Goal: Contribute content: Contribute content

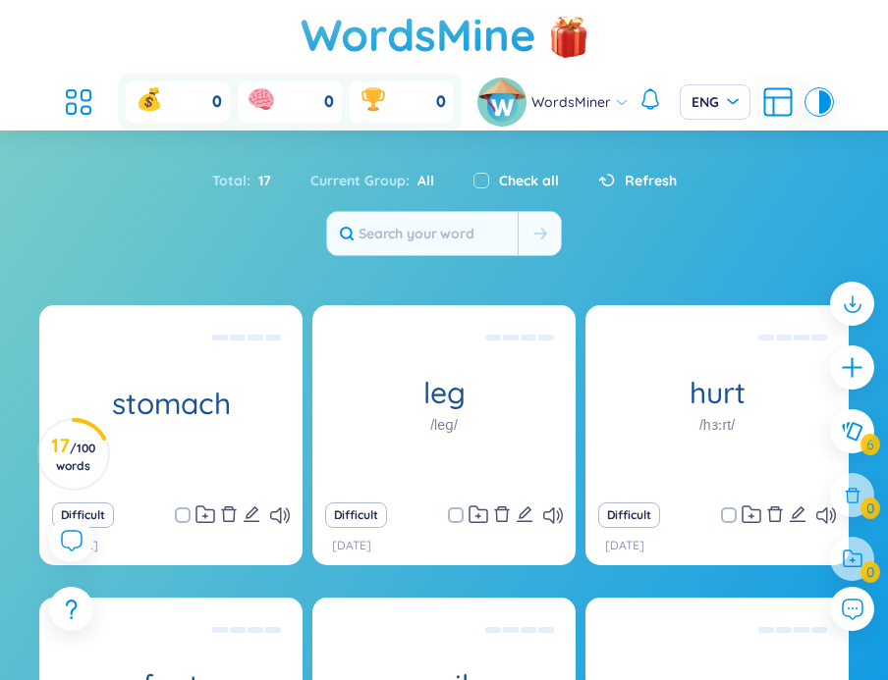
scroll to position [327, 0]
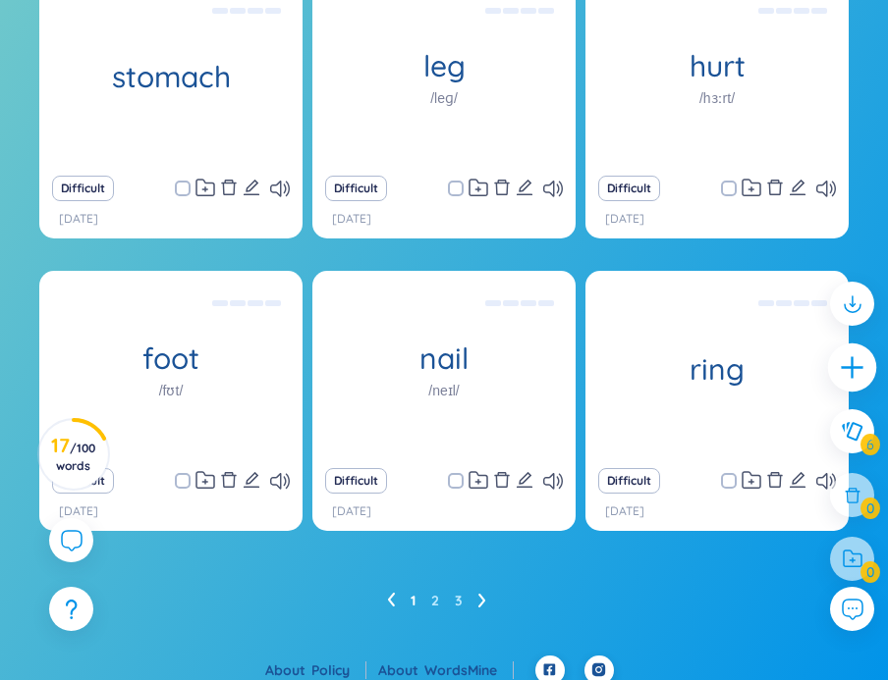
click at [847, 365] on icon "plus" at bounding box center [852, 367] width 27 height 27
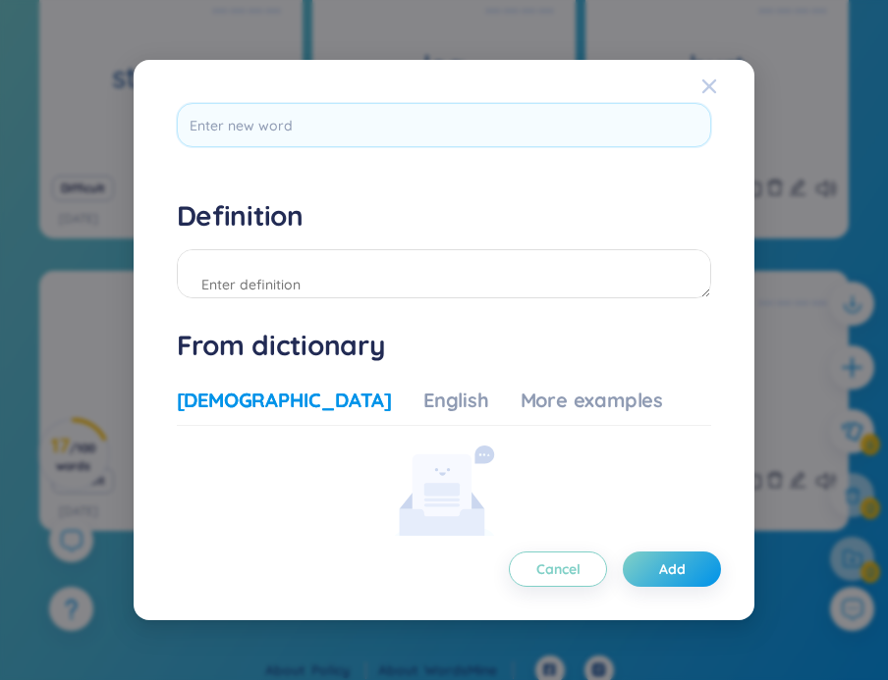
click at [706, 80] on icon "Close" at bounding box center [709, 87] width 16 height 16
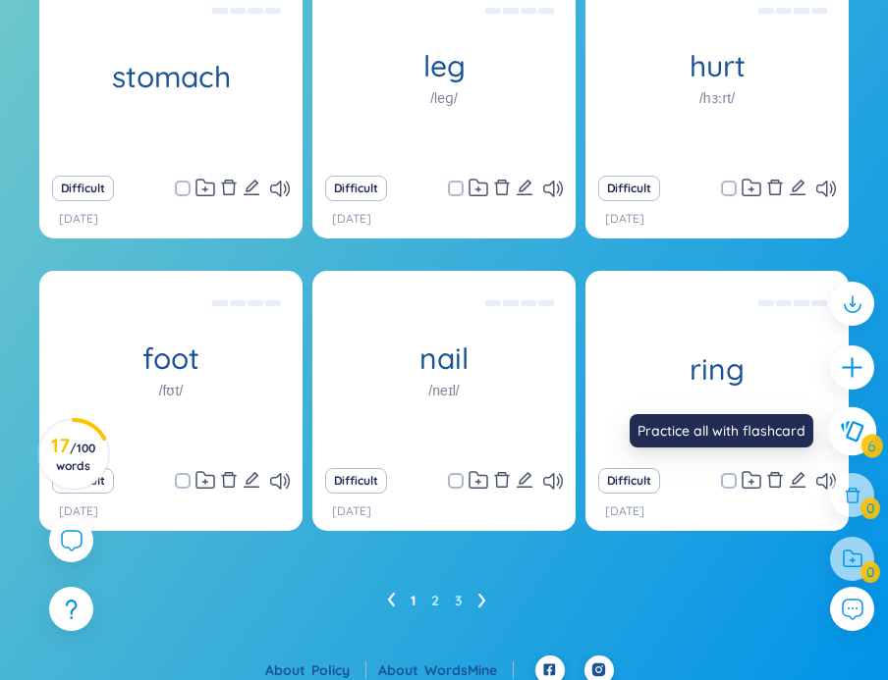
click at [859, 436] on icon at bounding box center [852, 432] width 24 height 22
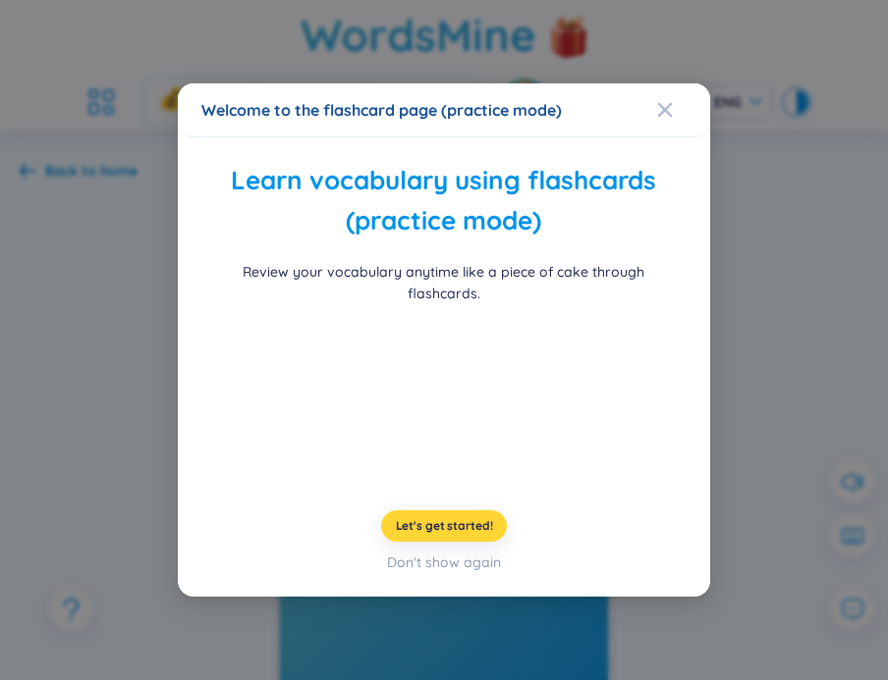
click at [478, 527] on span "Let's get started!" at bounding box center [444, 526] width 97 height 16
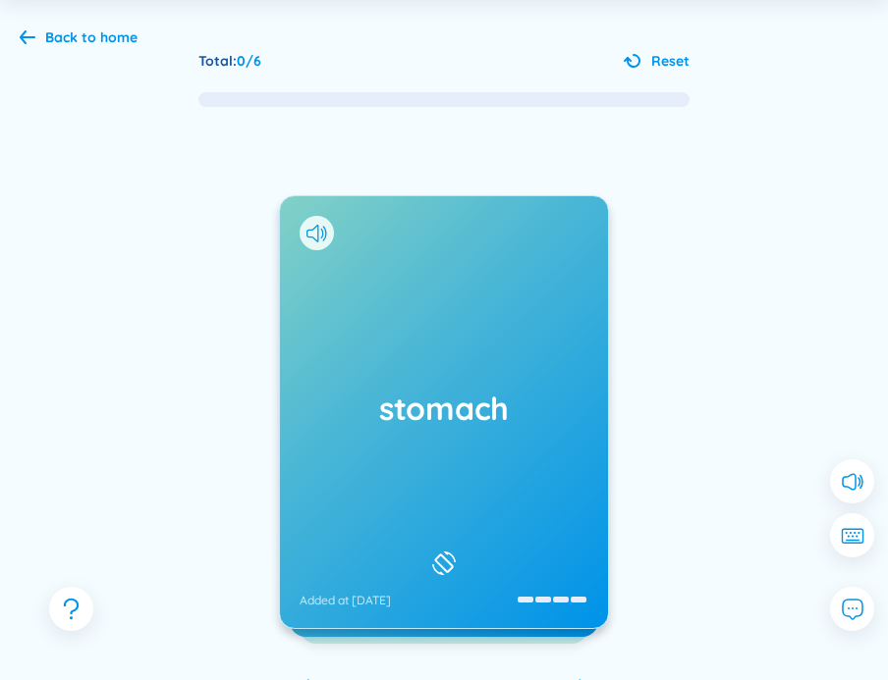
scroll to position [134, 0]
drag, startPoint x: 462, startPoint y: 341, endPoint x: 670, endPoint y: 353, distance: 207.5
click at [597, 348] on div "stomach Added at [DATE]" at bounding box center [444, 412] width 328 height 432
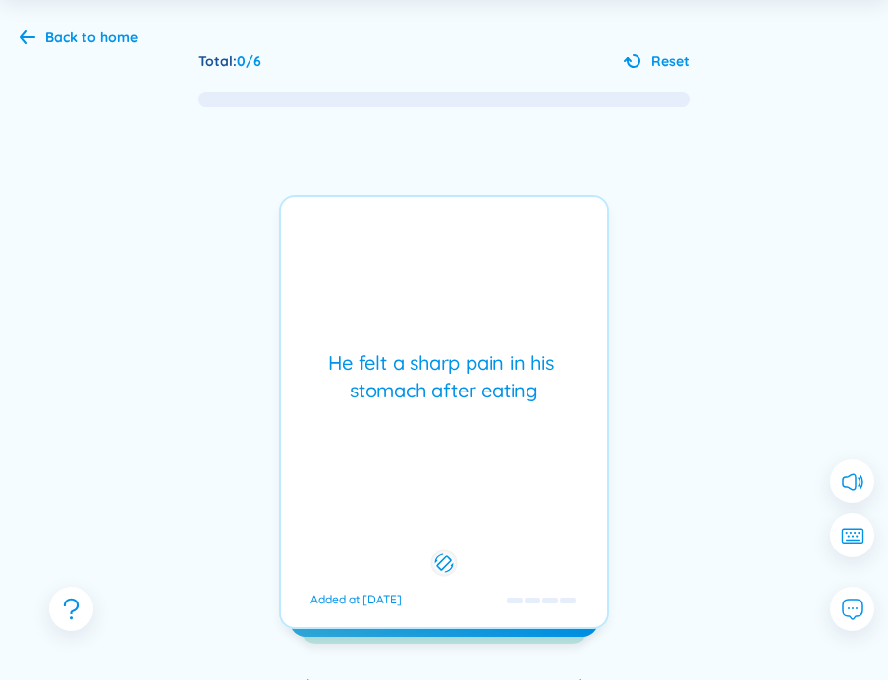
click at [513, 409] on div "He felt a sharp pain in his stomach after eating Added at [DATE]" at bounding box center [444, 412] width 330 height 434
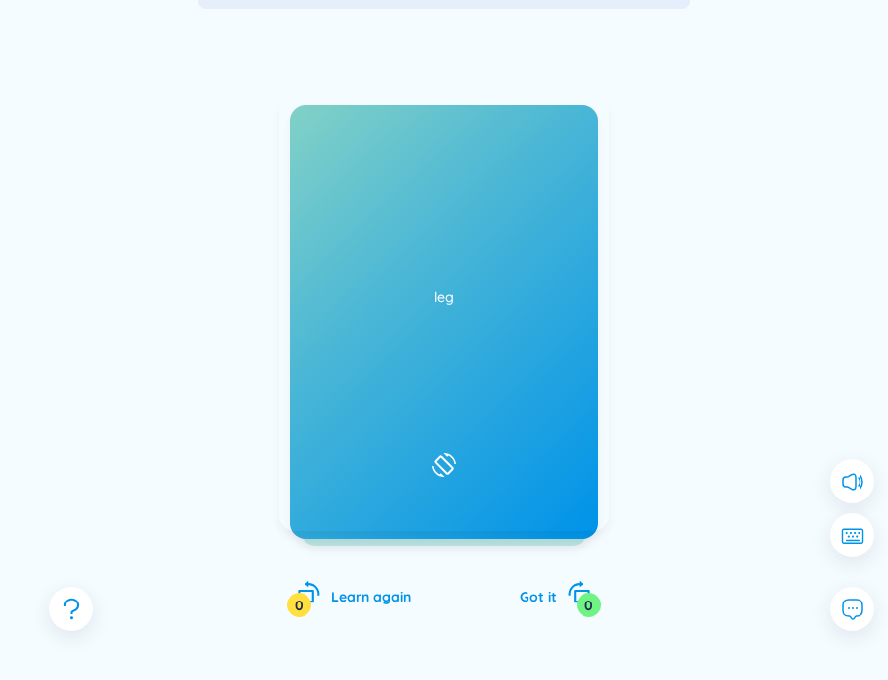
scroll to position [233, 0]
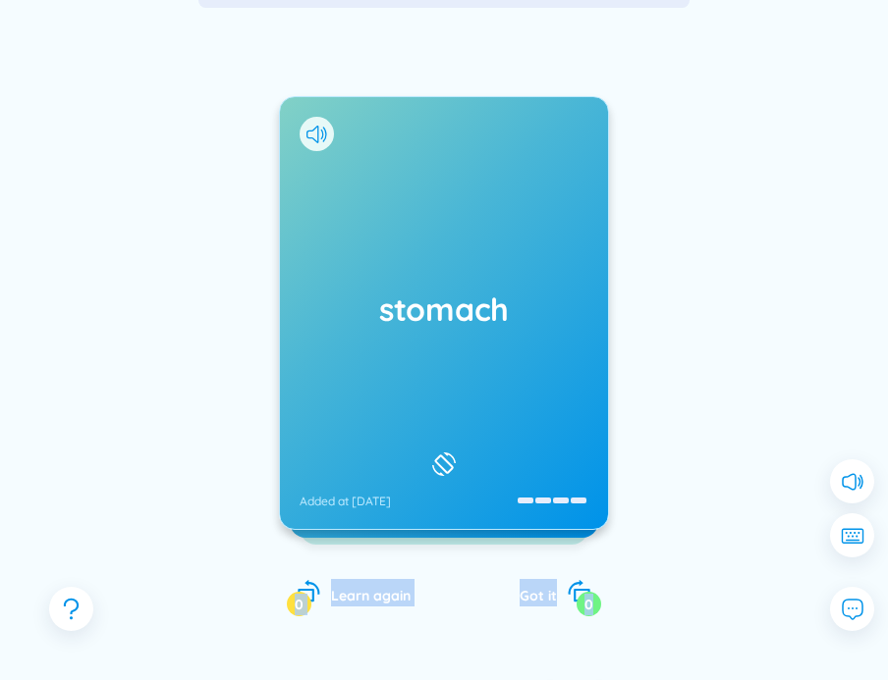
drag, startPoint x: 500, startPoint y: 427, endPoint x: 809, endPoint y: 405, distance: 310.1
click at [674, 336] on div "stomach Added at [DATE] He felt a sharp pain in his stomach after eating Added …" at bounding box center [444, 333] width 848 height 646
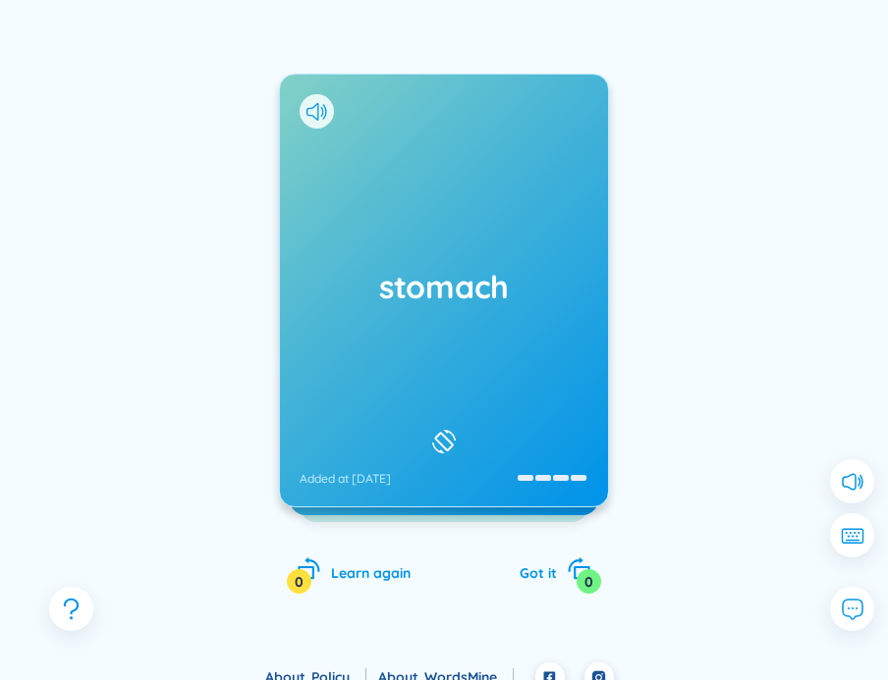
scroll to position [257, 0]
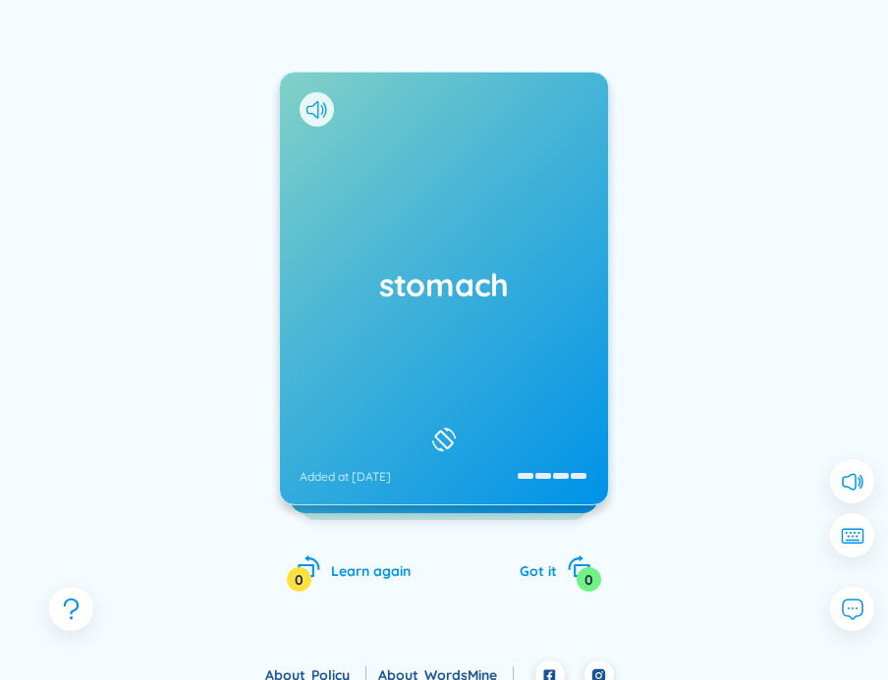
click at [495, 288] on h1 "stomach" at bounding box center [443, 284] width 289 height 43
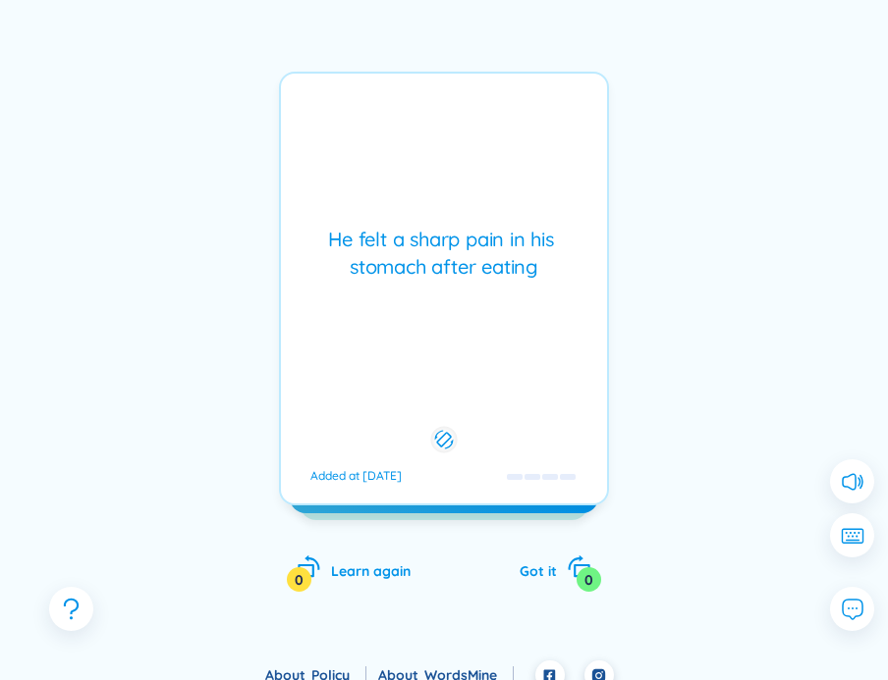
click at [495, 288] on div "He felt a sharp pain in his stomach after eating Added at [DATE]" at bounding box center [444, 289] width 330 height 434
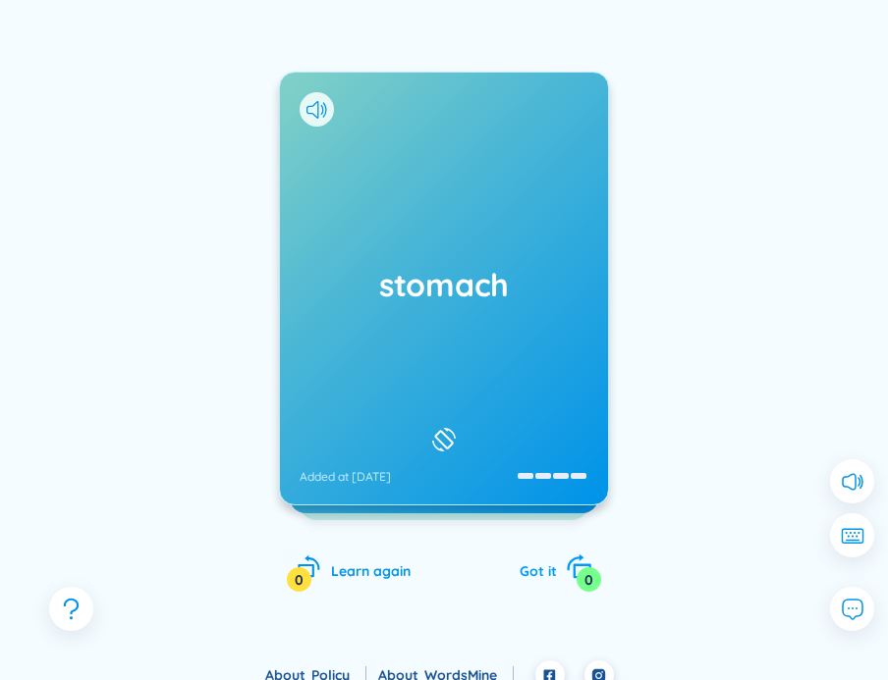
click at [537, 566] on span "Got it" at bounding box center [537, 572] width 37 height 18
click at [536, 568] on span "Got it" at bounding box center [537, 572] width 37 height 18
click at [461, 317] on div "hurt /hɜːrt/ /hɜːt/ Added at [DATE]" at bounding box center [444, 289] width 328 height 432
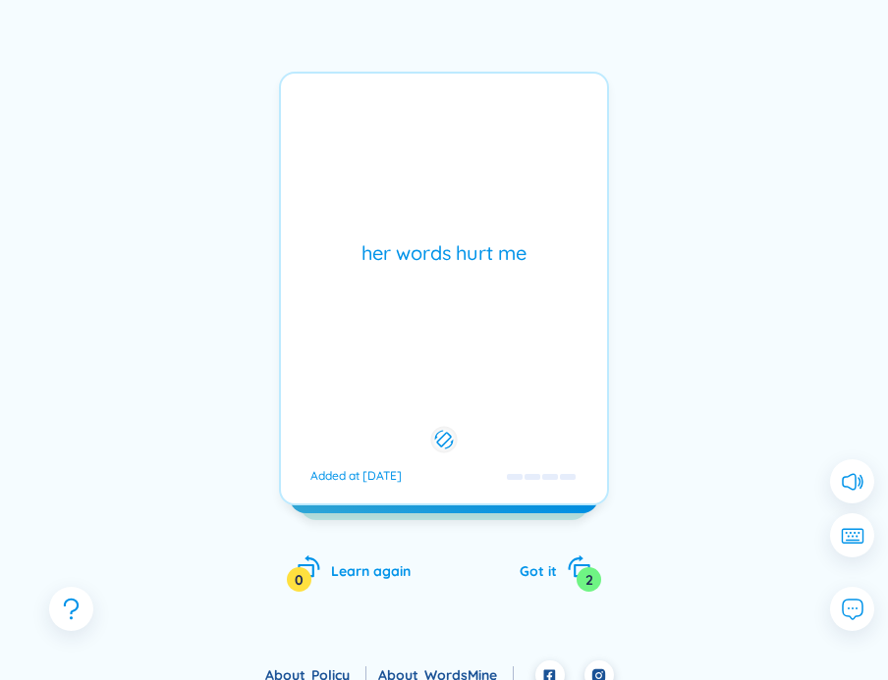
click at [550, 581] on div "hurt /hɜːrt/ /hɜːt/ Added at [DATE] her words hurt me Added at [DATE] foot Lear…" at bounding box center [444, 352] width 330 height 560
click at [550, 571] on span "Got it" at bounding box center [537, 572] width 37 height 18
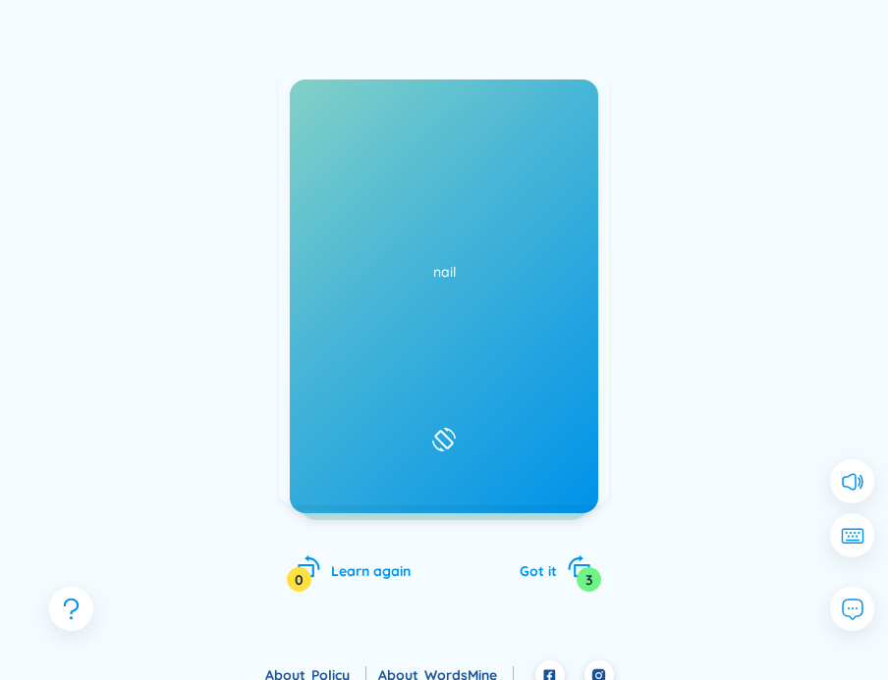
click at [501, 313] on div "foot /fʊt/ /fʊt/ Added at [DATE]" at bounding box center [444, 289] width 328 height 432
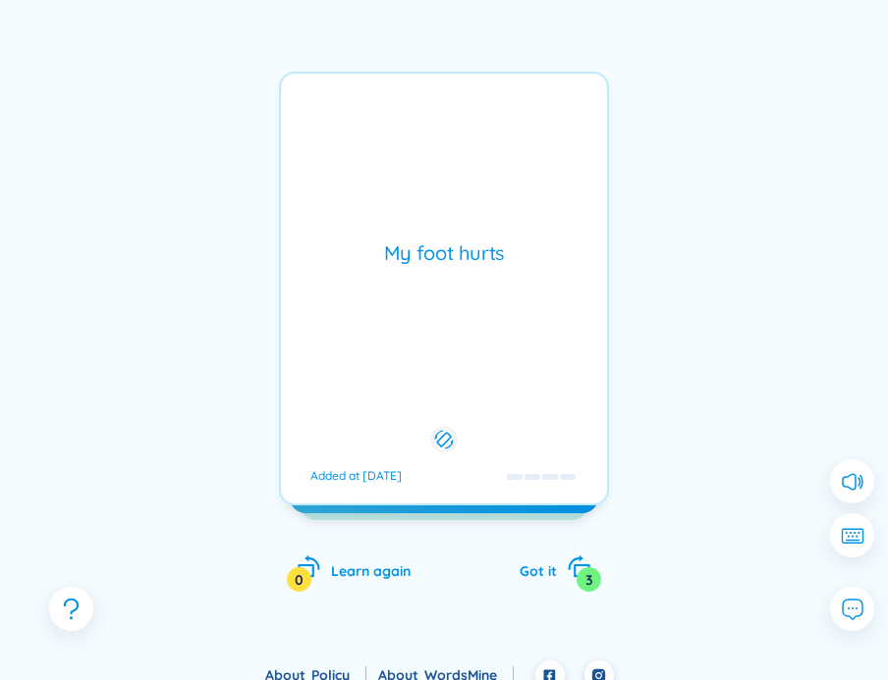
click at [501, 313] on div "My foot hurts Added at [DATE]" at bounding box center [444, 289] width 330 height 434
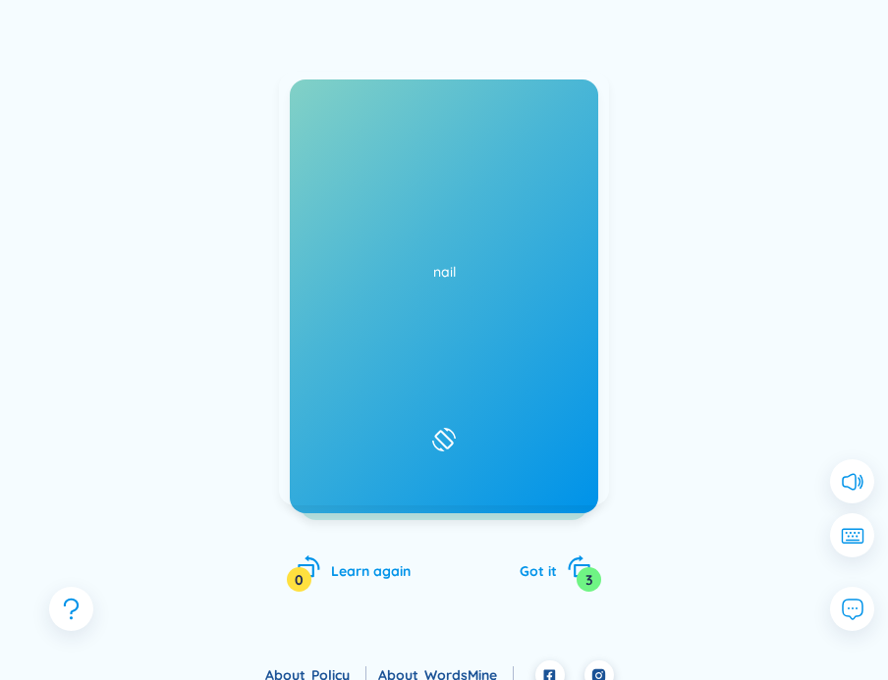
click at [501, 313] on div "foot /fʊt/ /fʊt/ Added at [DATE]" at bounding box center [444, 289] width 328 height 432
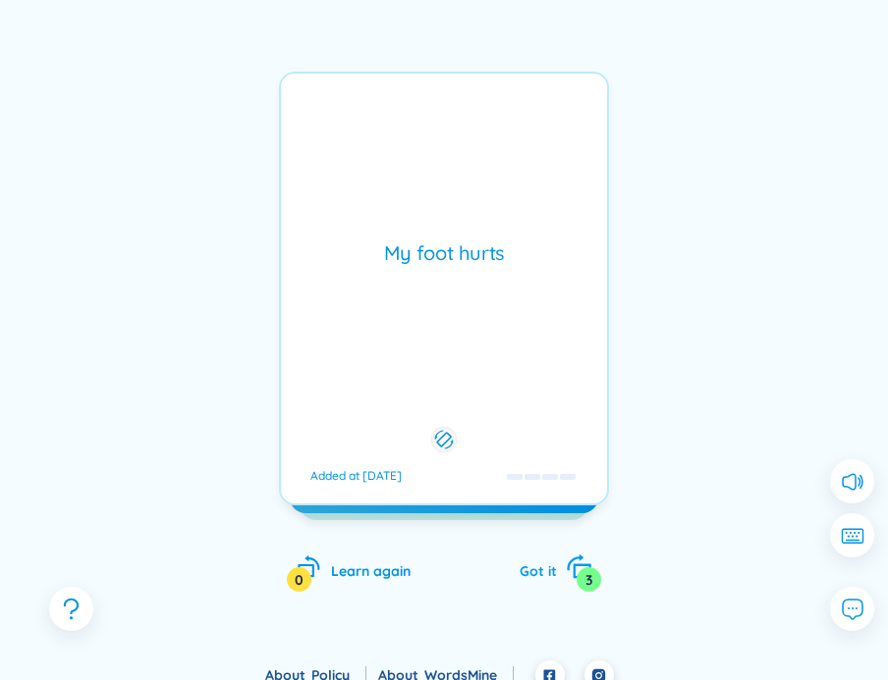
click at [550, 565] on span "Got it" at bounding box center [537, 572] width 37 height 18
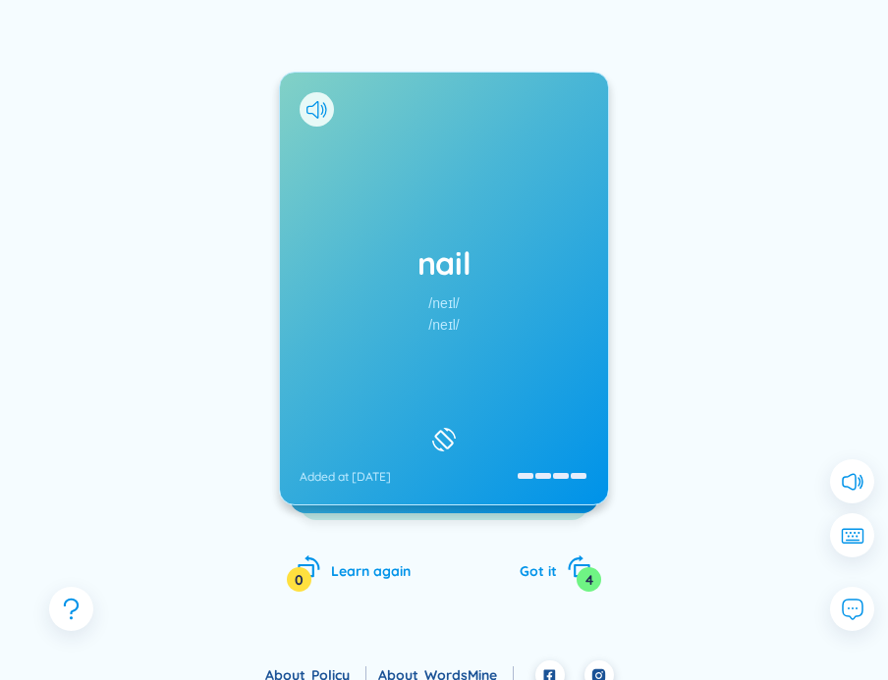
click at [461, 319] on div "nail /neɪl/ /neɪl/ Added at [DATE]" at bounding box center [444, 289] width 328 height 432
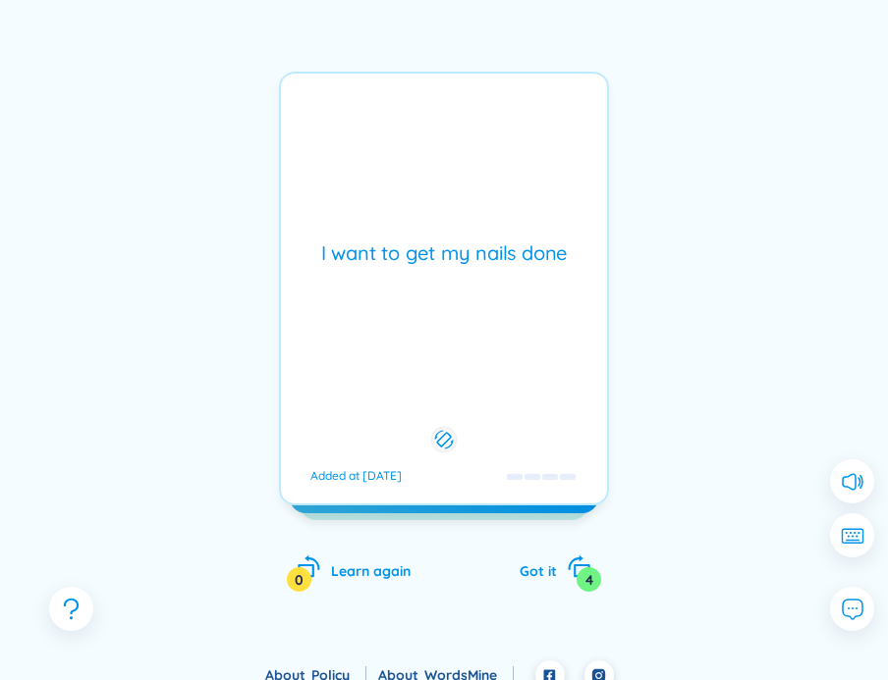
click at [565, 316] on div "I want to get my nails done Added at [DATE]" at bounding box center [444, 289] width 330 height 434
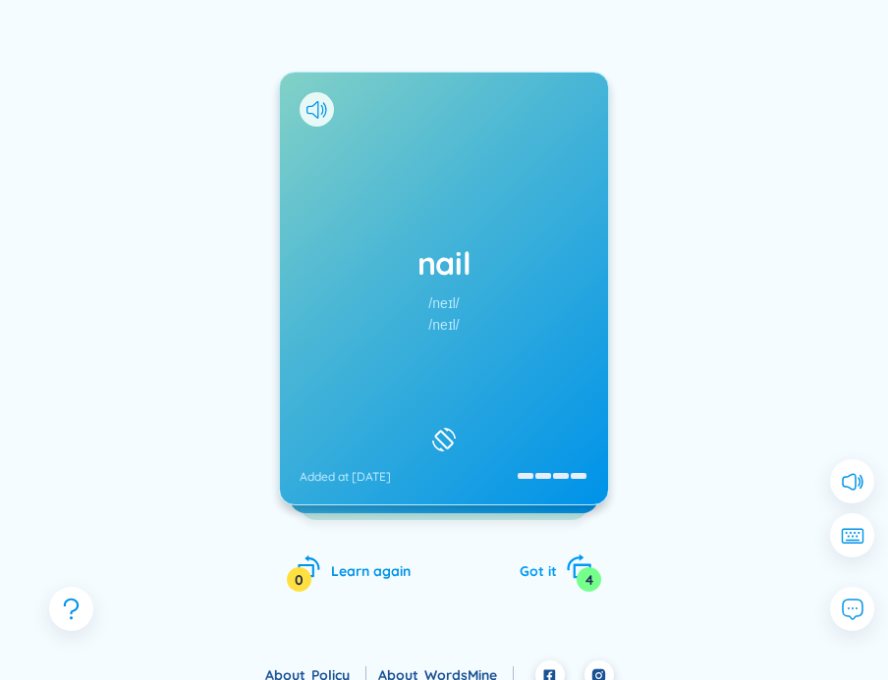
click at [556, 563] on span "Got it" at bounding box center [537, 572] width 37 height 18
click at [460, 240] on div "ring Added at [DATE]" at bounding box center [444, 289] width 328 height 432
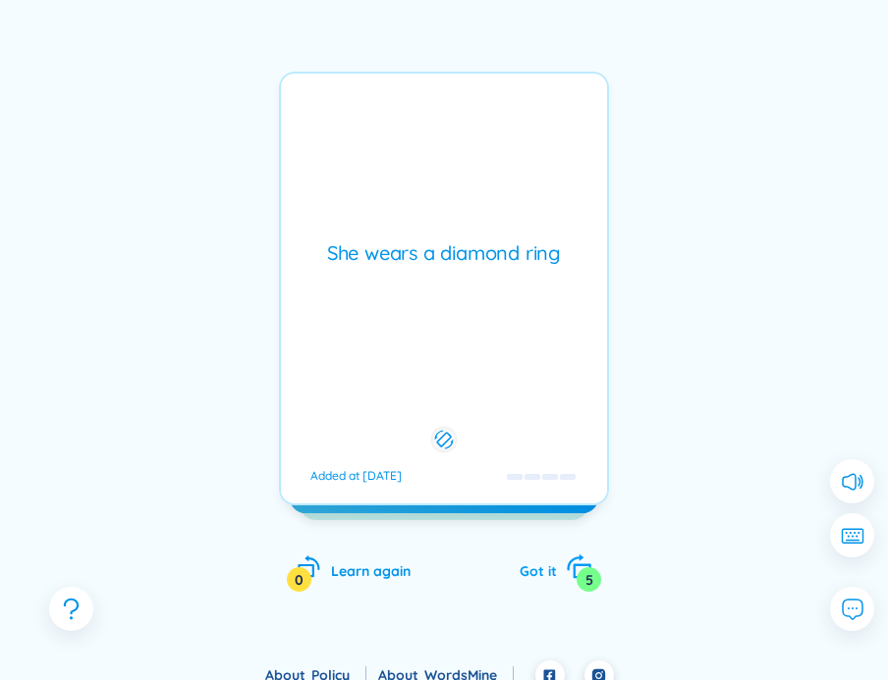
click at [540, 571] on span "Got it" at bounding box center [537, 572] width 37 height 18
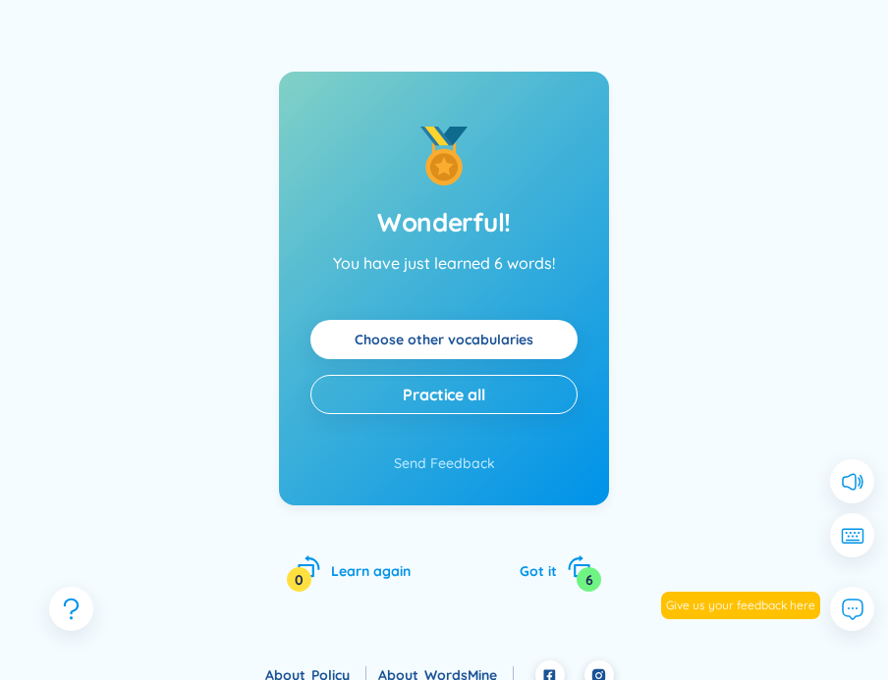
click at [513, 398] on button "Practice all" at bounding box center [443, 394] width 267 height 39
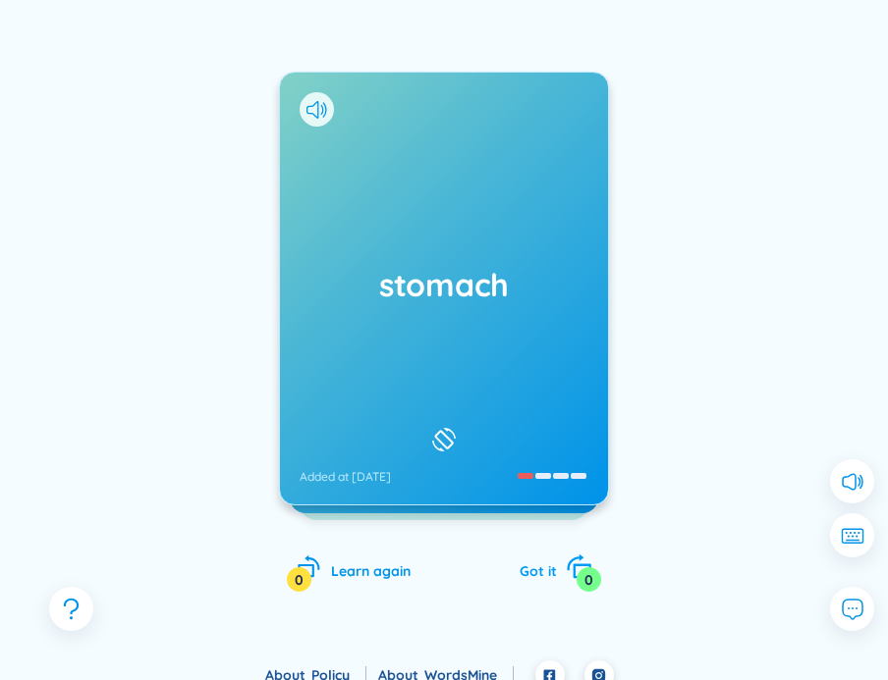
click at [534, 569] on span "Got it" at bounding box center [537, 572] width 37 height 18
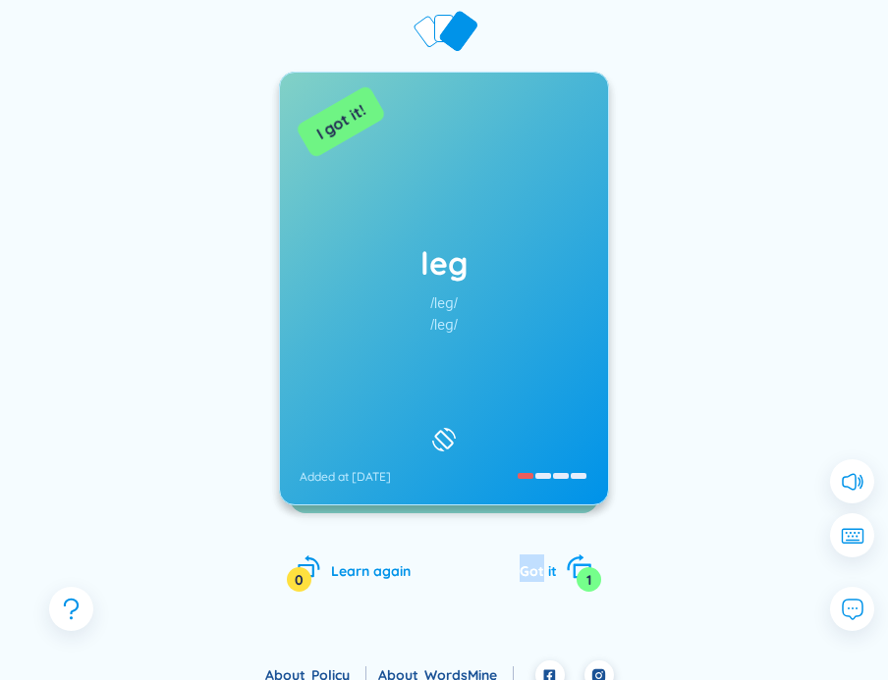
click at [534, 569] on span "Got it" at bounding box center [537, 572] width 37 height 18
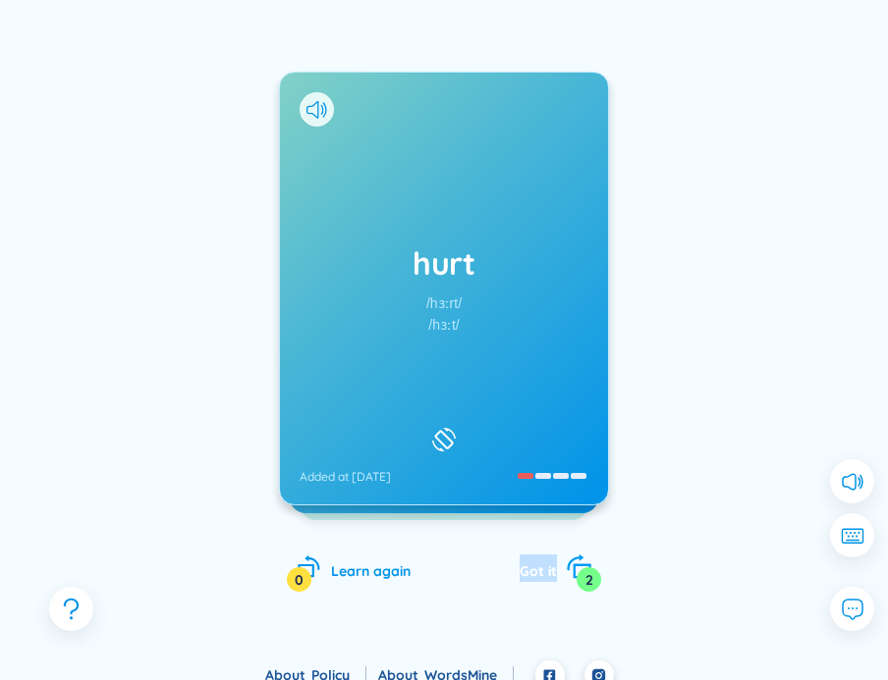
click at [534, 569] on span "Got it" at bounding box center [537, 572] width 37 height 18
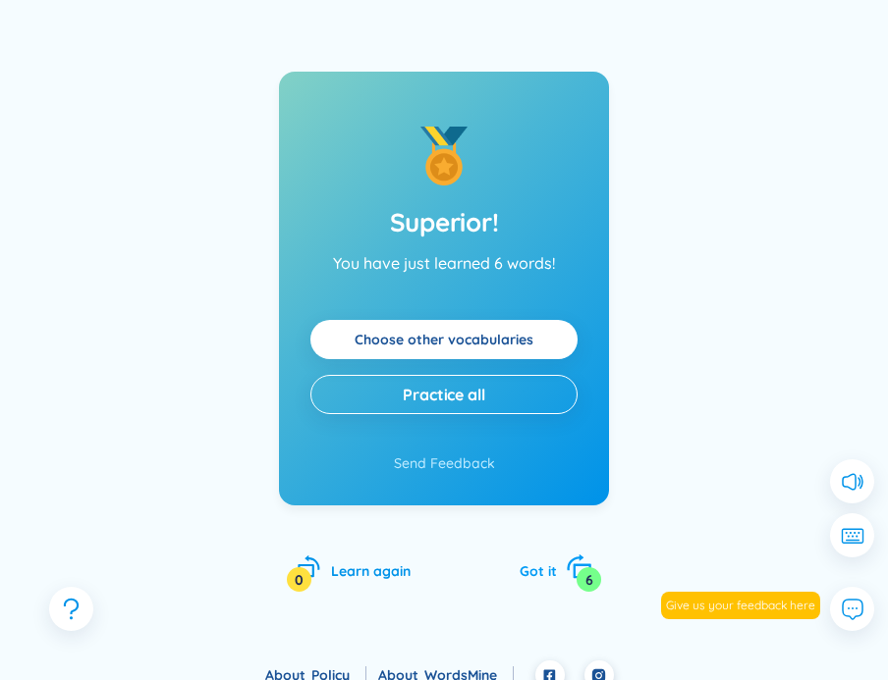
click at [534, 569] on span "Got it" at bounding box center [537, 572] width 37 height 18
click at [503, 341] on link "Choose other vocabularies" at bounding box center [443, 340] width 179 height 22
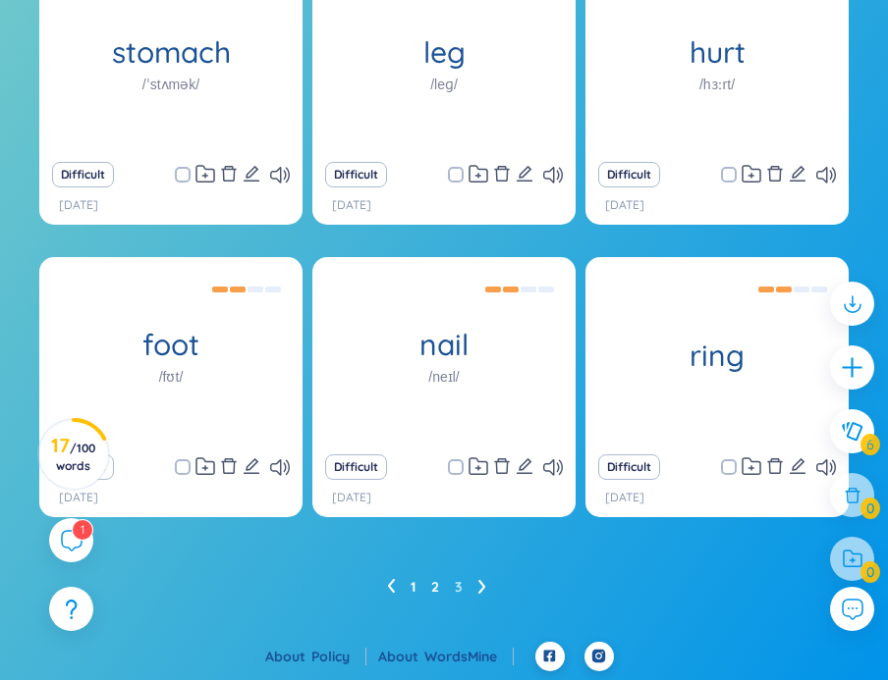
click at [433, 589] on link "2" at bounding box center [435, 586] width 8 height 29
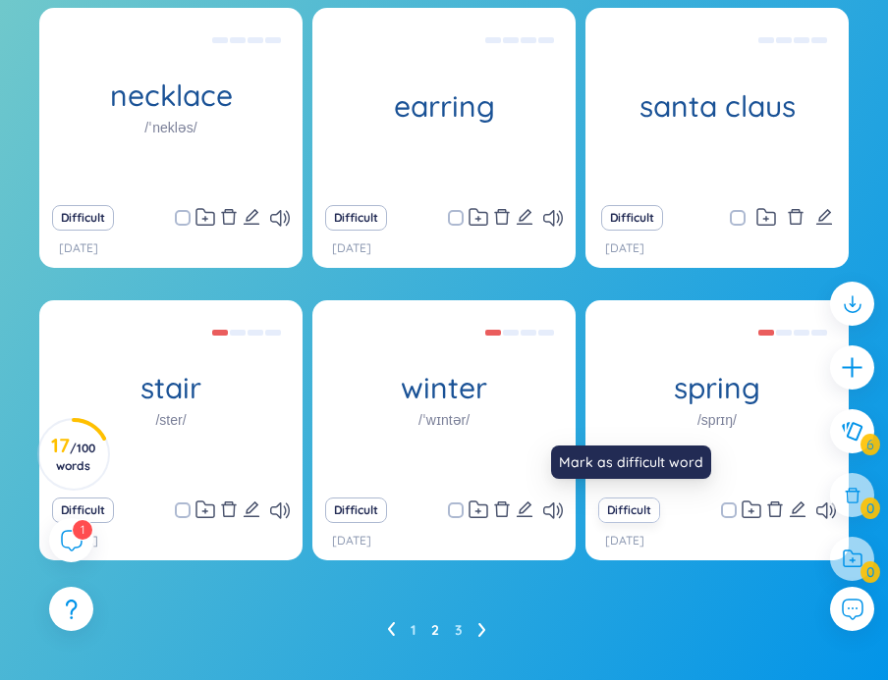
scroll to position [281, 0]
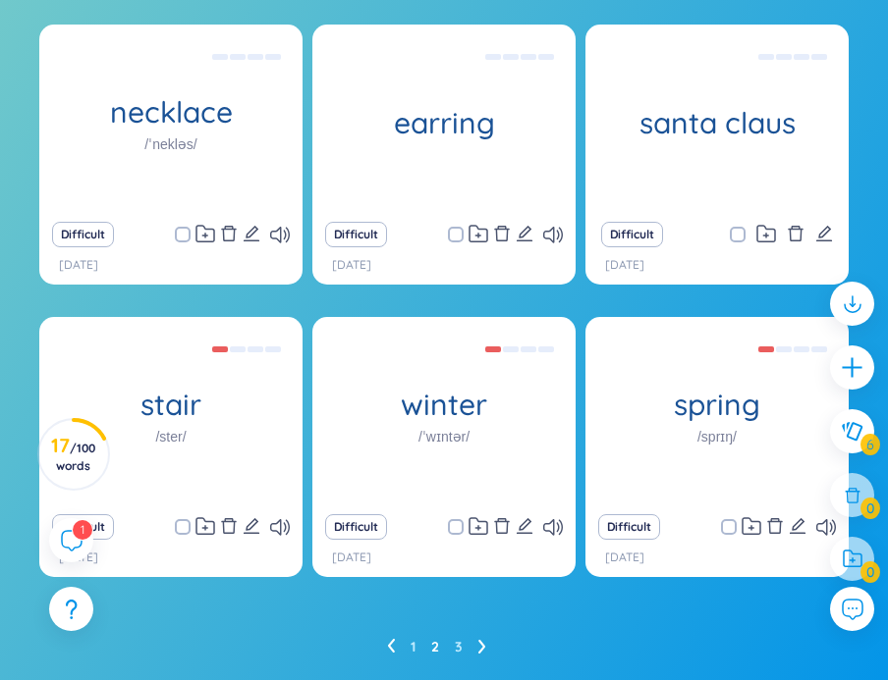
click at [466, 646] on ul "1 2 3" at bounding box center [444, 646] width 115 height 31
click at [462, 646] on ul "1 2 3" at bounding box center [444, 646] width 115 height 31
click at [456, 643] on link "3" at bounding box center [459, 646] width 8 height 29
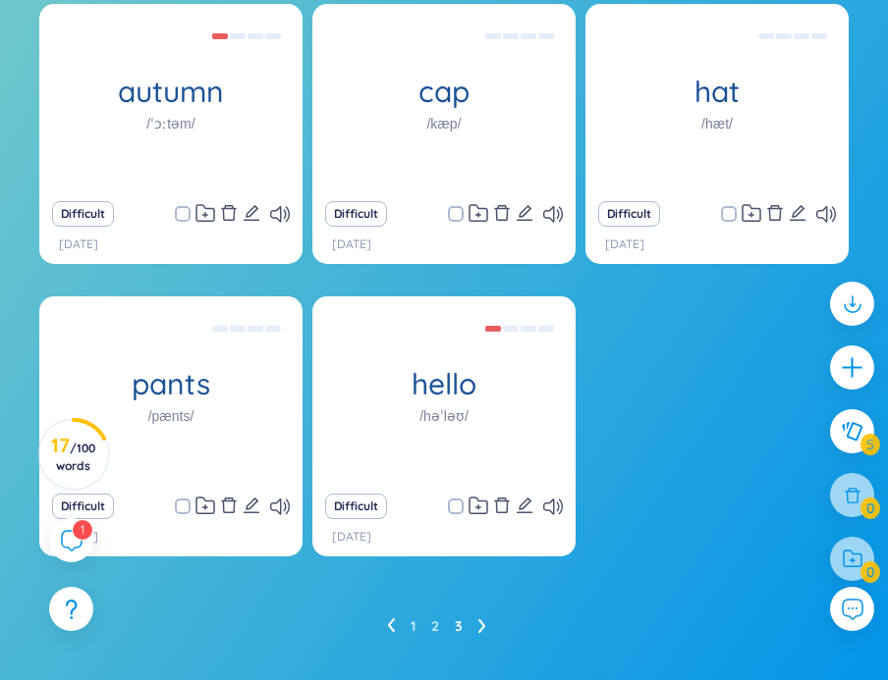
scroll to position [295, 0]
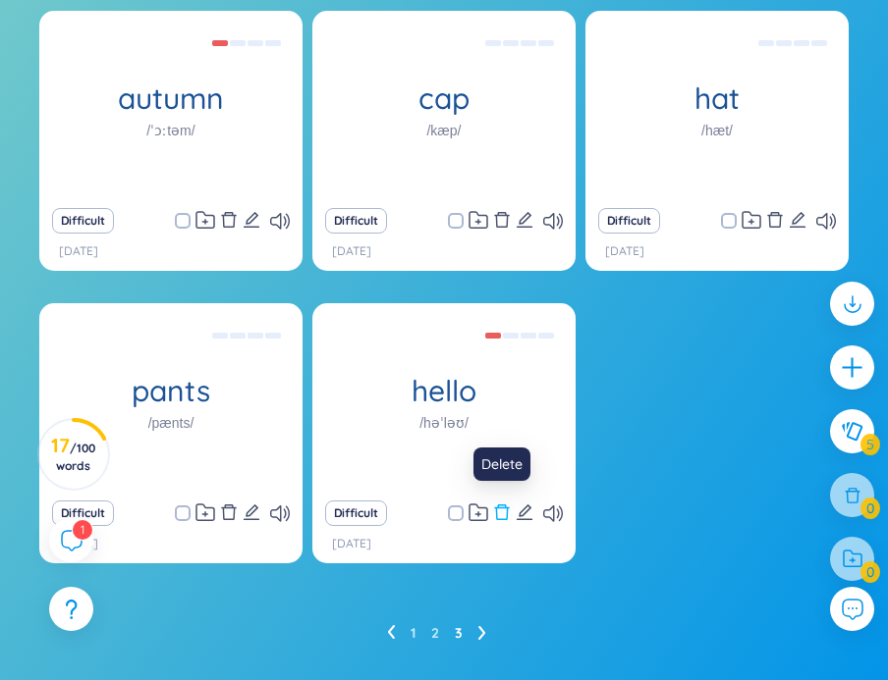
click at [503, 514] on icon "delete" at bounding box center [502, 513] width 18 height 18
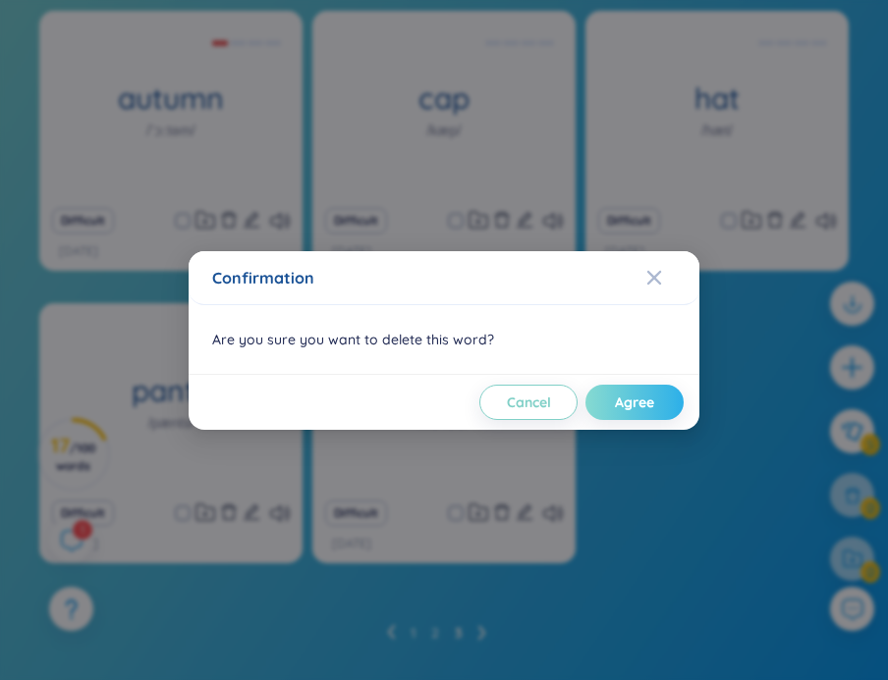
click at [627, 400] on span "Agree" at bounding box center [634, 403] width 39 height 20
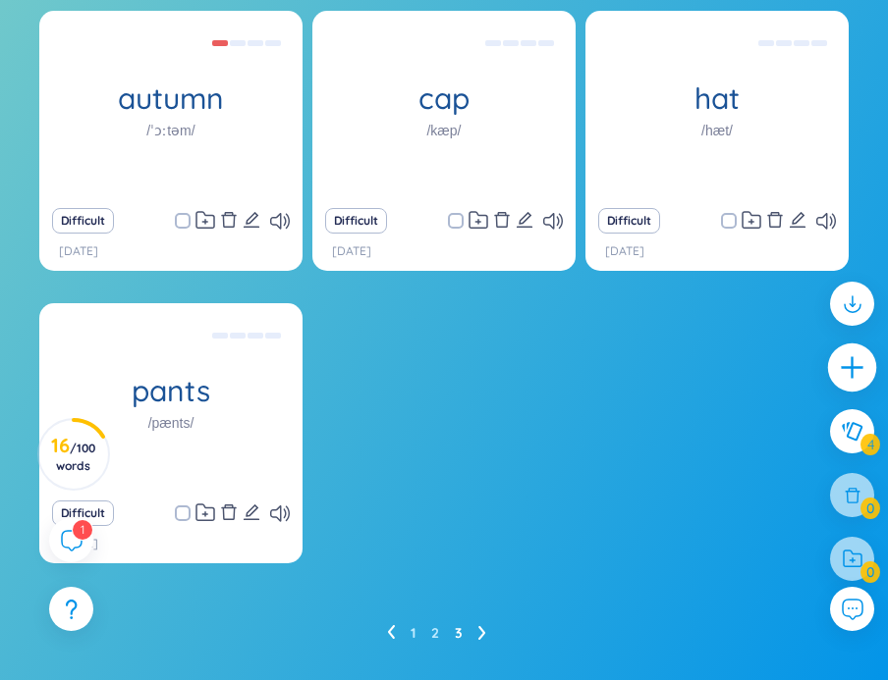
click at [860, 364] on icon "plus" at bounding box center [852, 367] width 27 height 27
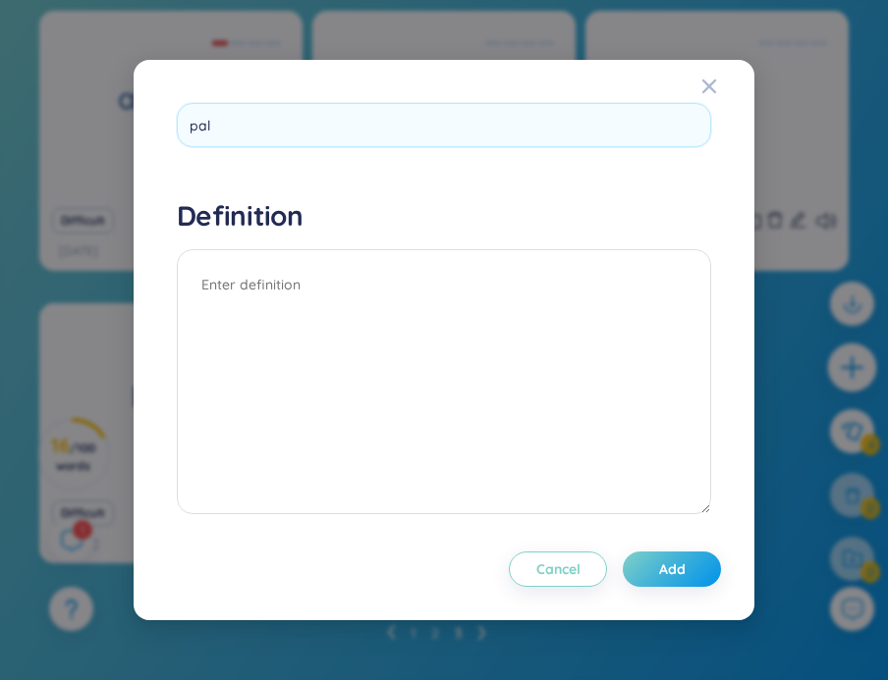
type input "palm"
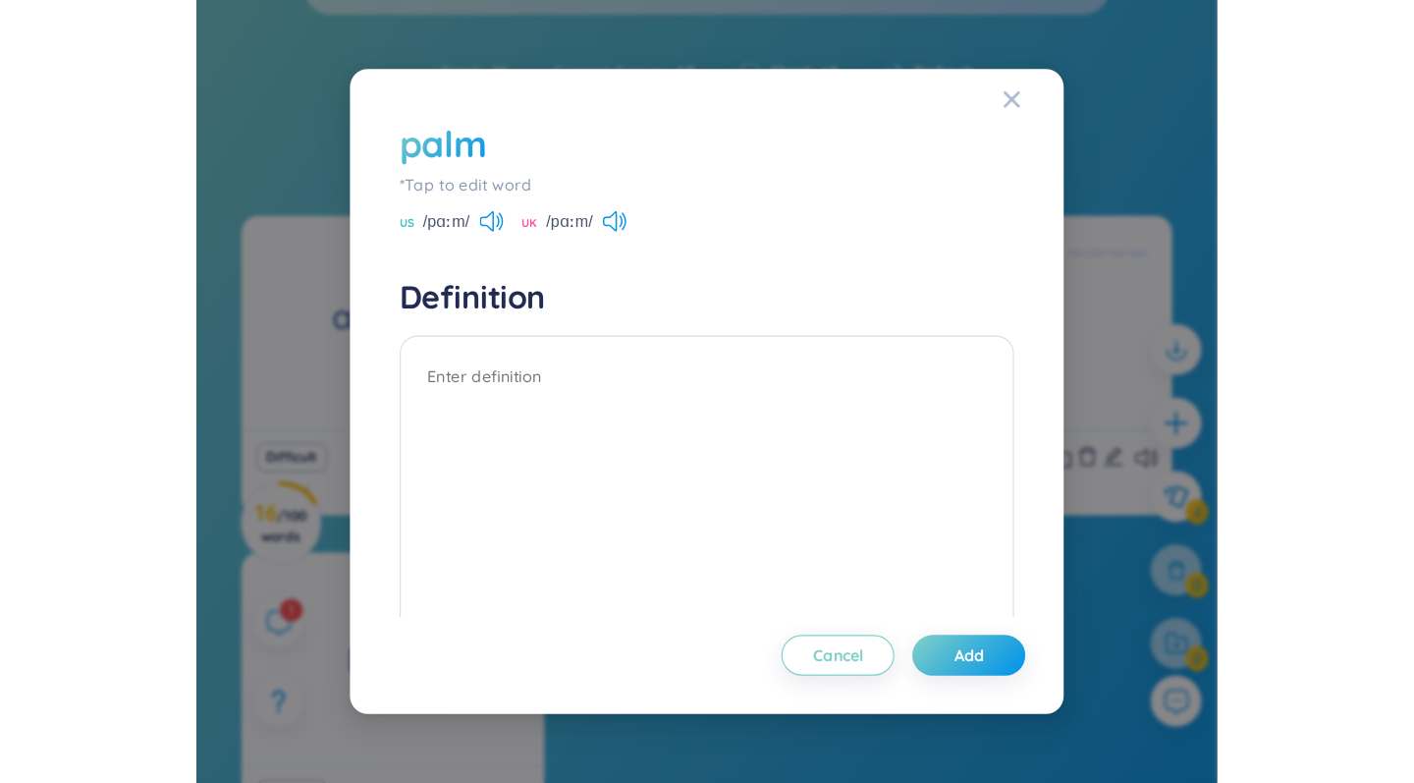
scroll to position [150, 0]
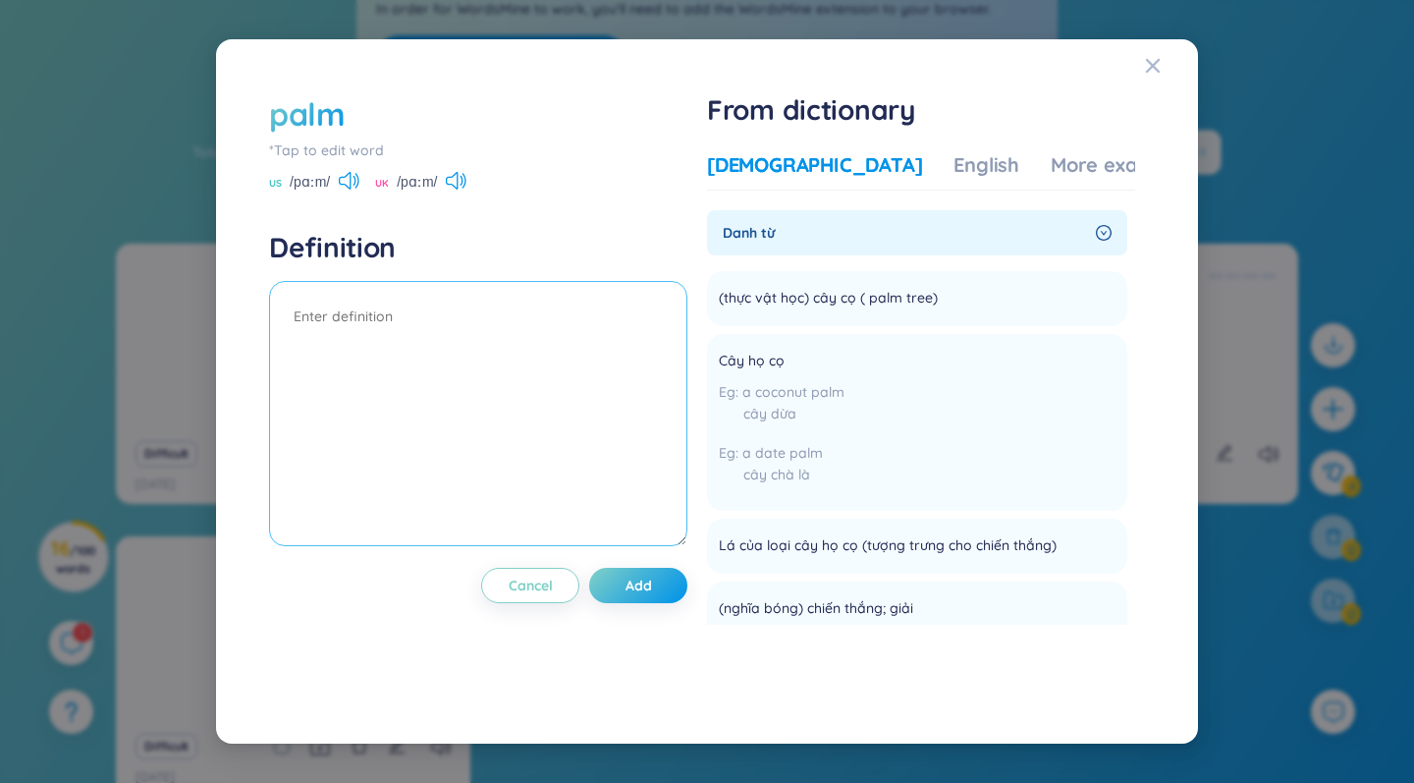
click at [374, 284] on textarea at bounding box center [478, 413] width 418 height 265
paste textarea "She held the bird gently in her palm"
type textarea "She held the bird gently in her palm"
click at [669, 580] on button "Add" at bounding box center [638, 585] width 98 height 35
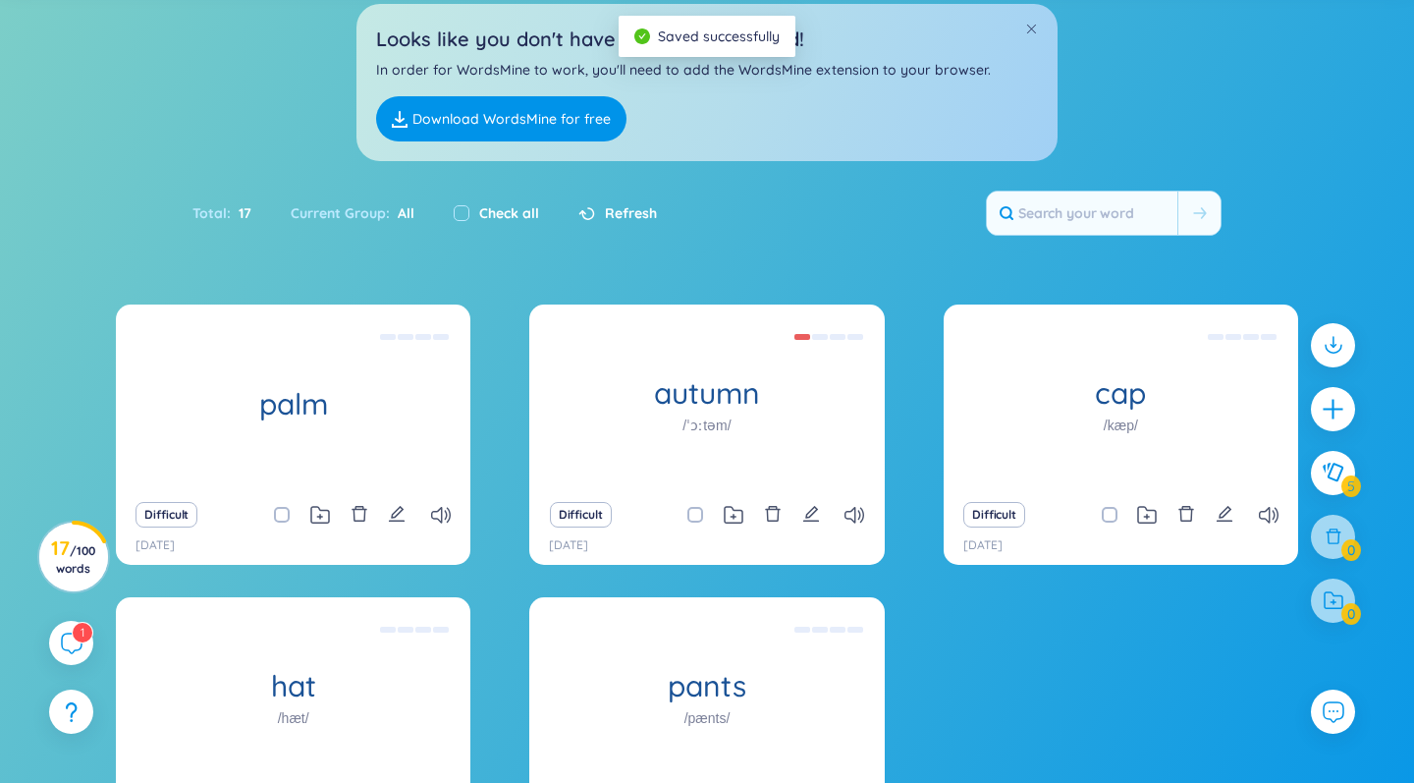
scroll to position [95, 0]
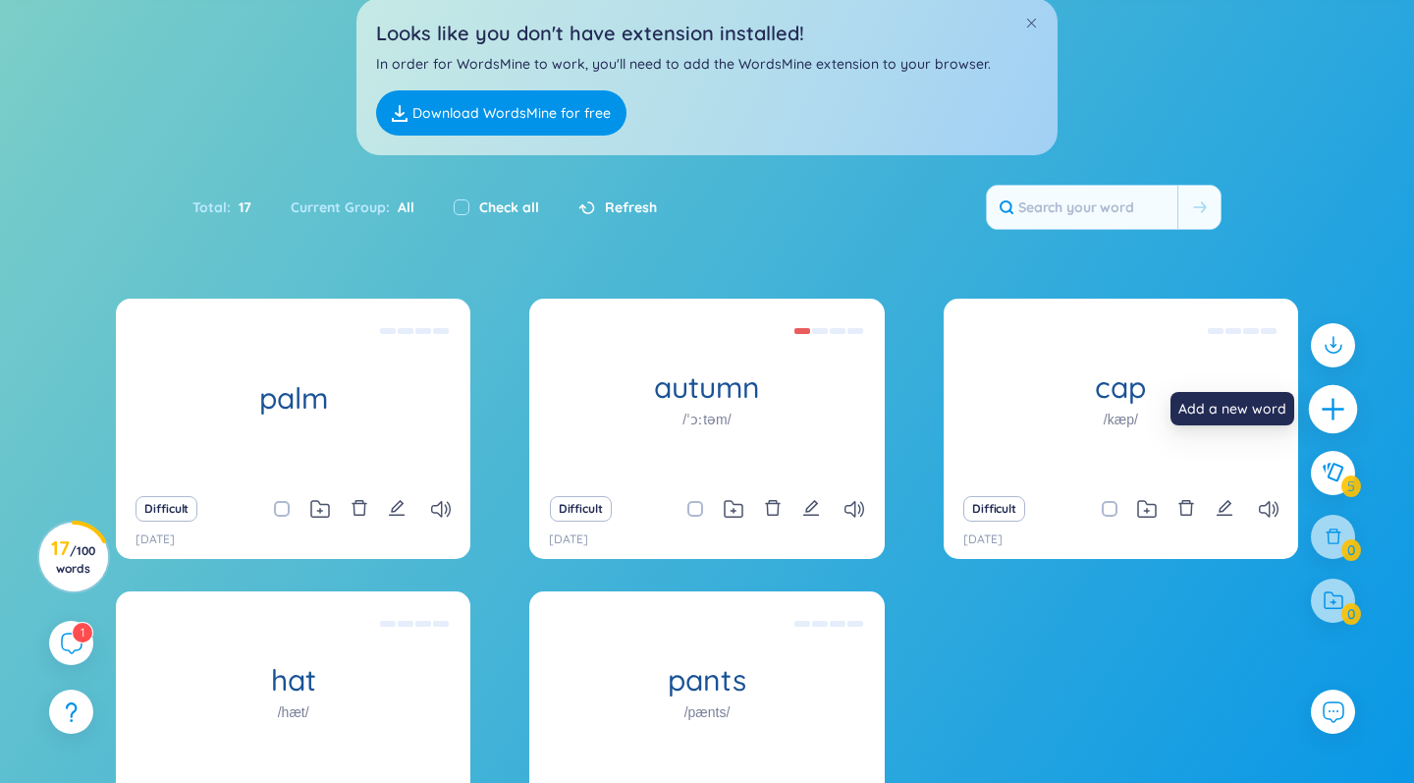
click at [887, 400] on icon "plus" at bounding box center [1333, 409] width 27 height 27
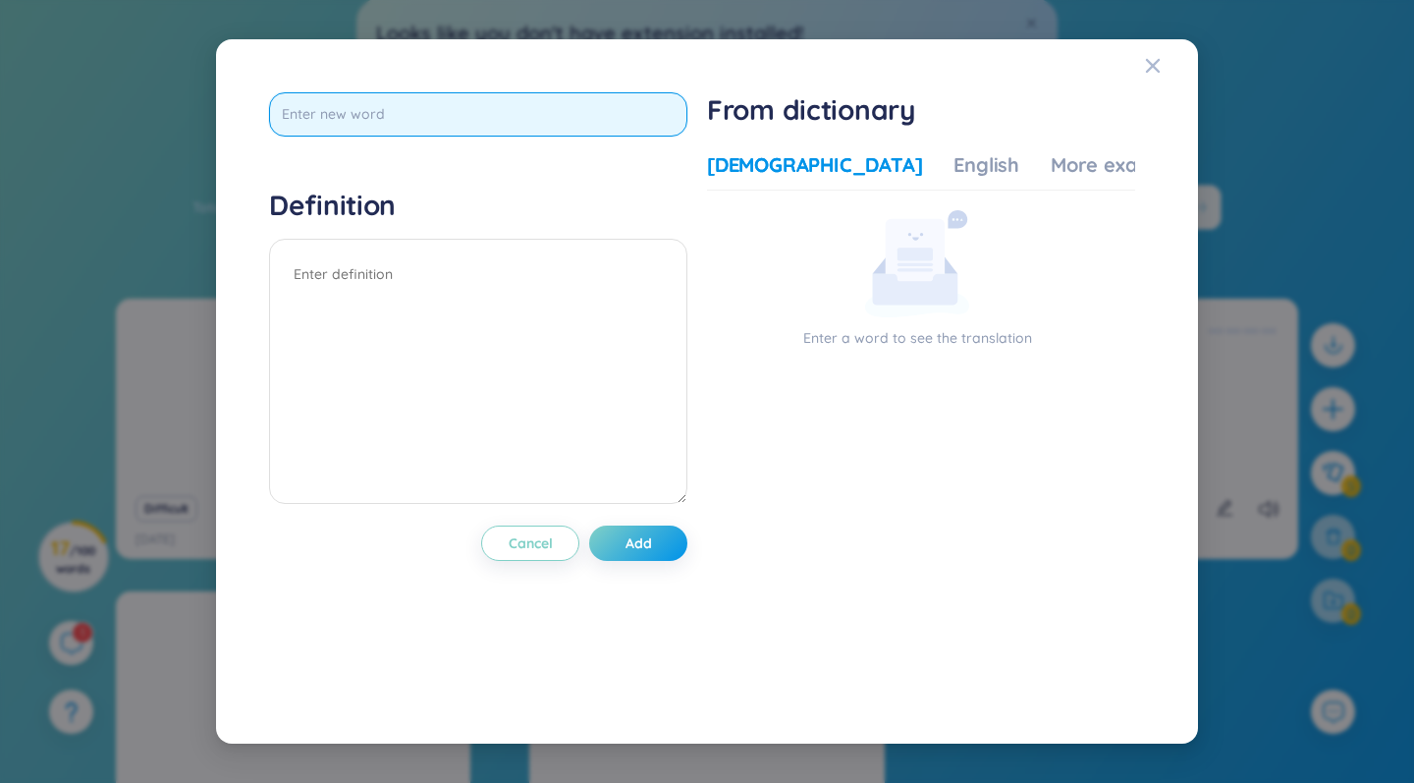
click at [460, 116] on input "text" at bounding box center [478, 114] width 418 height 44
type input "held"
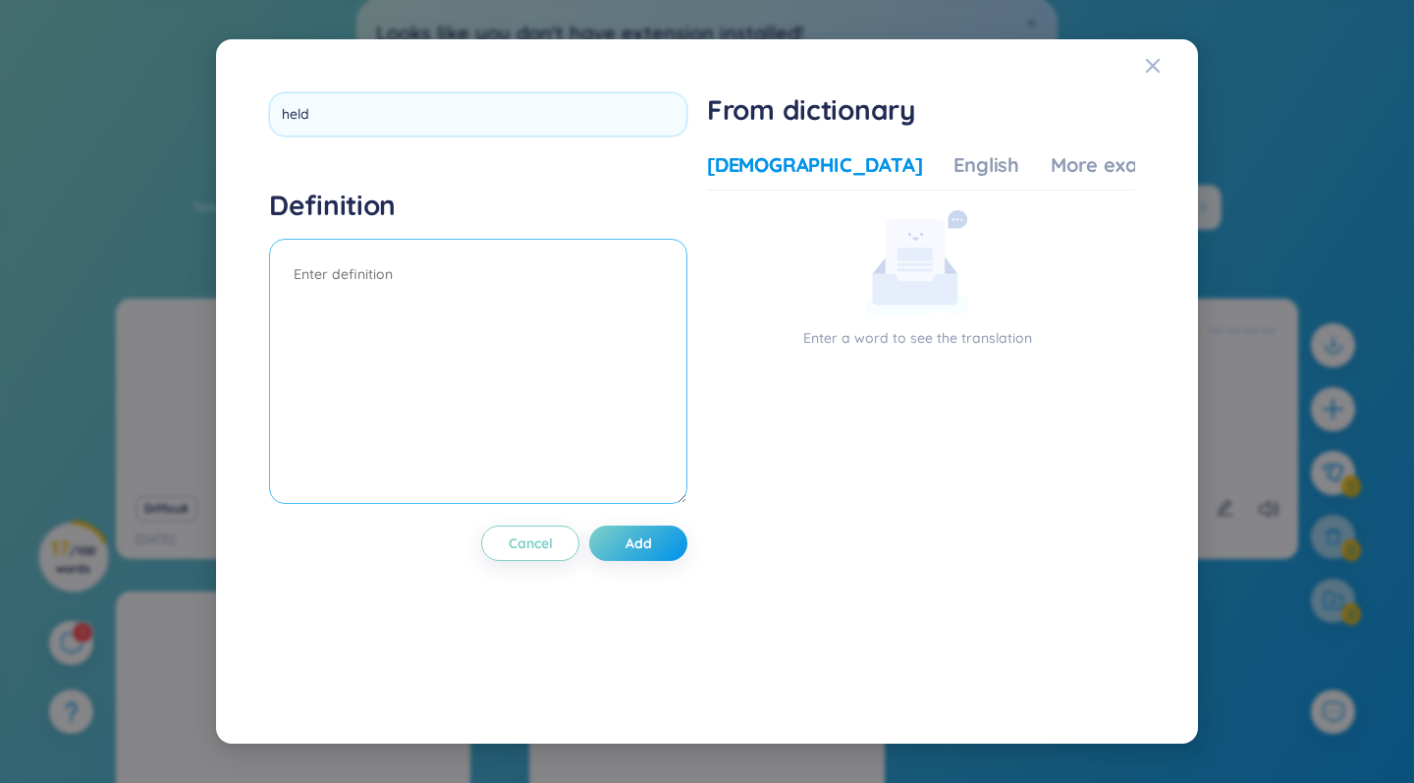
click at [360, 258] on div "Definition" at bounding box center [478, 349] width 418 height 322
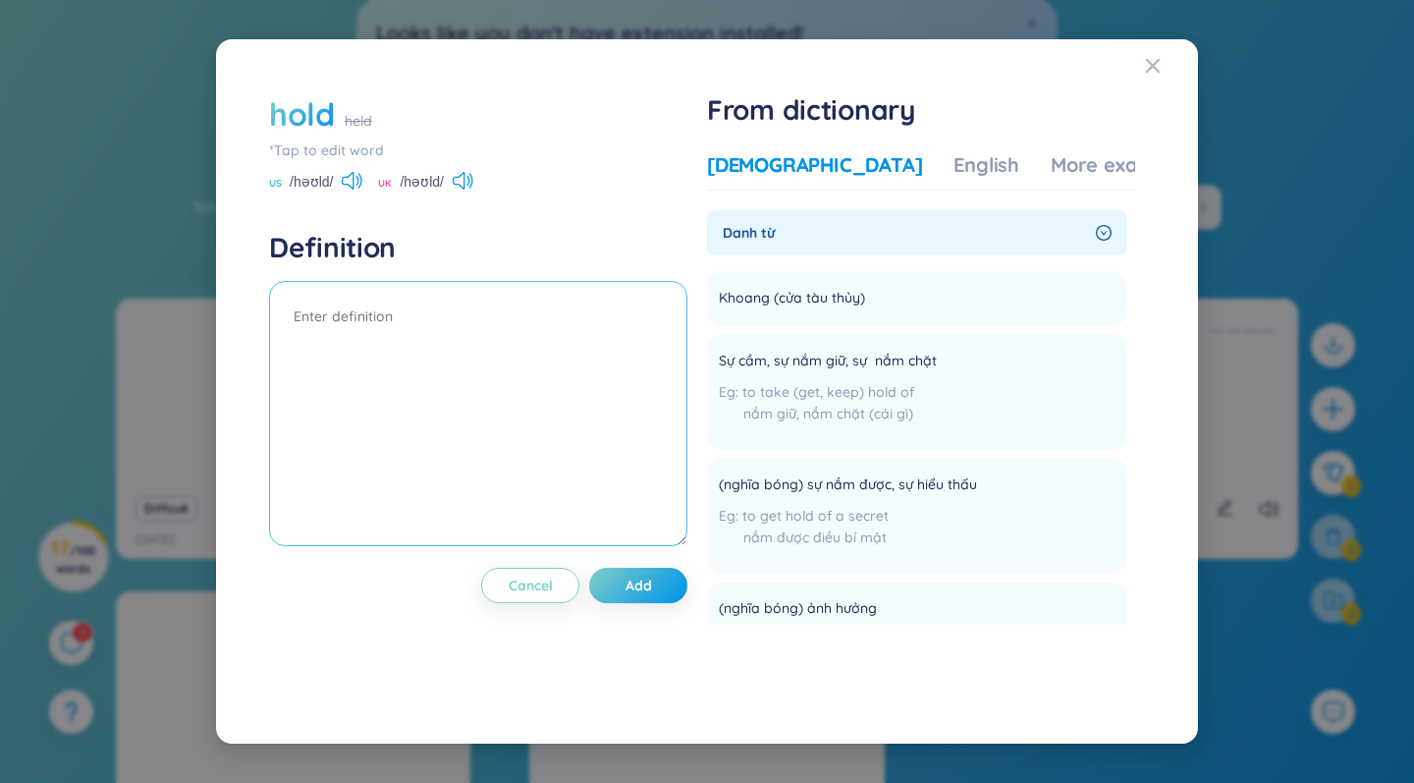
click at [406, 306] on textarea at bounding box center [478, 413] width 418 height 265
drag, startPoint x: 748, startPoint y: 512, endPoint x: 893, endPoint y: 517, distance: 144.5
click at [887, 517] on div "to get hold of a secret nắm được điều bí mật" at bounding box center [861, 531] width 284 height 53
copy span "to get hold of a secret"
click at [349, 352] on textarea at bounding box center [478, 413] width 418 height 265
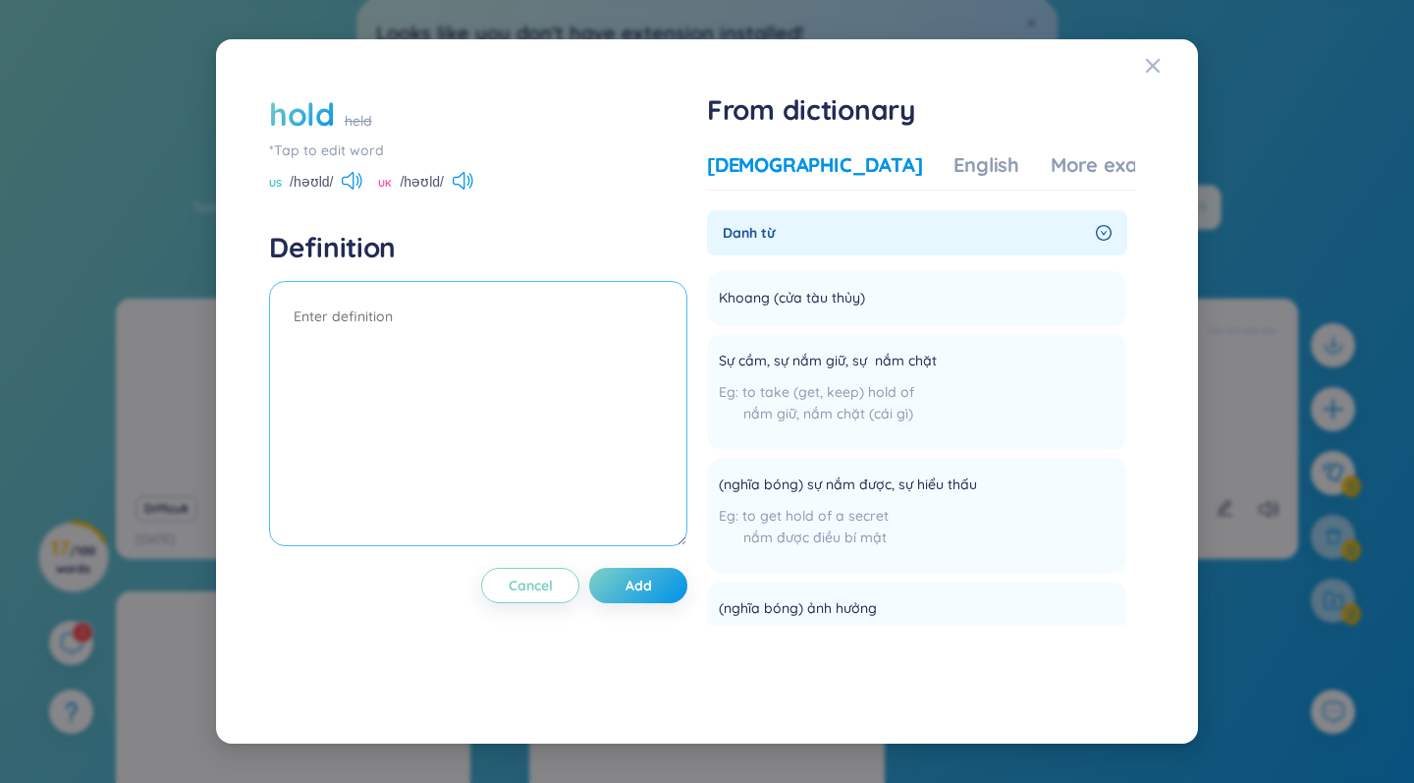
paste textarea "to get hold of a secret"
type textarea "to get hold of a secret"
click at [652, 578] on span "Add" at bounding box center [638, 585] width 27 height 20
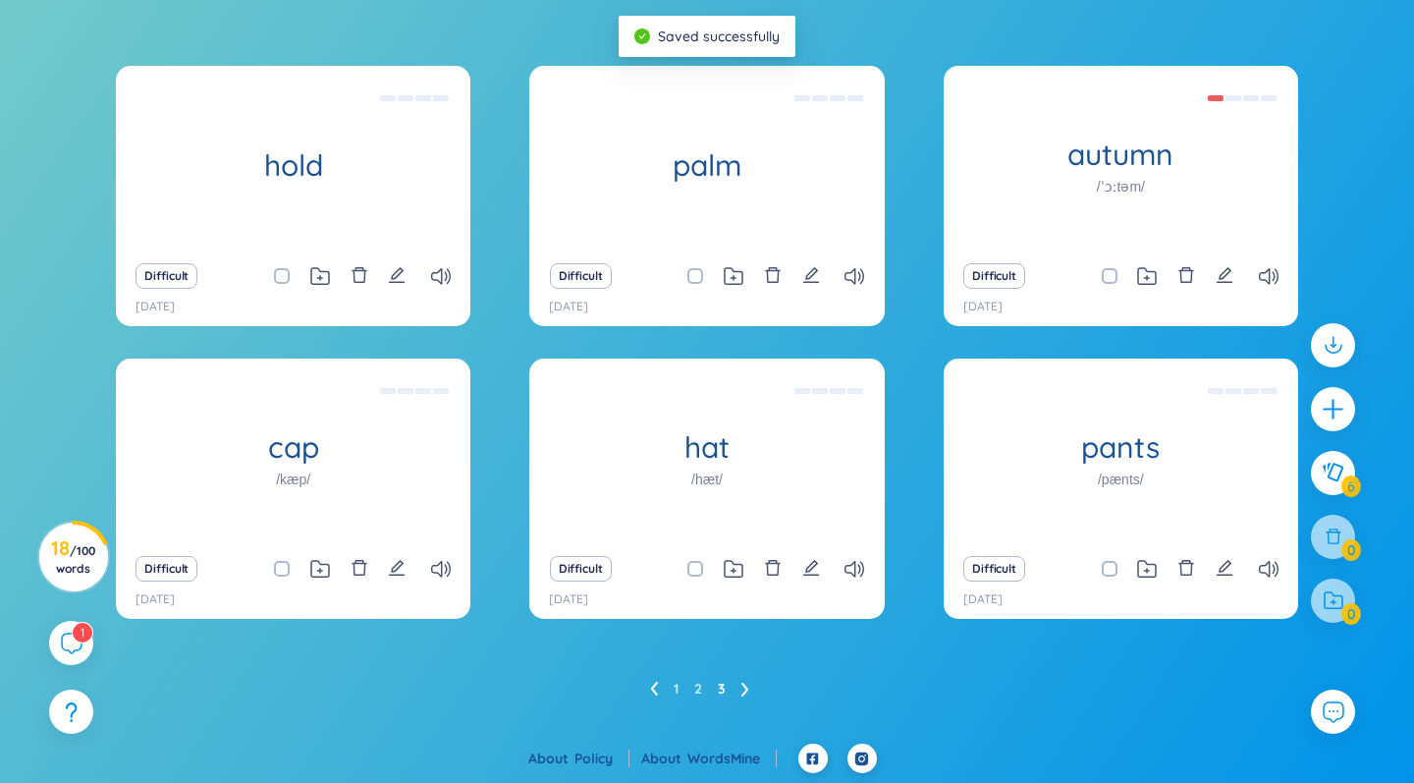
scroll to position [327, 0]
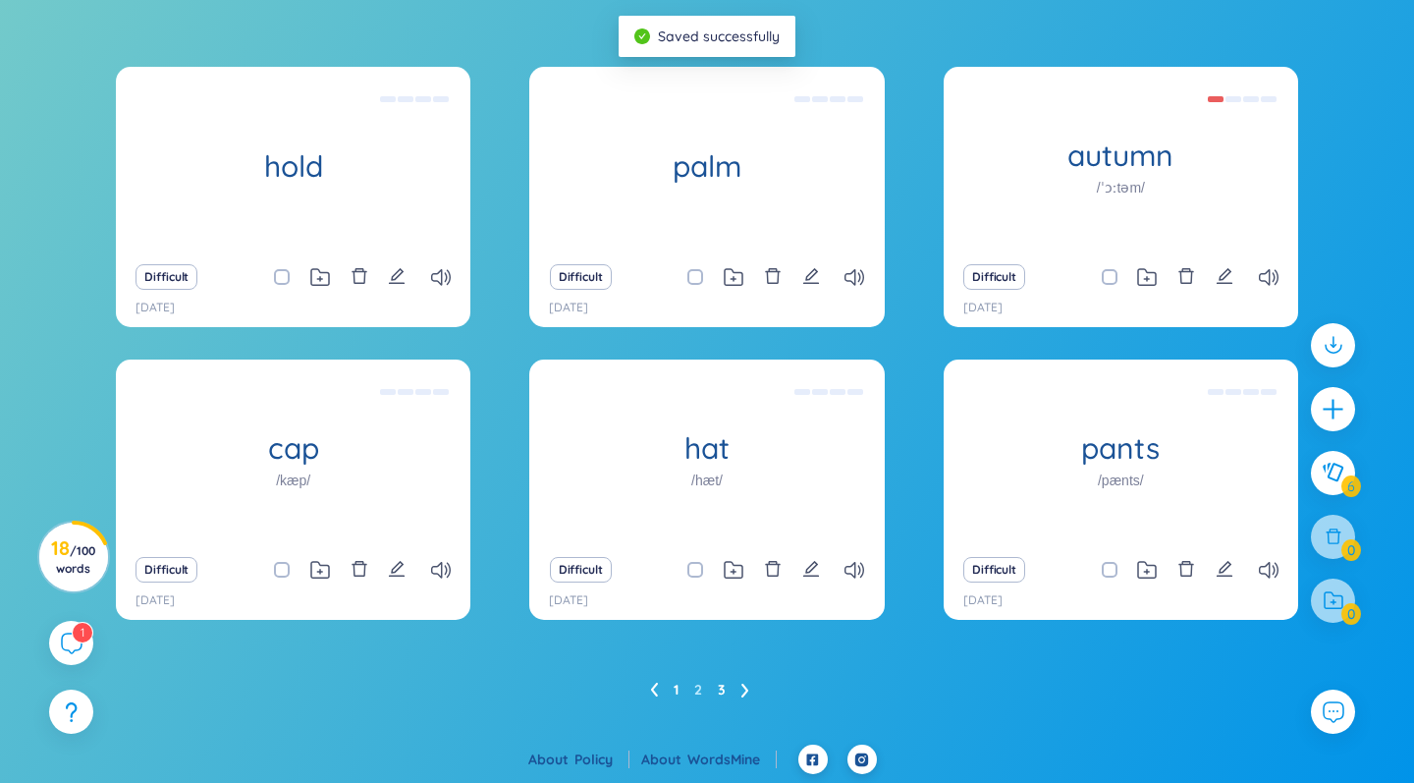
click at [676, 679] on link "1" at bounding box center [676, 689] width 5 height 29
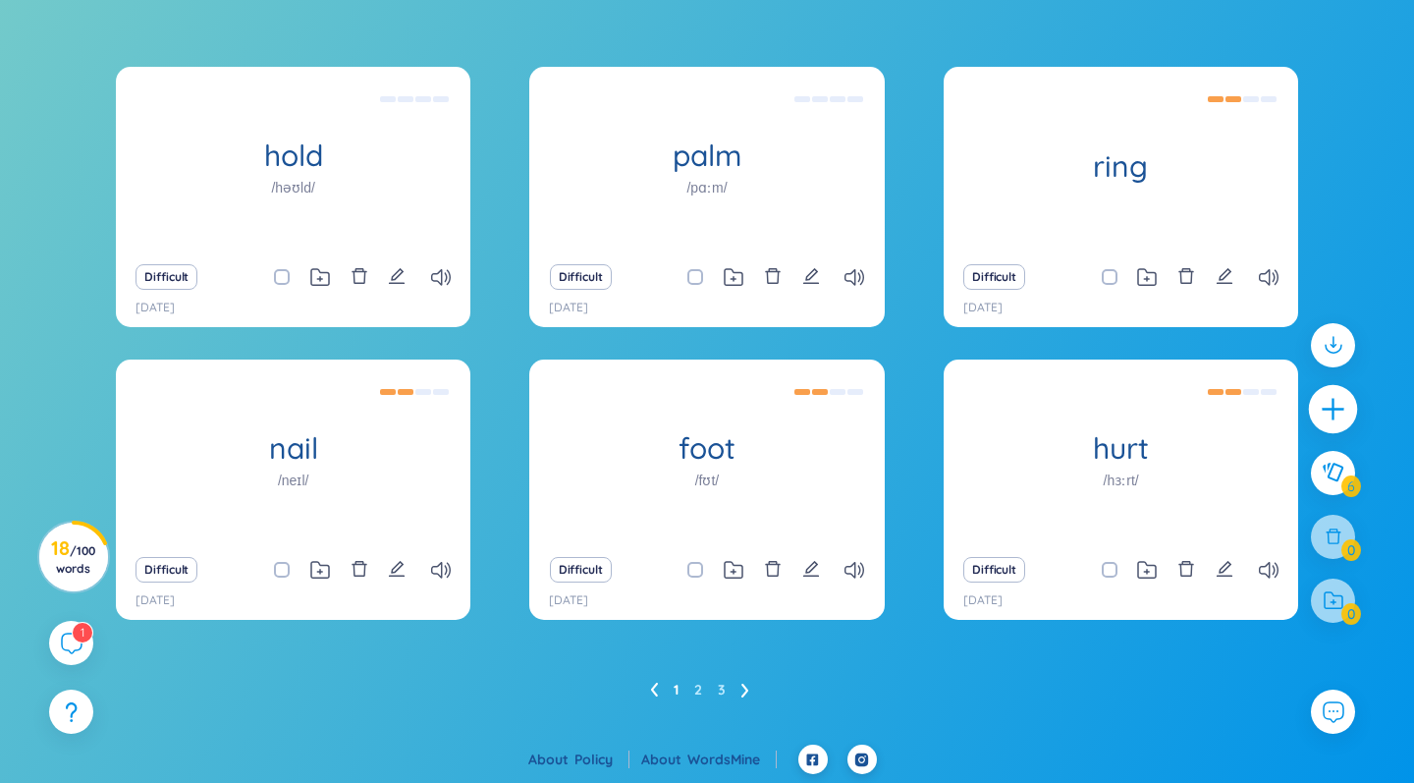
click at [887, 408] on icon "plus" at bounding box center [1333, 409] width 22 height 2
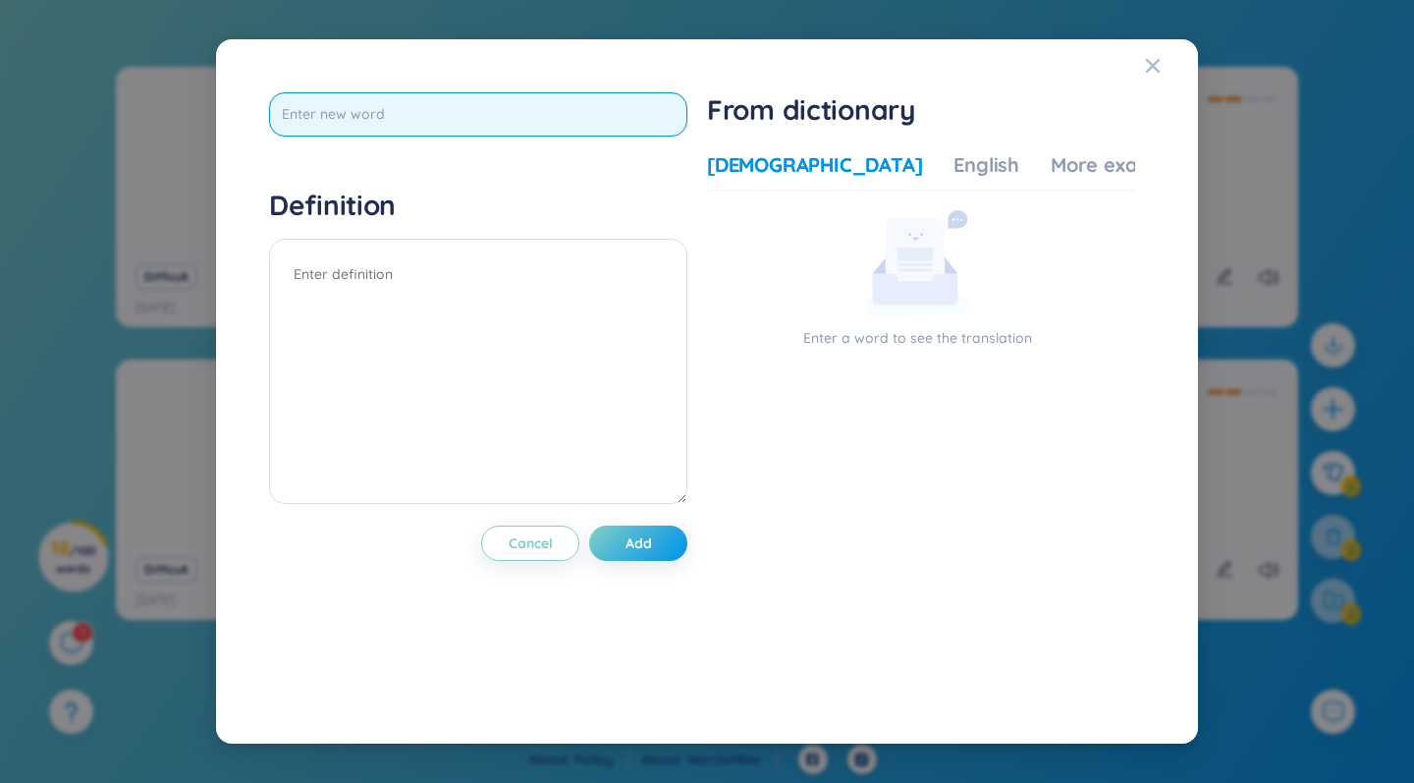
click at [502, 119] on input "text" at bounding box center [478, 114] width 418 height 44
type input "secret"
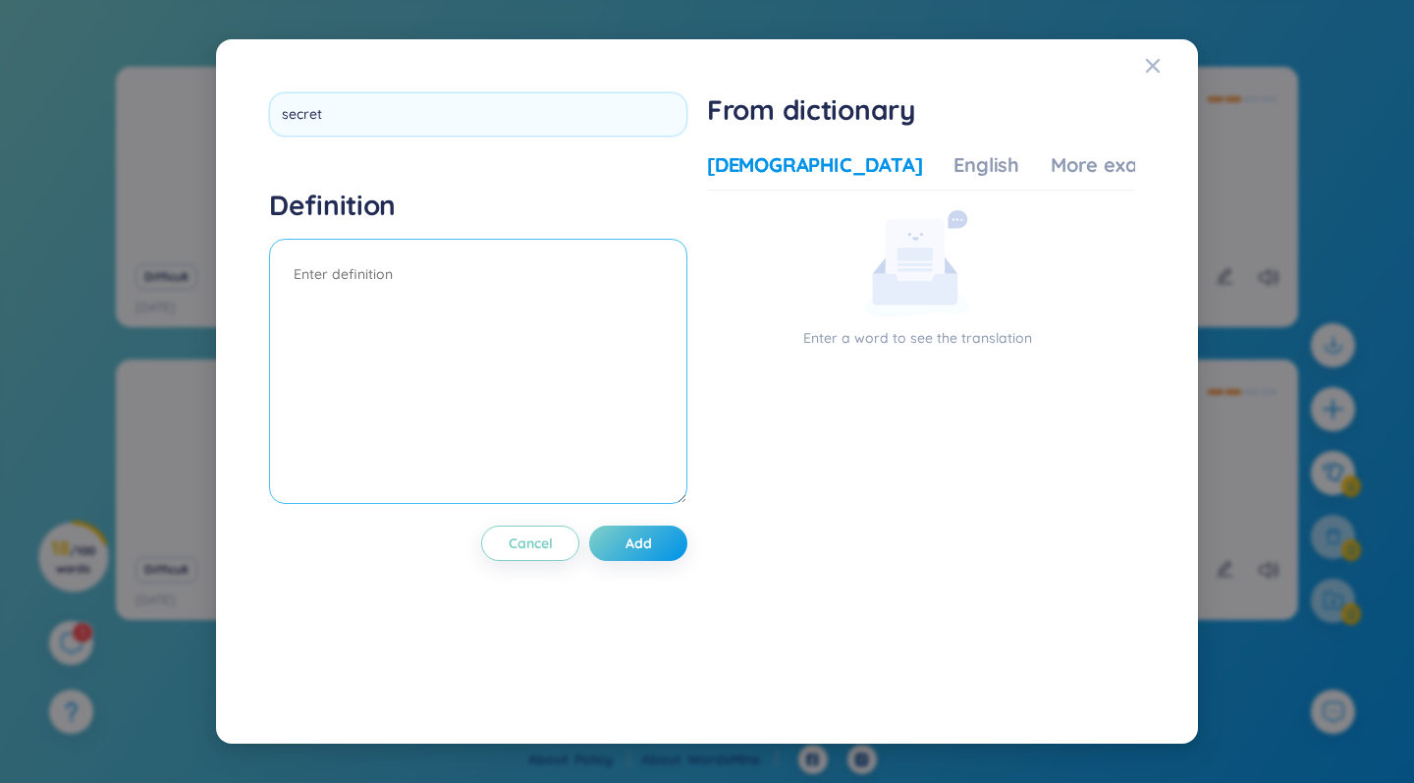
click at [404, 282] on textarea at bounding box center [478, 371] width 418 height 265
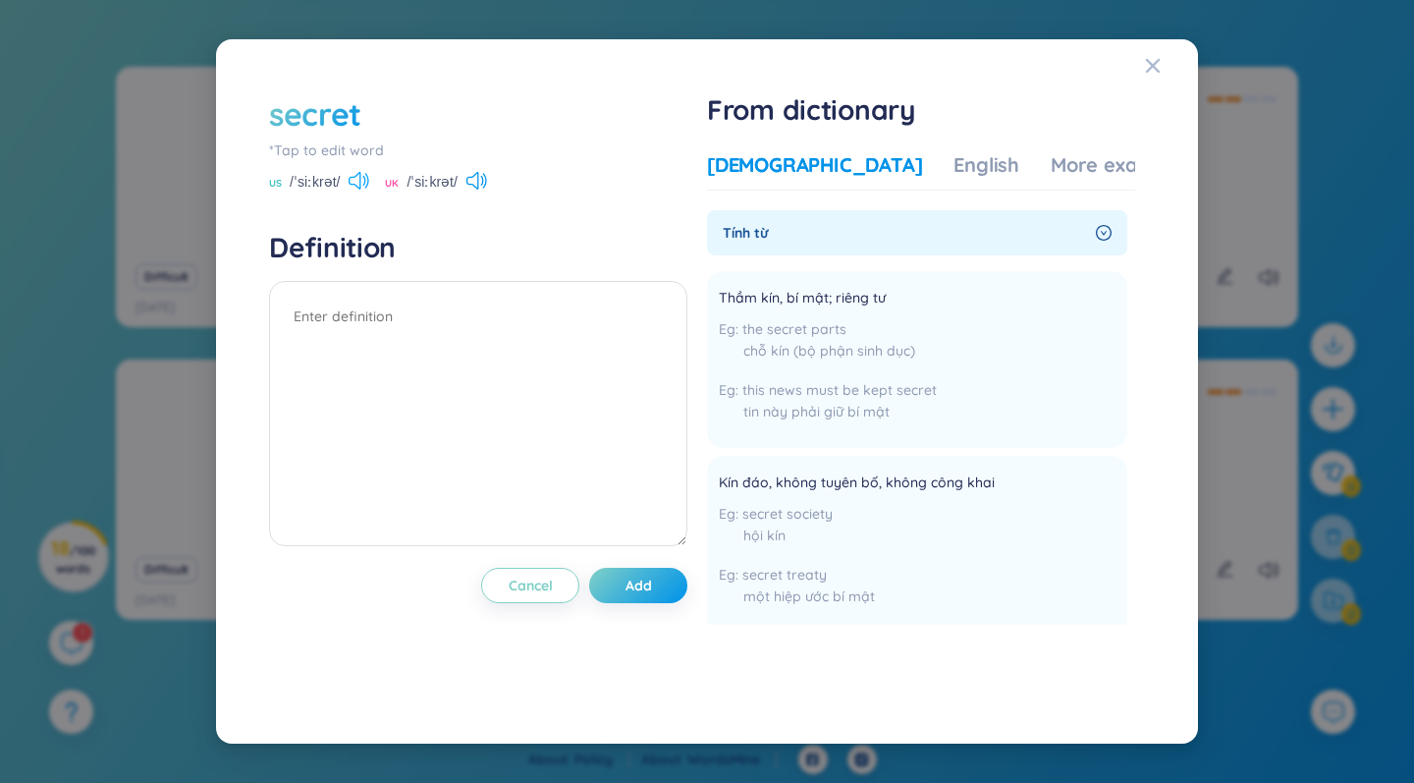
click at [353, 183] on icon at bounding box center [359, 181] width 21 height 18
click at [473, 178] on icon at bounding box center [476, 181] width 21 height 18
click at [351, 177] on icon at bounding box center [355, 181] width 12 height 18
drag, startPoint x: 745, startPoint y: 382, endPoint x: 940, endPoint y: 395, distance: 194.8
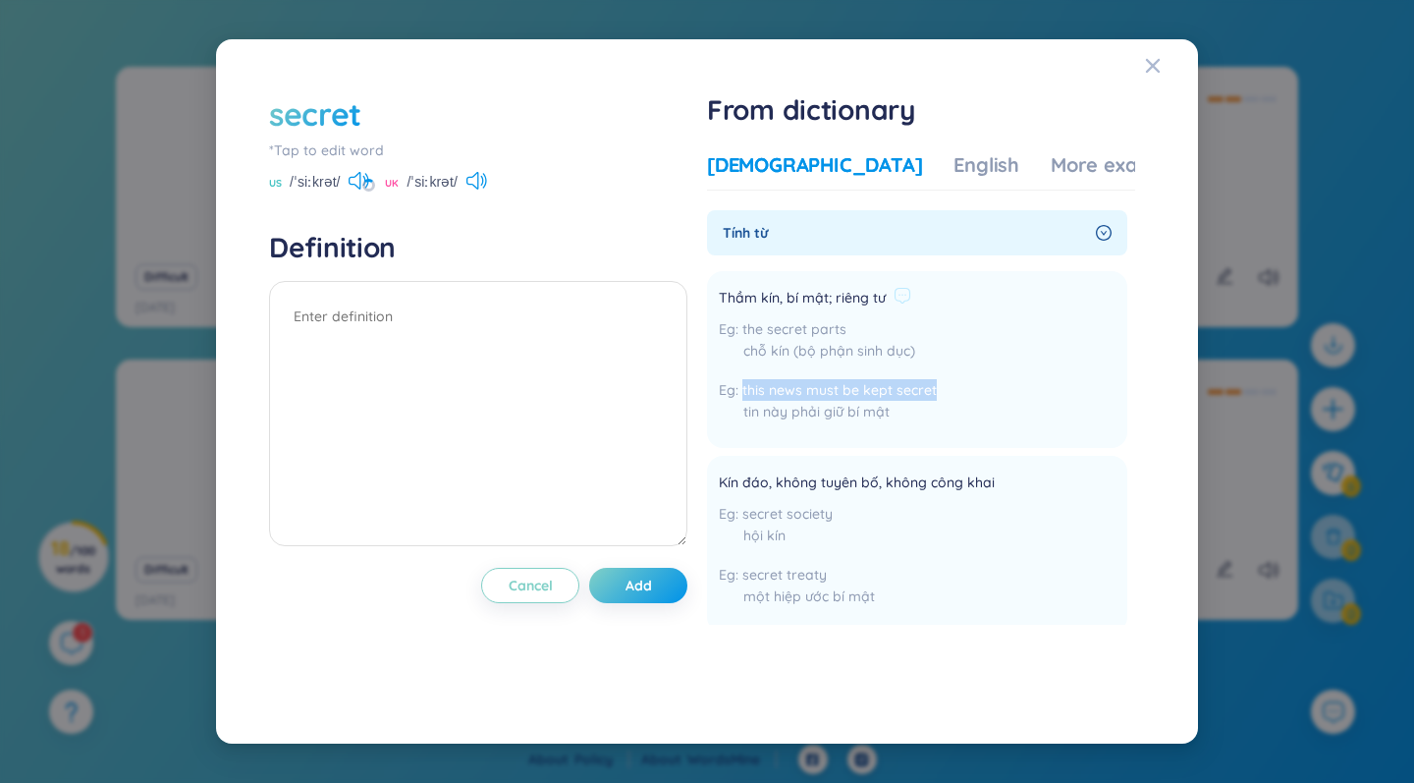
click at [887, 395] on li "Thầm kín, bí mật; riêng tư the secret parts chỗ [GEOGRAPHIC_DATA] (bộ phận sinh…" at bounding box center [917, 359] width 420 height 177
copy span "this news must be kept secret"
click at [394, 289] on textarea at bounding box center [478, 413] width 418 height 265
paste textarea "this news must be kept secret"
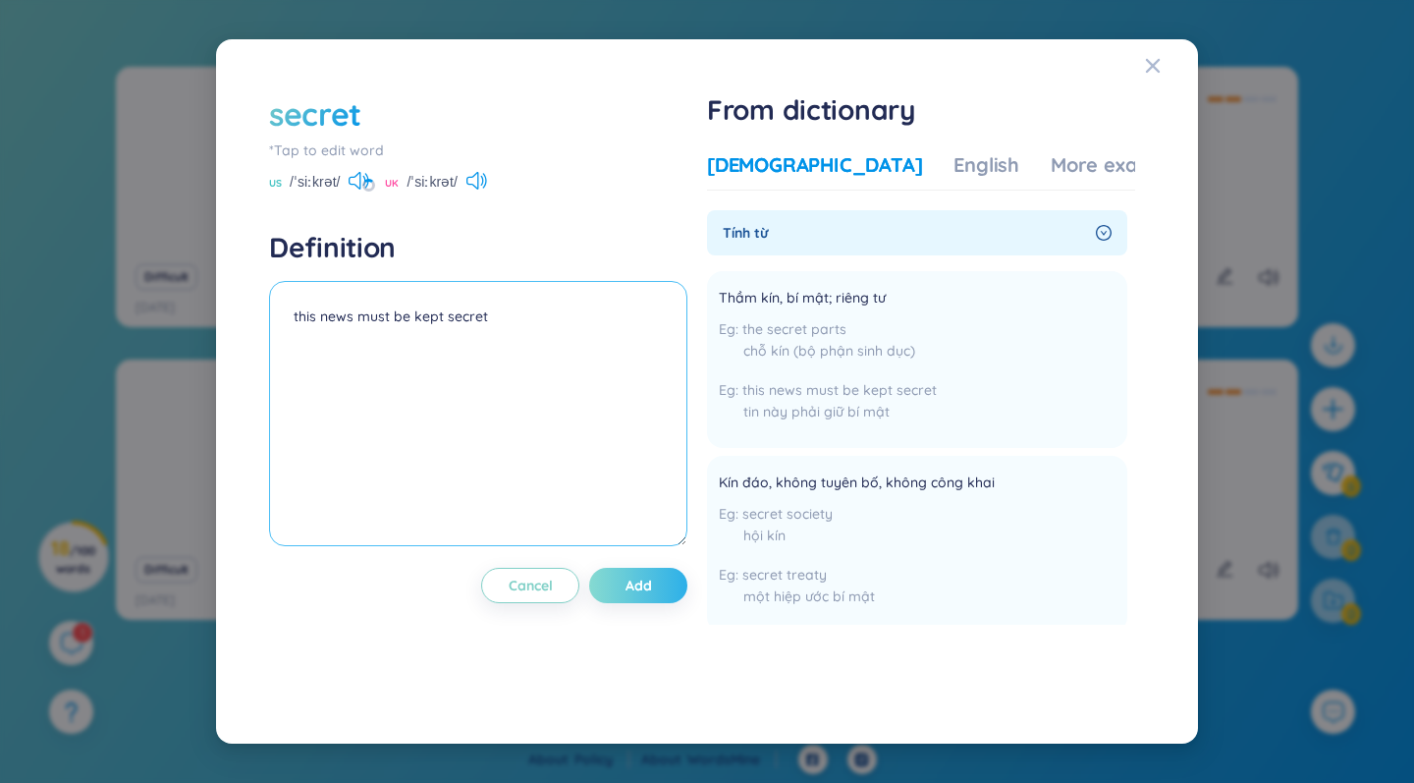
type textarea "this news must be kept secret"
click at [619, 587] on button "Add" at bounding box center [638, 585] width 98 height 35
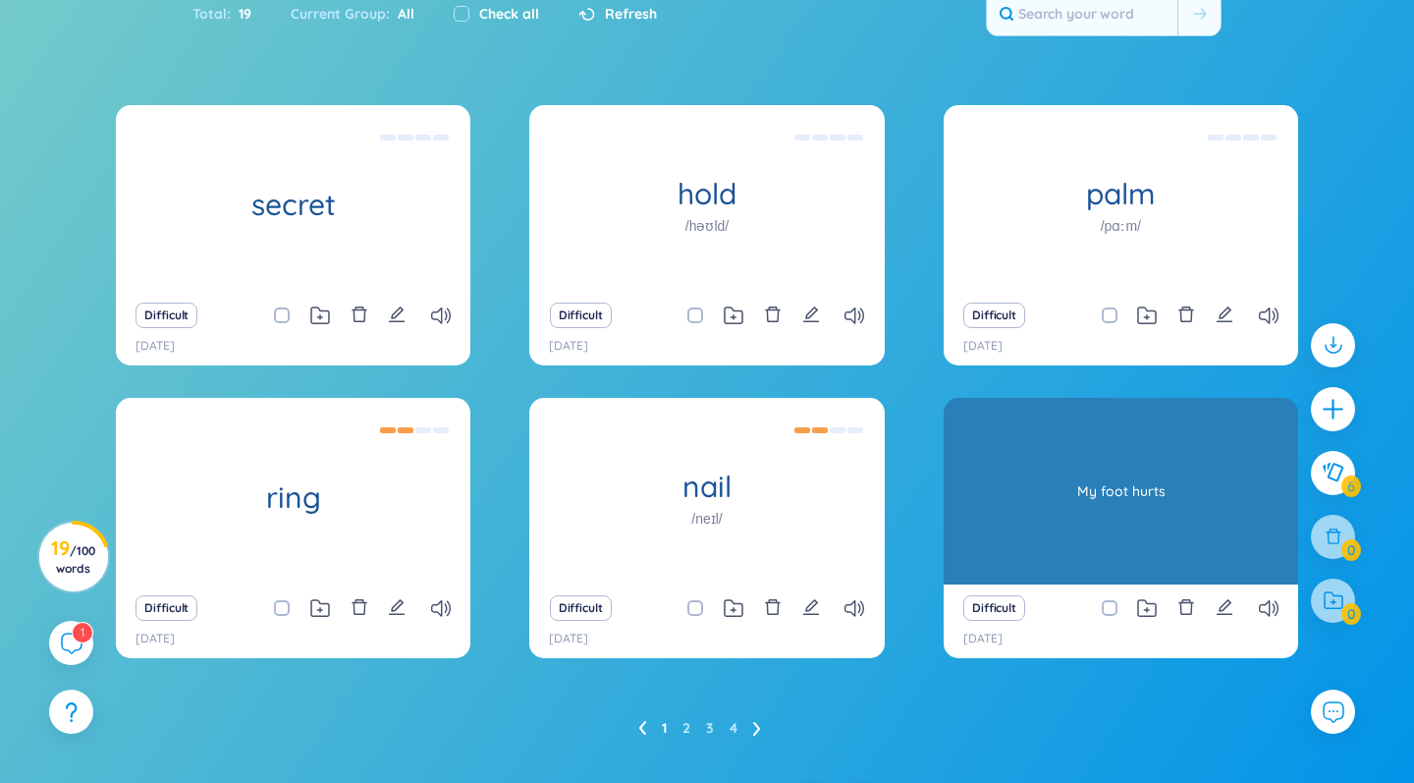
scroll to position [306, 0]
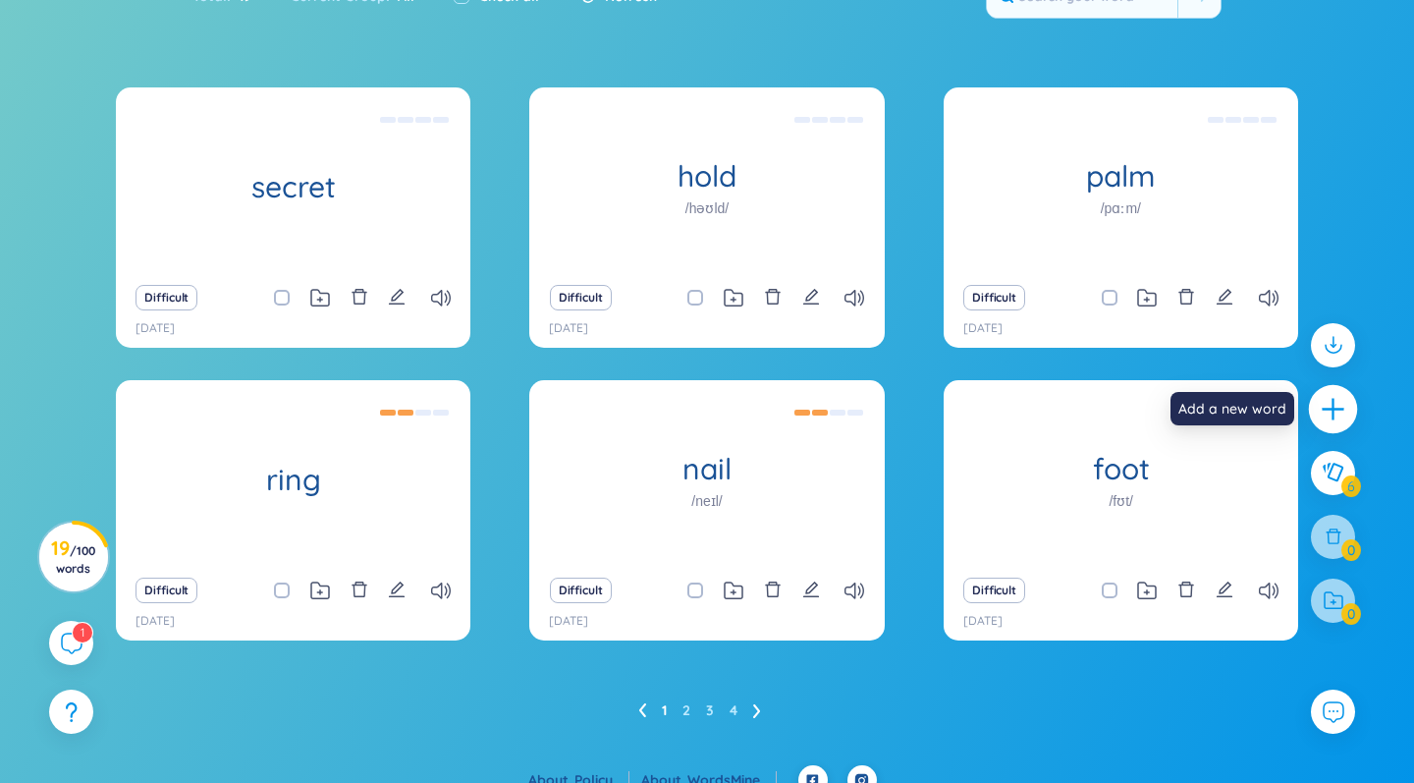
click at [887, 407] on icon "plus" at bounding box center [1333, 409] width 27 height 27
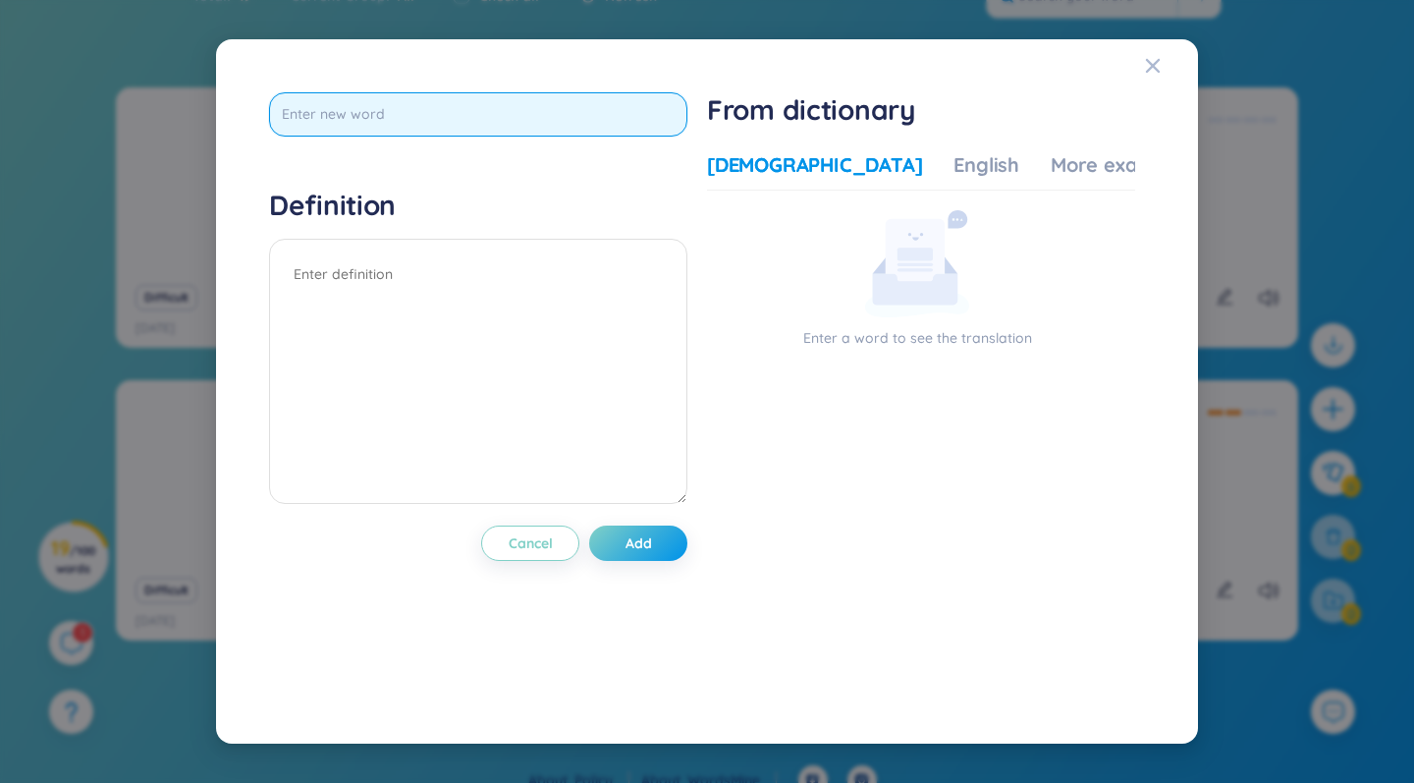
click at [451, 121] on input "text" at bounding box center [478, 114] width 418 height 44
type input "cheek"
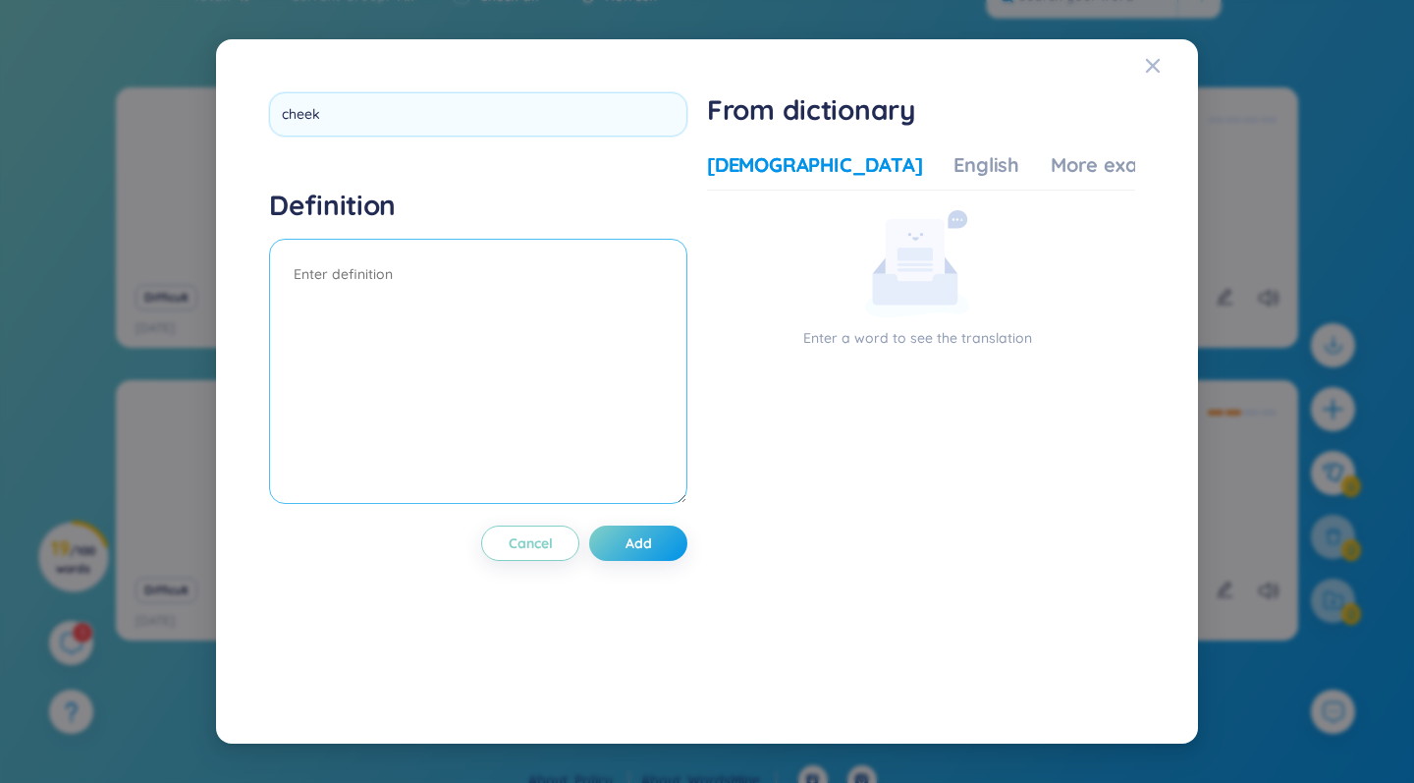
click at [311, 257] on div "Definition" at bounding box center [478, 349] width 418 height 322
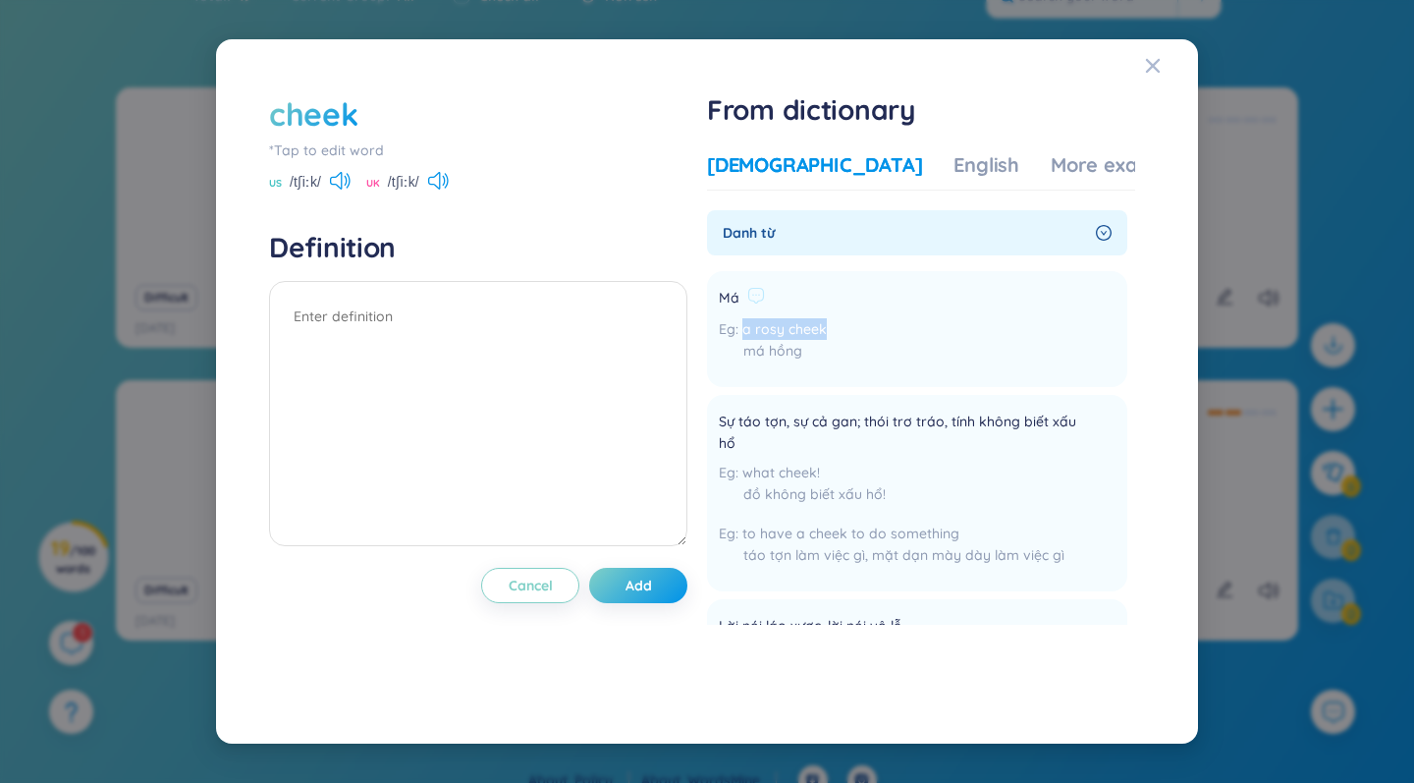
drag, startPoint x: 748, startPoint y: 325, endPoint x: 835, endPoint y: 327, distance: 86.4
click at [835, 327] on li "Má a [PERSON_NAME] má hồng Add" at bounding box center [917, 329] width 420 height 116
copy span "a rosy cheek"
click at [408, 328] on textarea at bounding box center [478, 413] width 418 height 265
paste textarea "a rosy cheek"
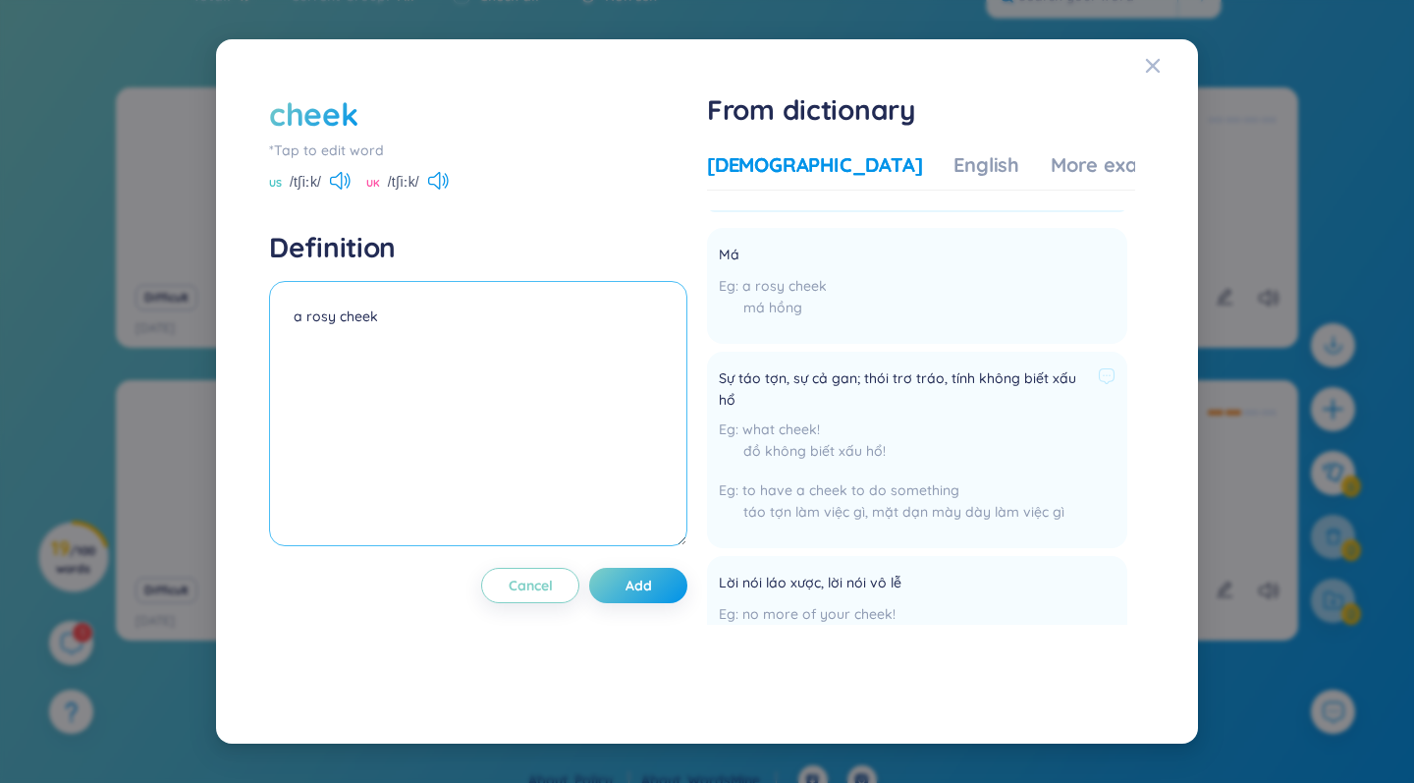
scroll to position [42, 0]
click at [340, 179] on icon at bounding box center [340, 181] width 21 height 18
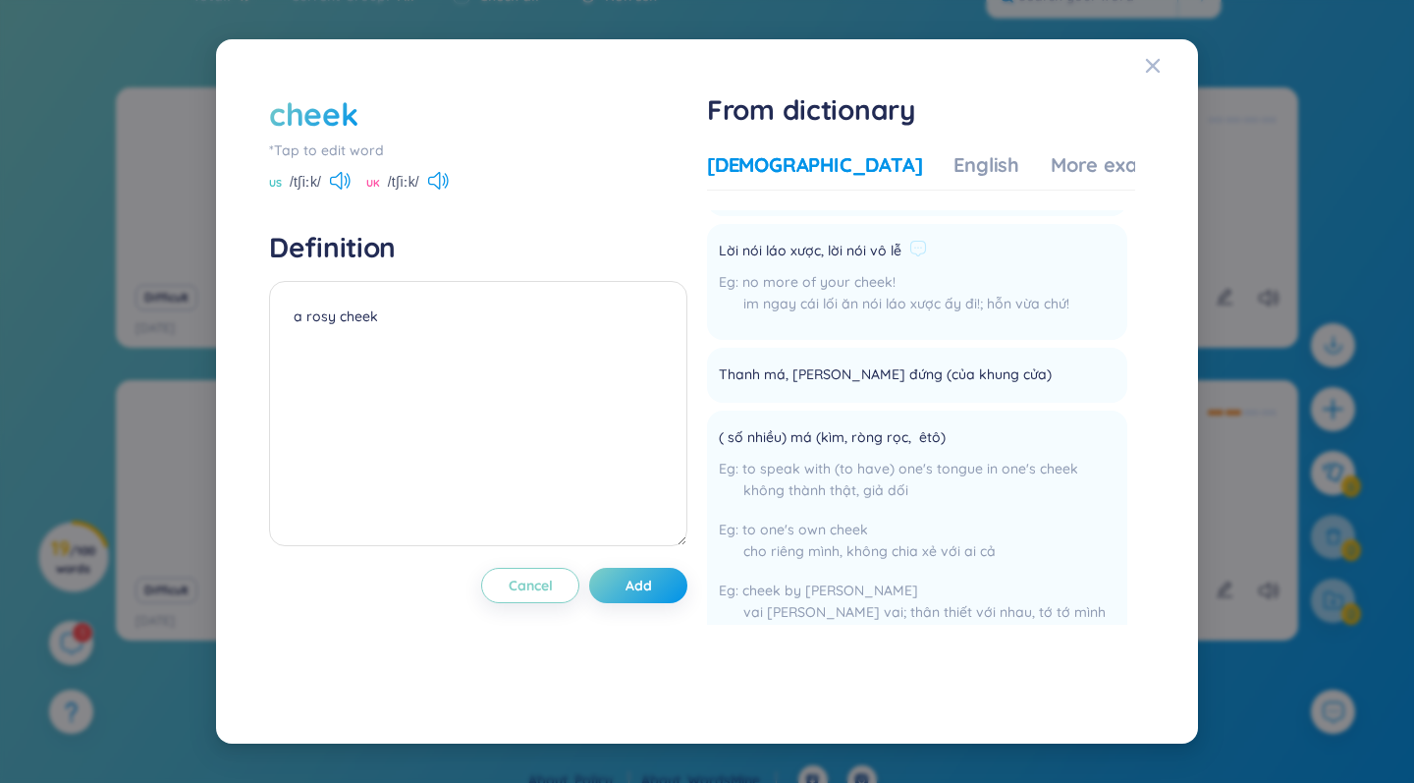
scroll to position [376, 0]
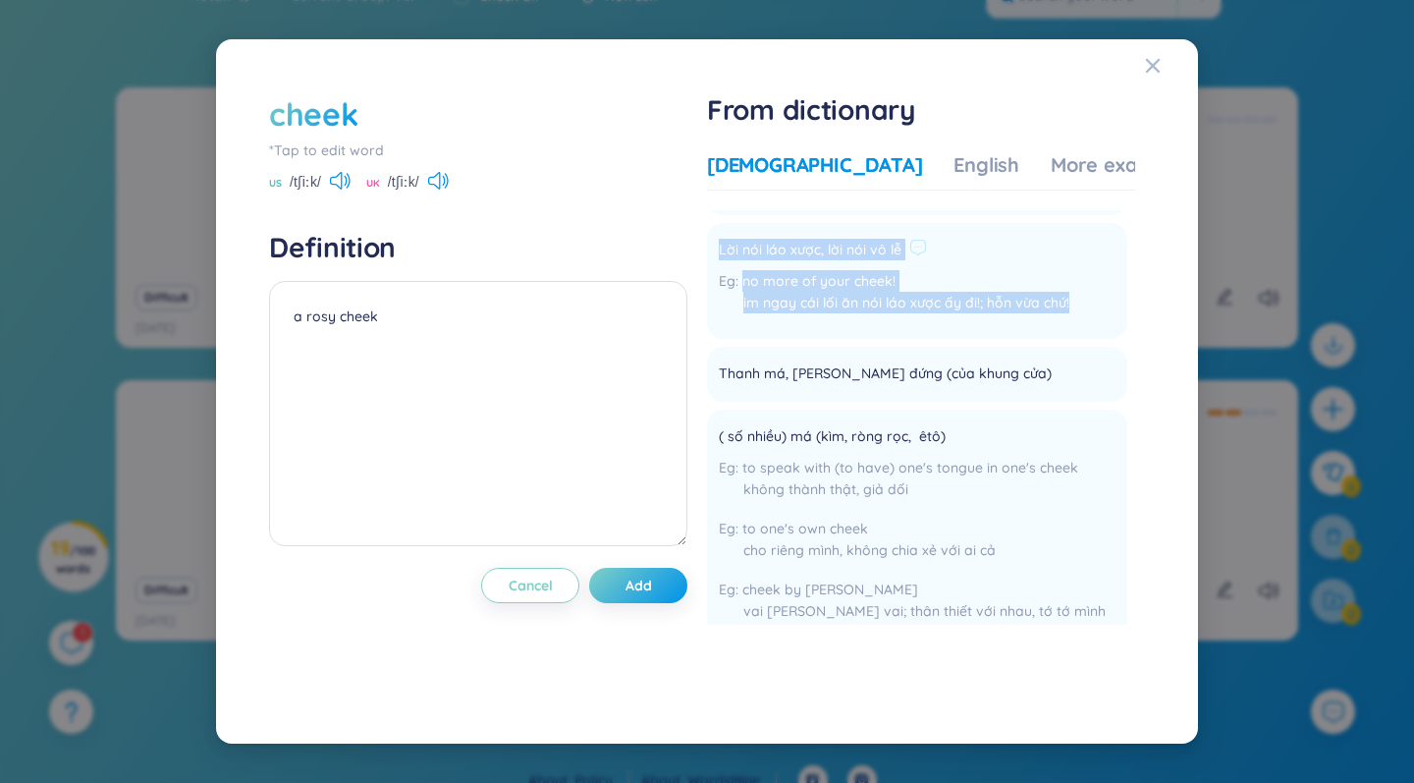
drag, startPoint x: 726, startPoint y: 247, endPoint x: 1066, endPoint y: 313, distance: 347.0
click at [887, 313] on div "Lời nói láo xược, lời nói vô lễ no more of your cheek! im ngay cái lối ăn nói l…" at bounding box center [894, 281] width 351 height 92
copy div "Lời nói láo xược, lời nói vô lễ no more of your cheek! im ngay cái lối ăn nói l…"
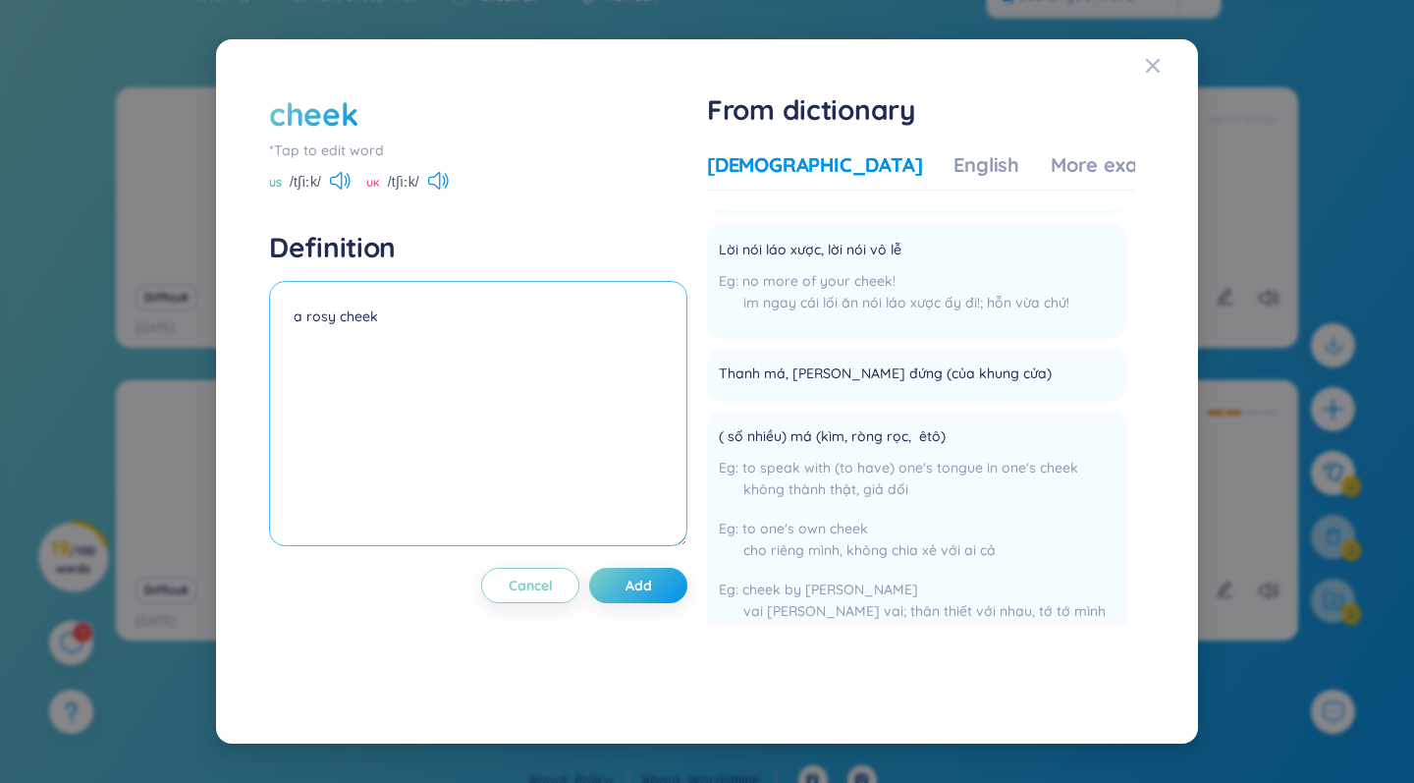
click at [400, 333] on textarea "a rosy cheek" at bounding box center [478, 413] width 418 height 265
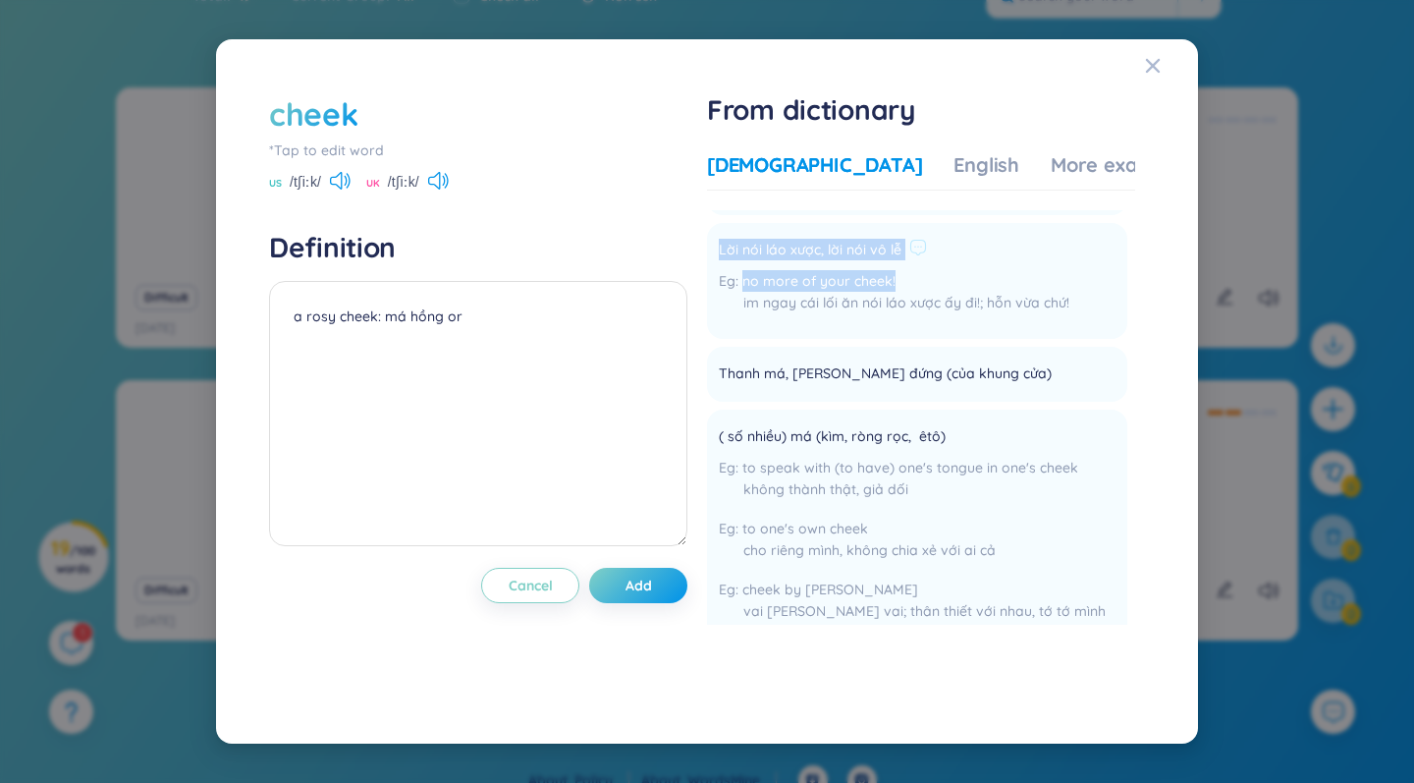
drag, startPoint x: 725, startPoint y: 251, endPoint x: 910, endPoint y: 279, distance: 187.6
click at [887, 279] on div "Lời nói láo xược, lời nói vô lễ no more of your cheek! im ngay cái lối ăn nói l…" at bounding box center [894, 281] width 351 height 92
copy div "Lời nói láo xược, lời nói vô lễ no more of your cheek!"
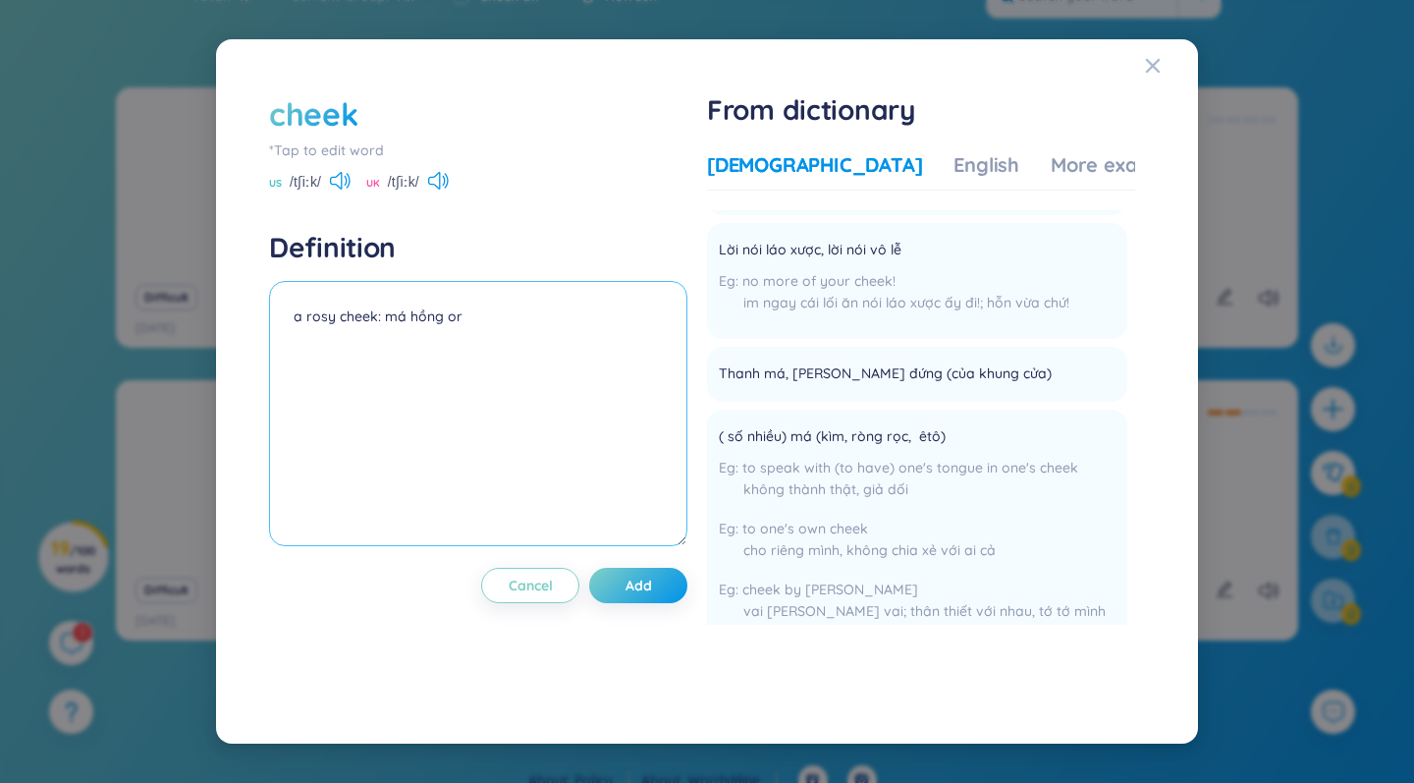
click at [516, 327] on textarea "a rosy cheek: má hồng or" at bounding box center [478, 413] width 418 height 265
paste textarea "Lời nói láo xược, lời nói vô lễ no more of your cheek!"
click at [460, 312] on textarea "a rosy cheek: má hồng orLời nói láo xược, lời nói vô lễ no more of your cheek!" at bounding box center [478, 413] width 418 height 265
type textarea "a rosy cheek: má hồng or Lời nói láo xược, lời nói vô lễ no more of your cheek!"
click at [652, 588] on span "Add" at bounding box center [638, 585] width 27 height 20
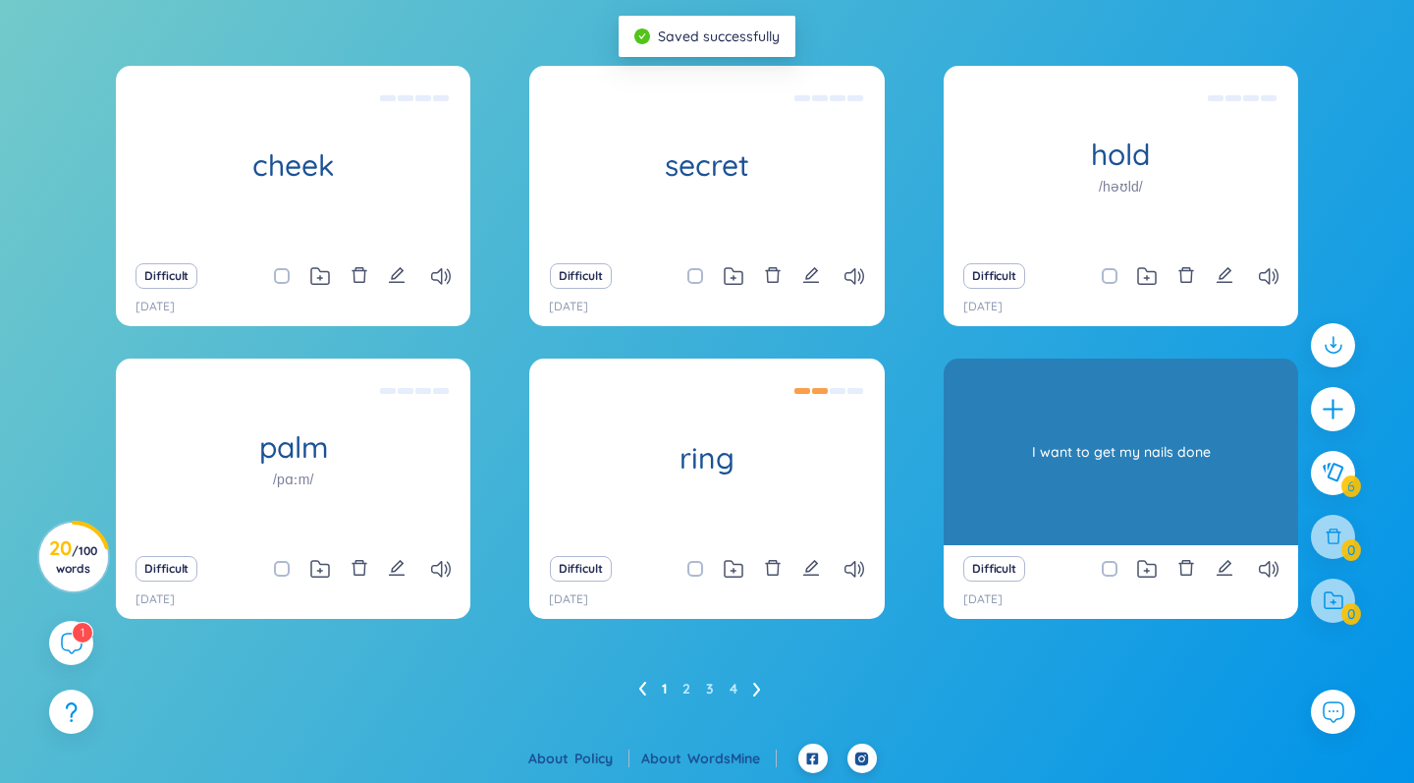
scroll to position [327, 0]
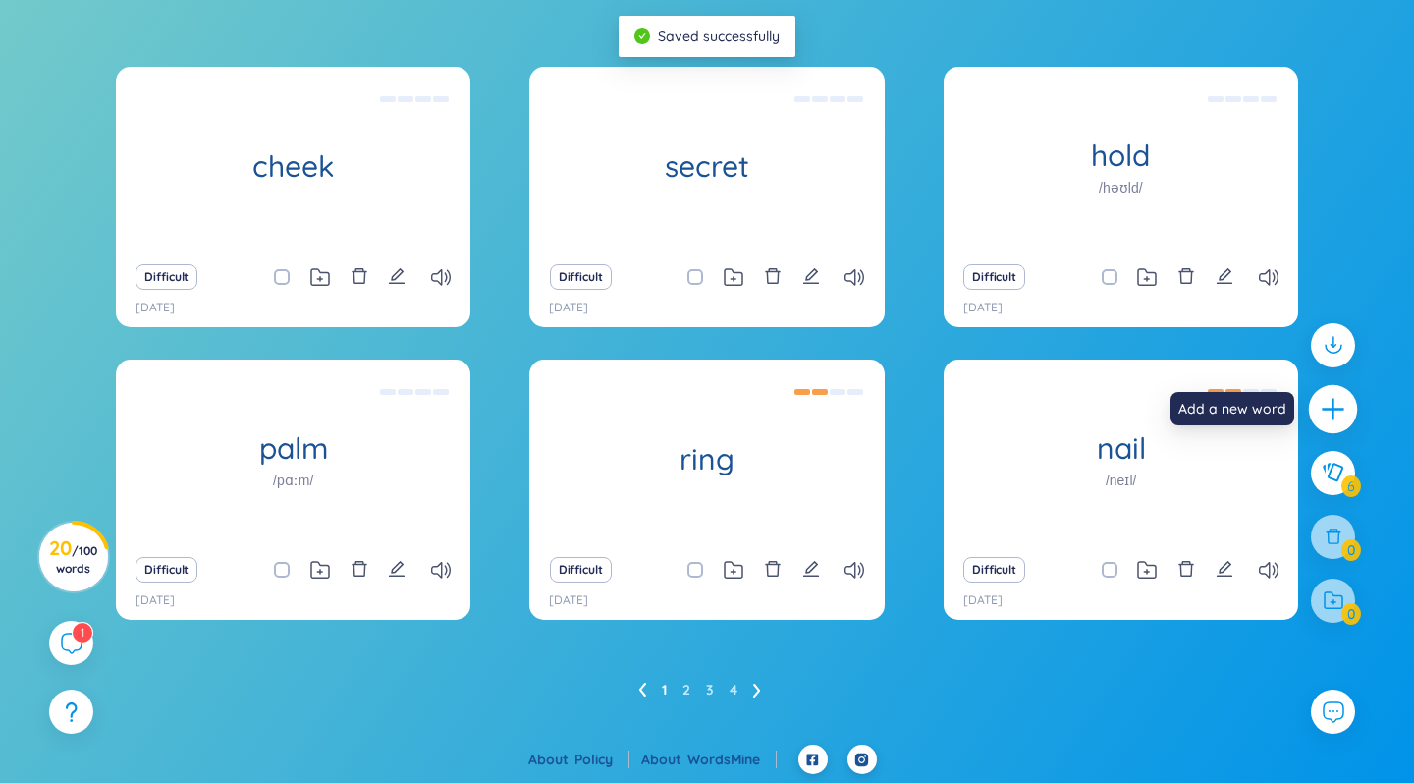
click at [887, 415] on icon "plus" at bounding box center [1333, 409] width 27 height 27
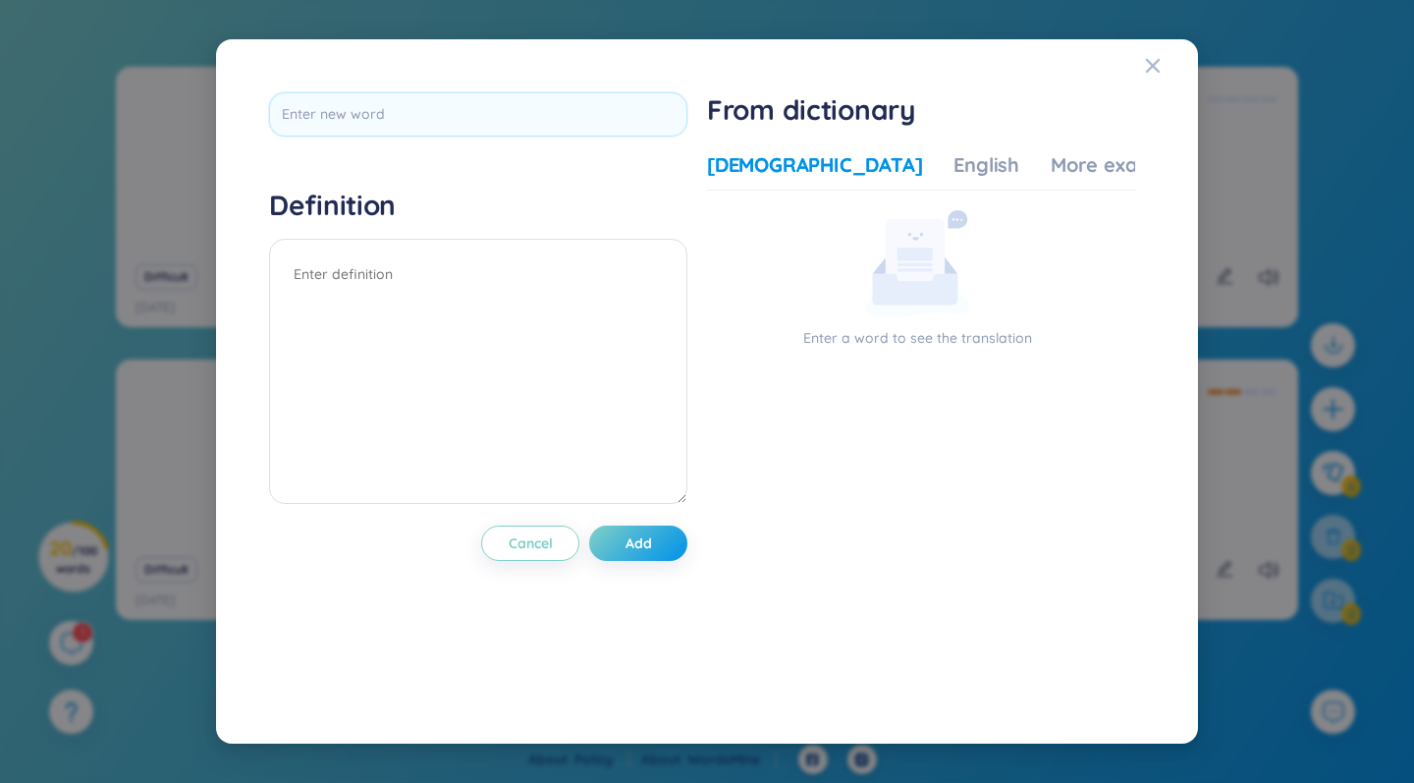
click at [887, 636] on div "Definition Cancel Add From dictionary Vietnamese English More examples Enter a …" at bounding box center [707, 391] width 1414 height 783
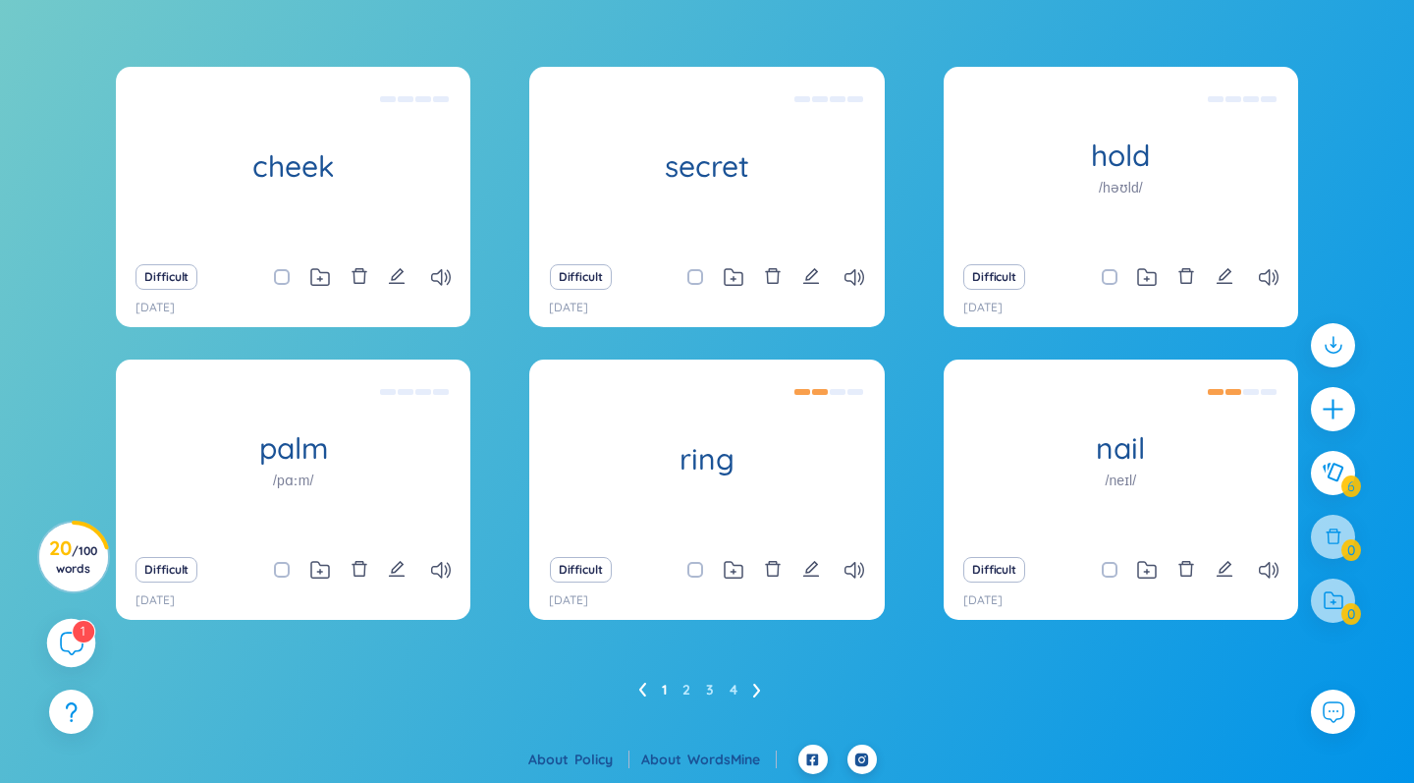
click at [62, 647] on icon at bounding box center [71, 642] width 24 height 24
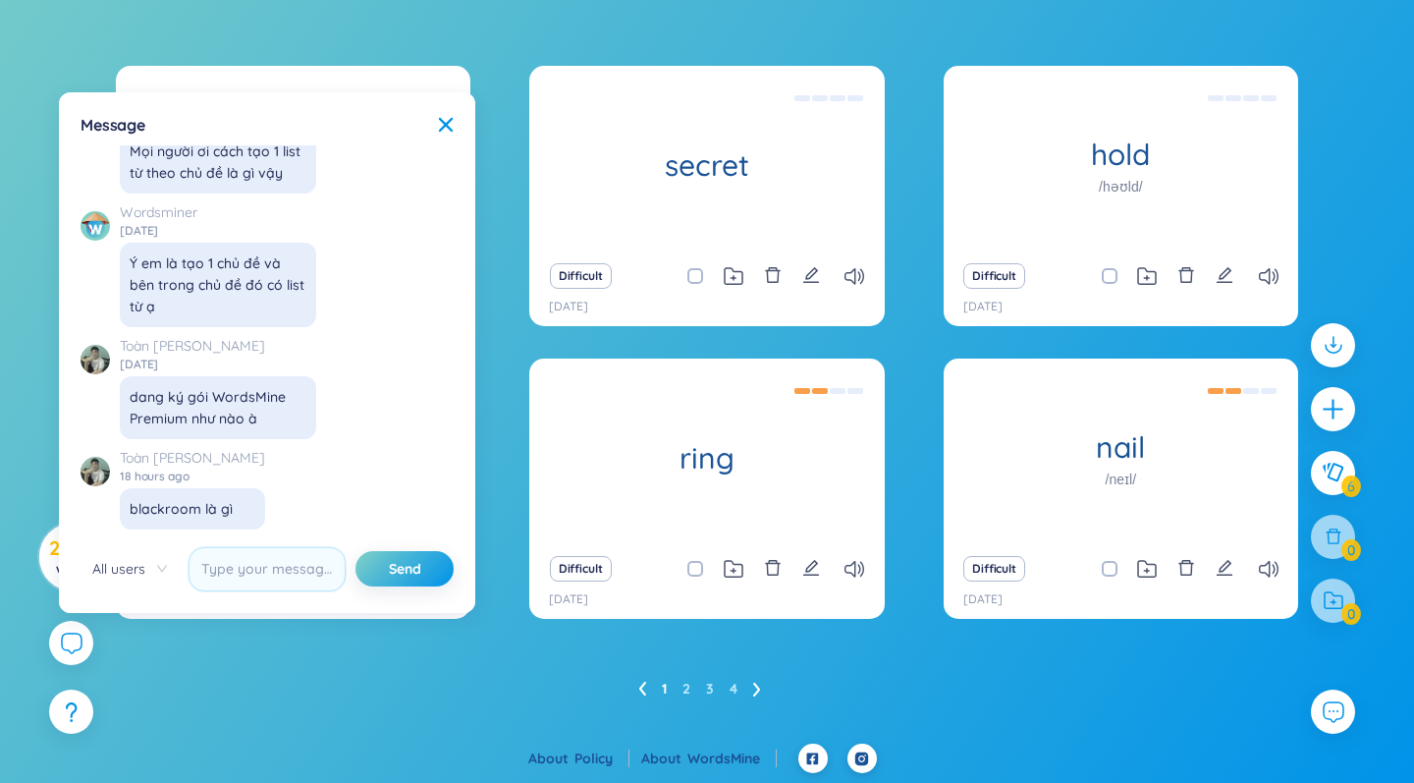
scroll to position [327, 0]
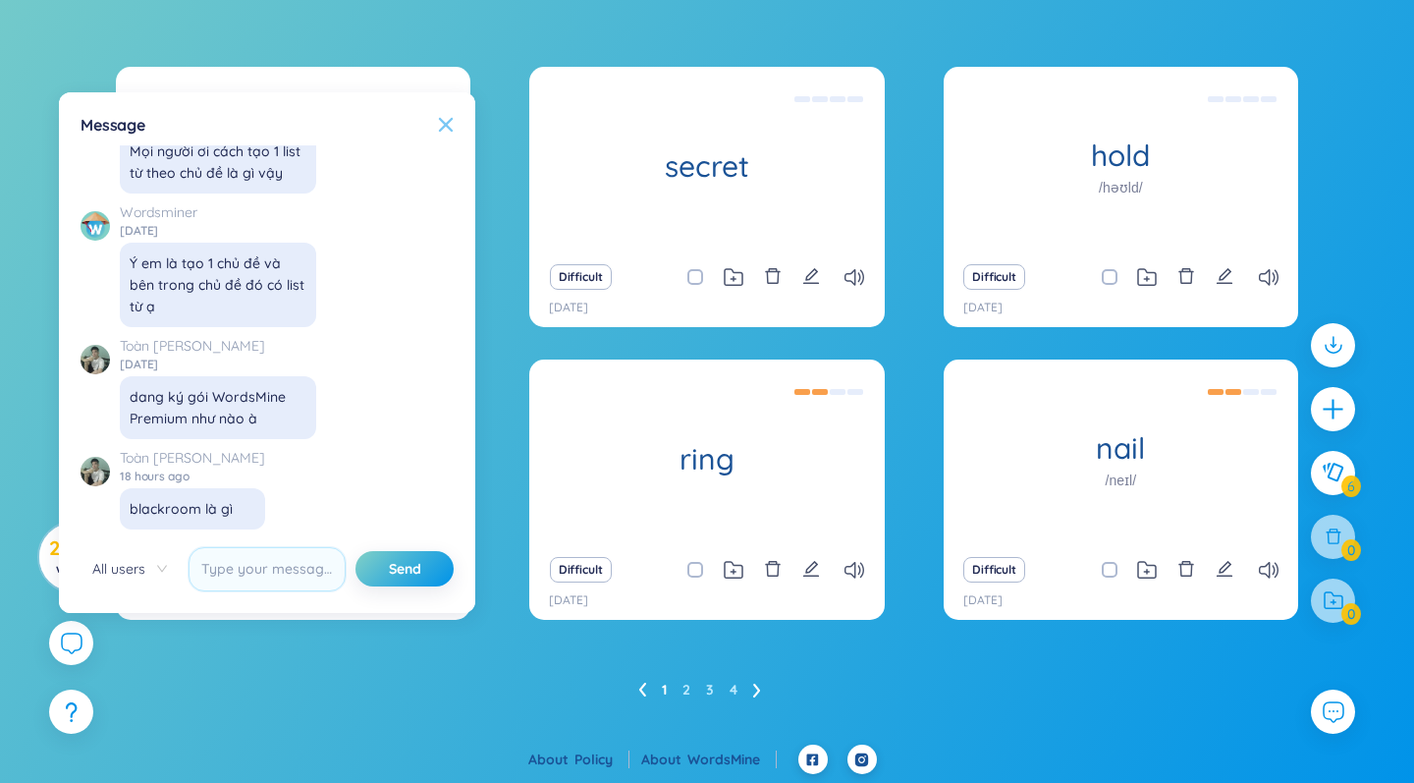
click at [441, 117] on icon at bounding box center [446, 125] width 16 height 16
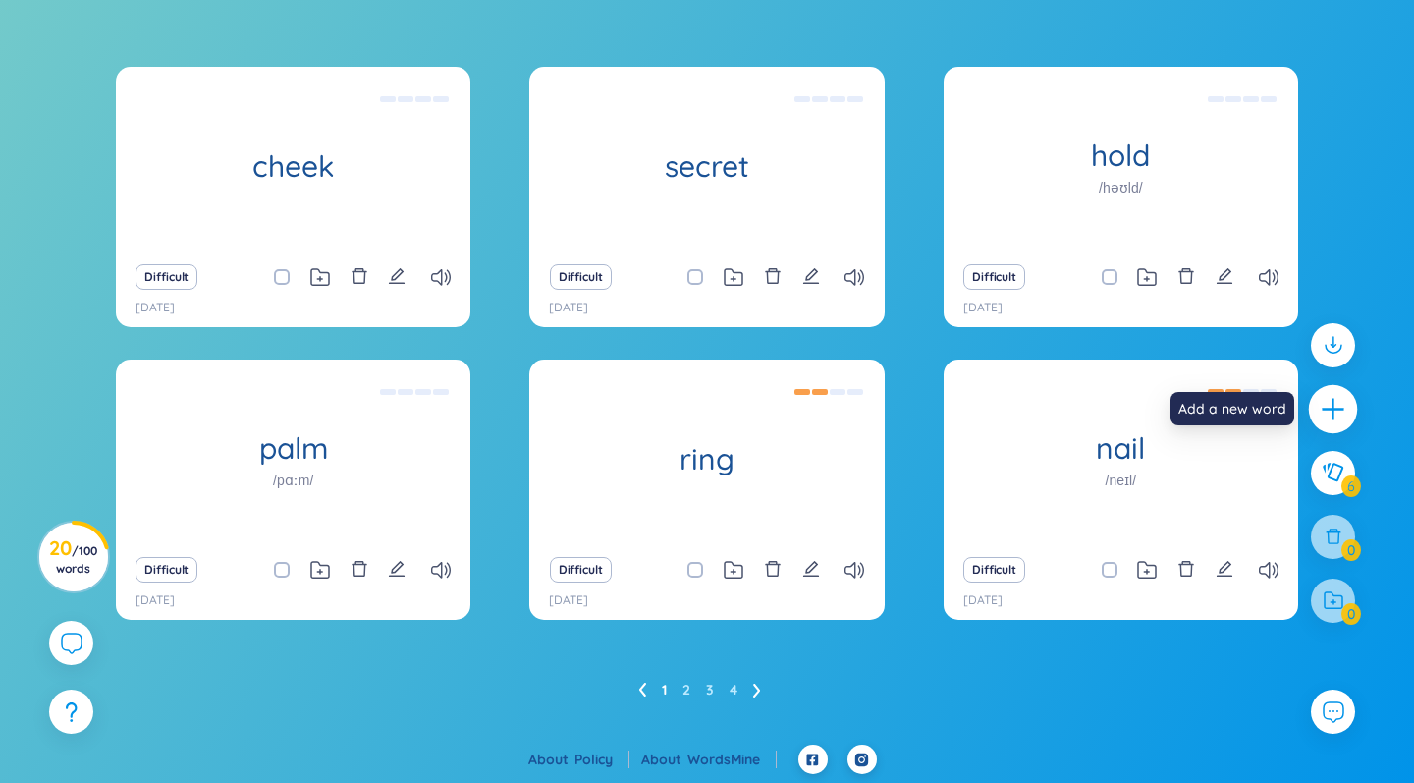
click at [887, 420] on icon "plus" at bounding box center [1333, 409] width 27 height 27
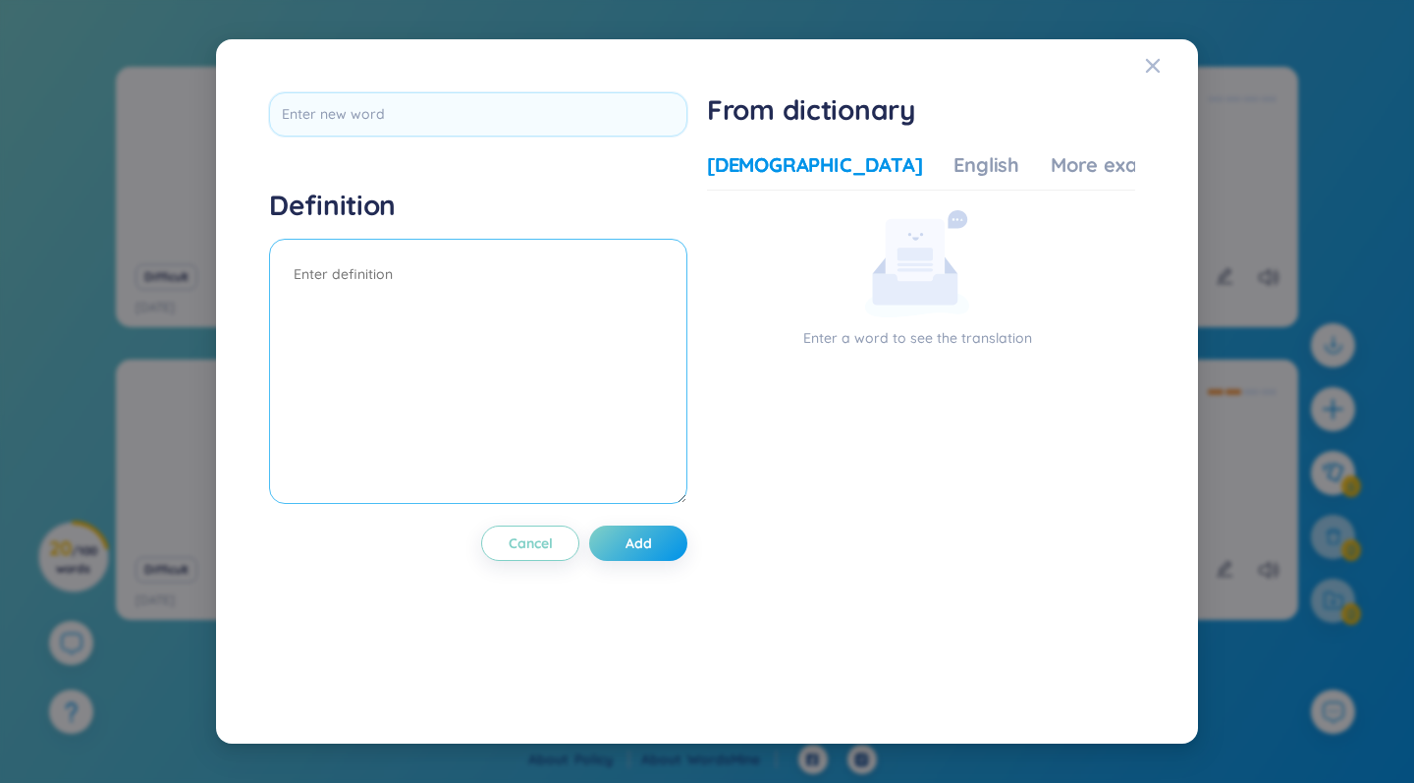
click at [495, 295] on textarea at bounding box center [478, 371] width 418 height 265
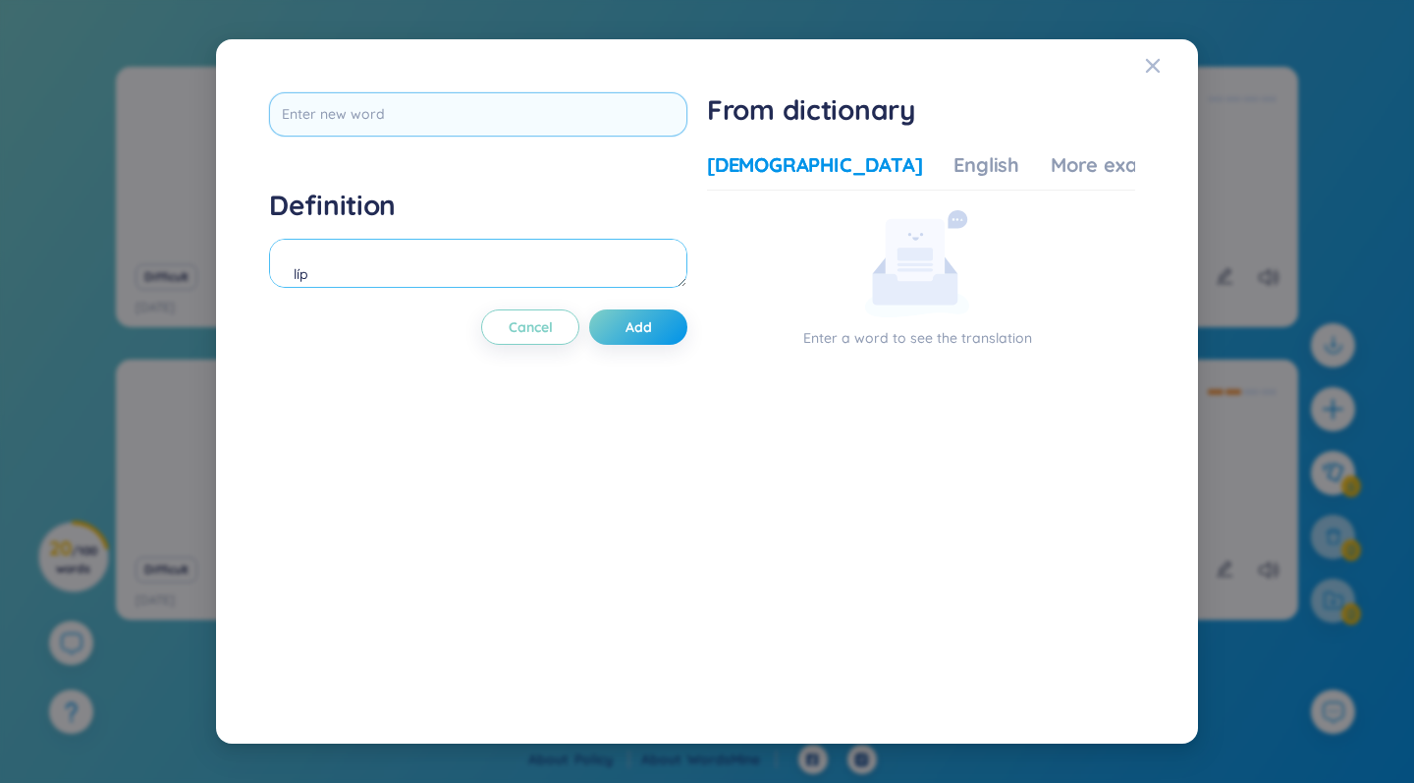
type textarea "líp"
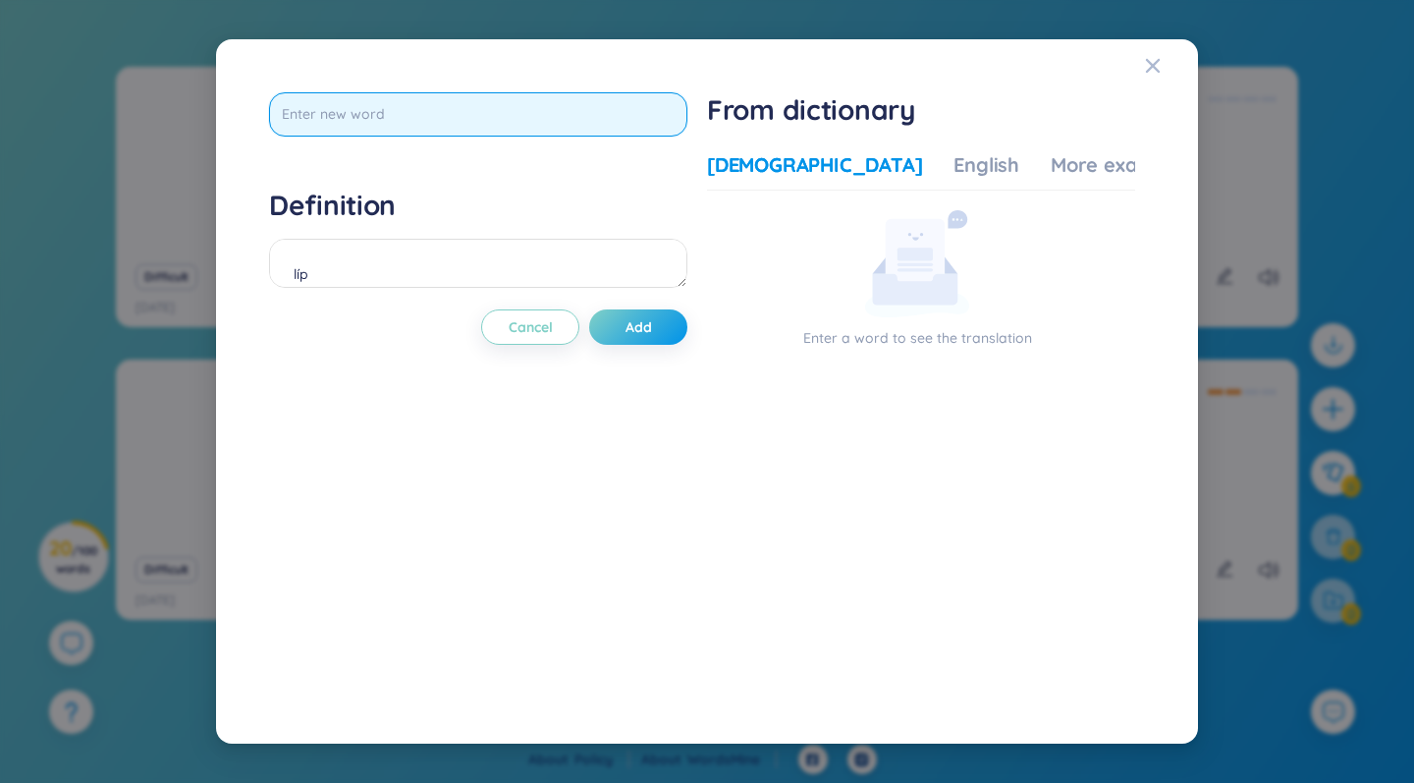
click at [386, 134] on input "text" at bounding box center [478, 114] width 418 height 44
type input "lip"
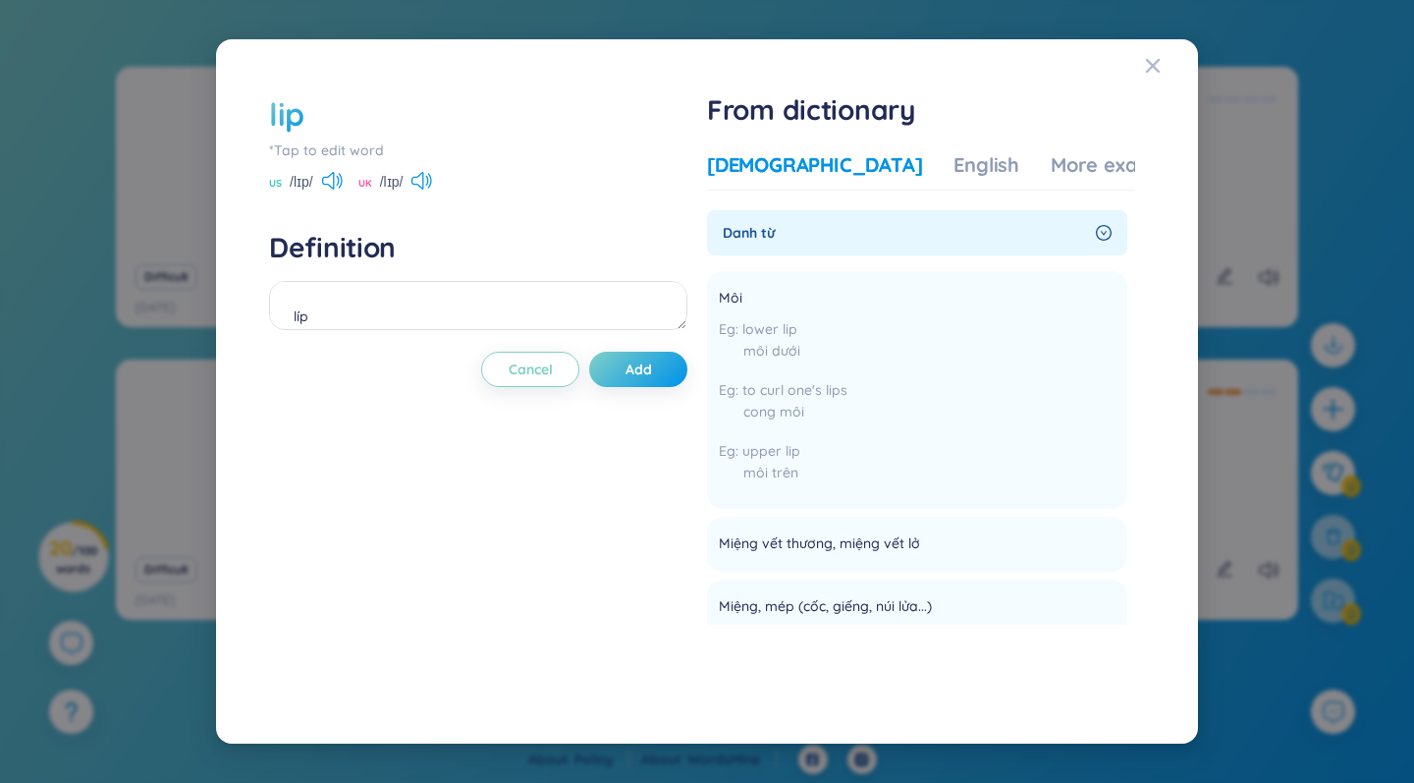
scroll to position [0, 0]
click at [355, 311] on textarea "líp" at bounding box center [478, 305] width 418 height 49
type textarea "l"
paste textarea "My lips feel really dry"
type textarea "My lips feel really dry"
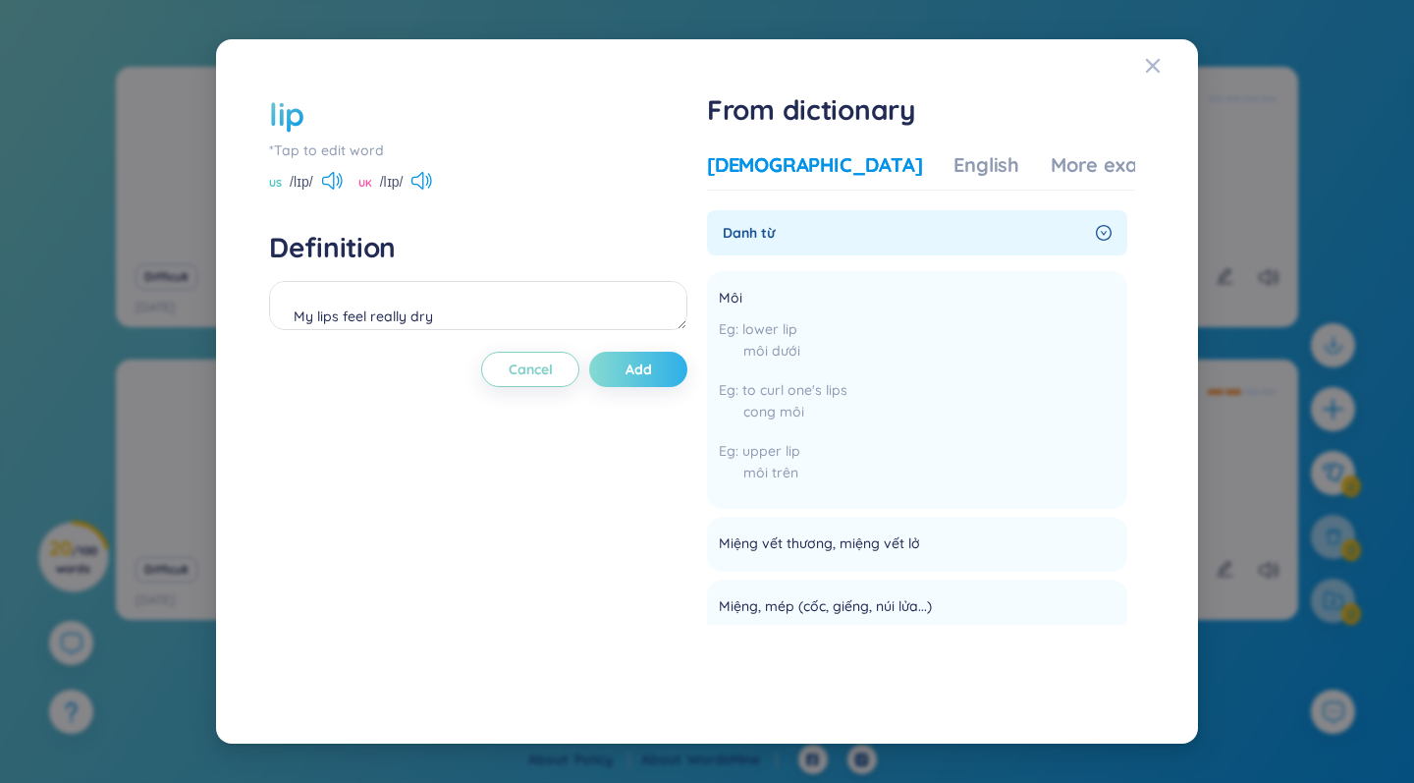
click at [635, 375] on span "Add" at bounding box center [638, 369] width 27 height 20
click at [635, 375] on span "loading" at bounding box center [625, 369] width 29 height 20
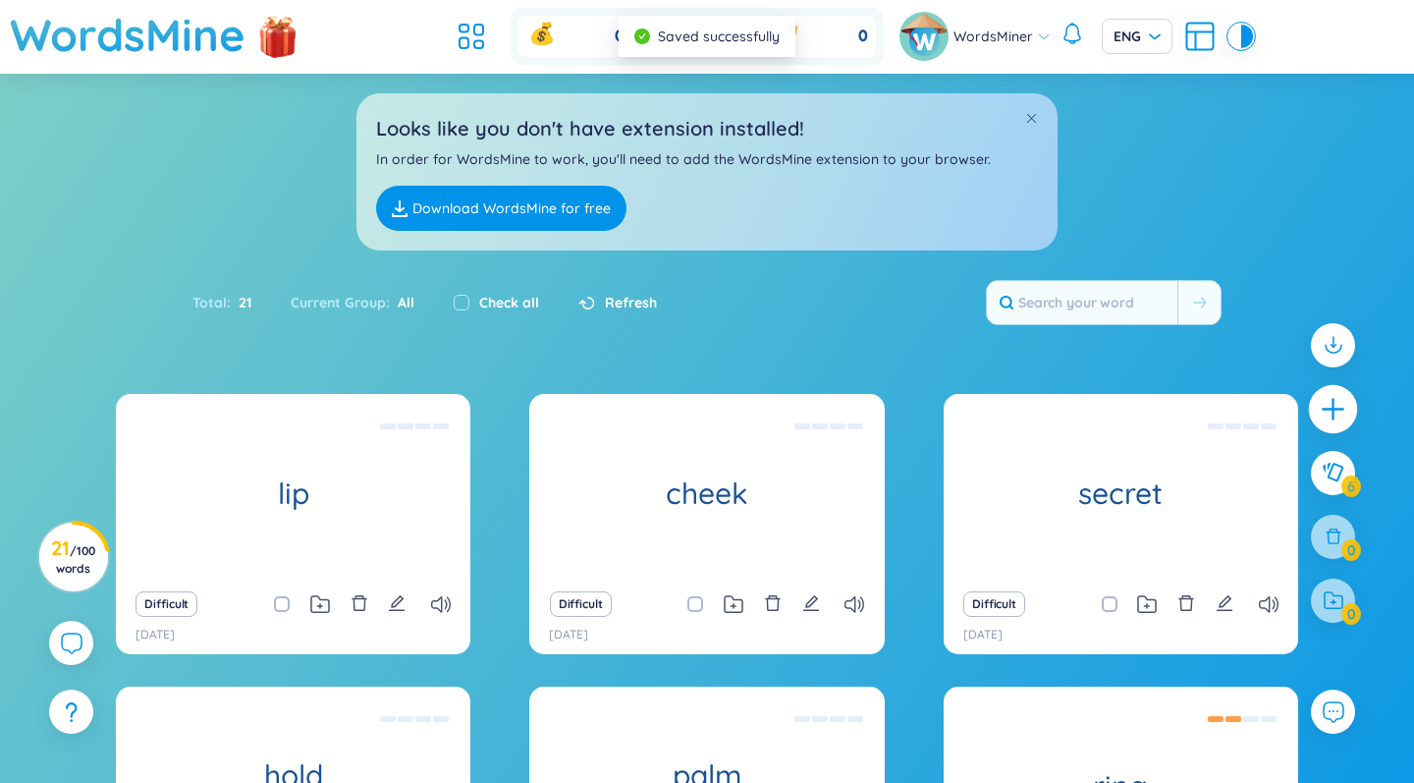
click at [887, 411] on icon "plus" at bounding box center [1333, 409] width 27 height 27
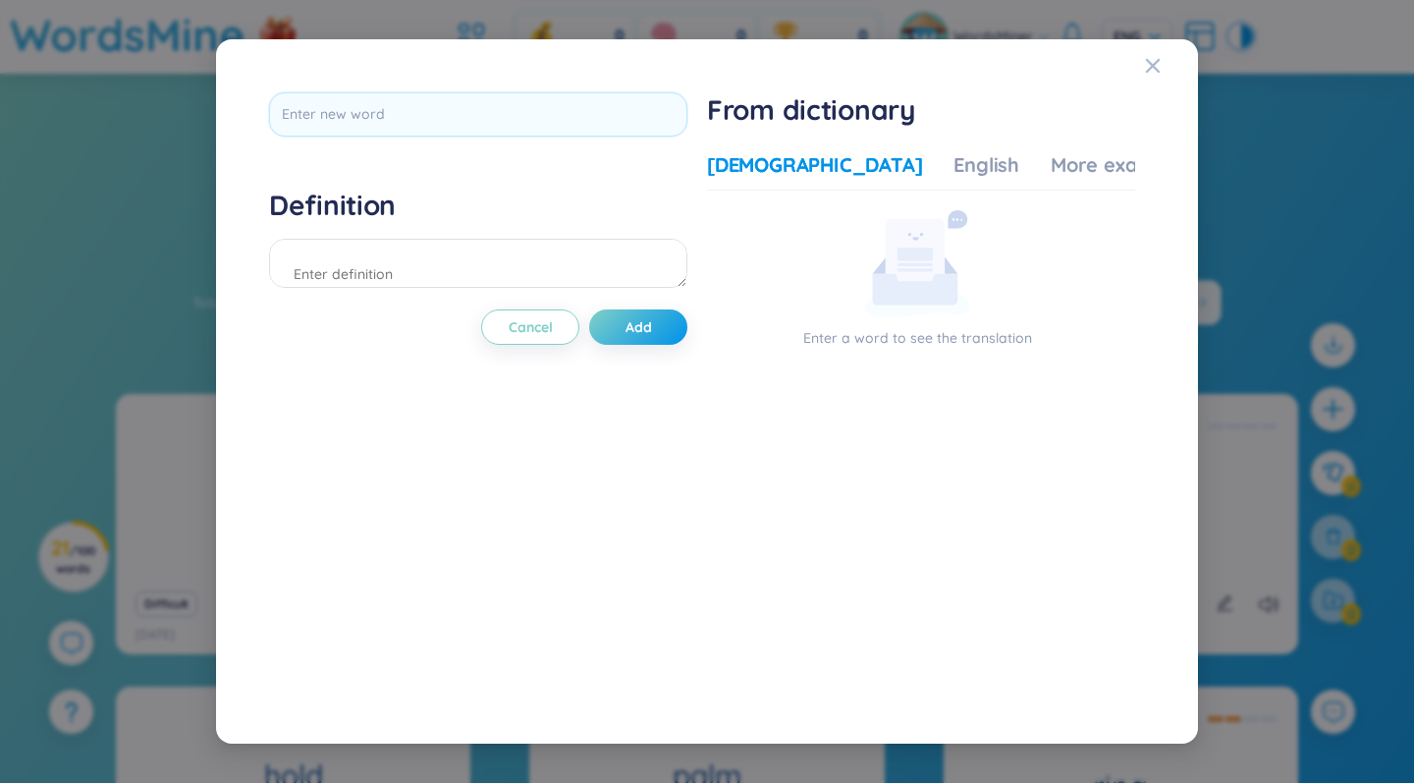
click at [102, 309] on div "Definition Cancel Add From dictionary Vietnamese English More examples Enter a …" at bounding box center [707, 391] width 1414 height 783
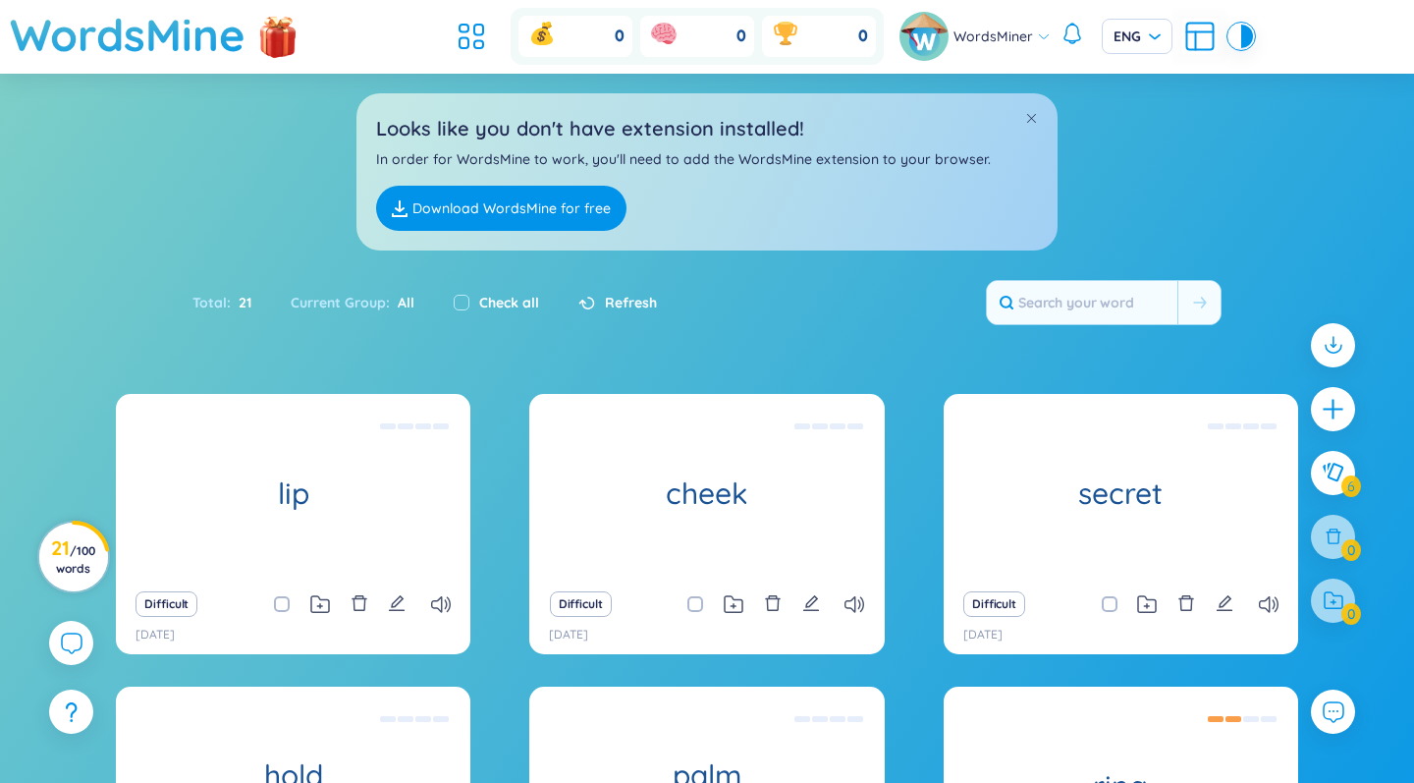
click at [81, 552] on span "/ 100 words" at bounding box center [75, 559] width 39 height 32
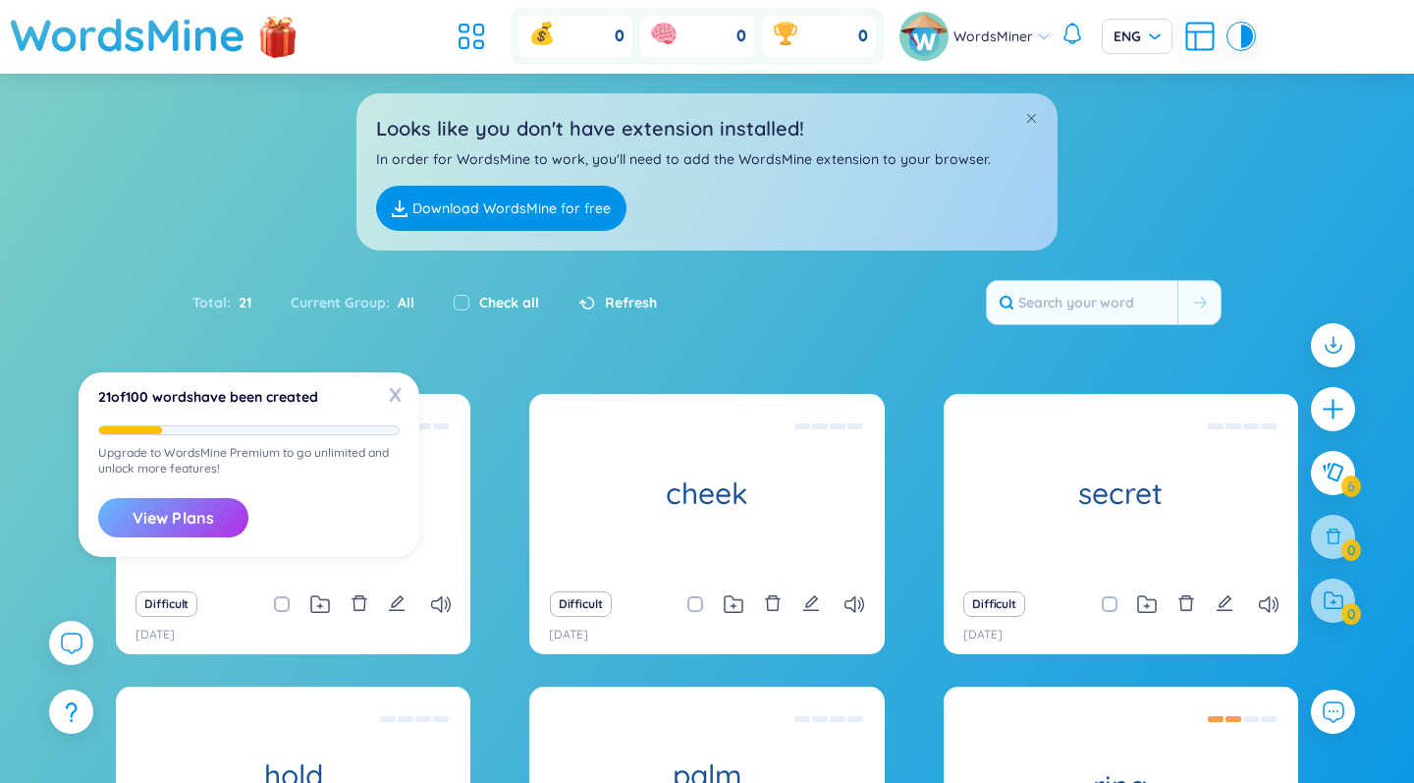
click at [188, 522] on button "View Plans" at bounding box center [173, 517] width 150 height 39
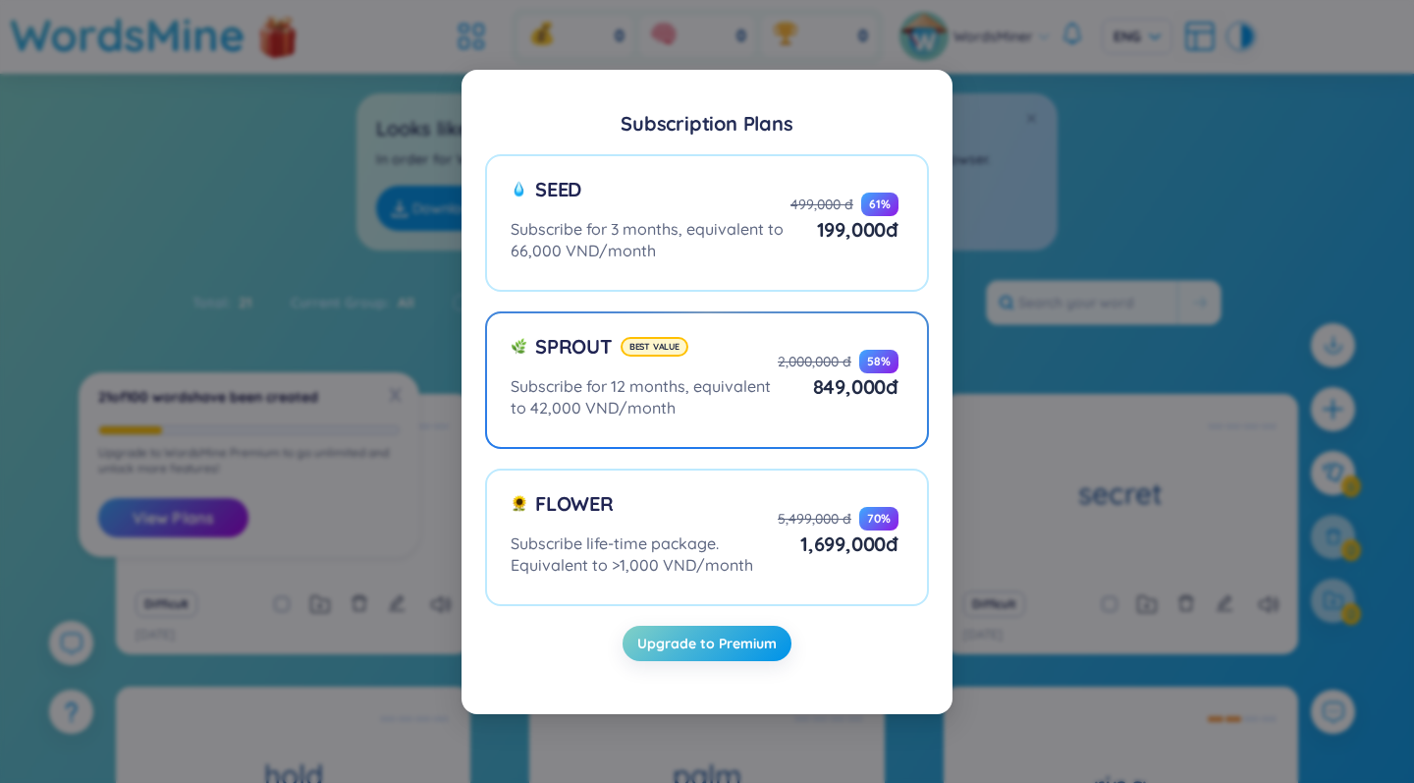
click at [732, 401] on div "Subscribe for 12 months, equivalent to 42,000 VND/month" at bounding box center [644, 396] width 267 height 43
click at [0, 0] on input "Sprout Best value Subscribe for 12 months, equivalent to 42,000 VND/month 2,000…" at bounding box center [0, 0] width 0 height 0
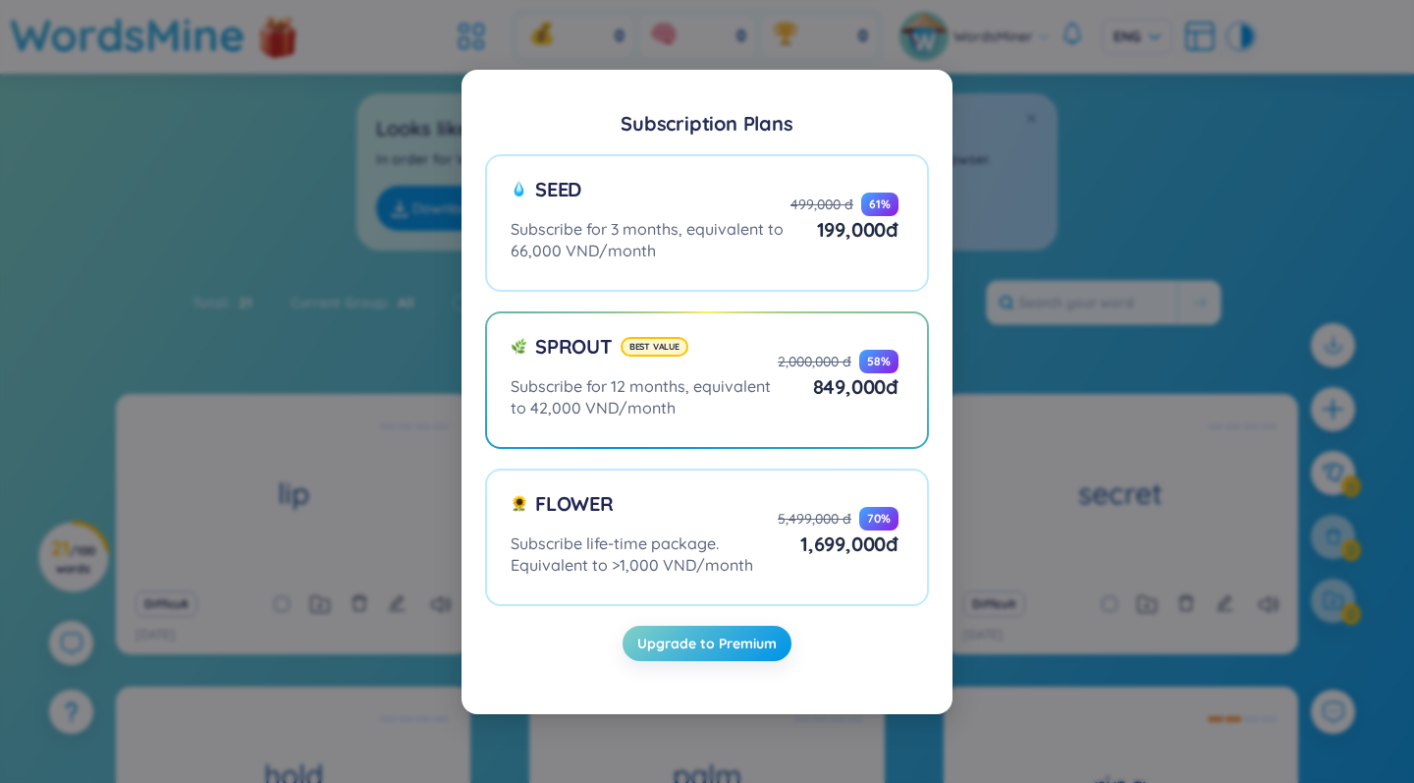
click at [176, 173] on div "Subscription Plans Seed Subscribe for 3 months, equivalent to 66,000 VND/month …" at bounding box center [707, 391] width 1414 height 783
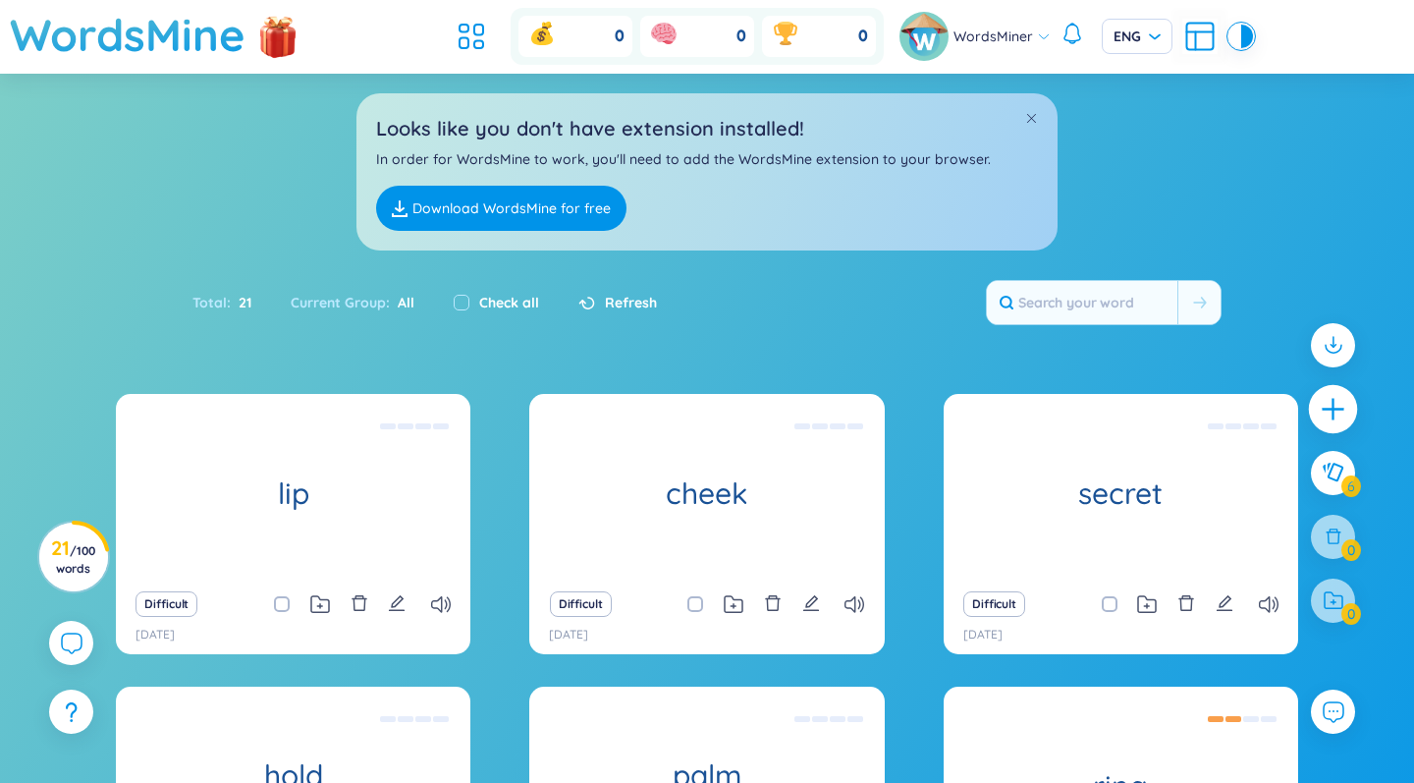
click at [887, 412] on icon "plus" at bounding box center [1333, 409] width 27 height 27
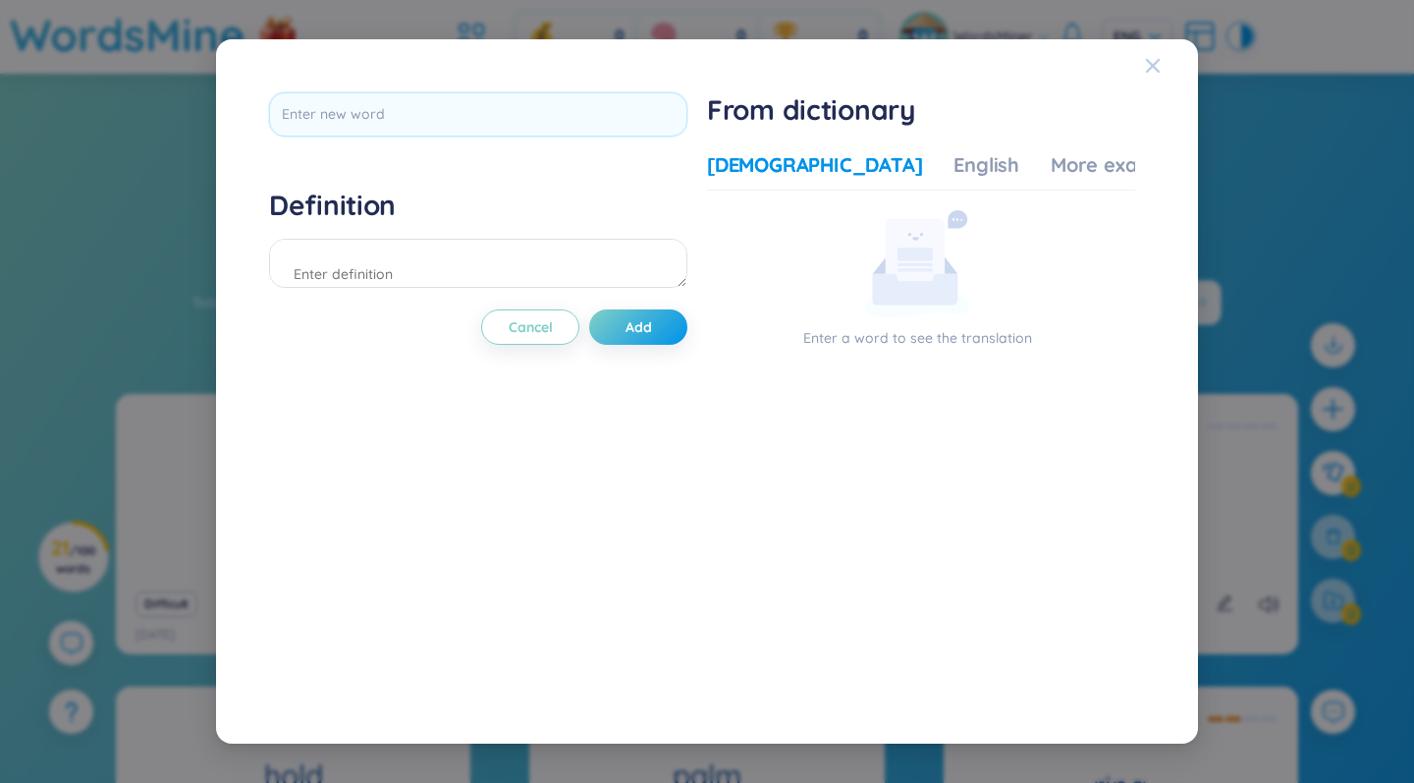
click at [887, 58] on icon "Close" at bounding box center [1153, 66] width 16 height 16
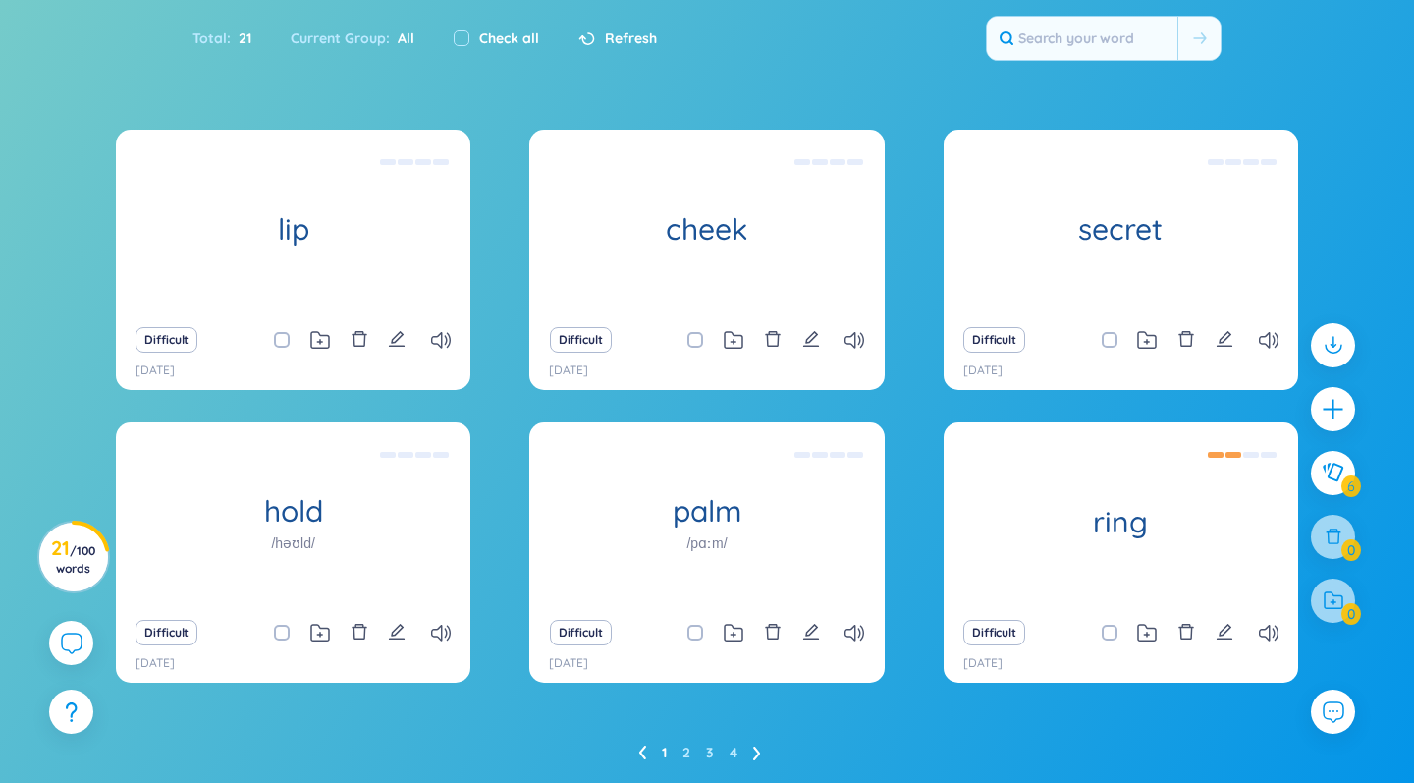
scroll to position [270, 0]
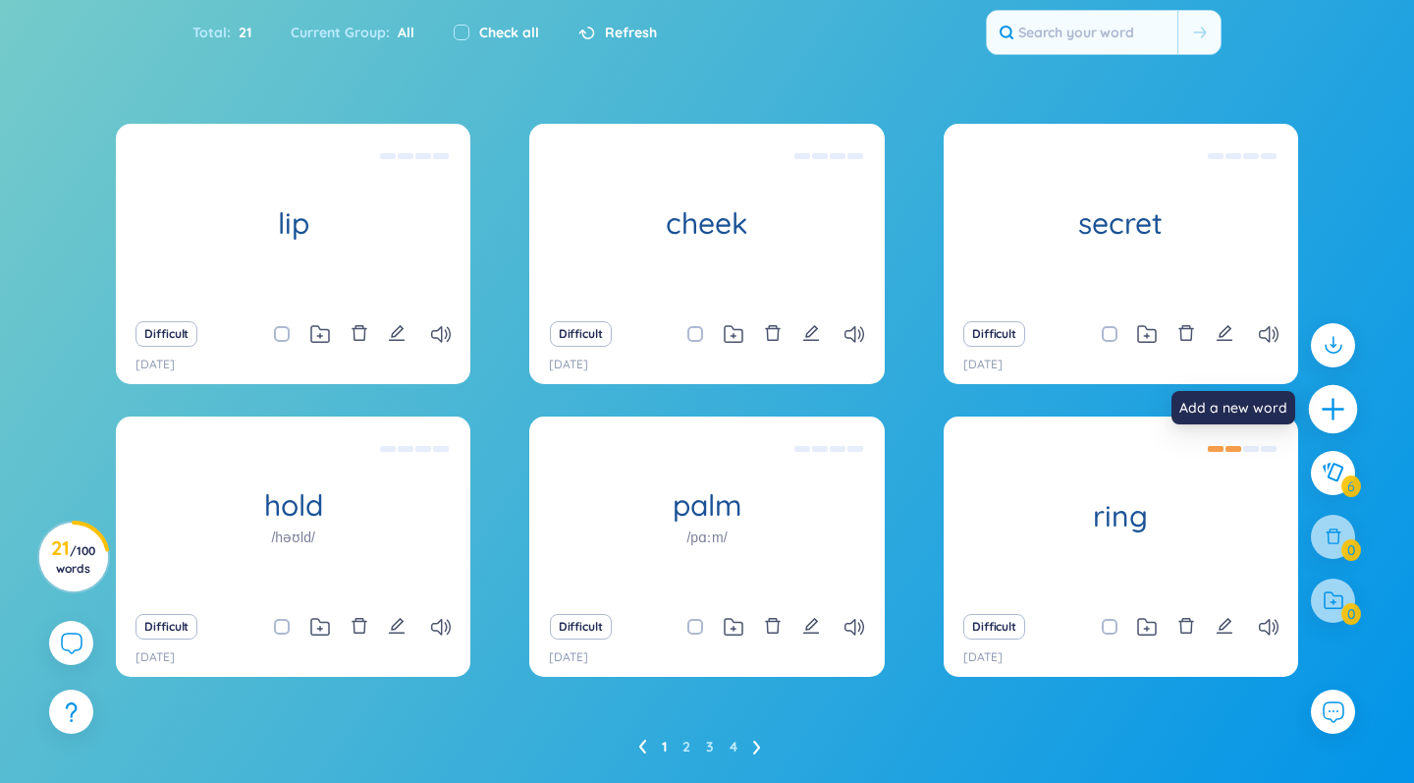
click at [887, 419] on icon "plus" at bounding box center [1333, 409] width 27 height 27
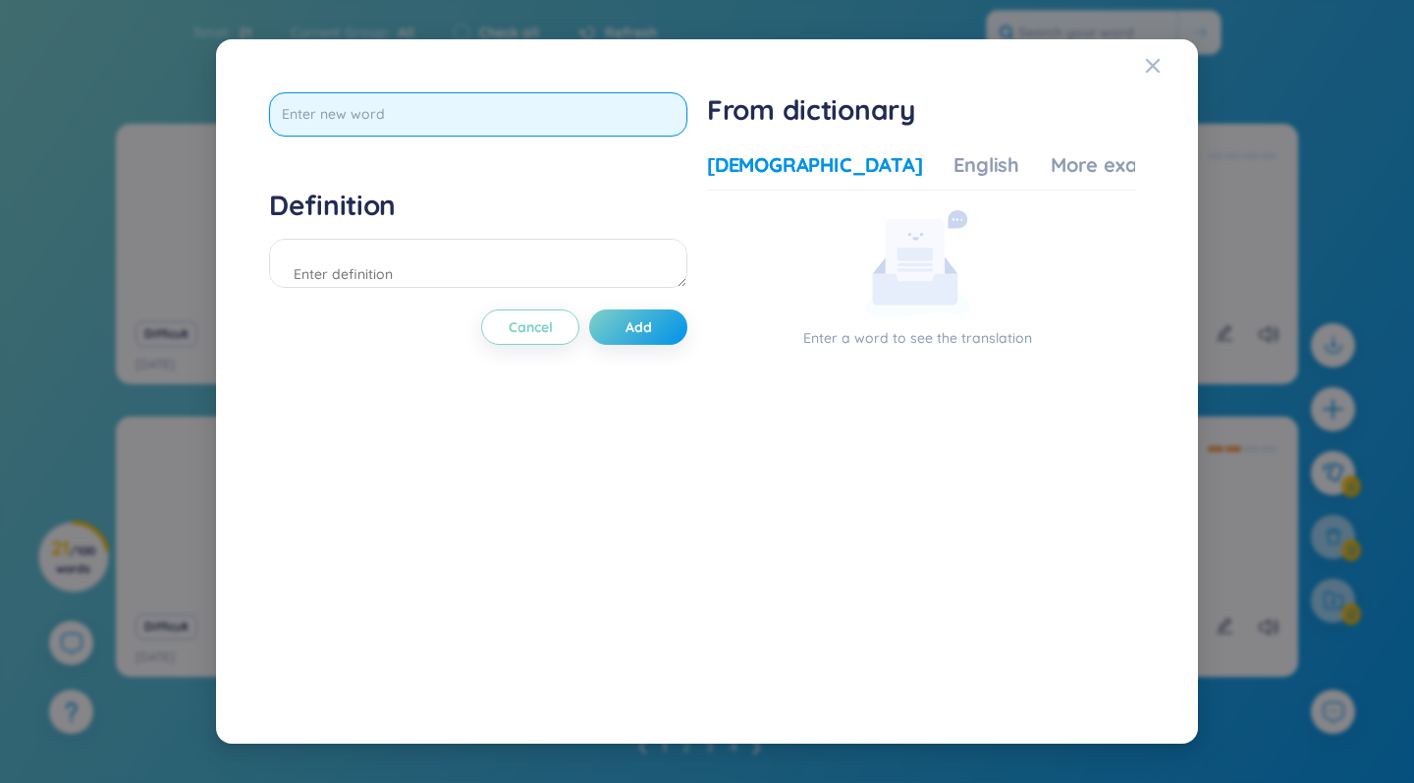
click at [639, 127] on input "text" at bounding box center [478, 114] width 418 height 44
type input "definition"
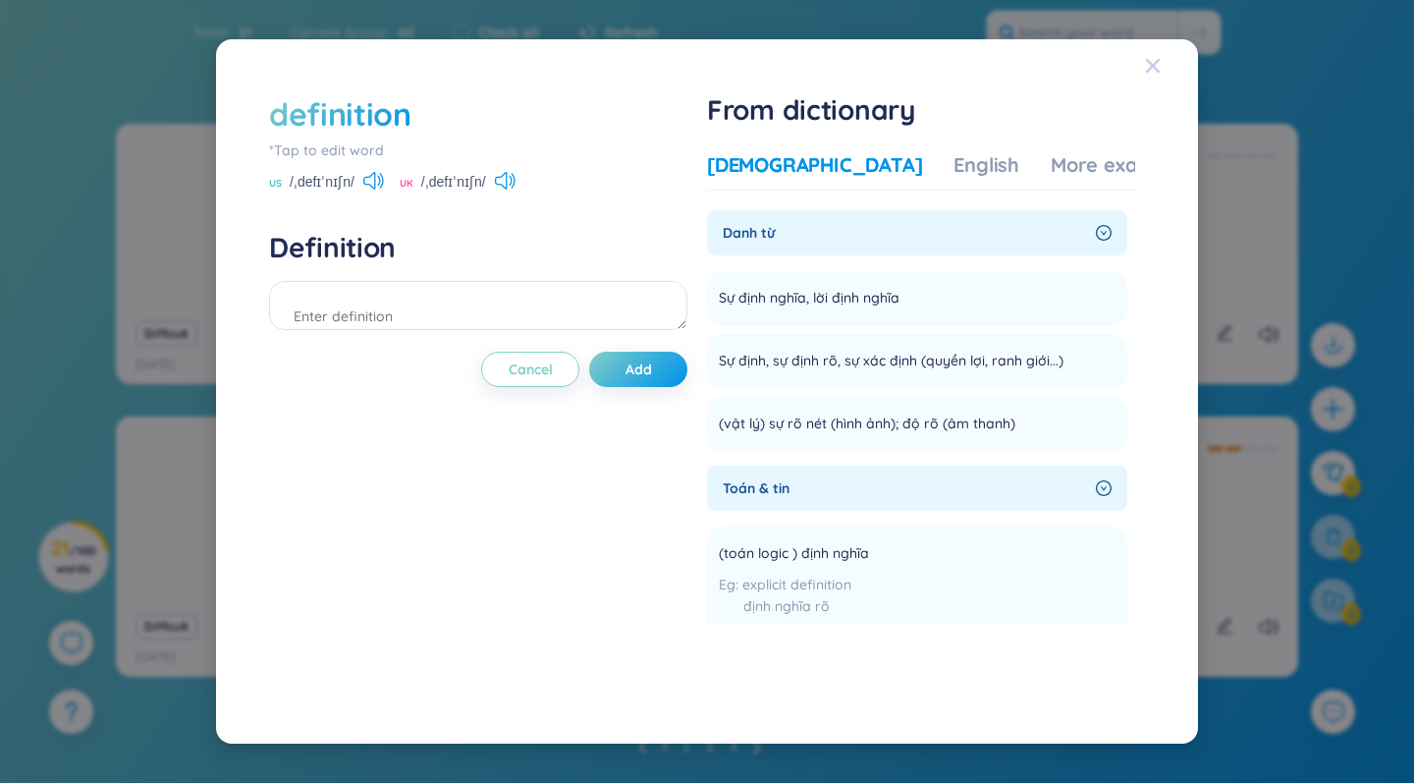
click at [887, 58] on icon "Close" at bounding box center [1153, 66] width 16 height 16
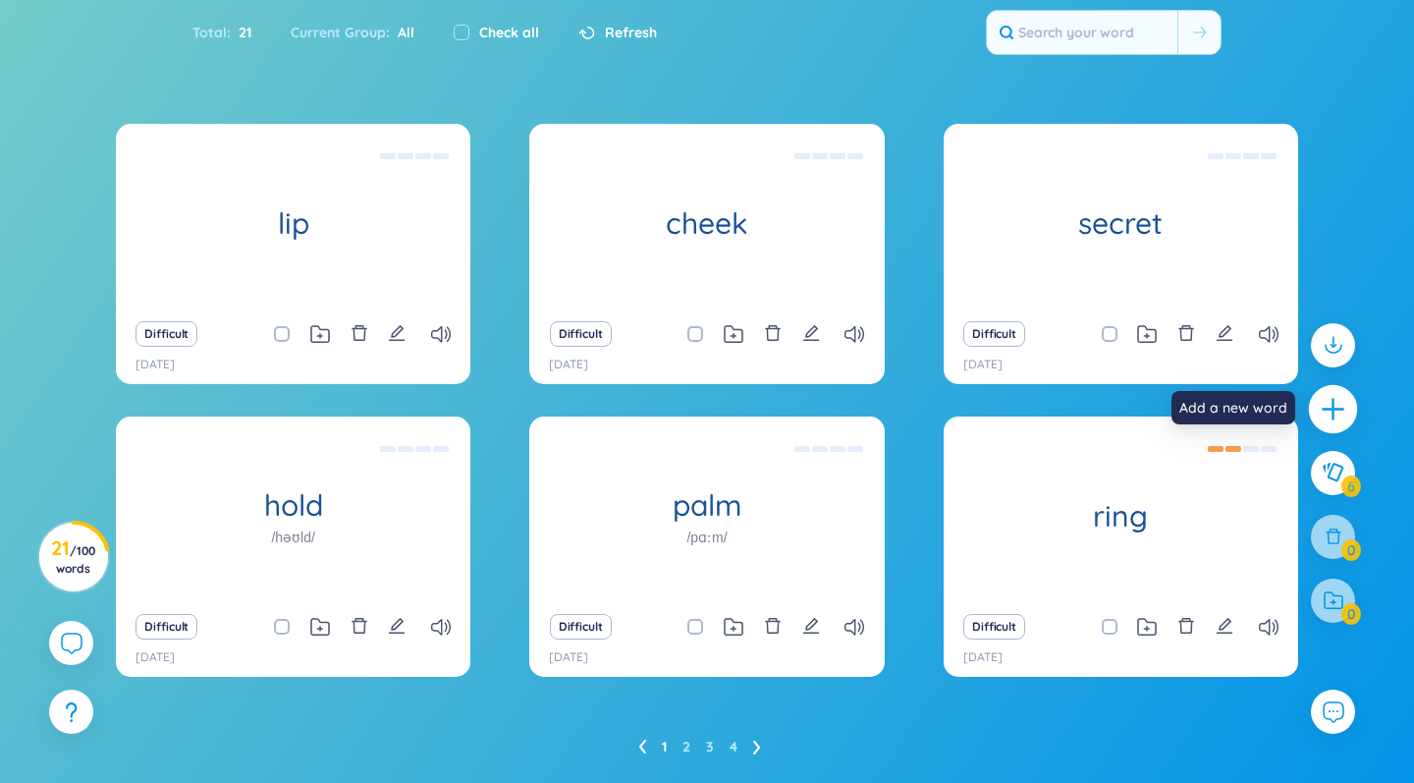
click at [887, 420] on icon "plus" at bounding box center [1333, 409] width 27 height 27
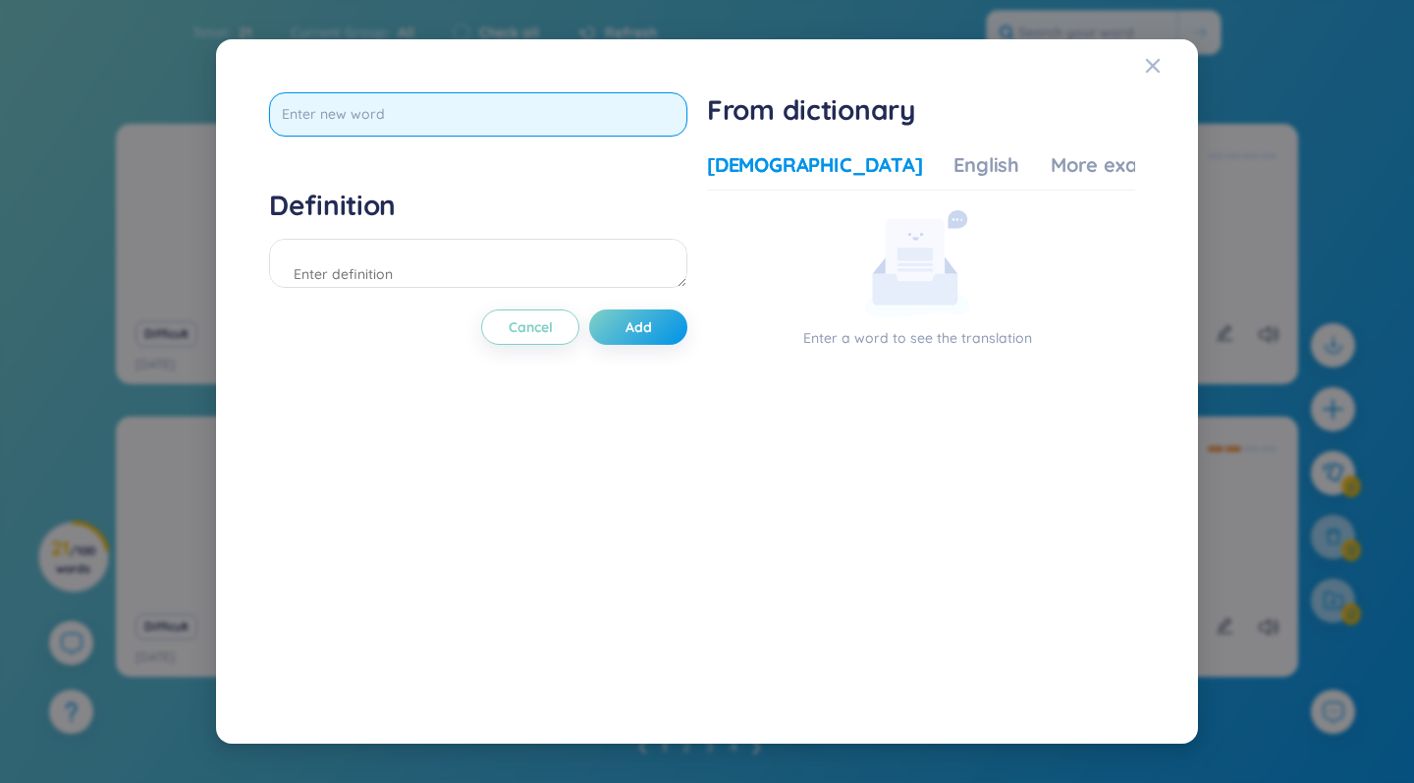
click at [632, 121] on input "text" at bounding box center [478, 114] width 418 height 44
type input "grade"
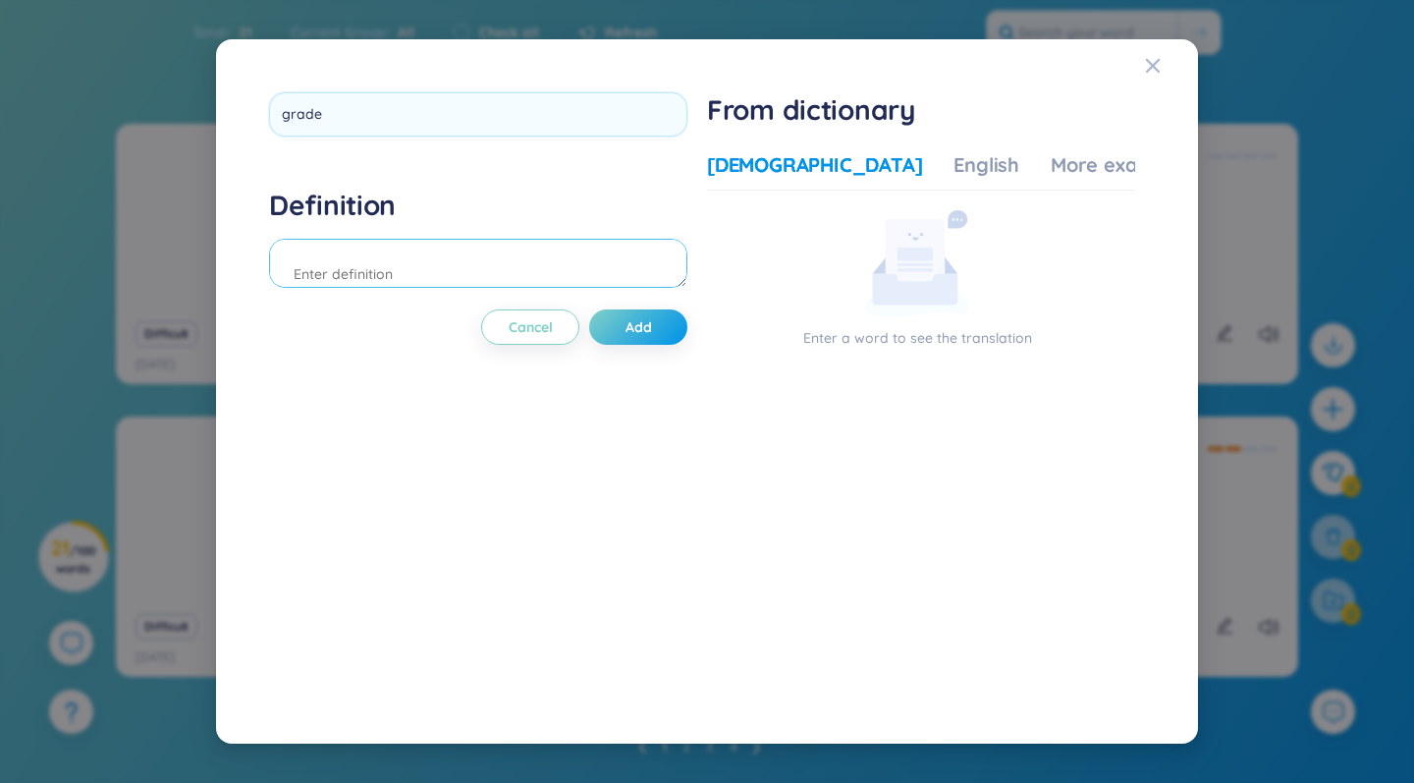
click at [469, 249] on div "Definition" at bounding box center [478, 241] width 418 height 106
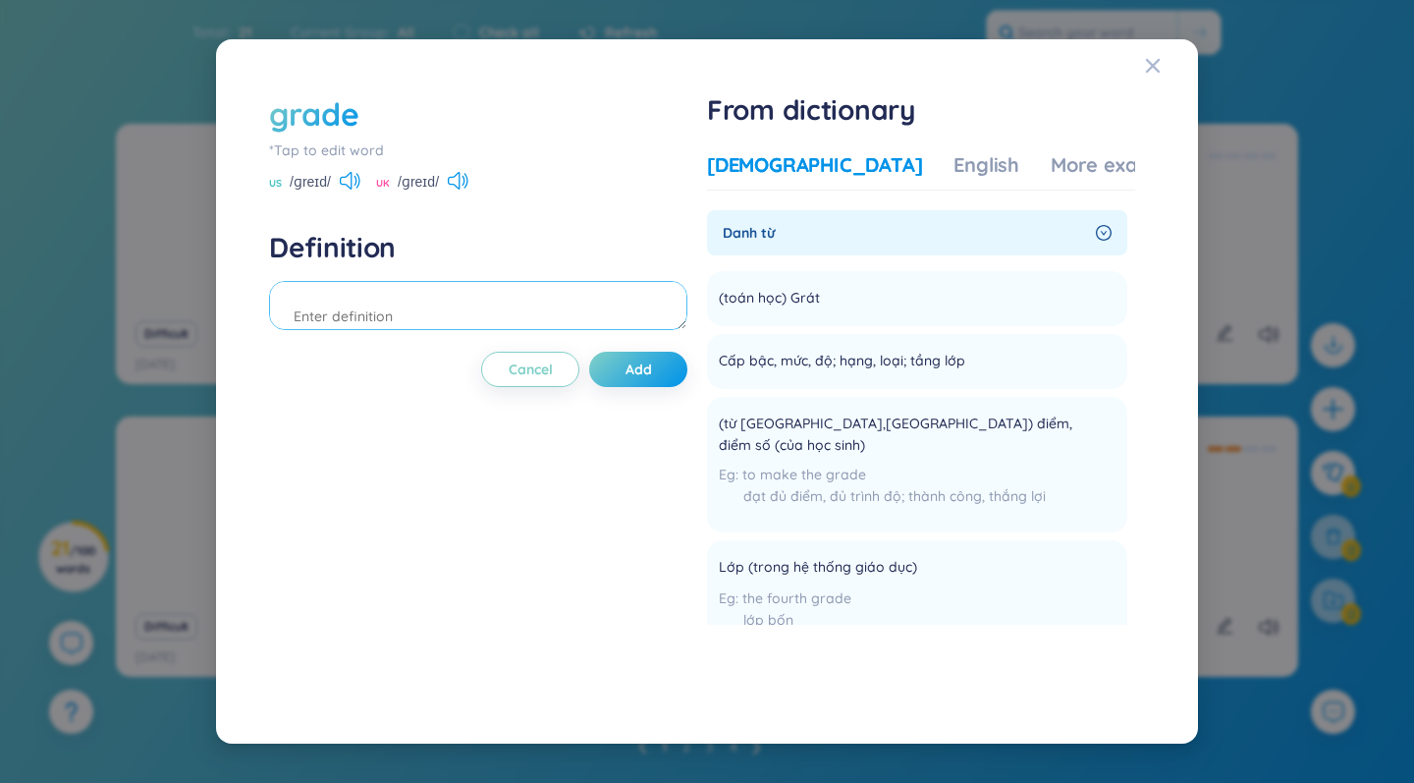
click at [423, 319] on textarea at bounding box center [478, 305] width 418 height 49
paste textarea "He always got good grades at school."
type textarea "He always got good grades at school."
click at [638, 374] on span "Add" at bounding box center [638, 369] width 27 height 20
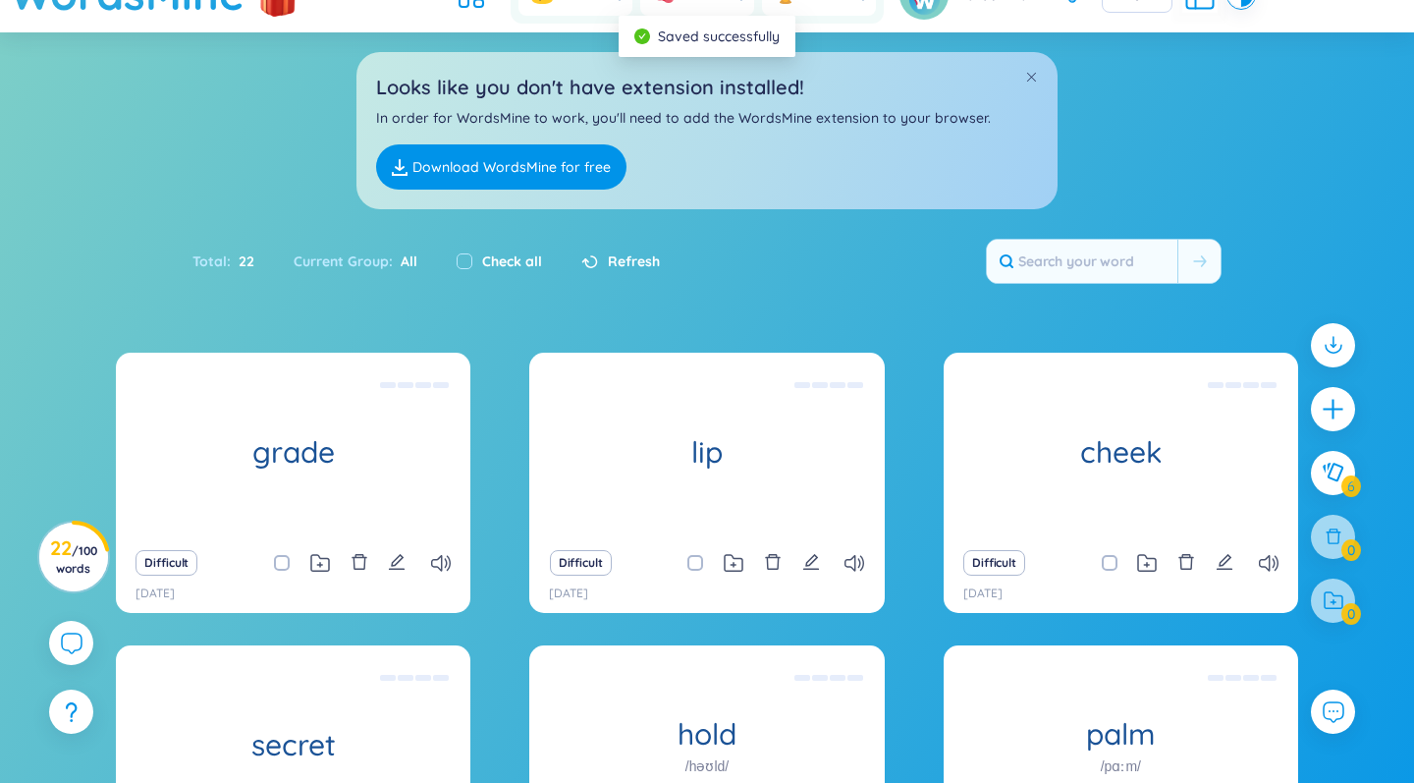
scroll to position [0, 0]
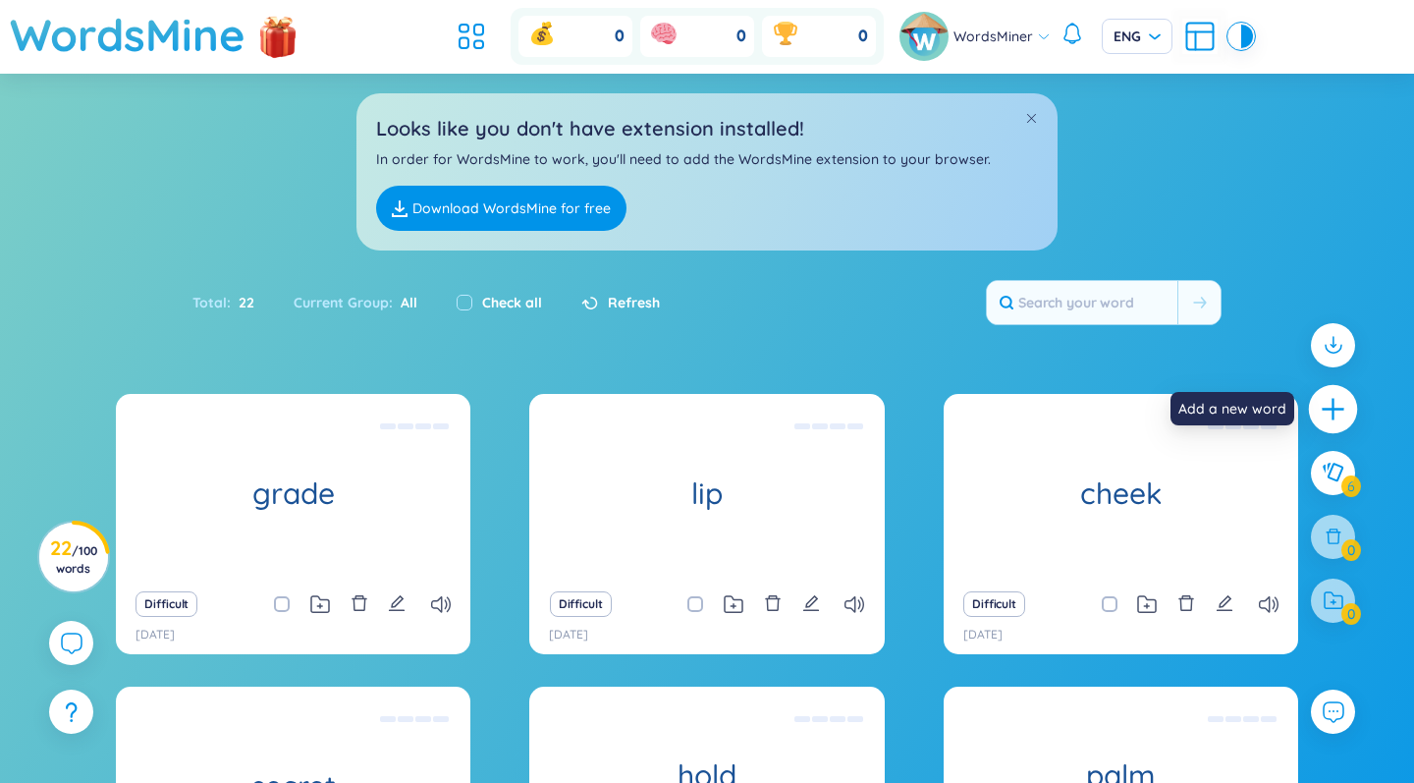
click at [887, 420] on icon "plus" at bounding box center [1333, 409] width 27 height 27
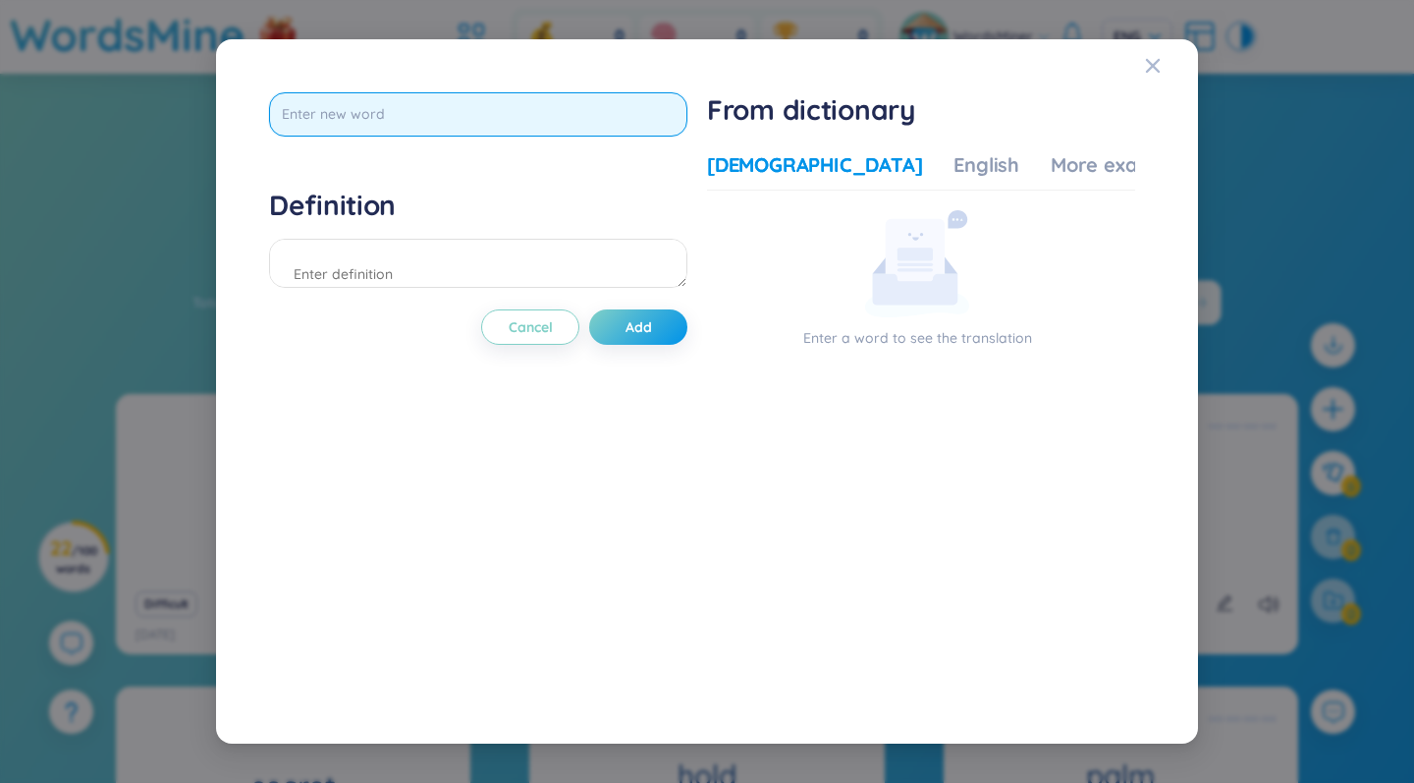
click at [589, 121] on input "text" at bounding box center [478, 114] width 418 height 44
type input "traffic"
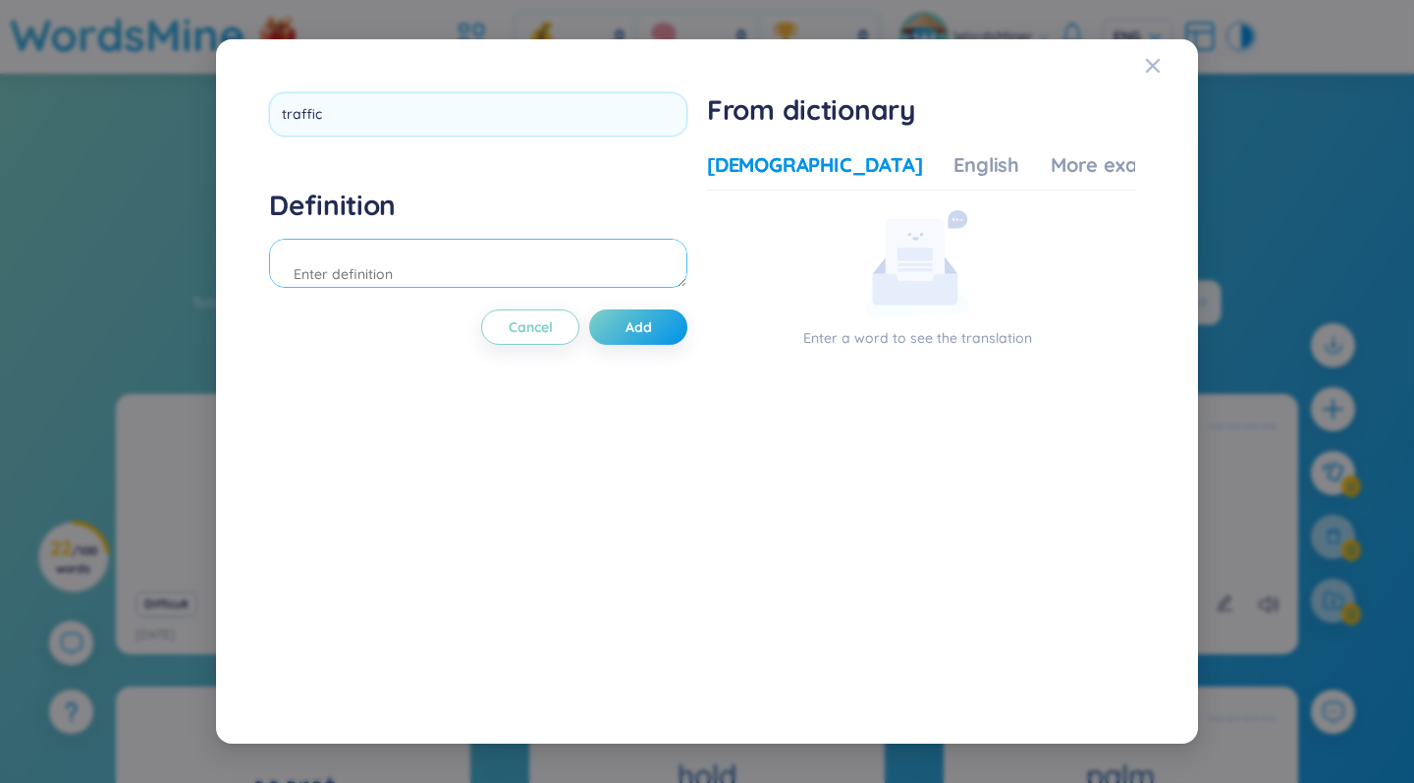
click at [526, 241] on div "Definition" at bounding box center [478, 241] width 418 height 106
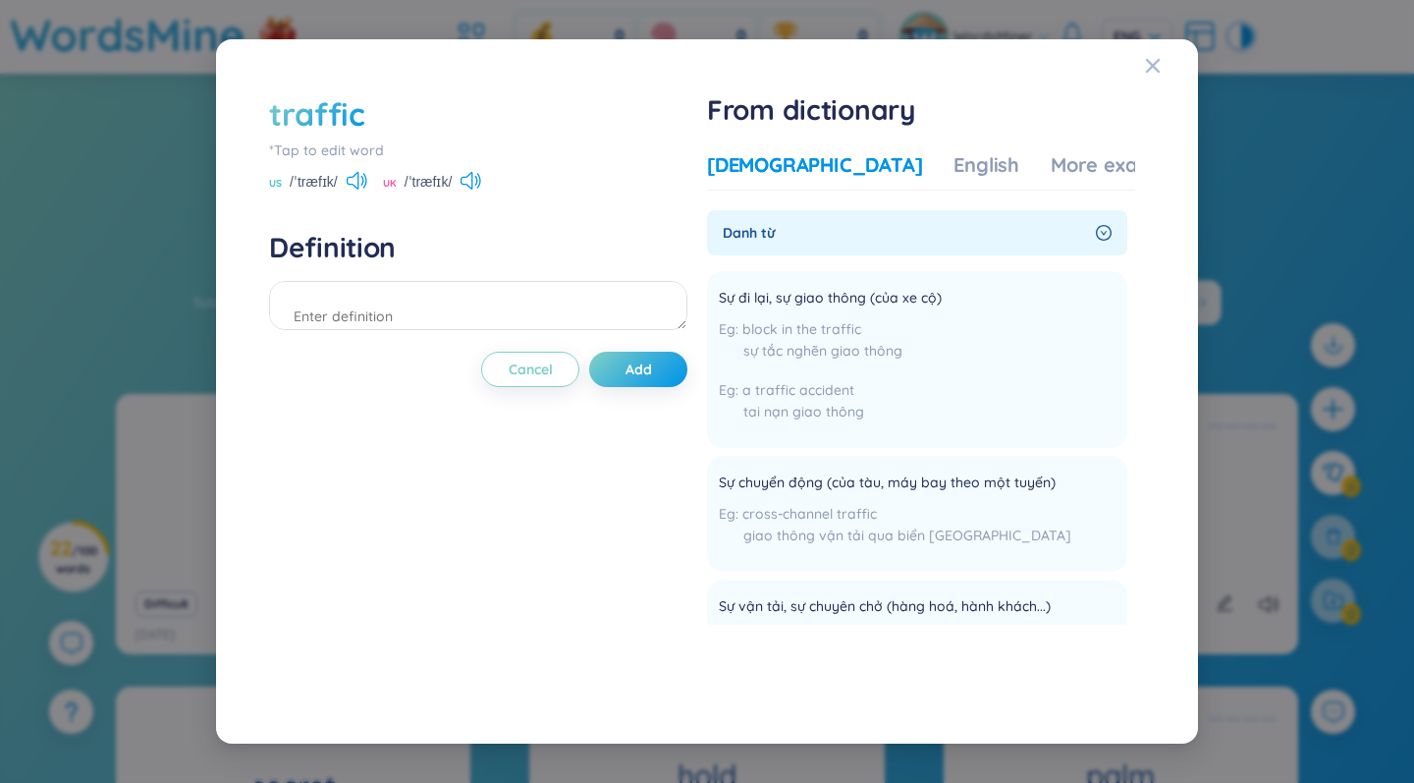
click at [427, 116] on div "traffic" at bounding box center [478, 113] width 418 height 43
click at [366, 118] on div "traffic" at bounding box center [478, 113] width 418 height 43
click at [340, 116] on div "traffic" at bounding box center [317, 113] width 96 height 43
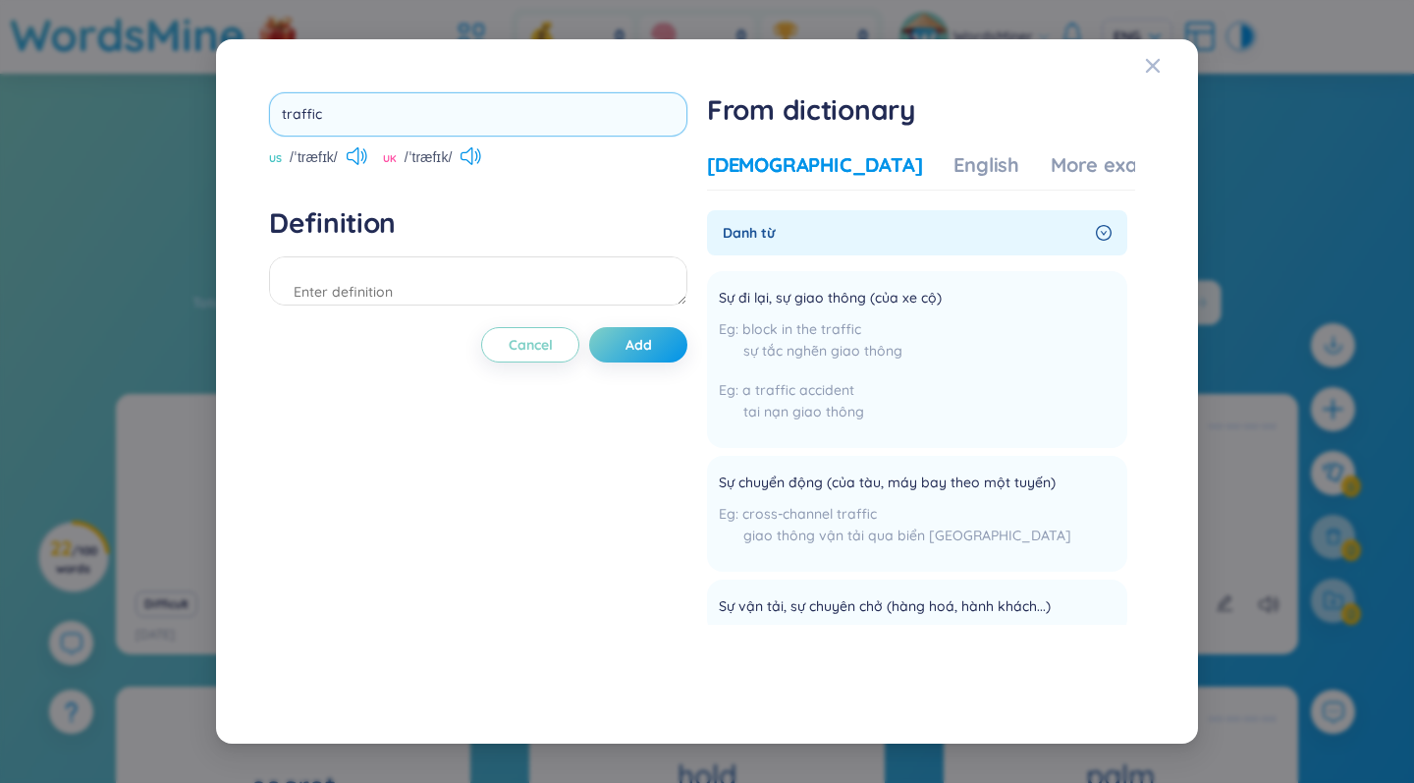
click at [336, 103] on input "traffic" at bounding box center [478, 114] width 418 height 44
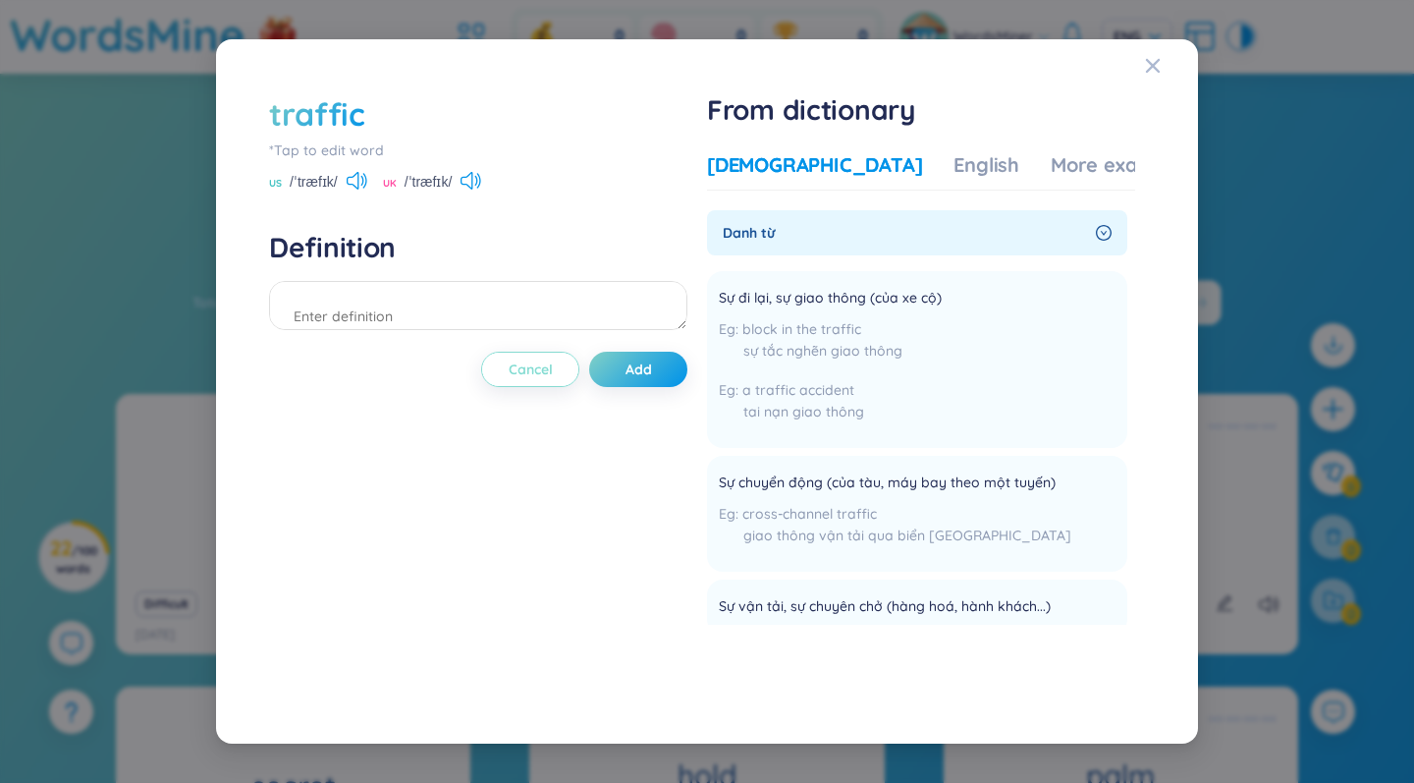
click at [541, 335] on div "traffic *Tap to edit word US /ˈtræfɪk/ UK /ˈtræfɪk/ Definition Cancel Add" at bounding box center [478, 391] width 418 height 599
click at [464, 122] on div "traffic" at bounding box center [478, 113] width 418 height 43
click at [350, 116] on div "traffic" at bounding box center [317, 113] width 96 height 43
click at [536, 344] on div "traffic *Tap to edit word US /ˈtræfɪk/ UK /ˈtræfɪk/ Definition Cancel Add" at bounding box center [478, 391] width 418 height 599
click at [521, 356] on button "Cancel" at bounding box center [530, 369] width 98 height 35
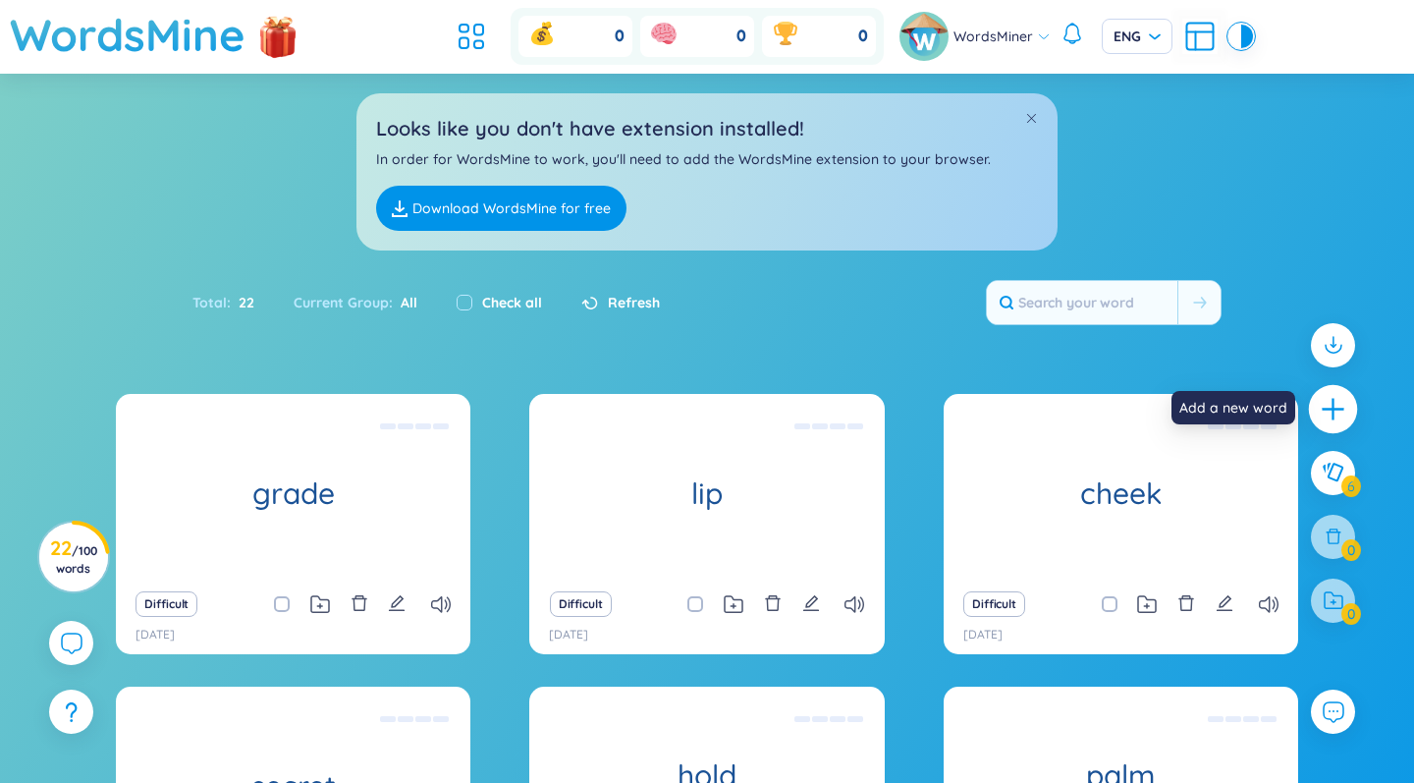
click at [887, 416] on icon "plus" at bounding box center [1333, 409] width 27 height 27
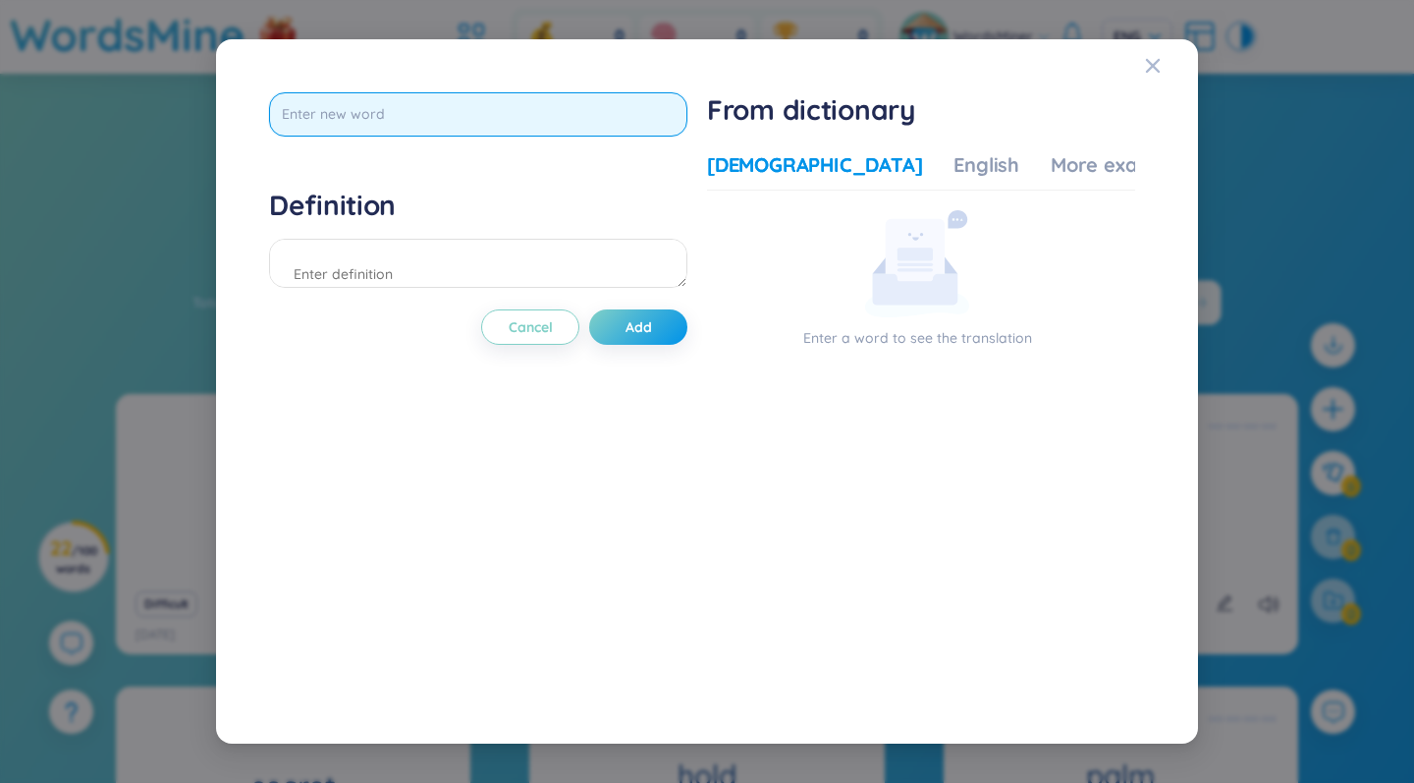
click at [356, 119] on input "text" at bounding box center [478, 114] width 418 height 44
type input "pavement"
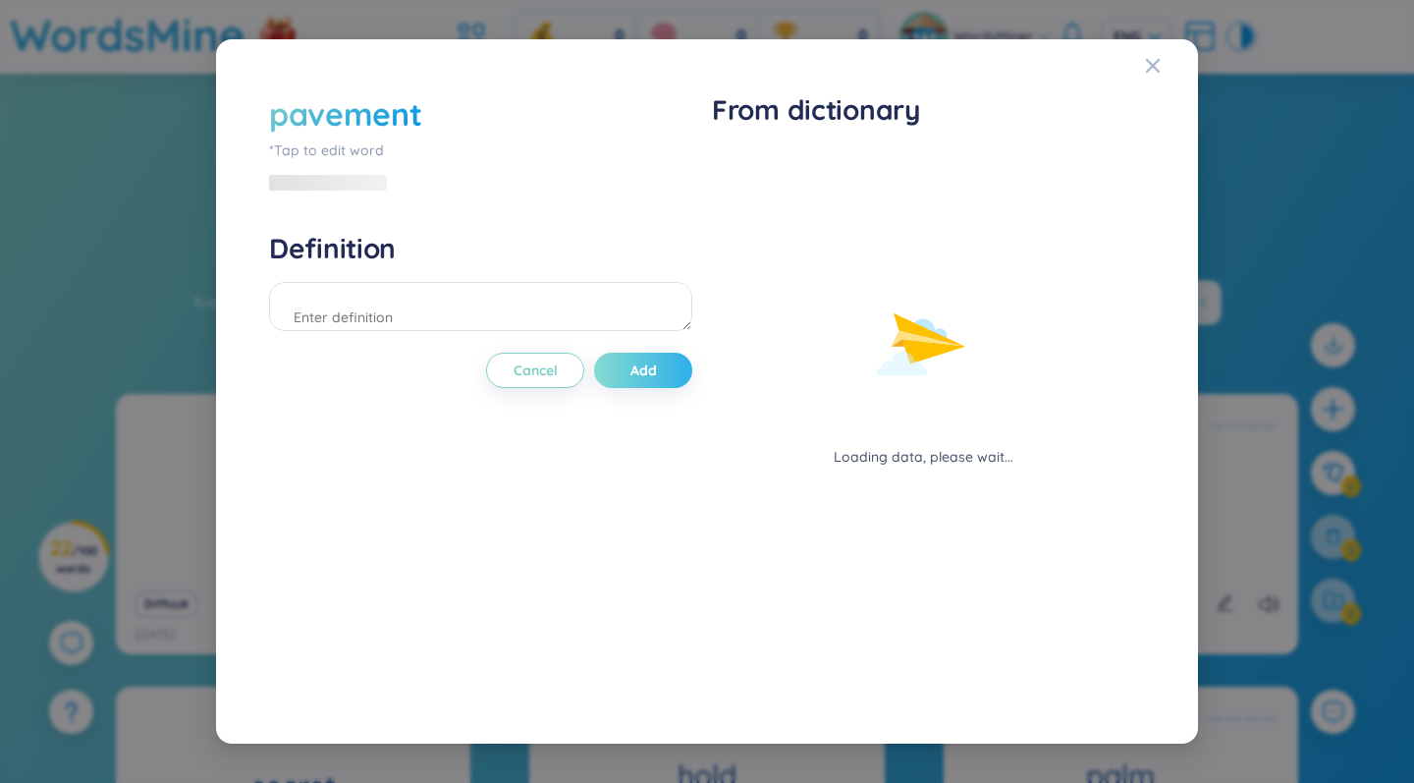
click at [628, 372] on button "Add" at bounding box center [643, 370] width 98 height 35
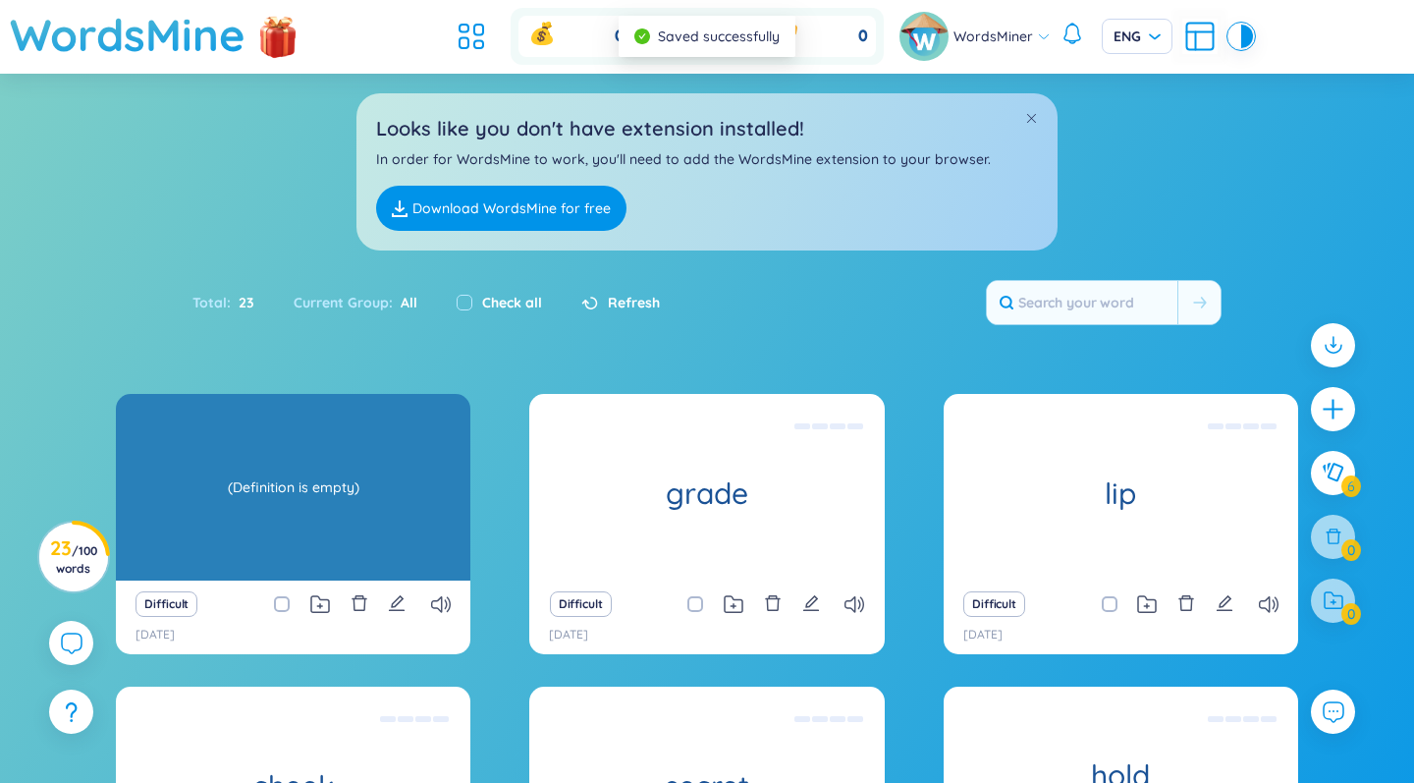
click at [363, 489] on div "(Definition is empty)" at bounding box center [293, 487] width 335 height 177
click at [295, 527] on div "(Definition is empty)" at bounding box center [293, 487] width 335 height 177
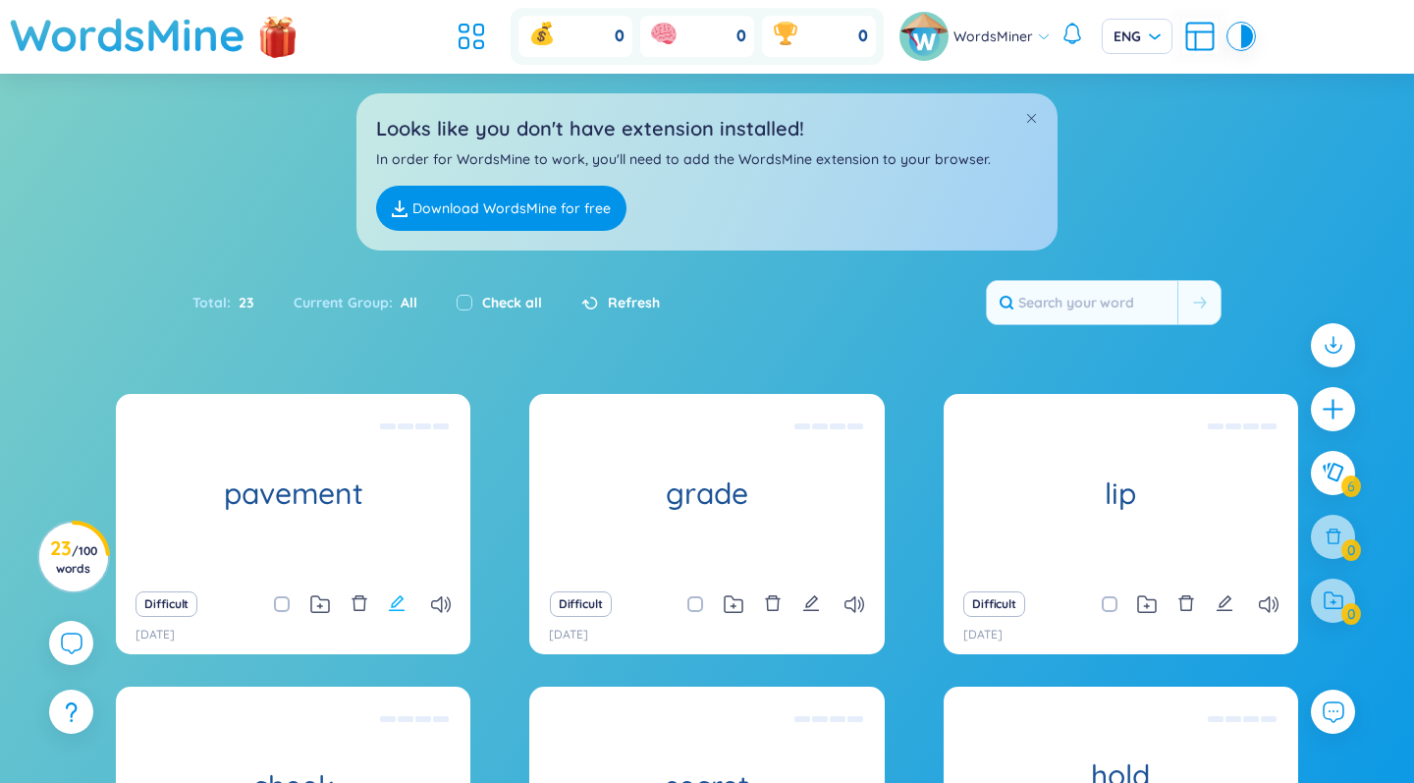
click at [397, 608] on icon "edit" at bounding box center [397, 603] width 18 height 18
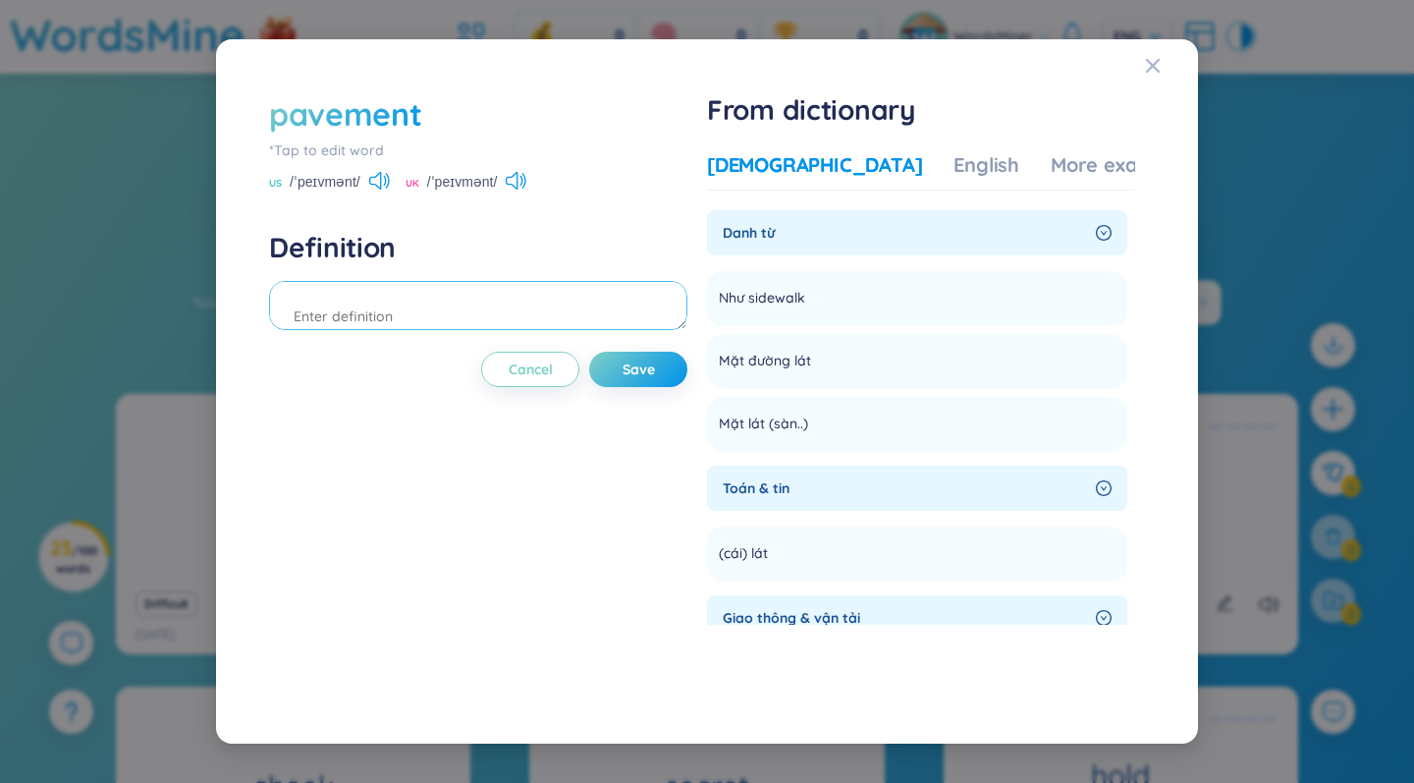
click at [392, 293] on textarea at bounding box center [478, 305] width 418 height 49
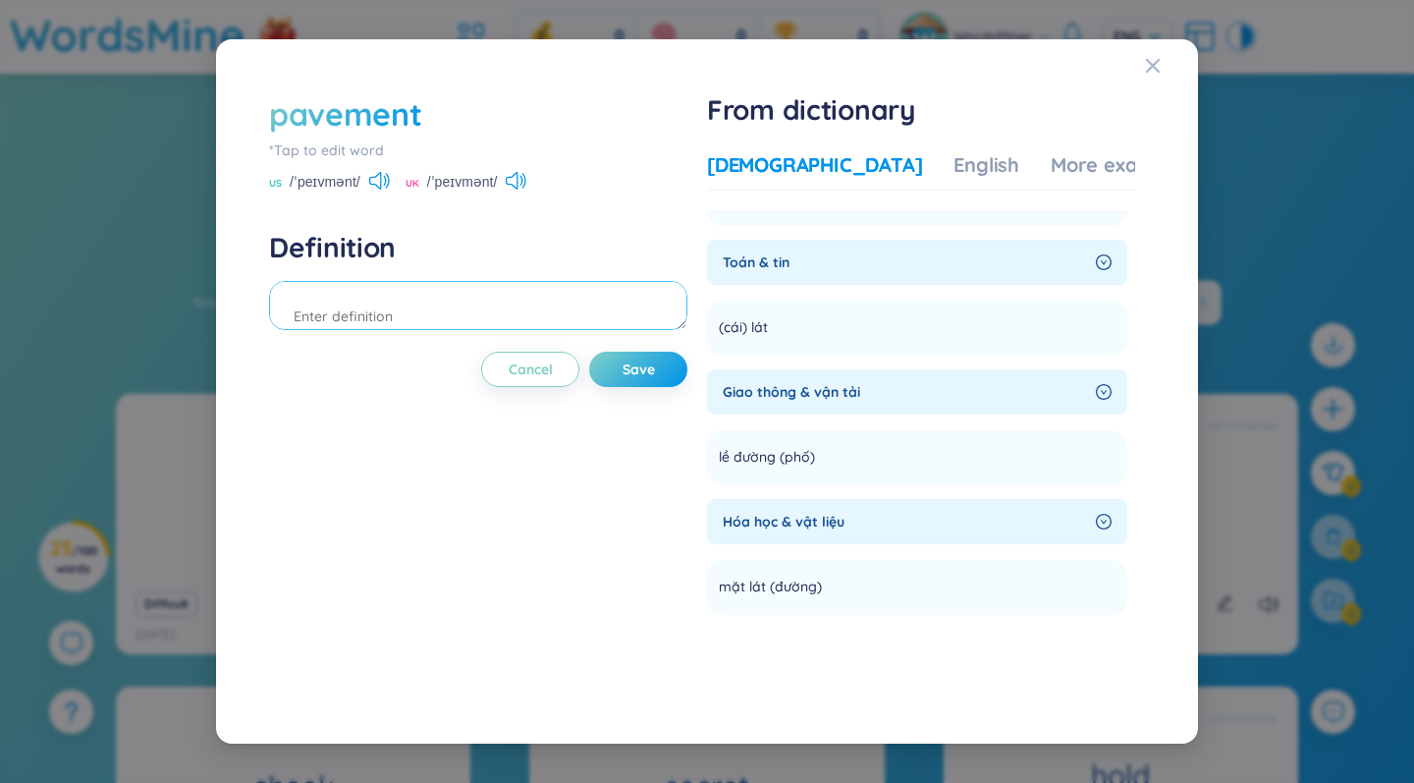
scroll to position [229, 0]
click at [377, 315] on textarea at bounding box center [478, 305] width 418 height 49
paste textarea "Keep to the pavement"
type textarea "Keep to the pavement"
click at [652, 371] on span "Save" at bounding box center [639, 369] width 32 height 20
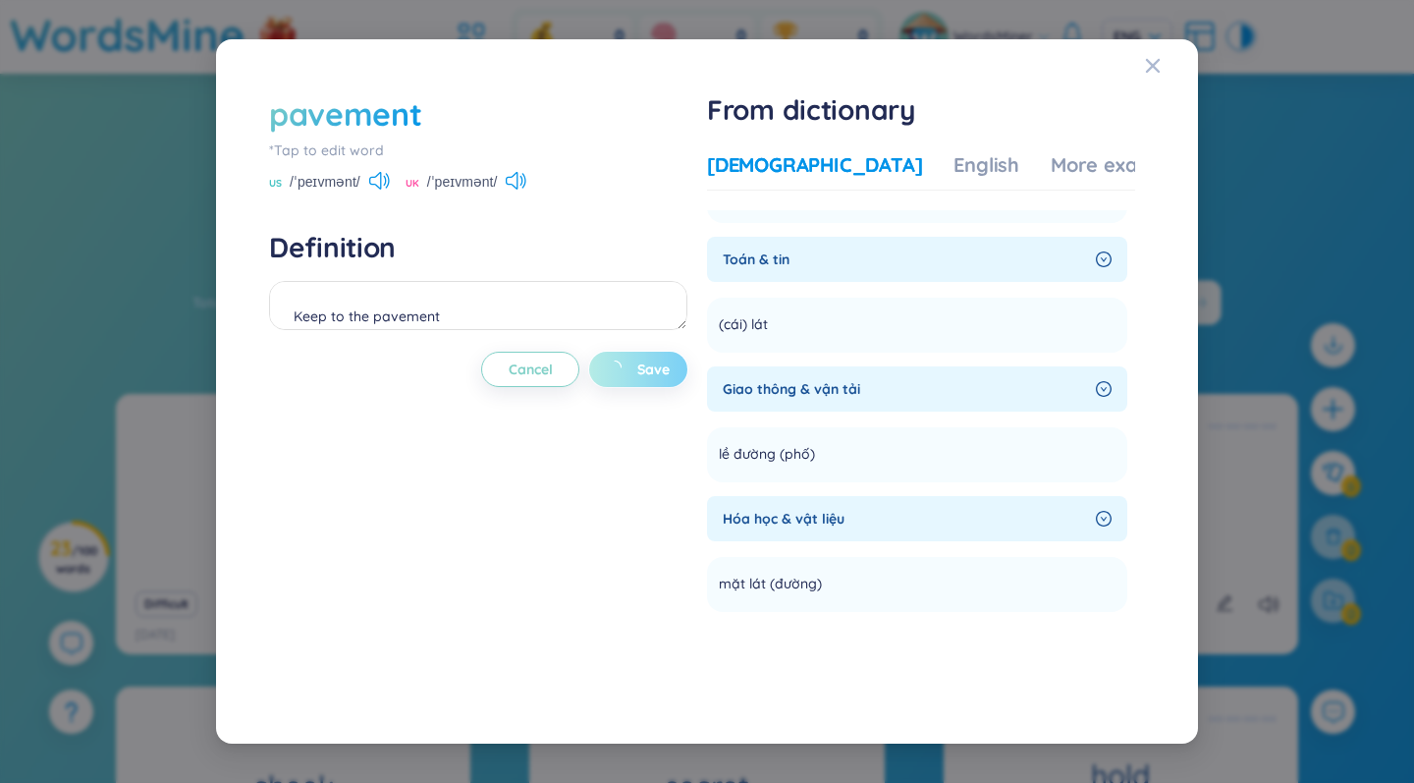
click at [652, 371] on span "Save" at bounding box center [653, 369] width 32 height 20
click at [657, 367] on span "Save" at bounding box center [653, 369] width 32 height 20
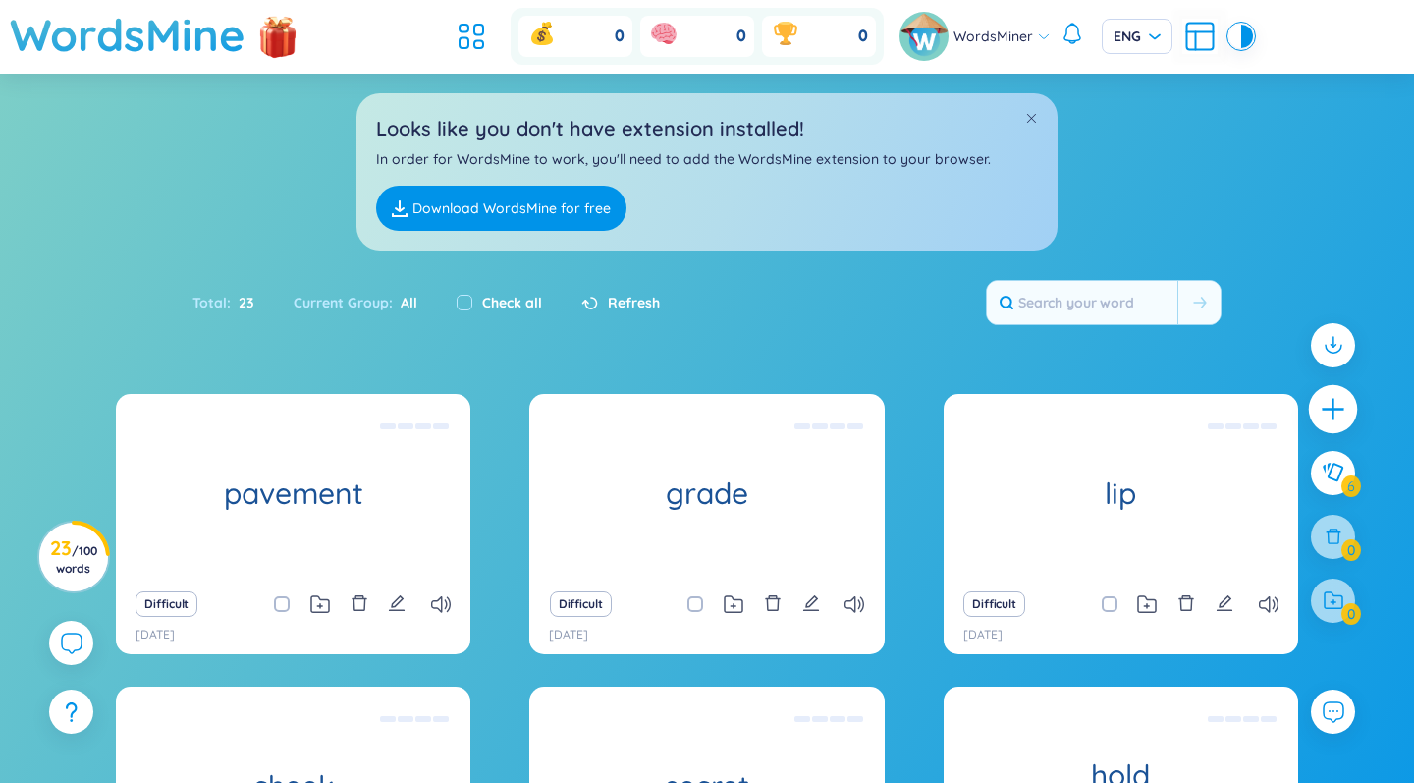
click at [887, 416] on icon "plus" at bounding box center [1333, 409] width 27 height 27
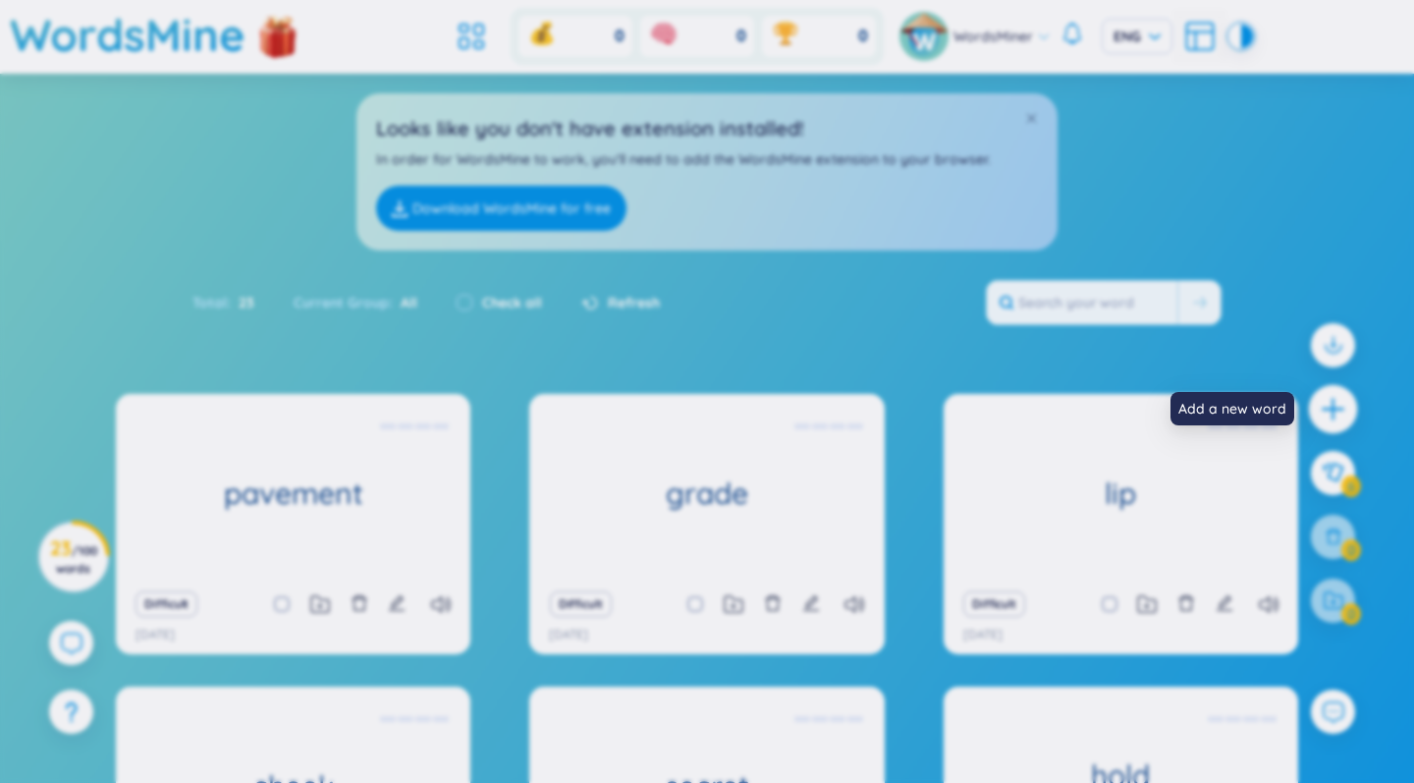
scroll to position [0, 0]
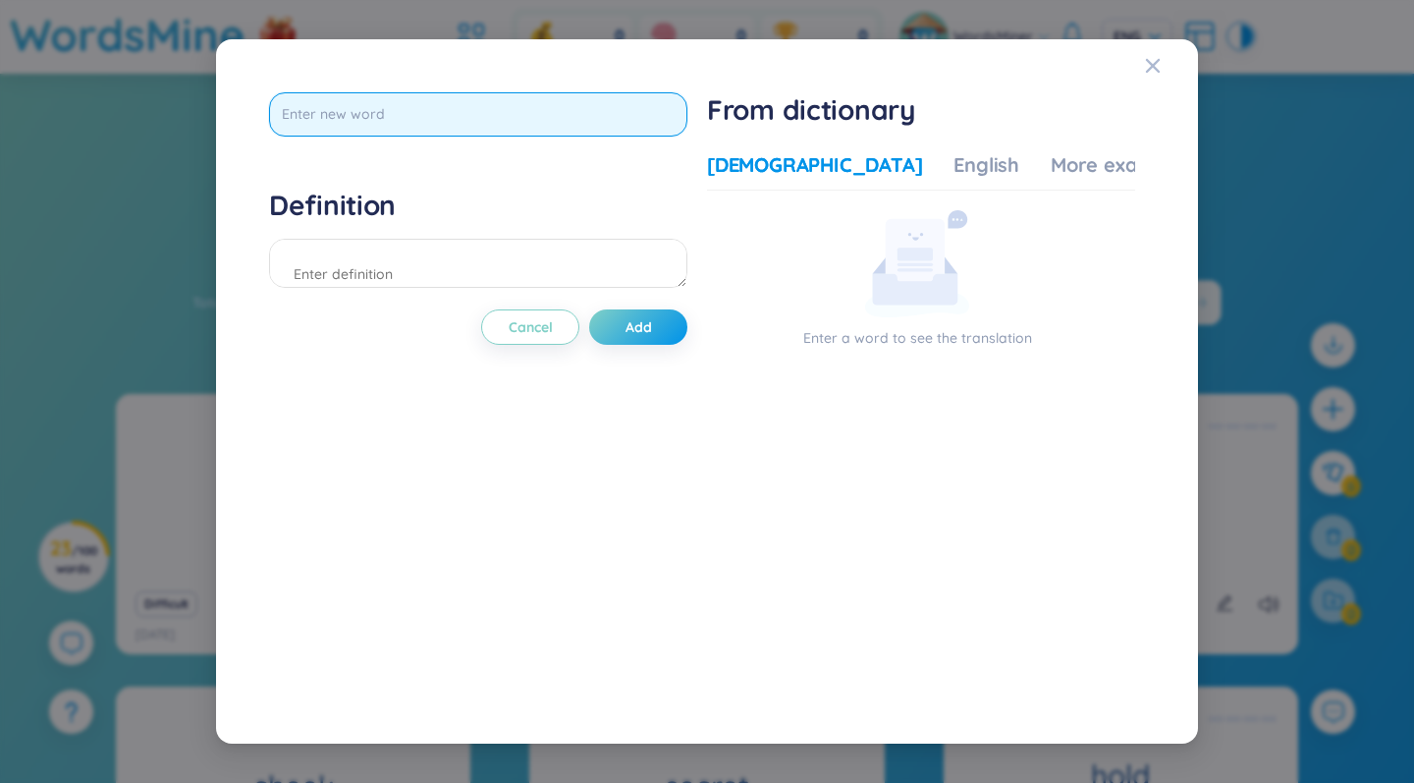
click at [579, 115] on input "text" at bounding box center [478, 114] width 418 height 44
type input "elevator"
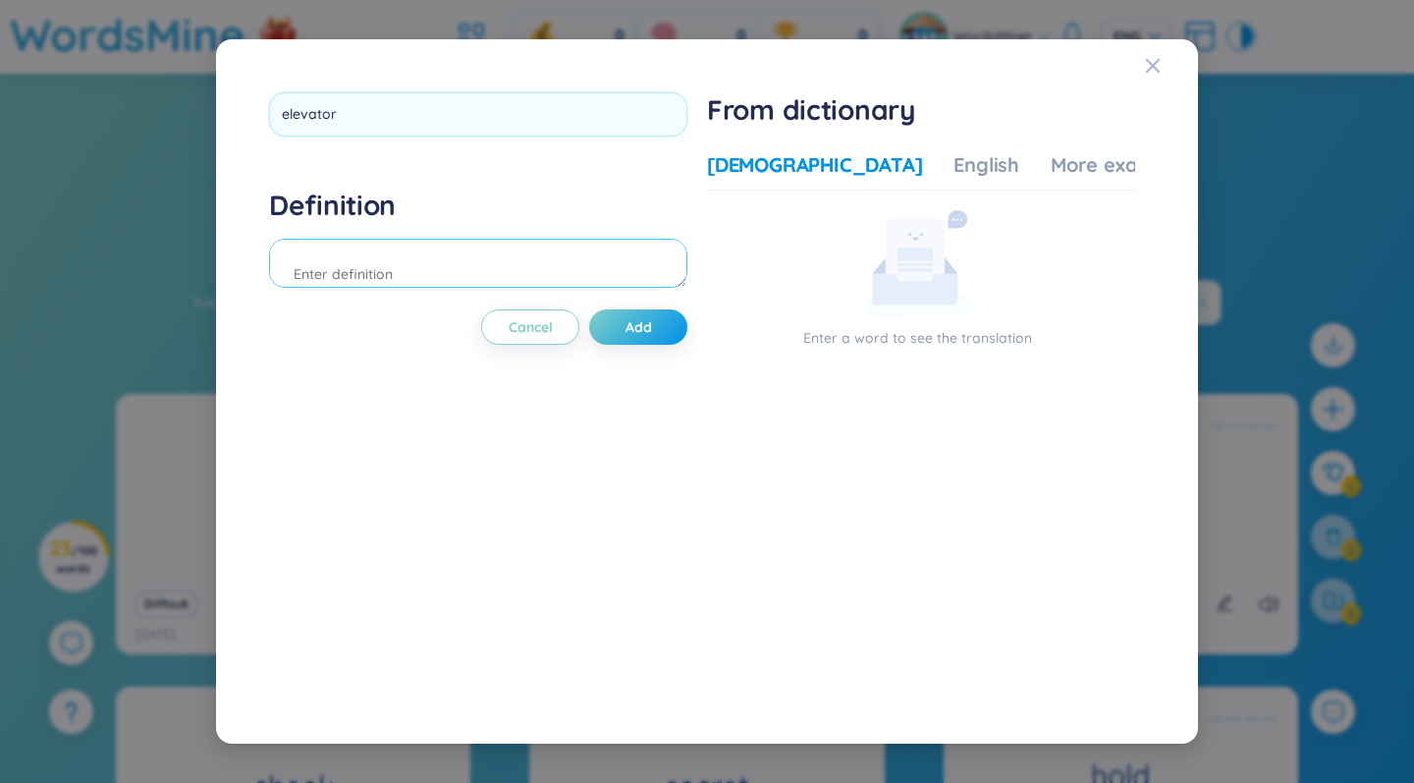
click at [524, 261] on div "Definition" at bounding box center [478, 241] width 418 height 106
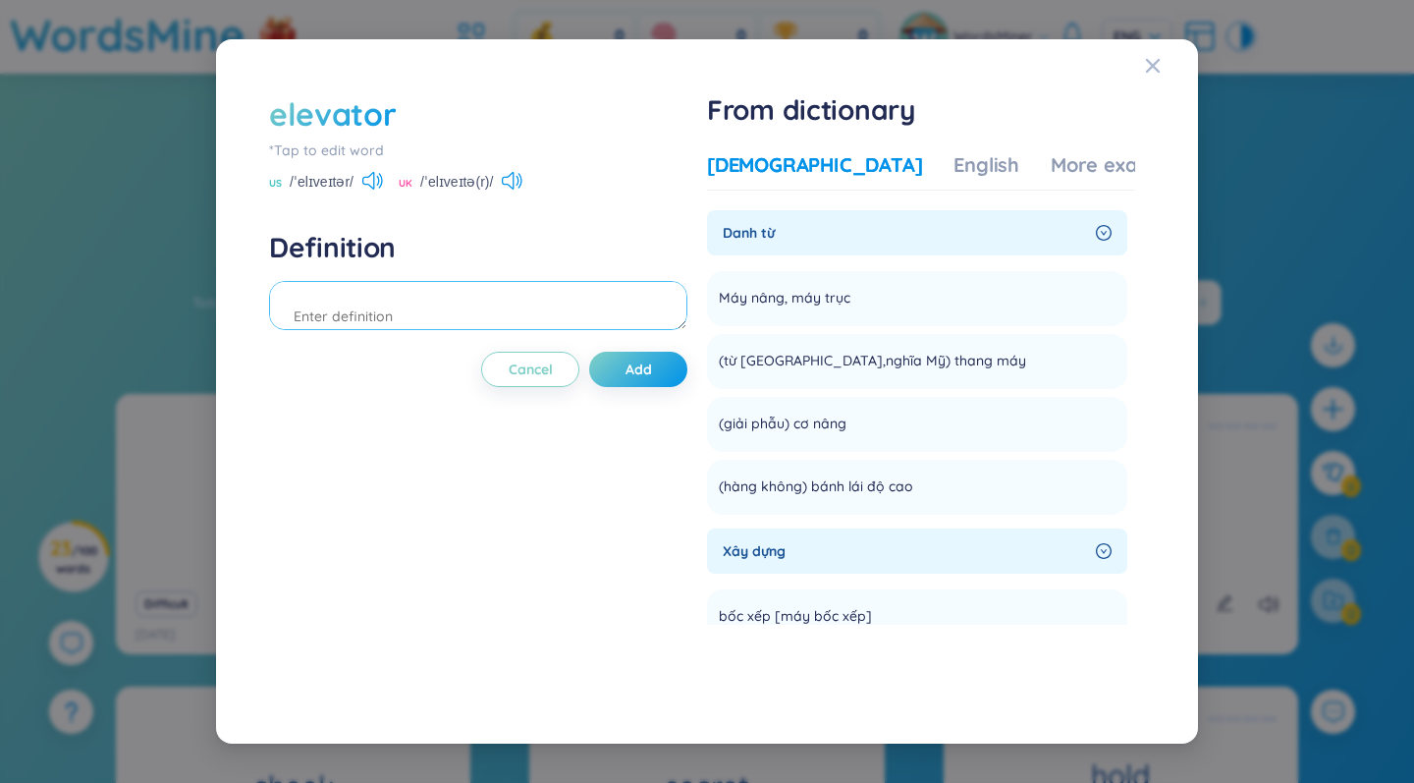
click at [376, 310] on textarea at bounding box center [478, 305] width 418 height 49
click at [376, 309] on textarea at bounding box center [478, 305] width 418 height 49
paste textarea "Do you want to take the elevator or the stairs?"
type textarea "Do you want to take the elevator or the stairs?"
click at [669, 367] on button "Add" at bounding box center [638, 369] width 98 height 35
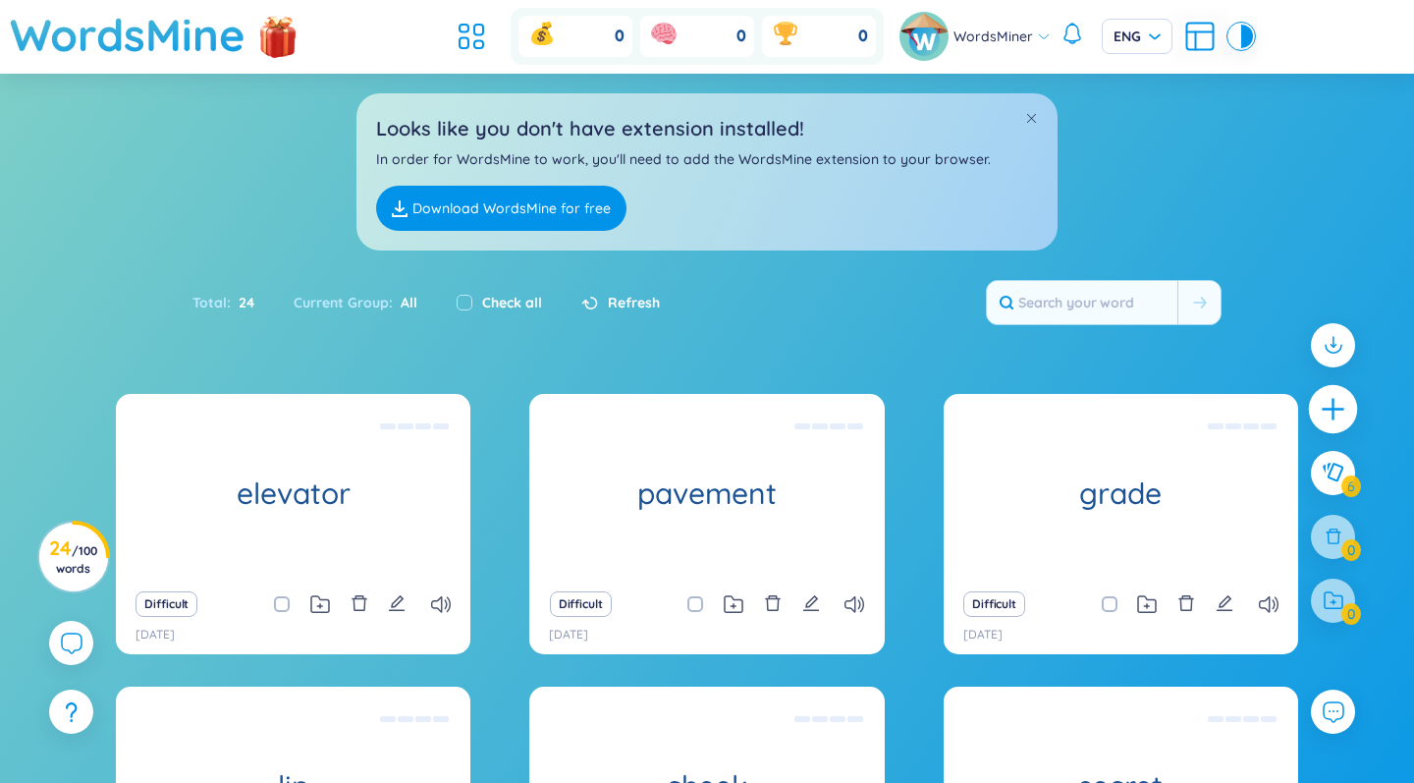
click at [887, 405] on icon "plus" at bounding box center [1333, 409] width 27 height 27
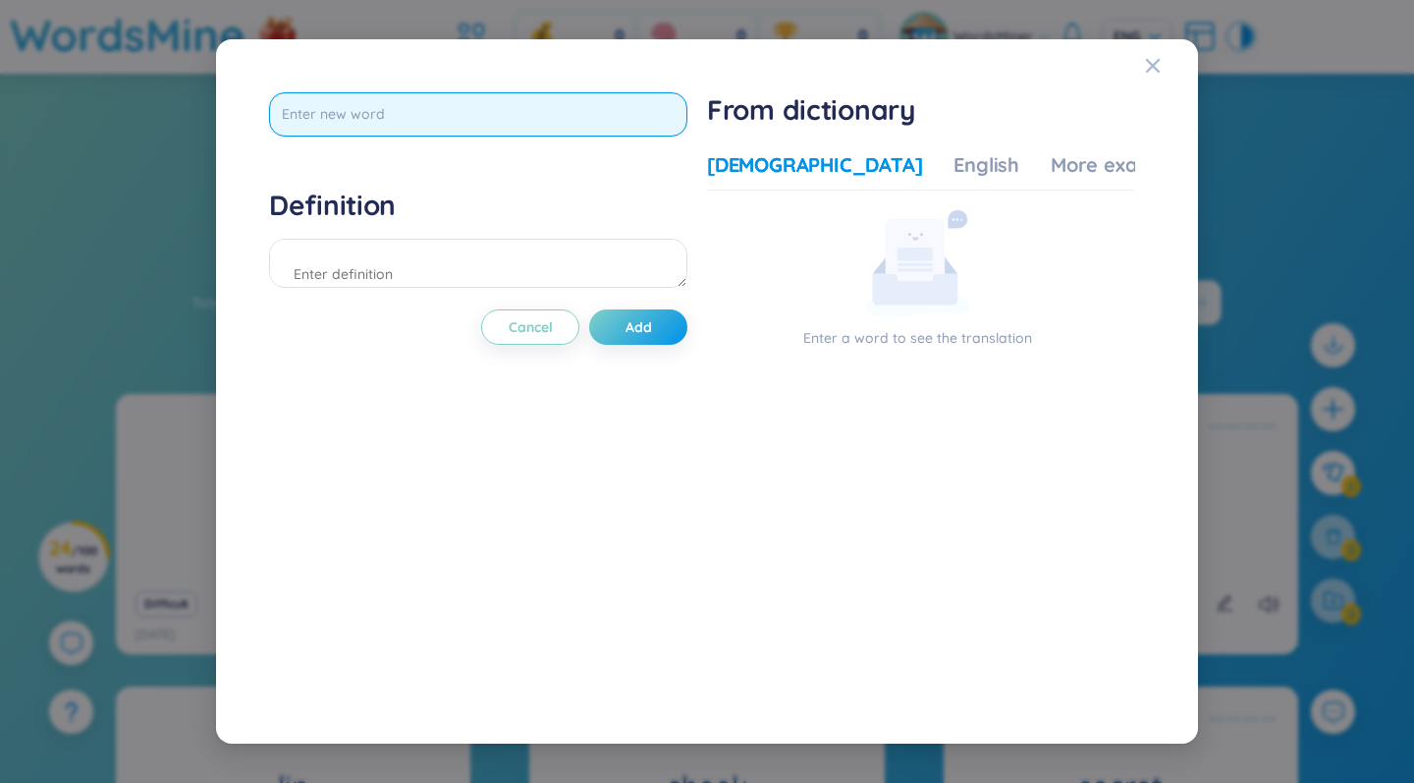
click at [506, 111] on input "text" at bounding box center [478, 114] width 418 height 44
type input "goverment"
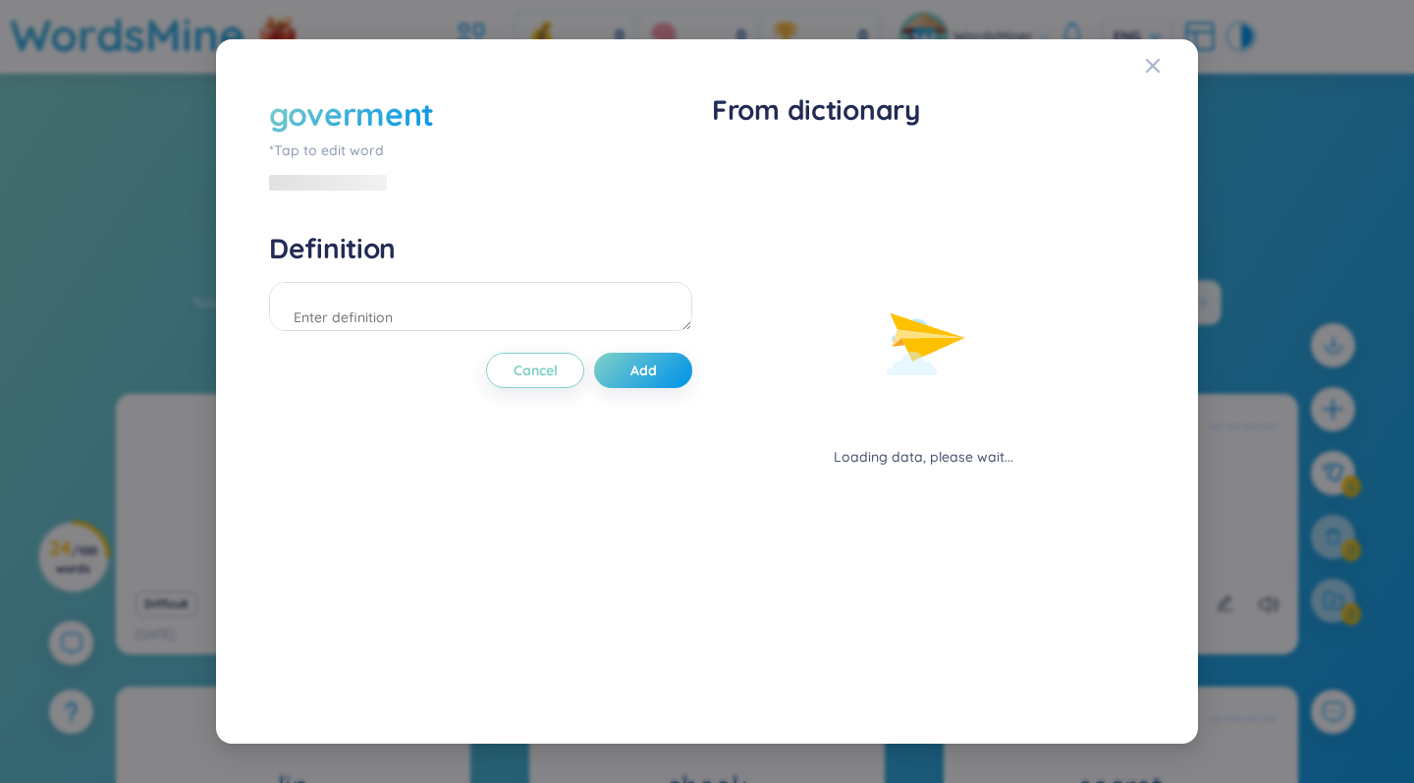
click at [438, 255] on h4 "Definition" at bounding box center [480, 248] width 423 height 35
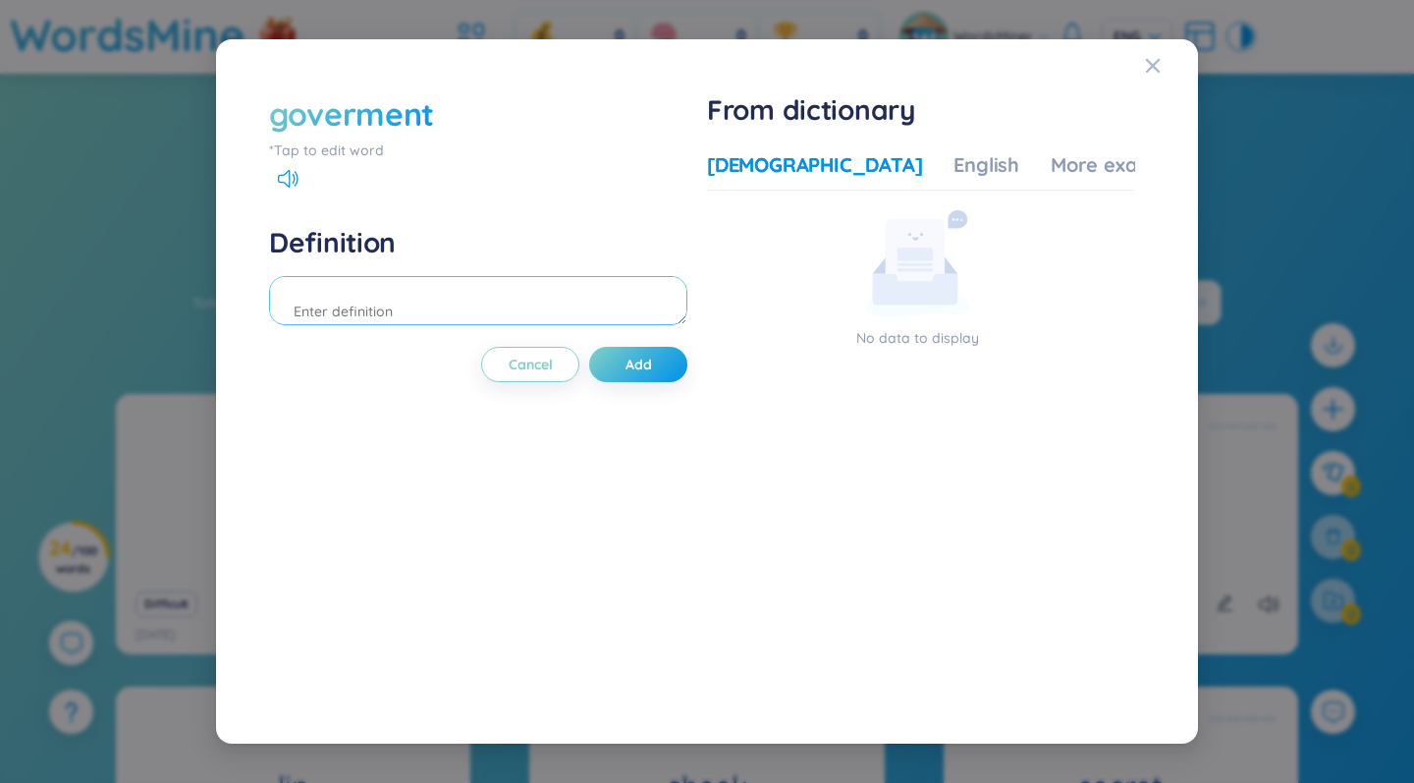
click at [422, 303] on textarea at bounding box center [478, 300] width 418 height 49
paste textarea "The government has introduced new regulations to protect the environment."
type textarea "The government has introduced new regulations to protect the environment."
click at [641, 375] on button "Add" at bounding box center [638, 364] width 98 height 35
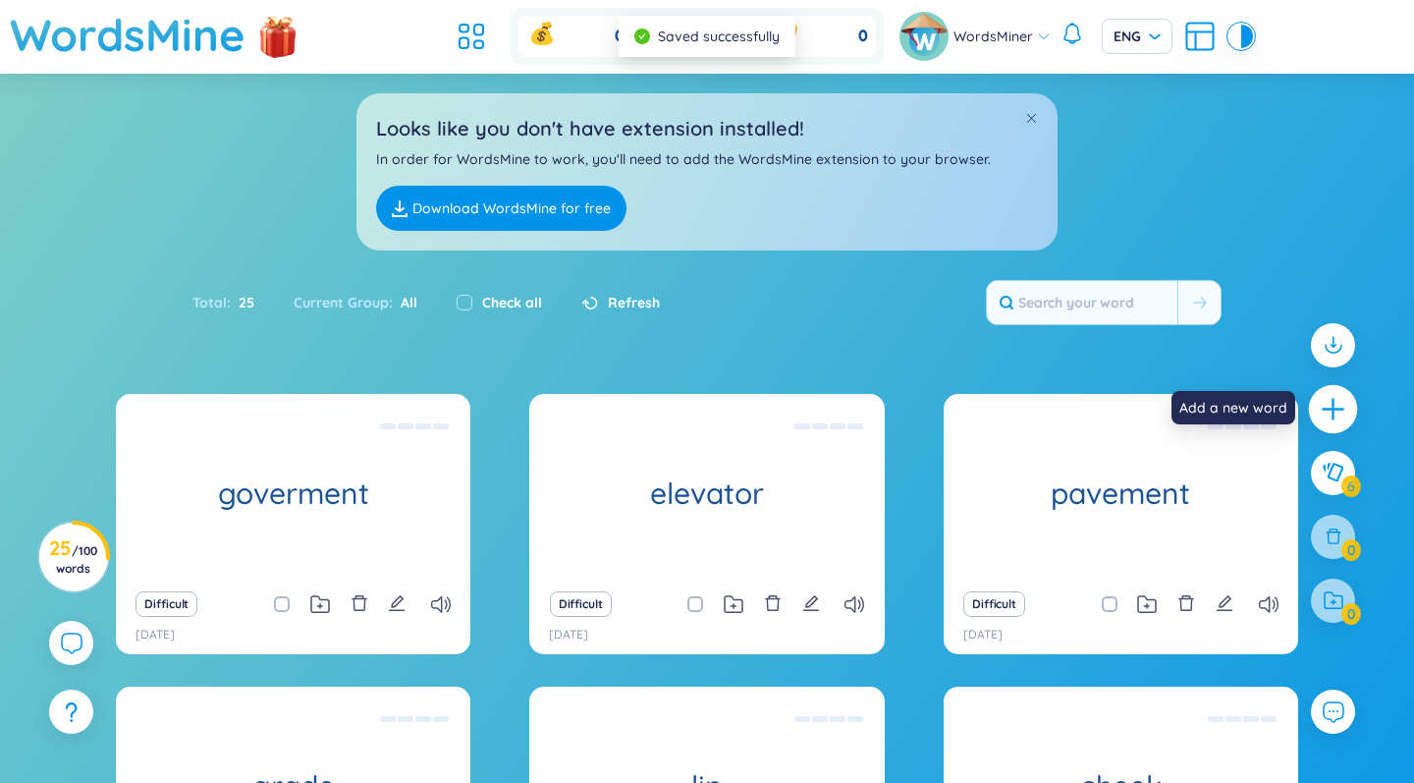
click at [887, 427] on div at bounding box center [1333, 409] width 49 height 49
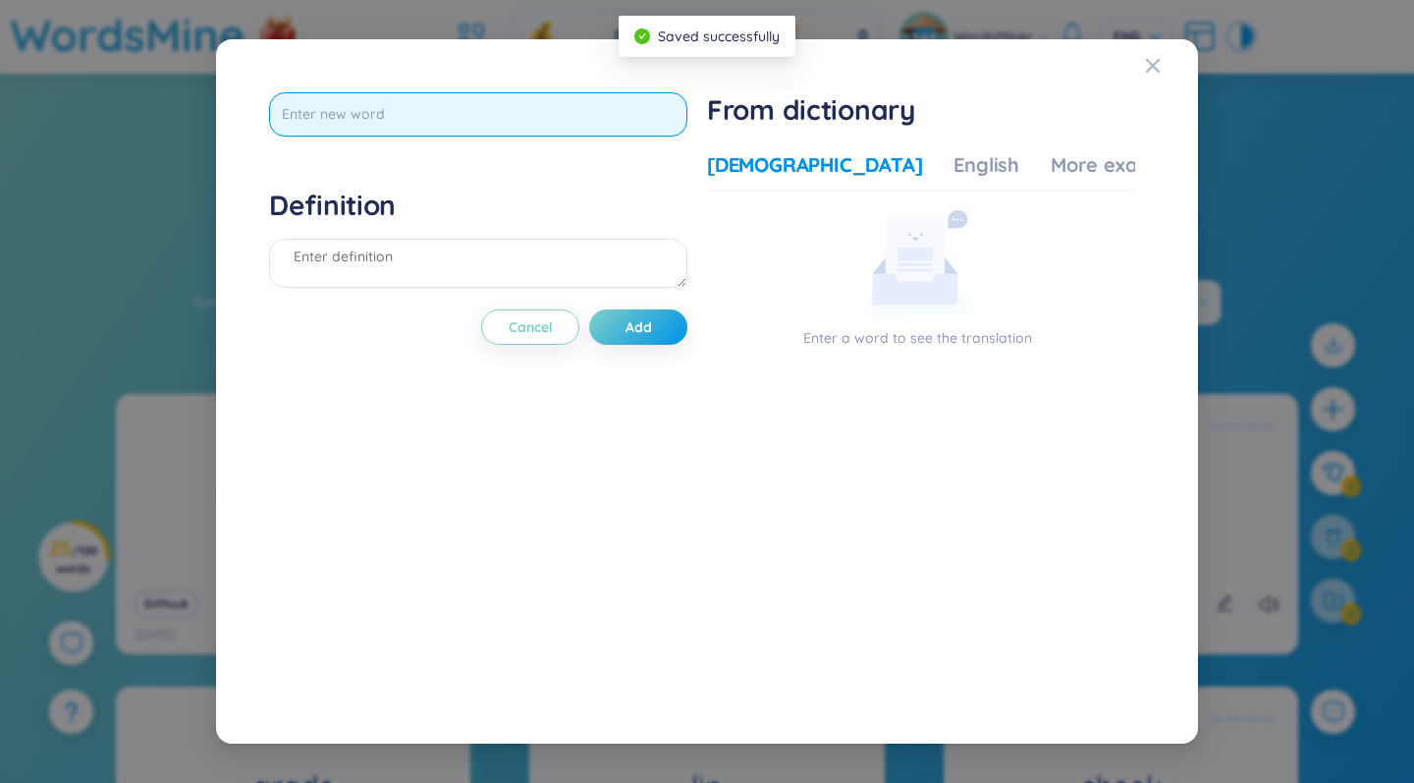
click at [579, 123] on input "text" at bounding box center [478, 114] width 418 height 44
type input "introduced"
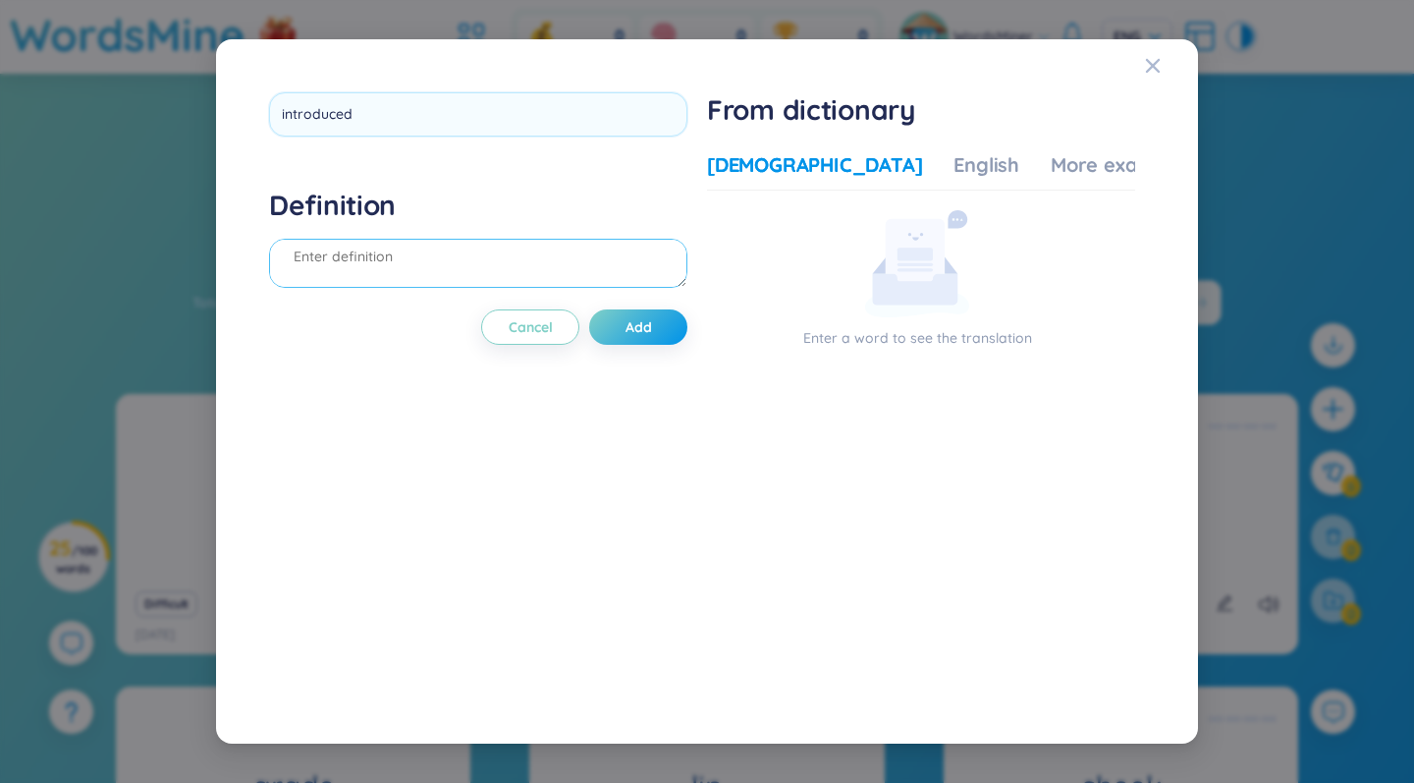
click at [340, 256] on div "Definition" at bounding box center [478, 241] width 418 height 106
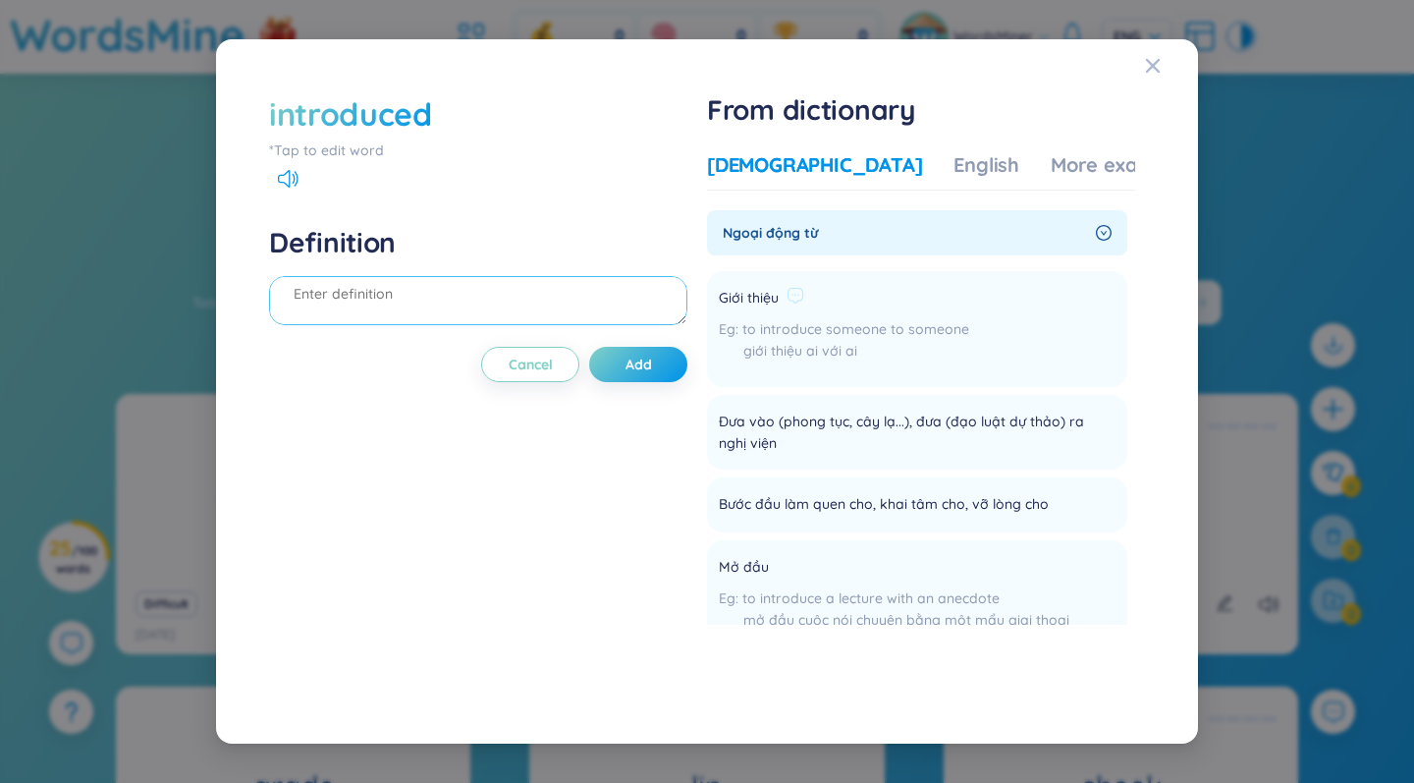
scroll to position [0, 0]
drag, startPoint x: 747, startPoint y: 326, endPoint x: 1019, endPoint y: 333, distance: 272.1
click at [887, 333] on li "Giới thiệu to introduce someone to someone giới thiệu ai với ai Add" at bounding box center [917, 329] width 420 height 116
copy span "to introduce someone to someone"
click at [365, 300] on textarea at bounding box center [478, 300] width 418 height 49
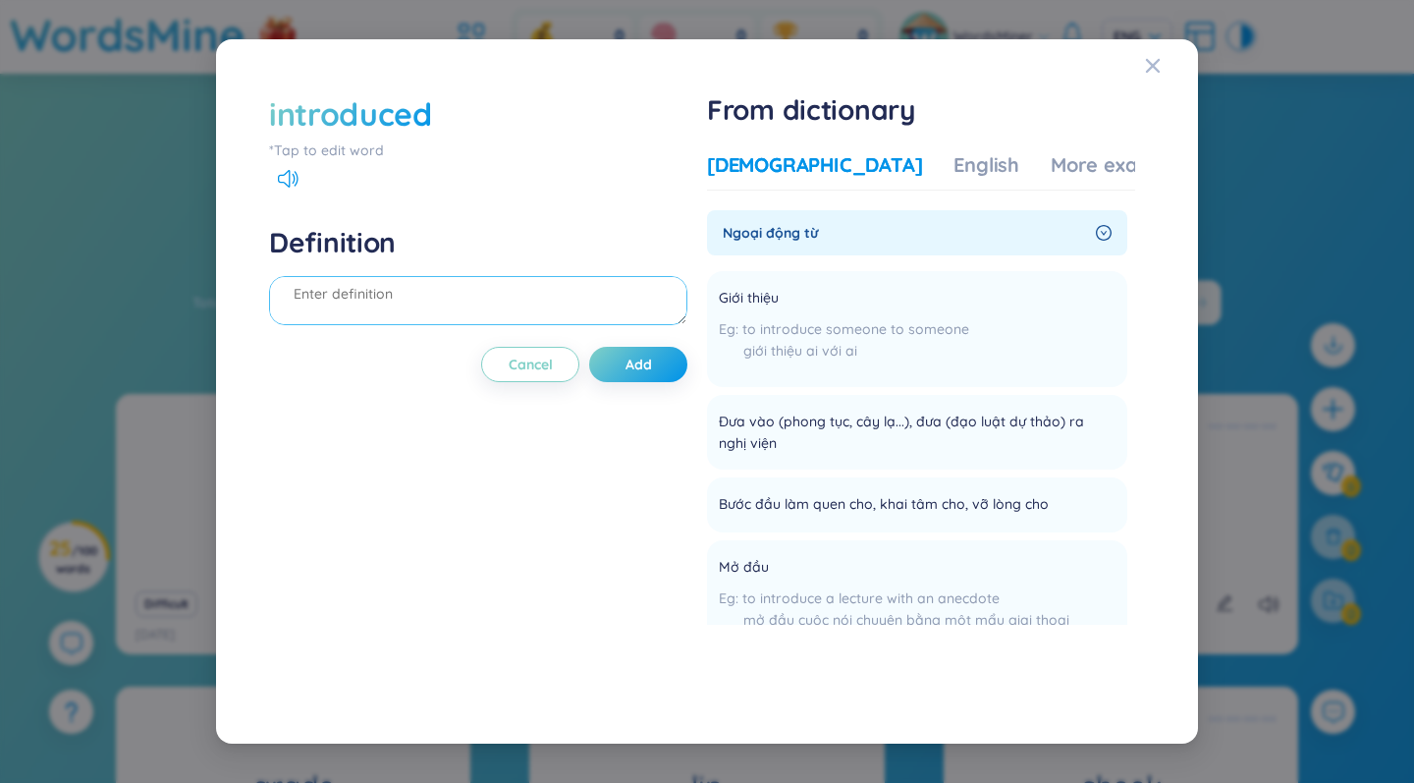
paste textarea "to introduce someone to someone"
type textarea "to introduce someone to someone"
click at [610, 362] on button "Add" at bounding box center [638, 364] width 98 height 35
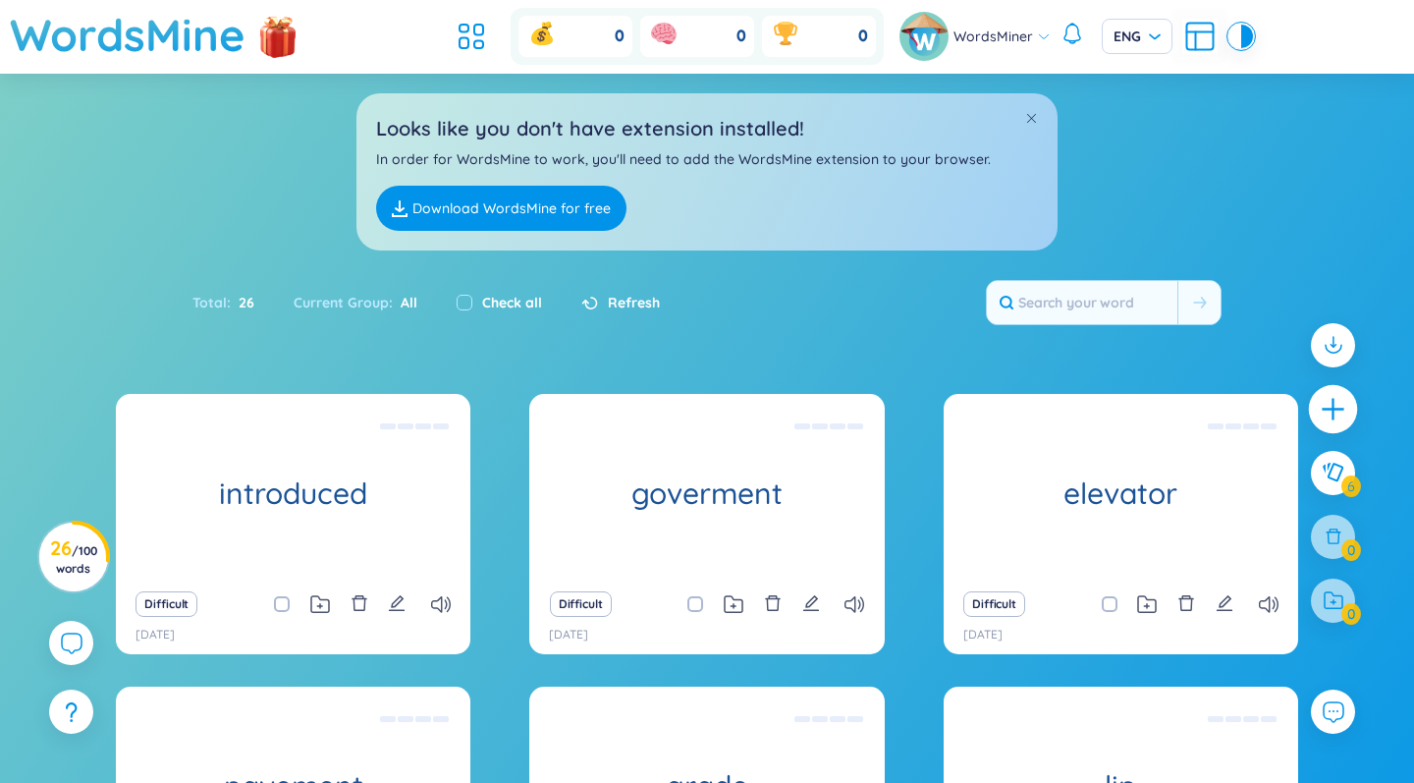
click at [887, 398] on icon "plus" at bounding box center [1333, 409] width 27 height 27
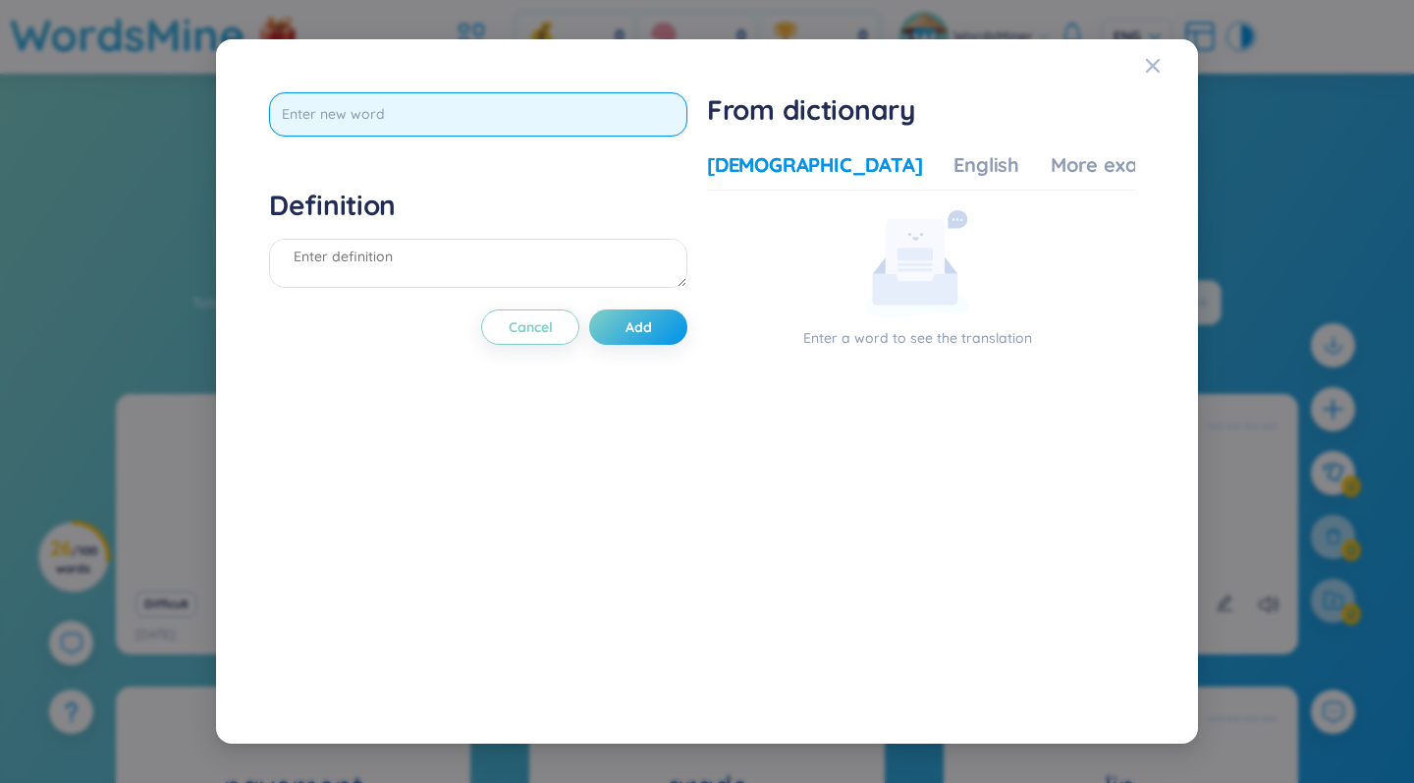
click at [642, 117] on input "text" at bounding box center [478, 114] width 418 height 44
type input "system"
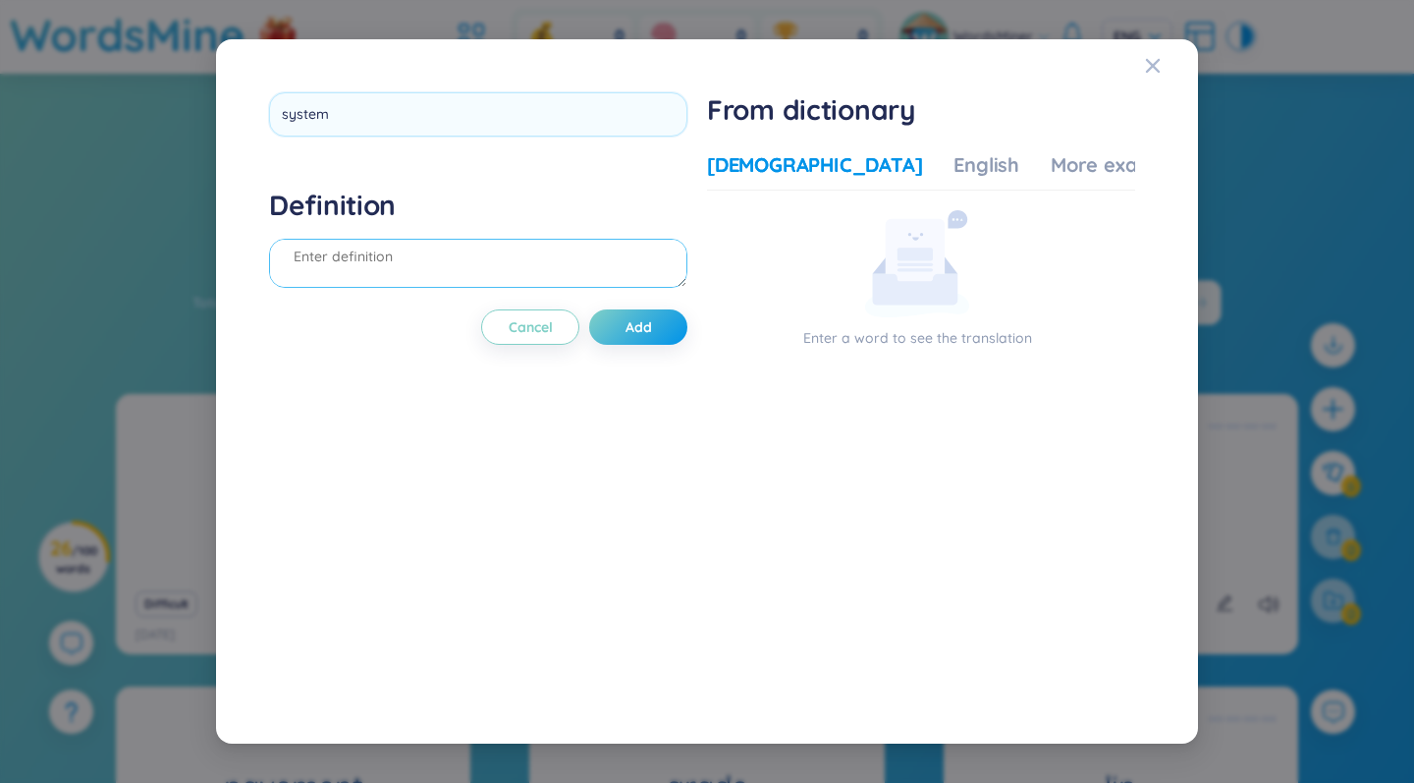
click at [507, 242] on div "Definition" at bounding box center [478, 241] width 418 height 106
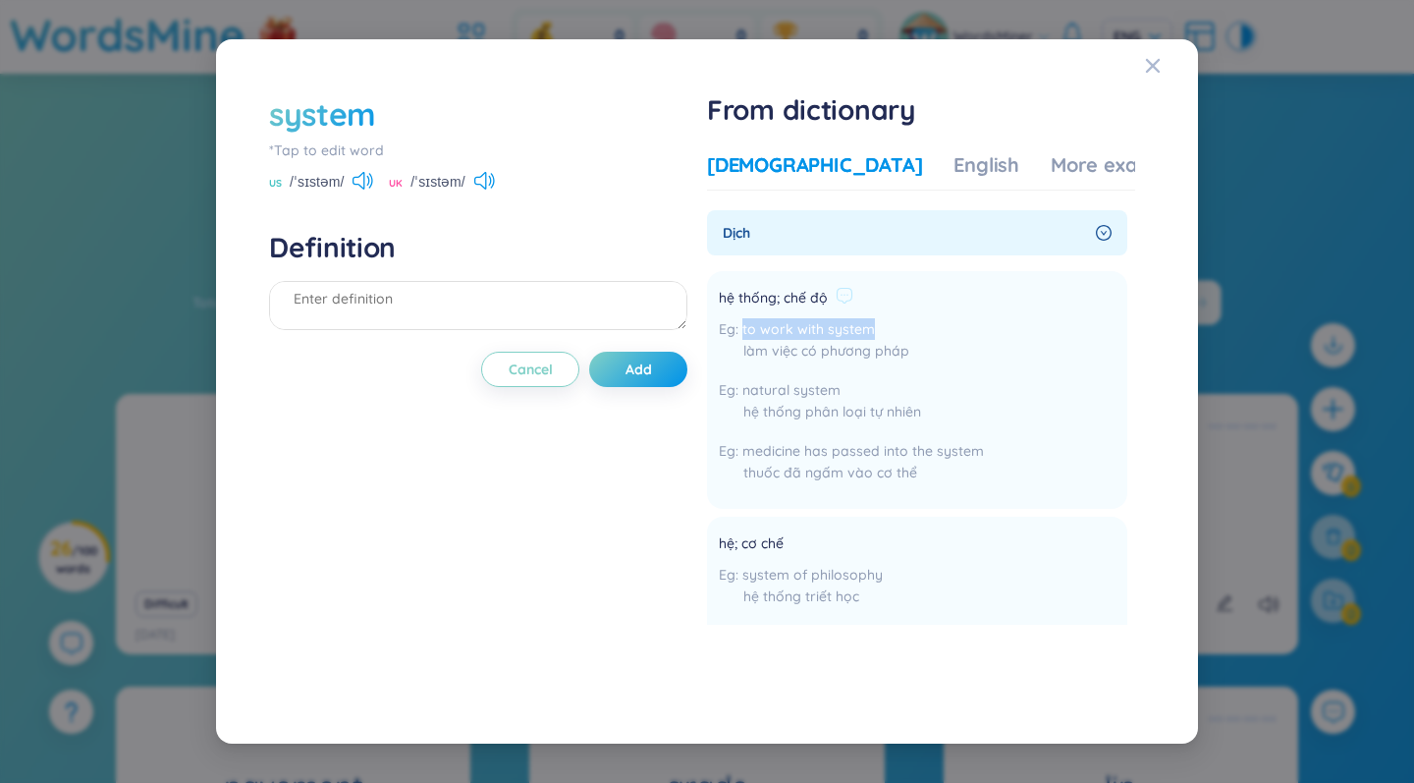
drag, startPoint x: 747, startPoint y: 328, endPoint x: 902, endPoint y: 329, distance: 155.1
click at [887, 329] on div "to work with system làm việc có phương pháp" at bounding box center [851, 344] width 265 height 53
copy span "to work with system"
click at [391, 306] on textarea at bounding box center [478, 305] width 418 height 49
paste textarea "to work with system"
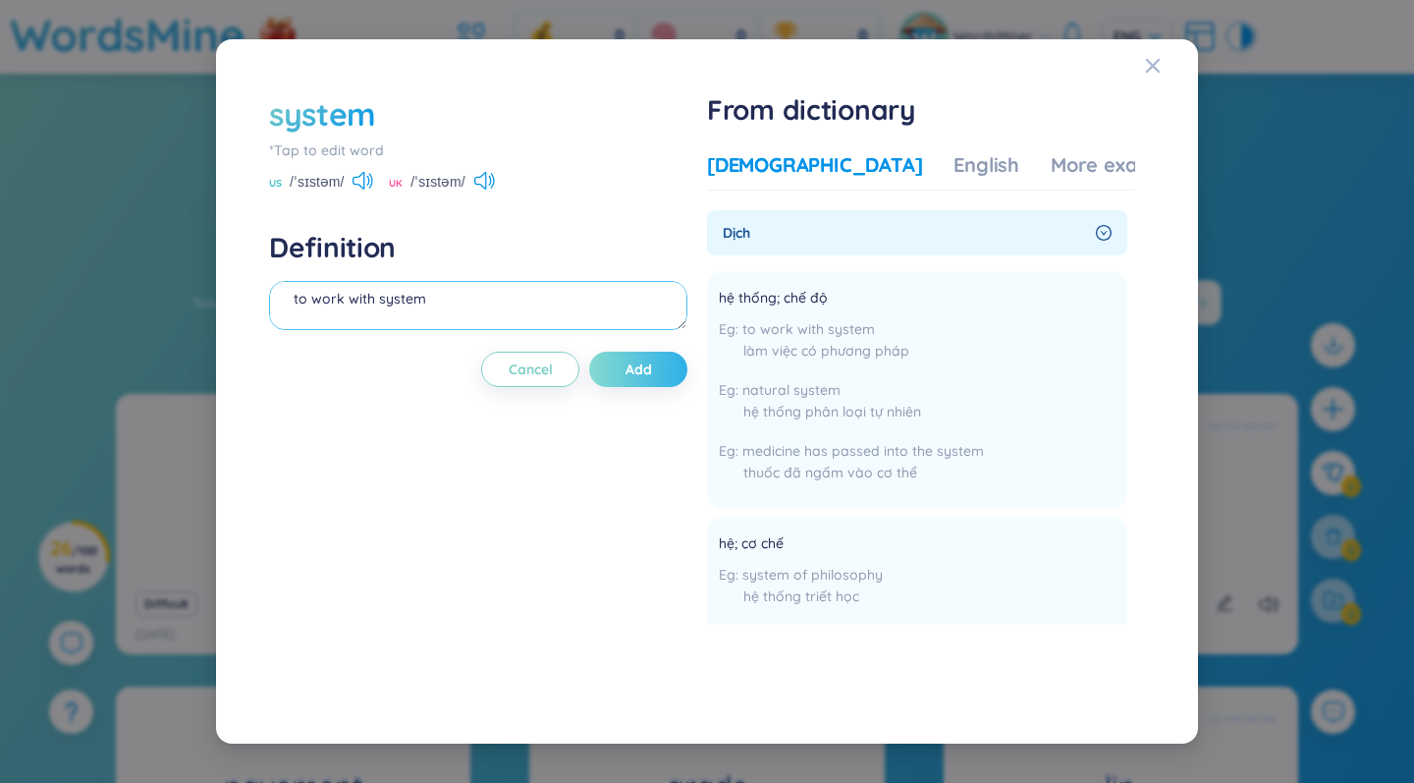
type textarea "to work with system"
click at [671, 367] on button "Add" at bounding box center [638, 369] width 98 height 35
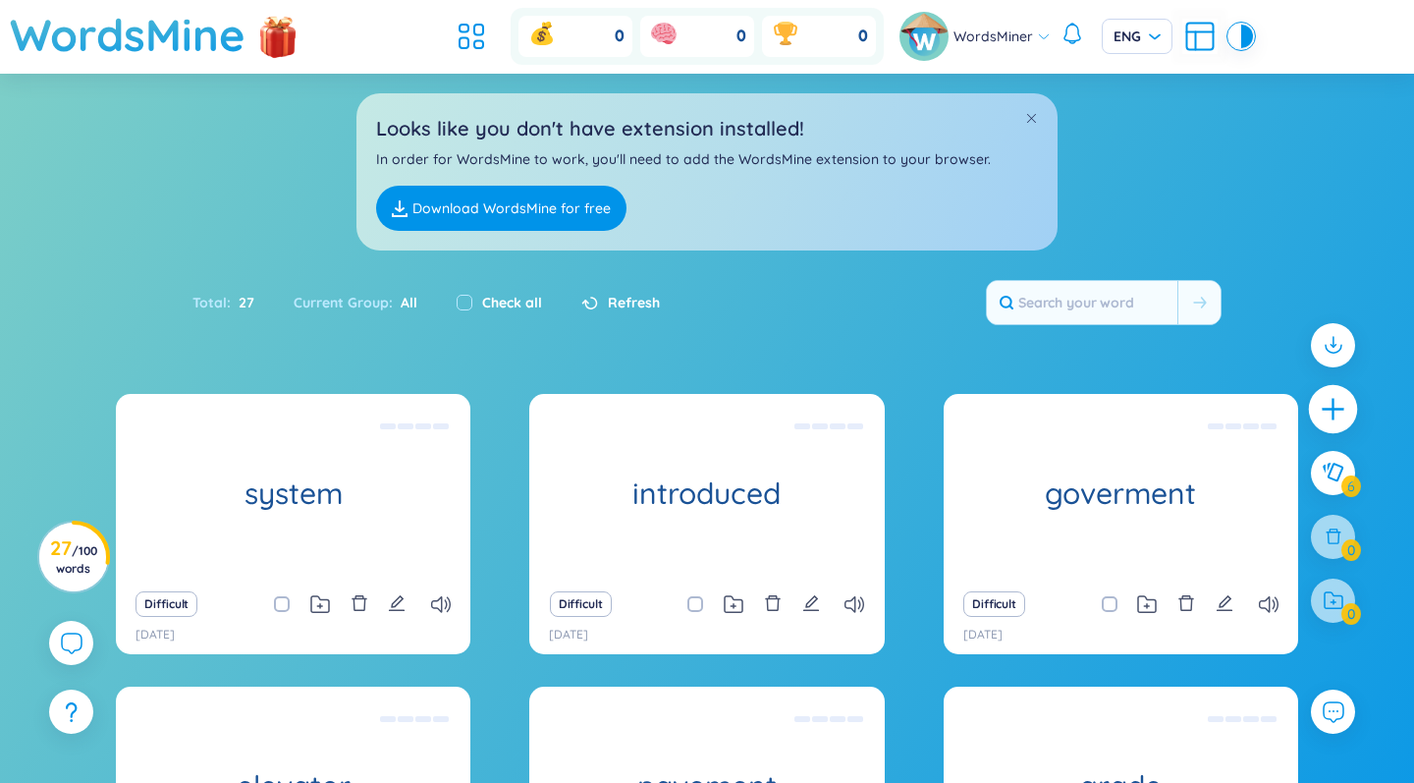
click at [887, 399] on icon "plus" at bounding box center [1333, 409] width 27 height 27
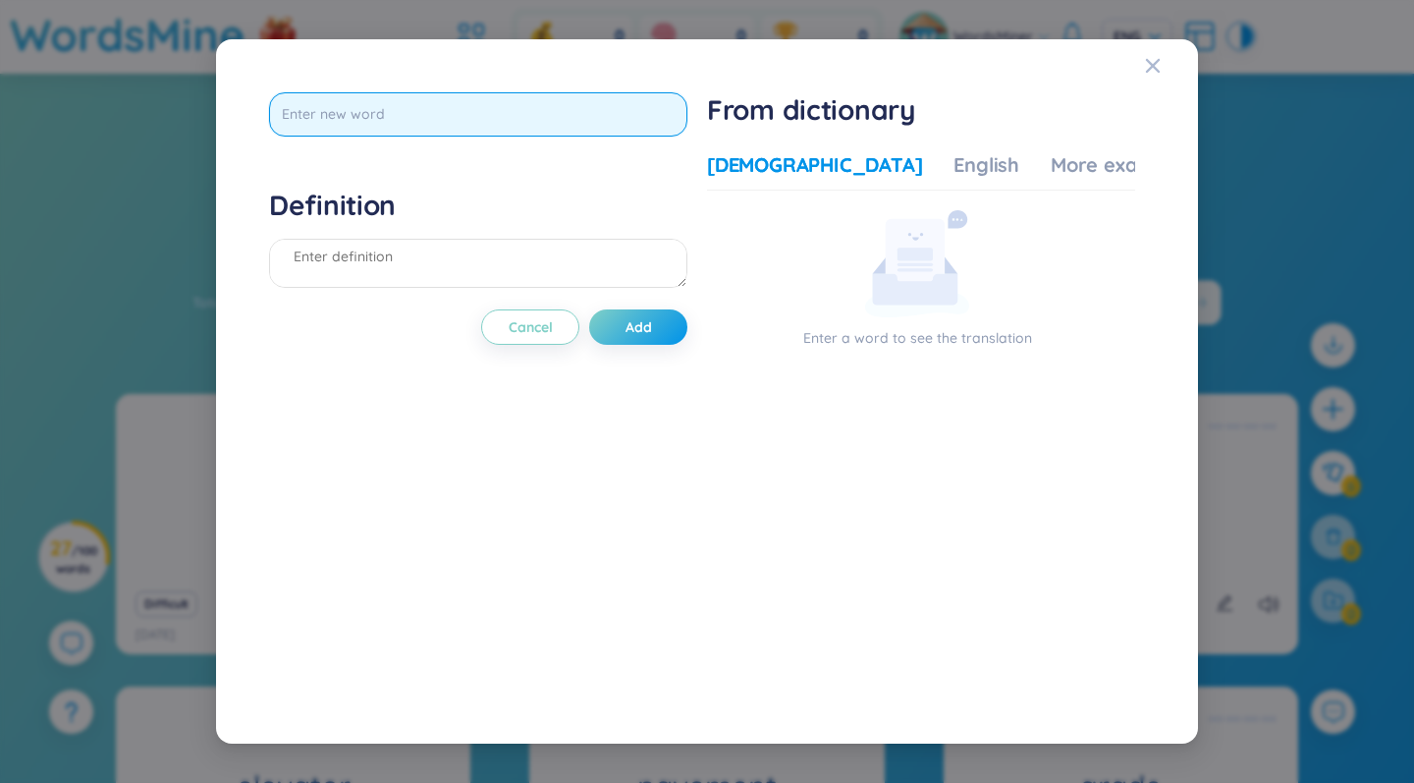
click at [613, 119] on input "text" at bounding box center [478, 114] width 418 height 44
type input "meat"
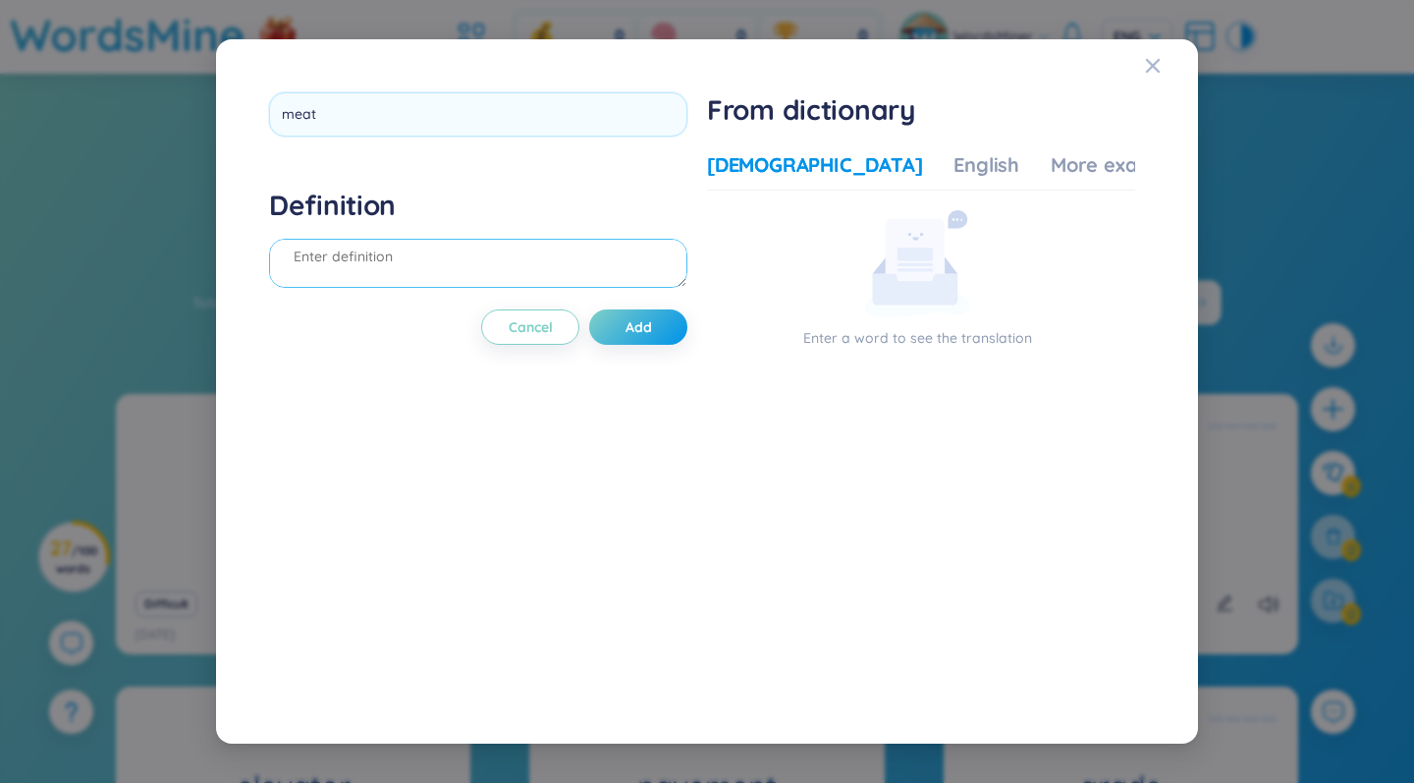
click at [428, 239] on div "Definition" at bounding box center [478, 241] width 418 height 106
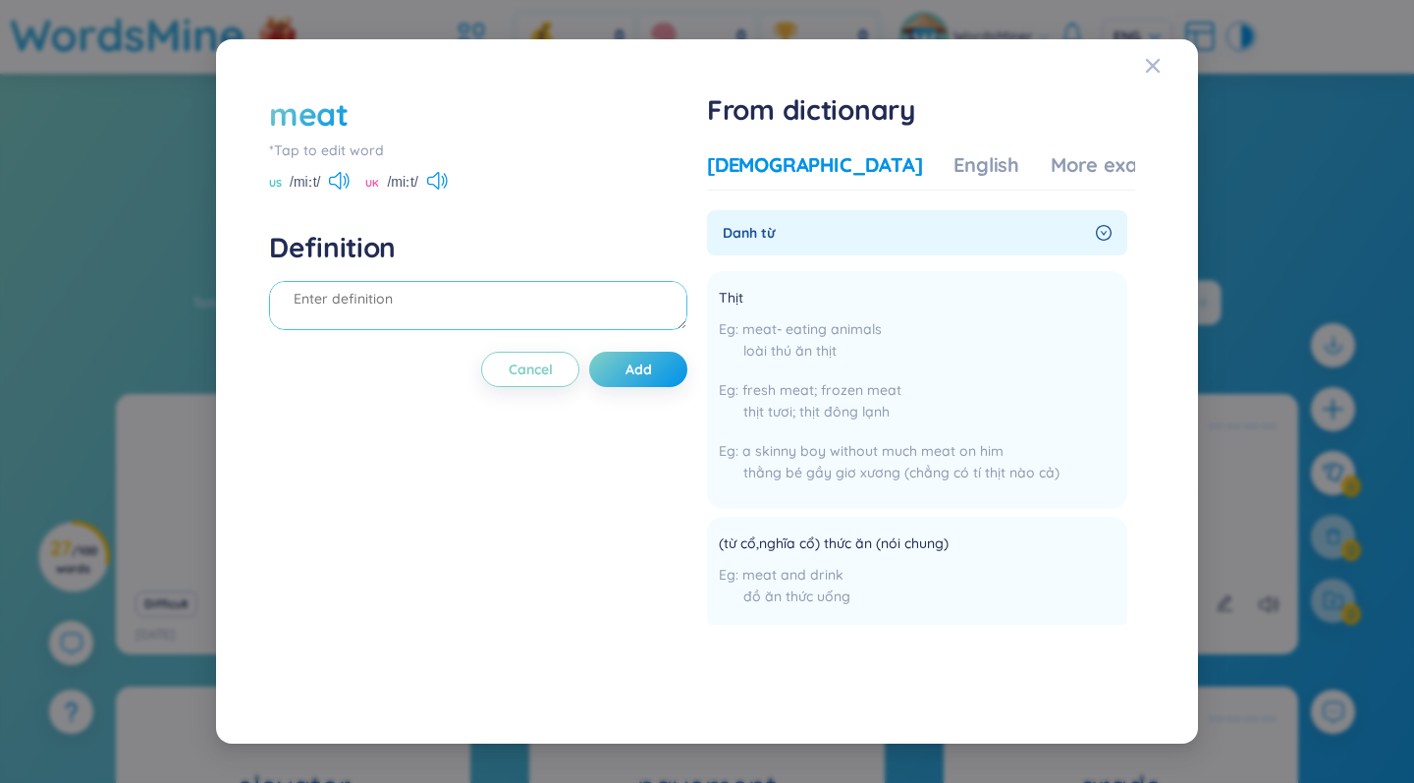
paste textarea "We're just having"
type textarea "We're just having fresh meat"
click at [645, 376] on span "Add" at bounding box center [638, 369] width 27 height 20
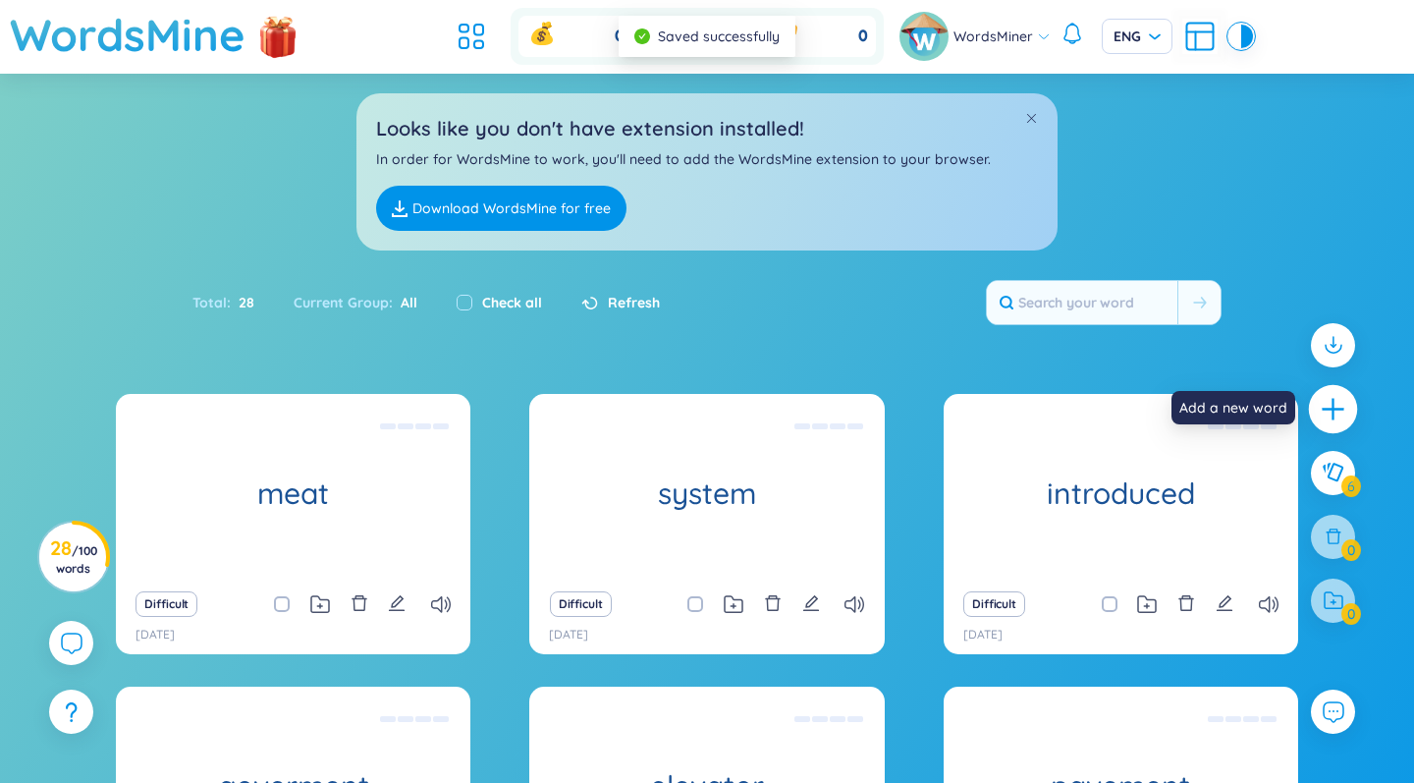
click at [887, 413] on div at bounding box center [1333, 409] width 49 height 49
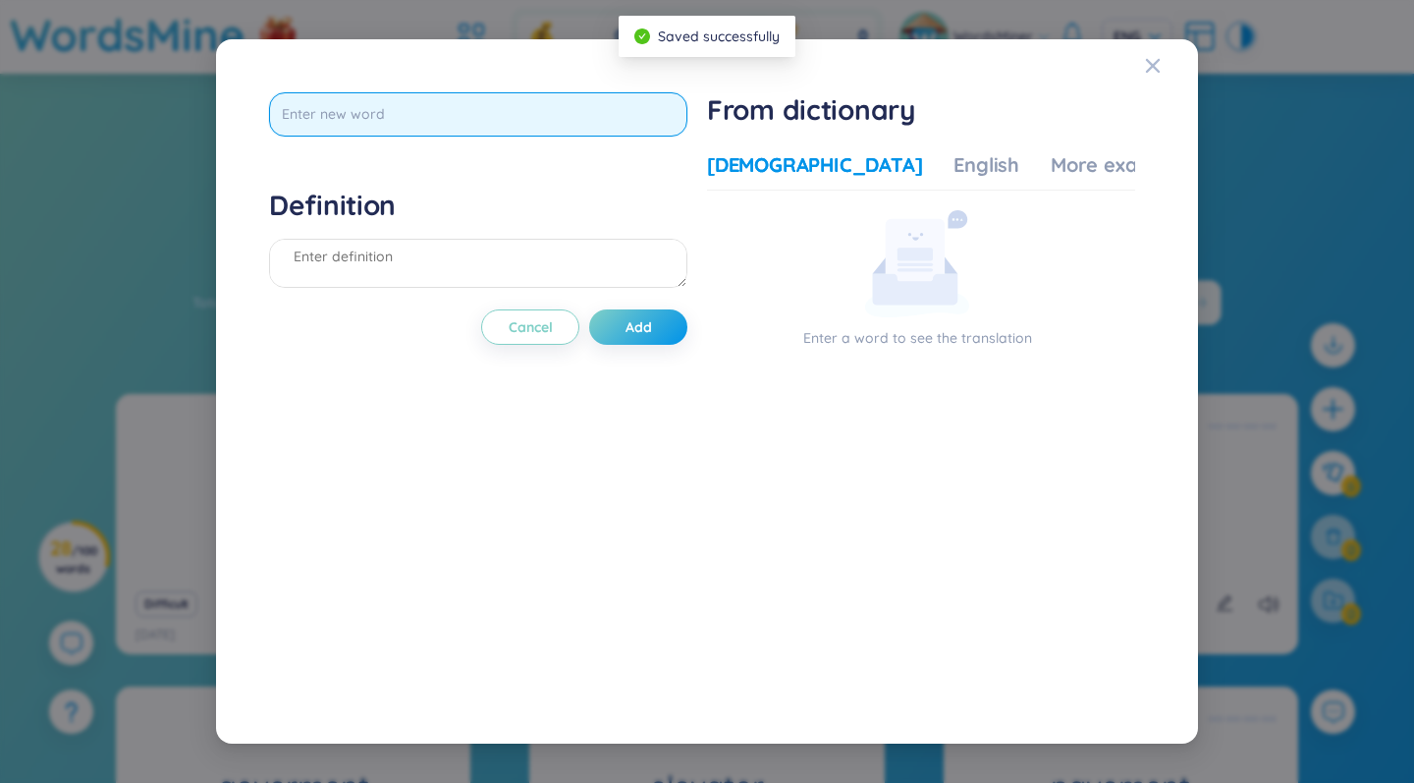
click at [518, 107] on input "text" at bounding box center [478, 114] width 418 height 44
type input "method"
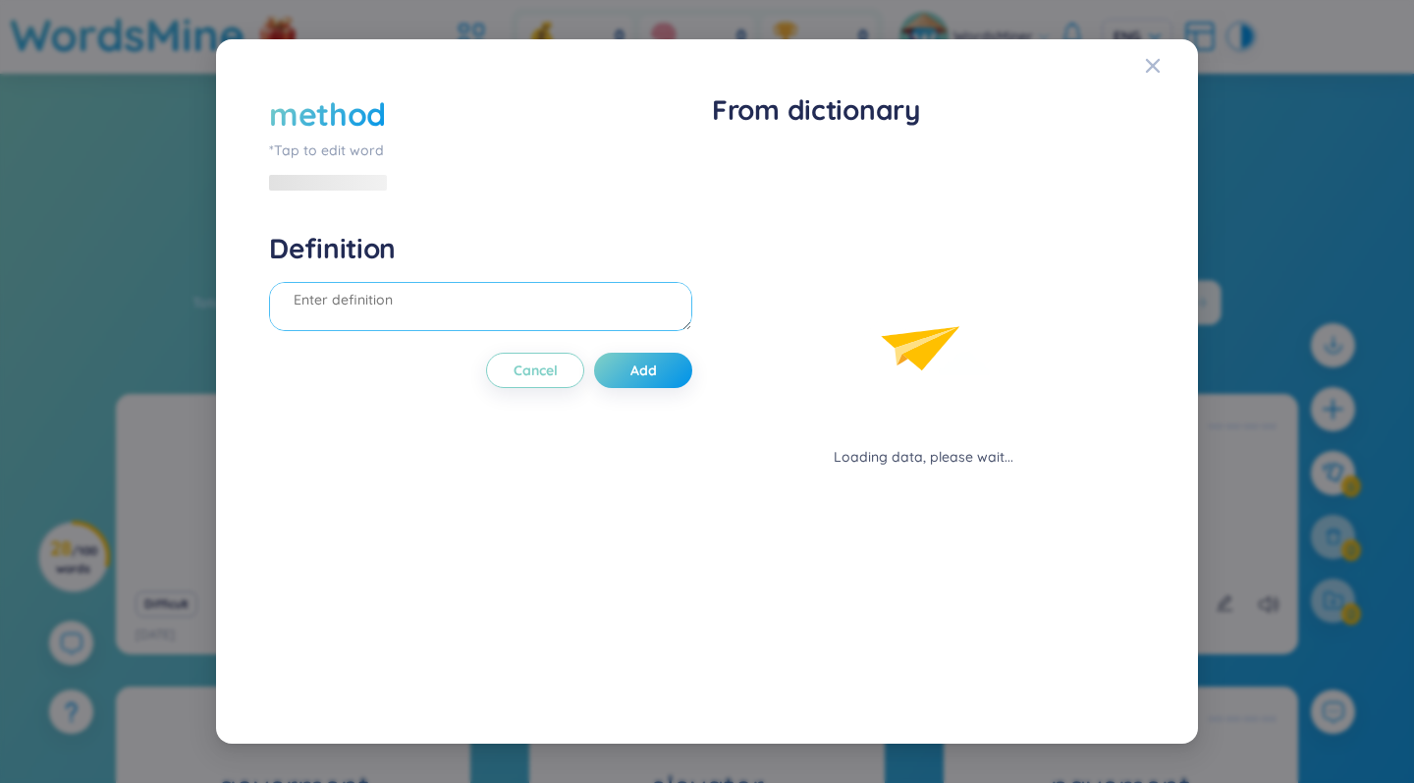
click at [352, 242] on div "Definition" at bounding box center [480, 284] width 423 height 106
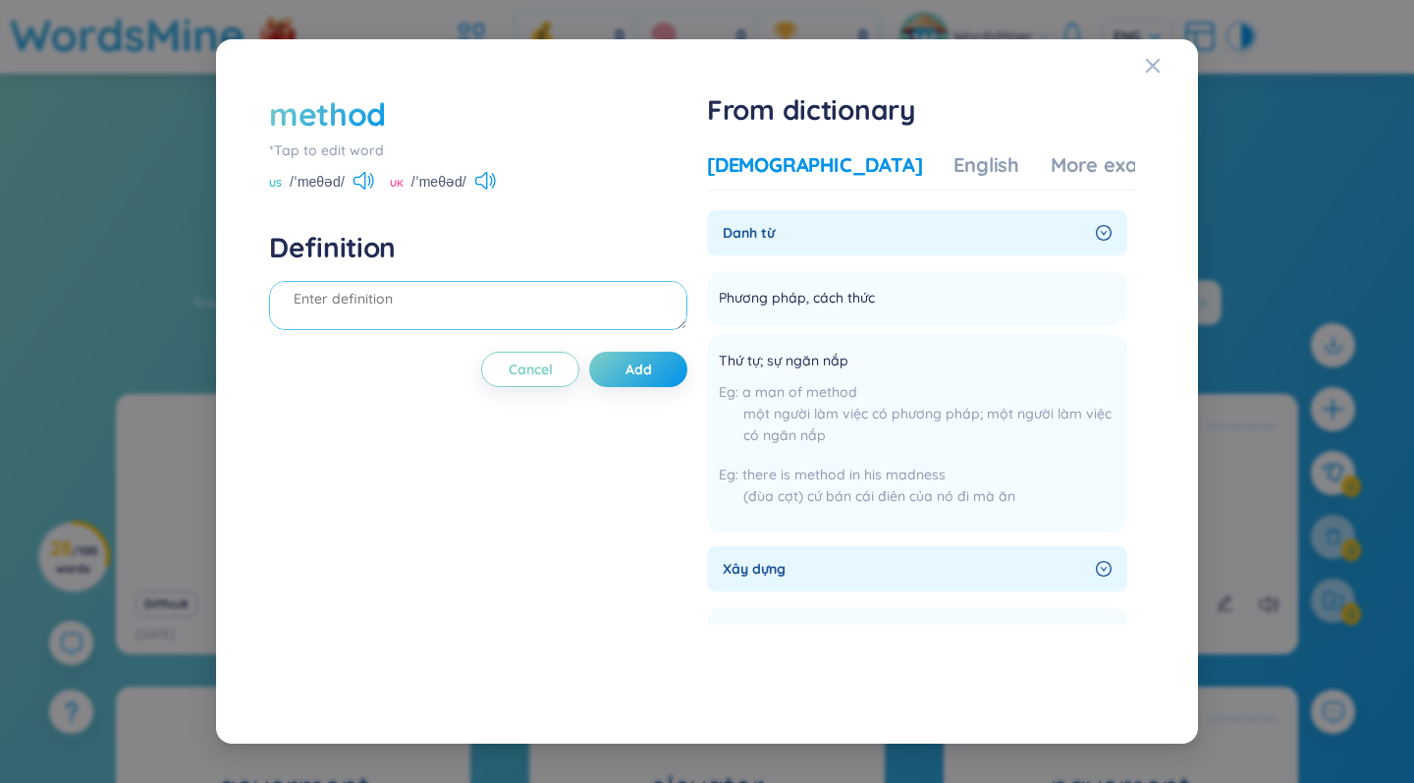
paste textarea "She found a new method to learn languages more effectively.""
type textarea "She found a new method to learn languages more effectively.""
click at [662, 360] on button "Add" at bounding box center [638, 369] width 98 height 35
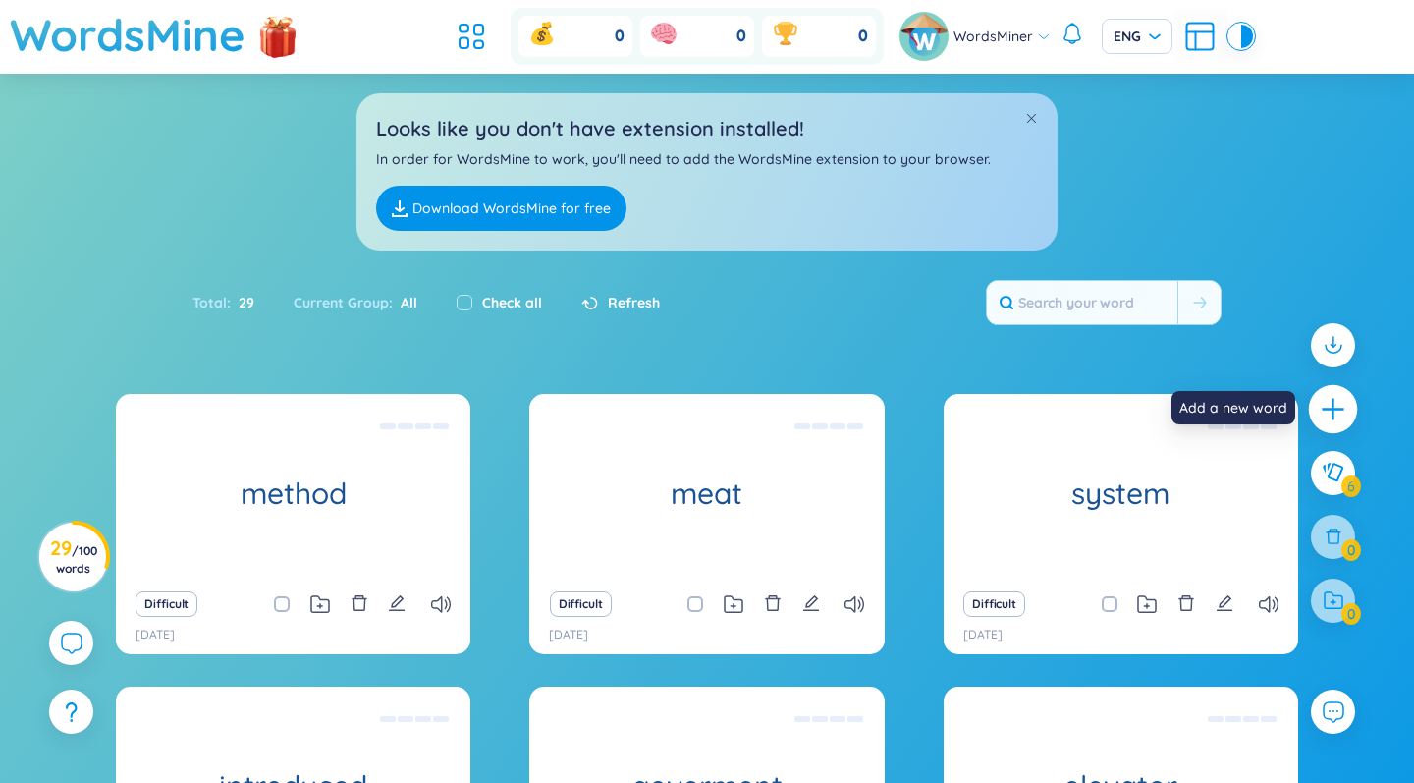
click at [887, 420] on icon "plus" at bounding box center [1333, 409] width 27 height 27
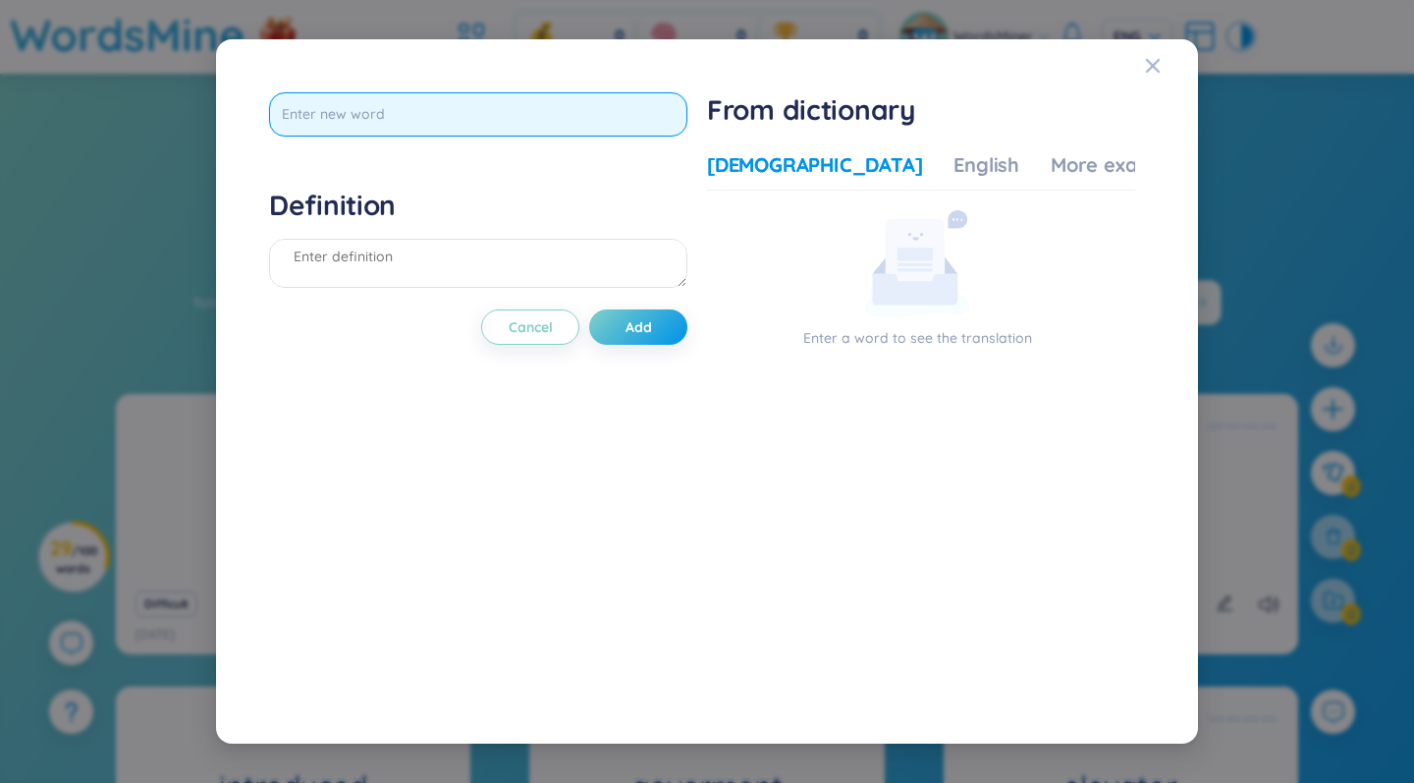
click at [604, 123] on input "text" at bounding box center [478, 114] width 418 height 44
type input "effective"
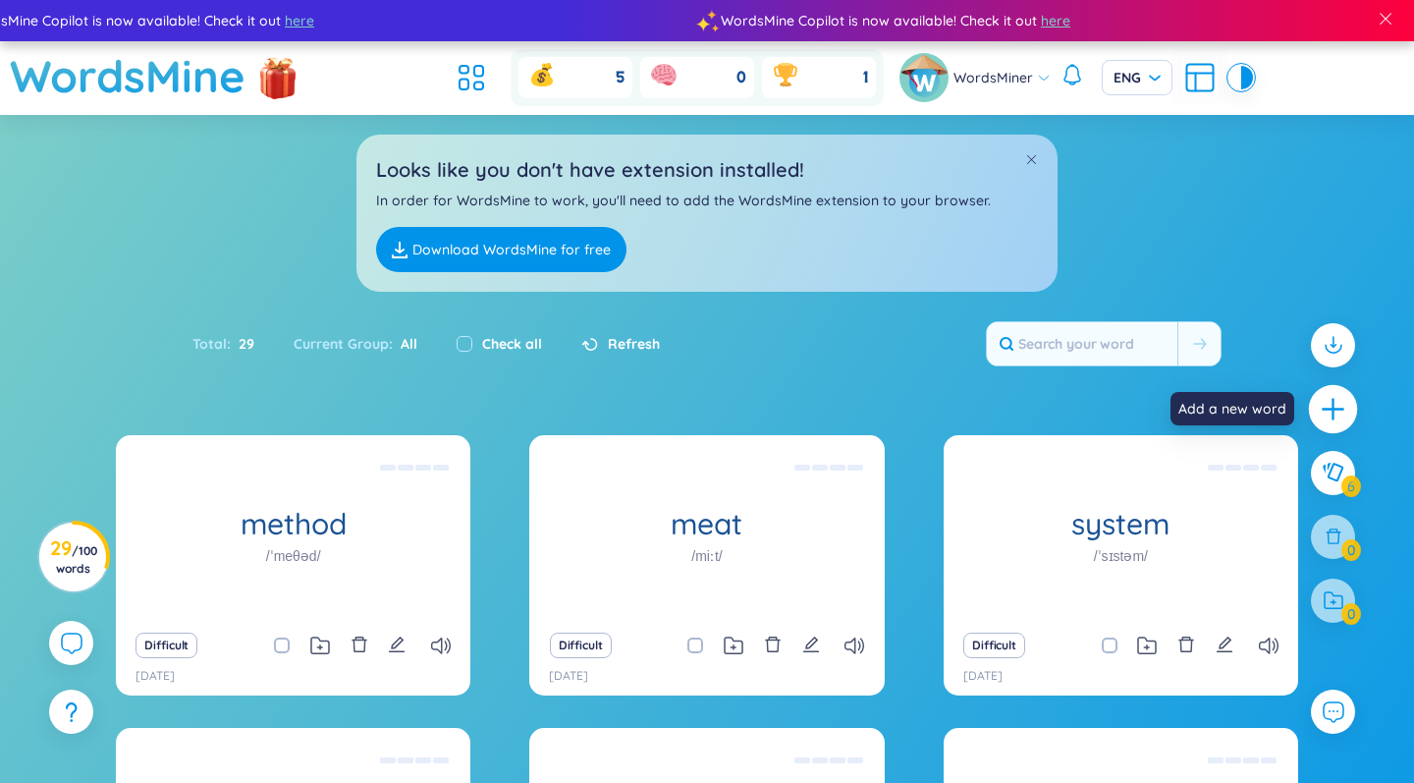
click at [1331, 408] on icon "plus" at bounding box center [1333, 409] width 22 height 2
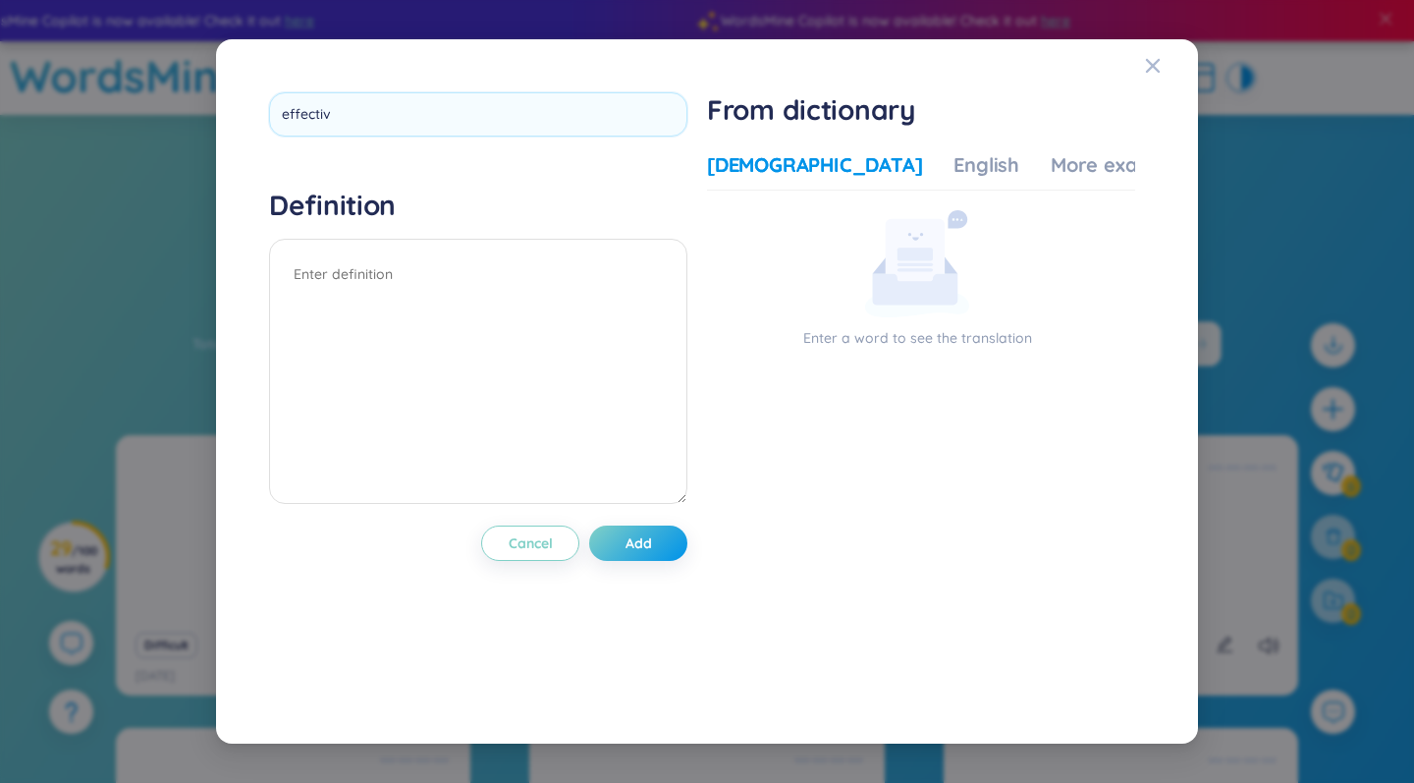
type input "effective"
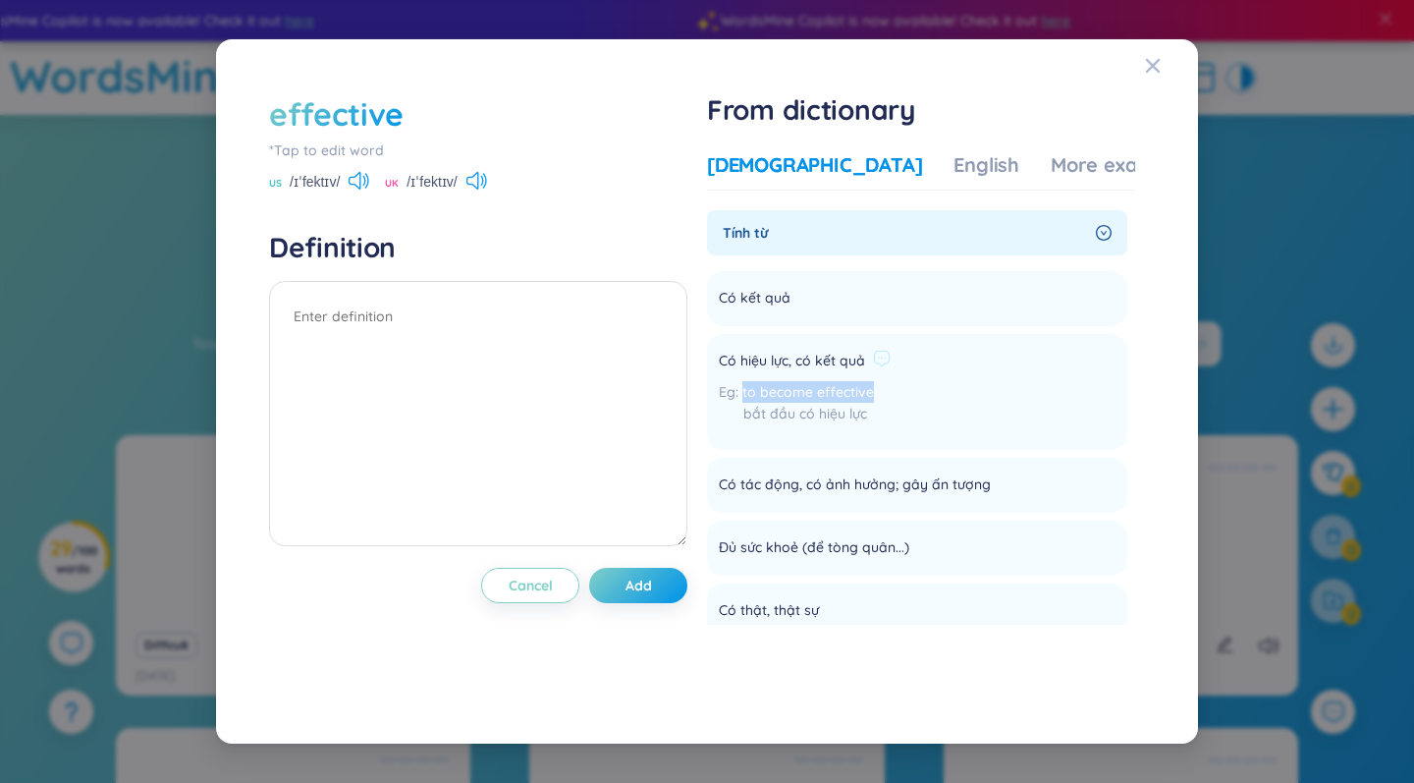
drag, startPoint x: 746, startPoint y: 387, endPoint x: 878, endPoint y: 388, distance: 131.6
click at [878, 388] on div "to become effective bắt đầu có hiệu lực" at bounding box center [805, 407] width 172 height 53
copy span "to become effective"
click at [469, 406] on textarea at bounding box center [478, 413] width 418 height 265
paste textarea "to become effective"
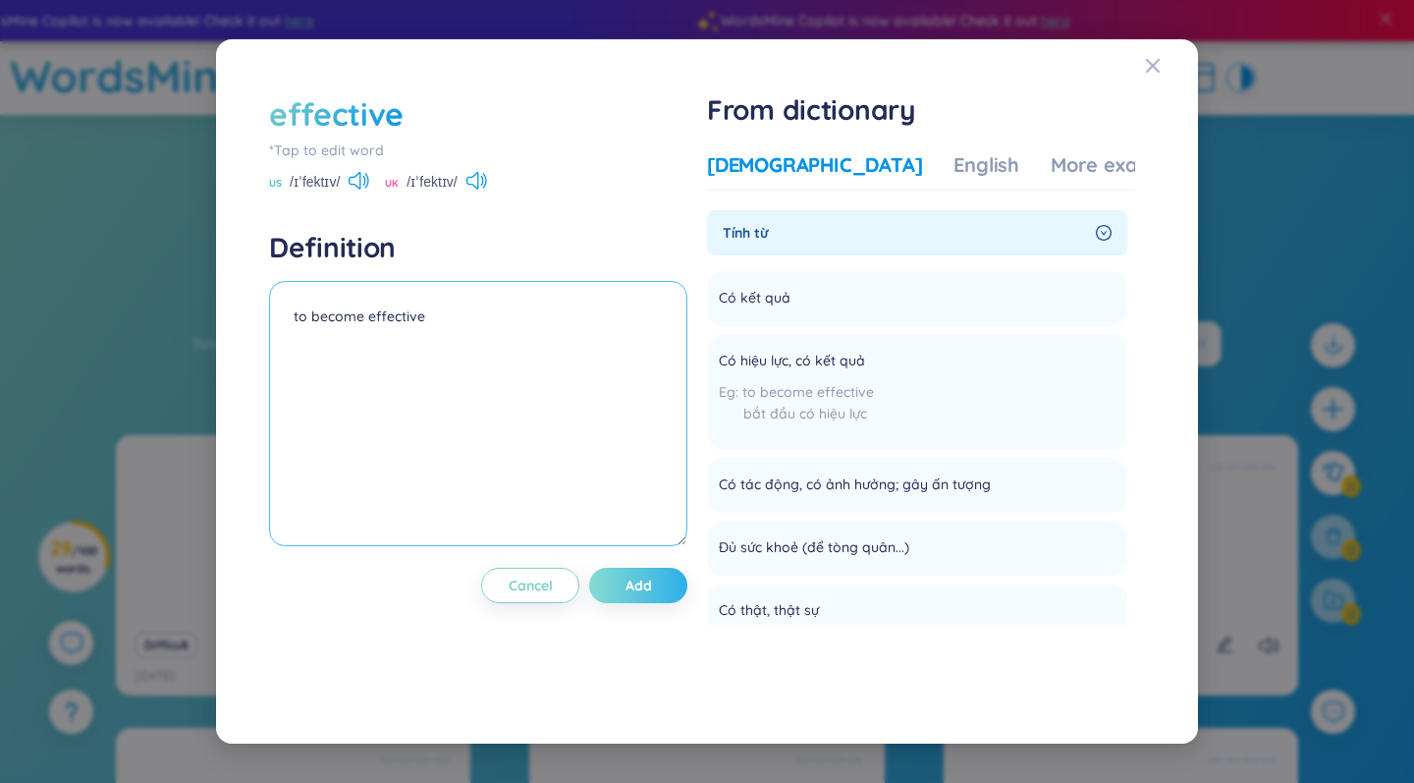
type textarea "to become effective"
click at [622, 574] on button "Add" at bounding box center [638, 585] width 98 height 35
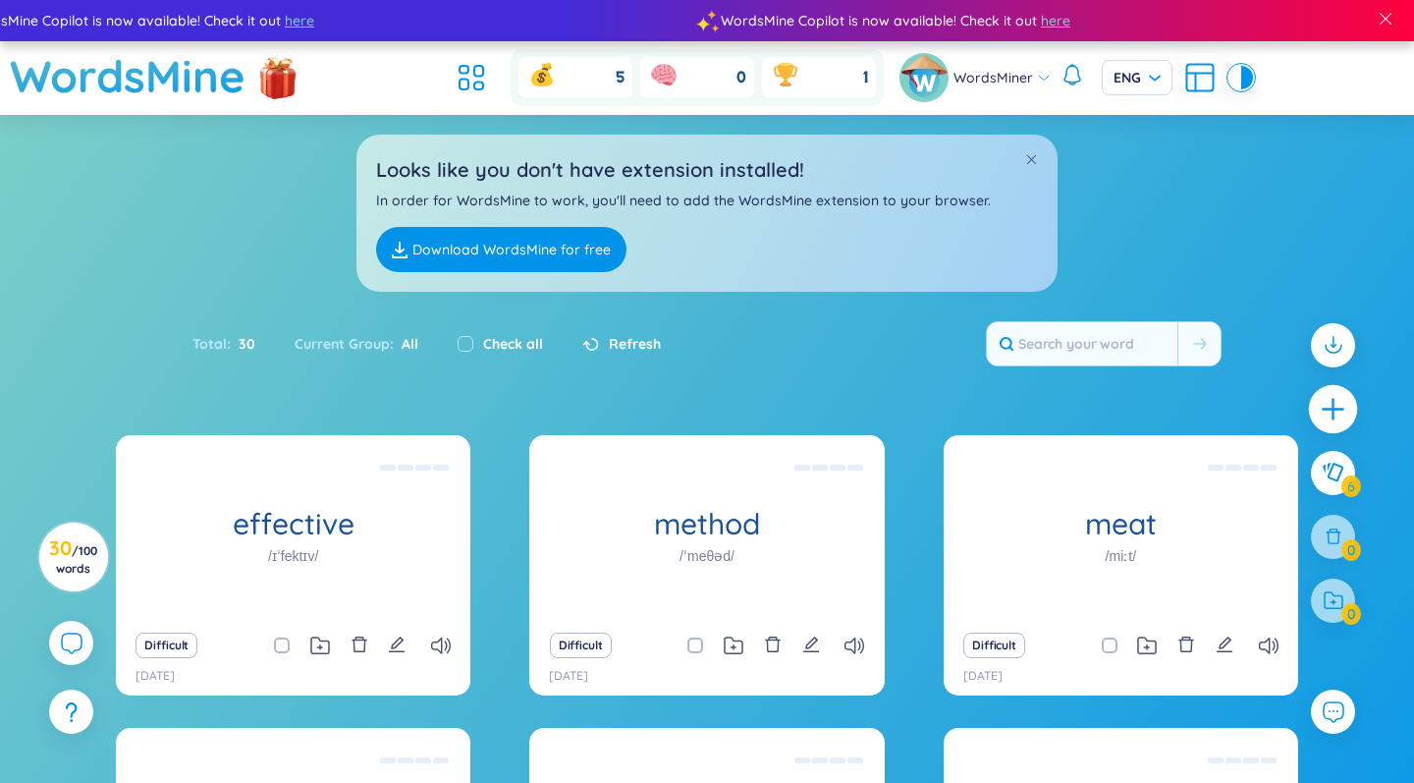
click at [1326, 415] on icon "plus" at bounding box center [1333, 409] width 27 height 27
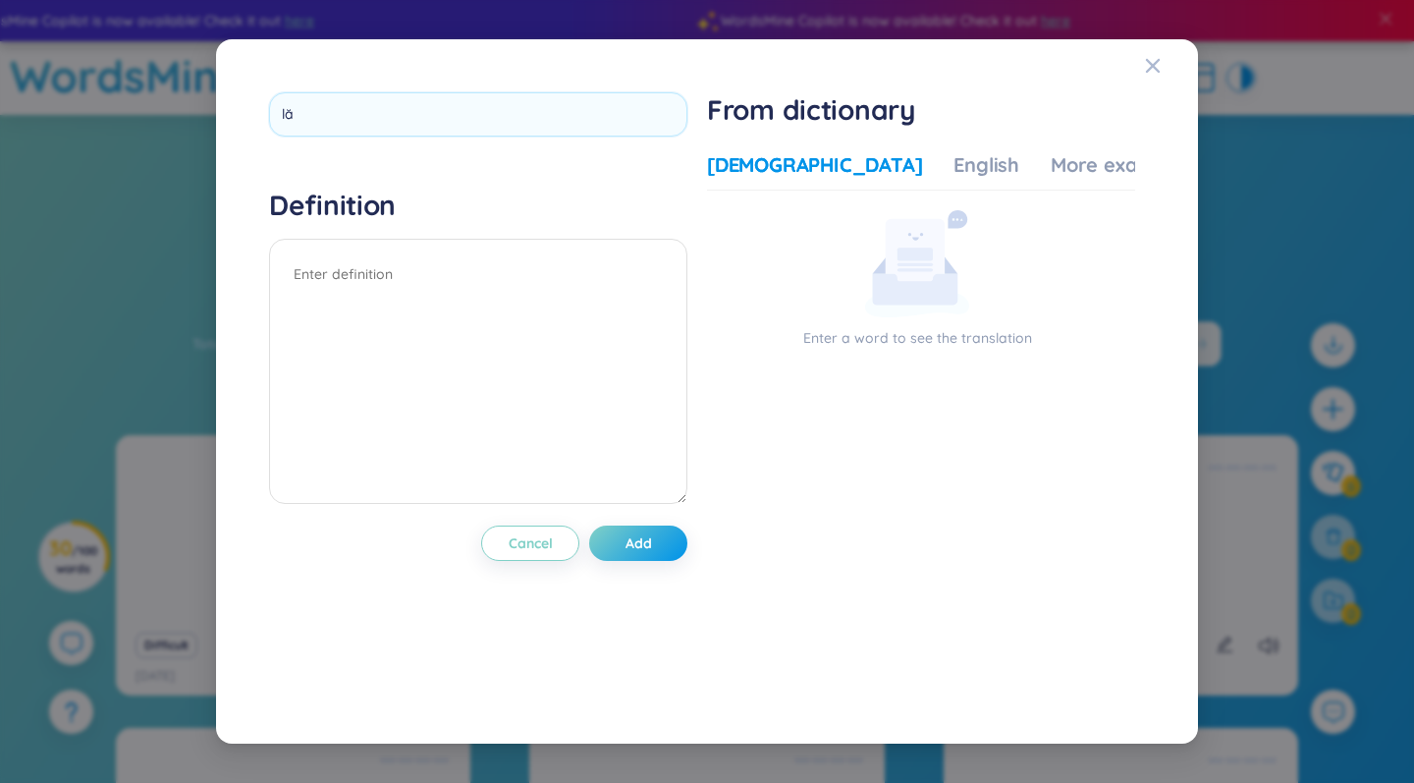
type input "law"
click at [446, 274] on div "Definition" at bounding box center [478, 349] width 418 height 322
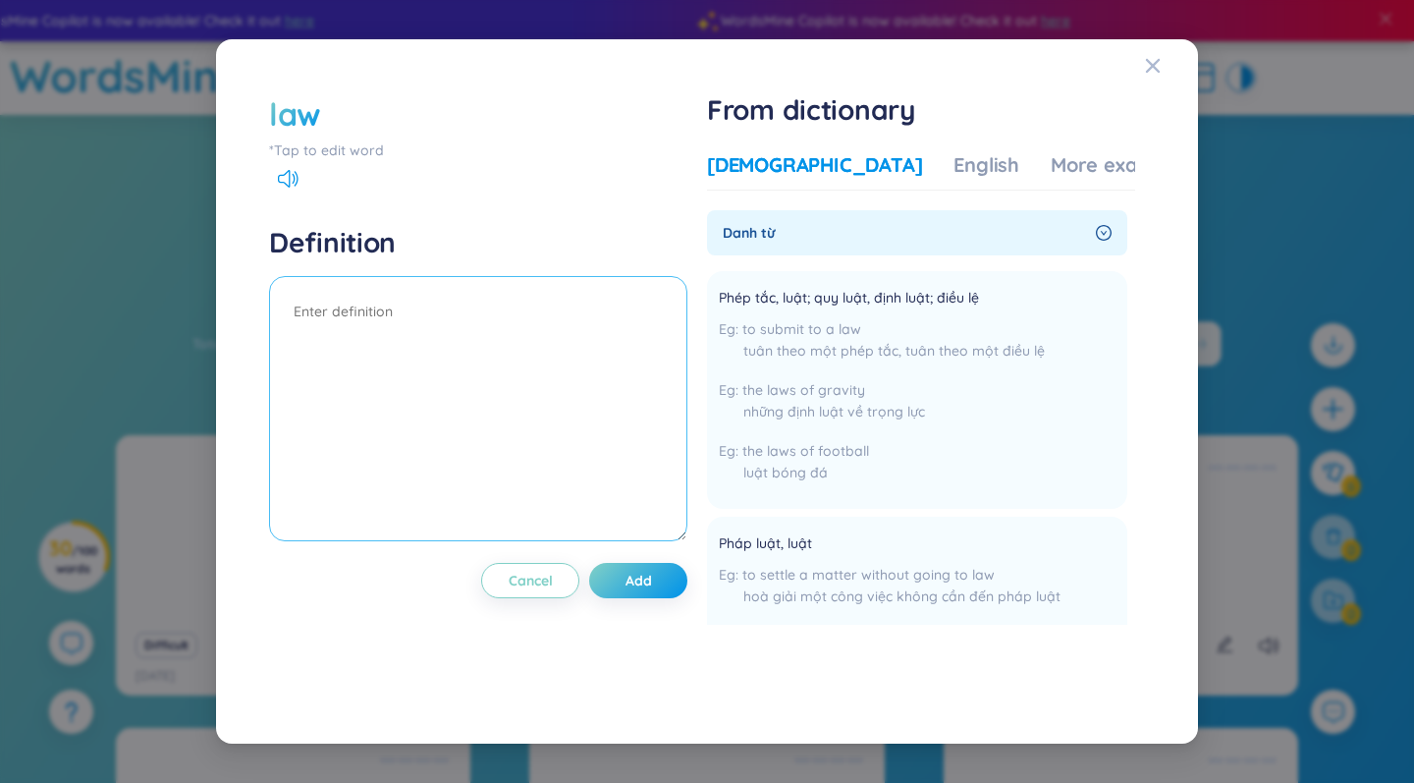
paste textarea "She is studying law at university."
type textarea "She is studying law at university."
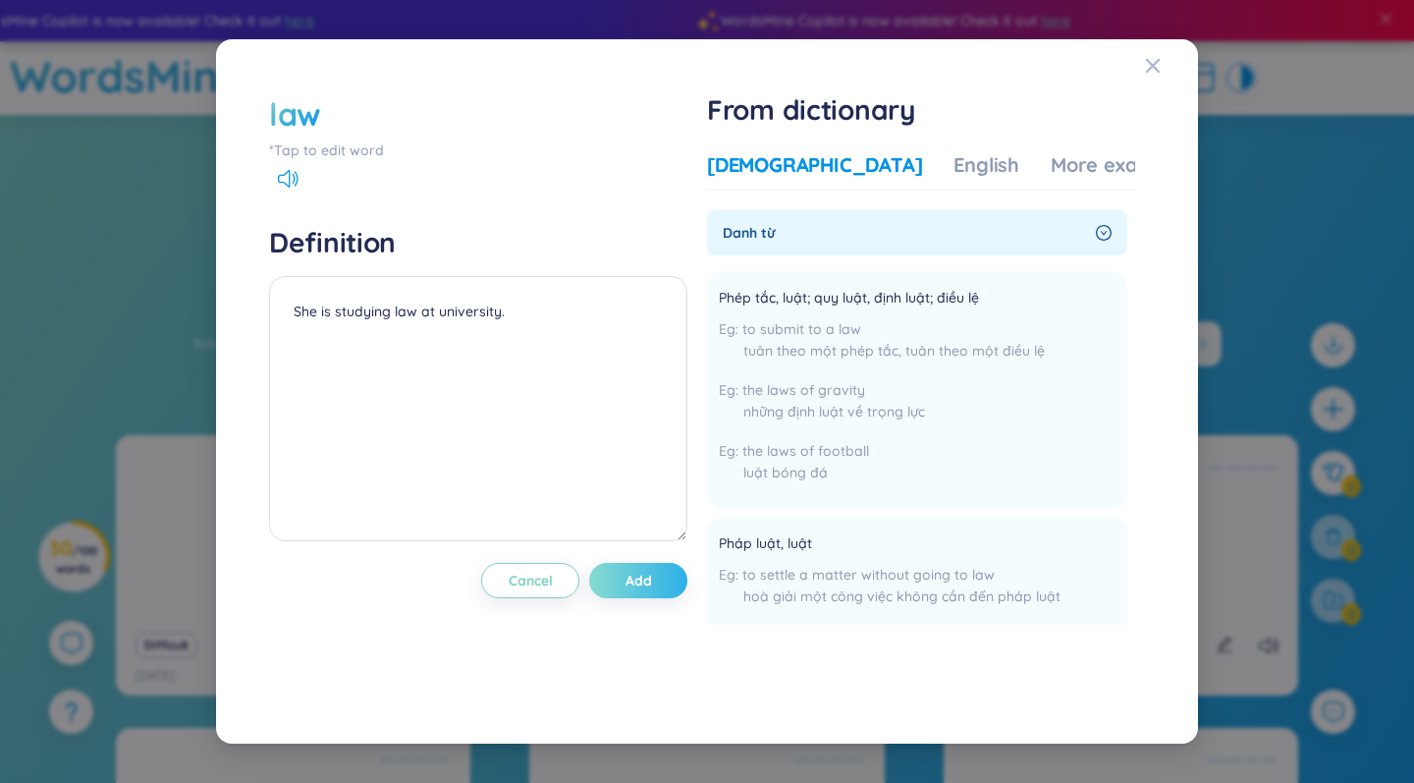
click at [641, 582] on span "Add" at bounding box center [638, 581] width 27 height 20
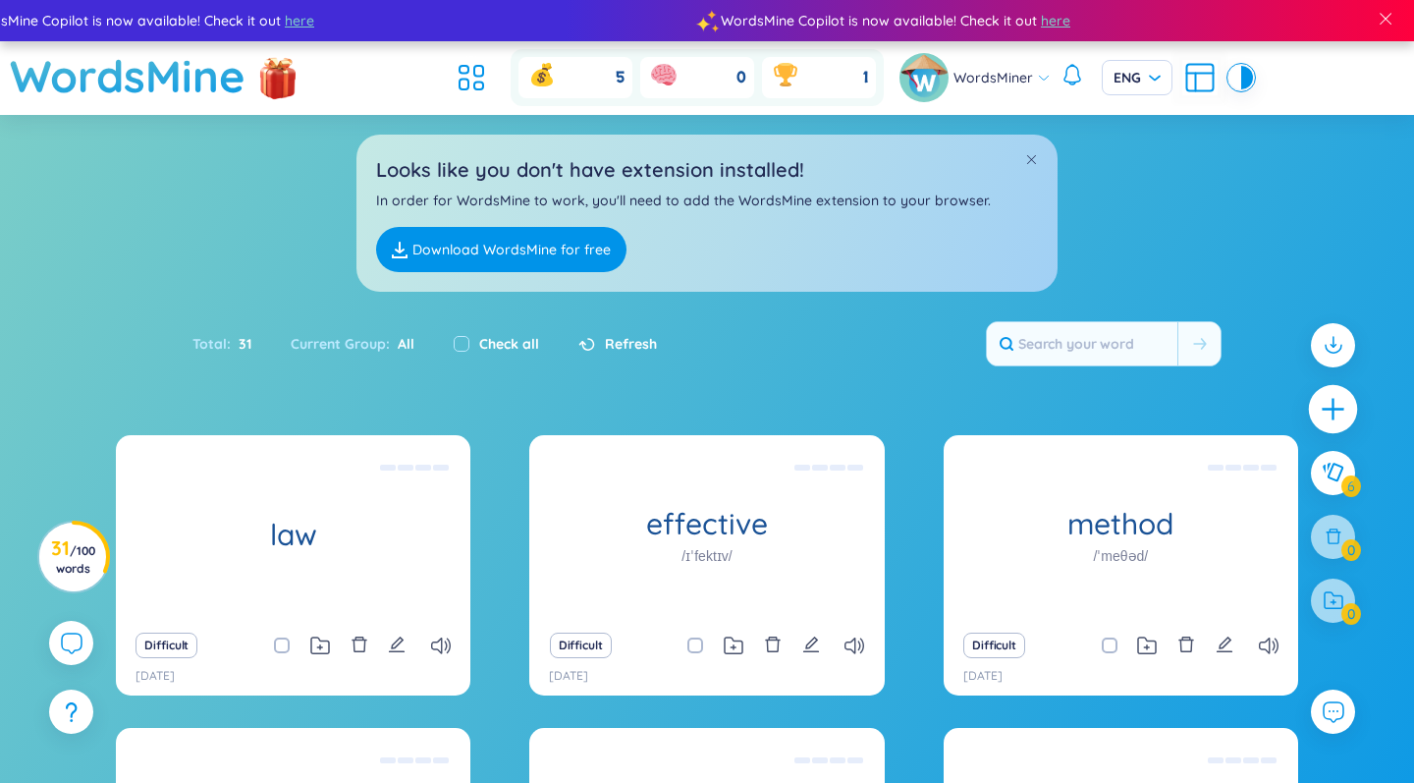
click at [1330, 402] on icon "plus" at bounding box center [1333, 409] width 27 height 27
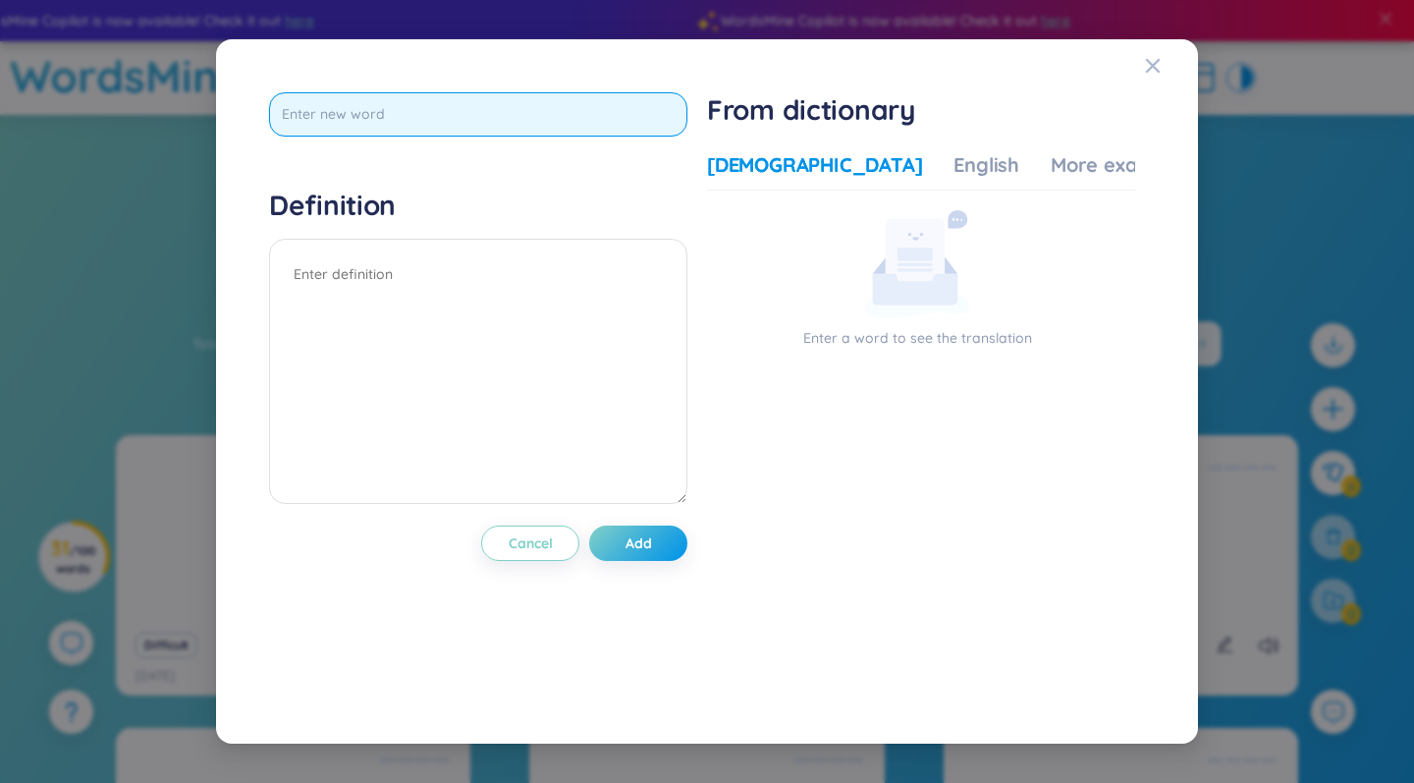
click at [567, 121] on input "text" at bounding box center [478, 114] width 418 height 44
type input "literature"
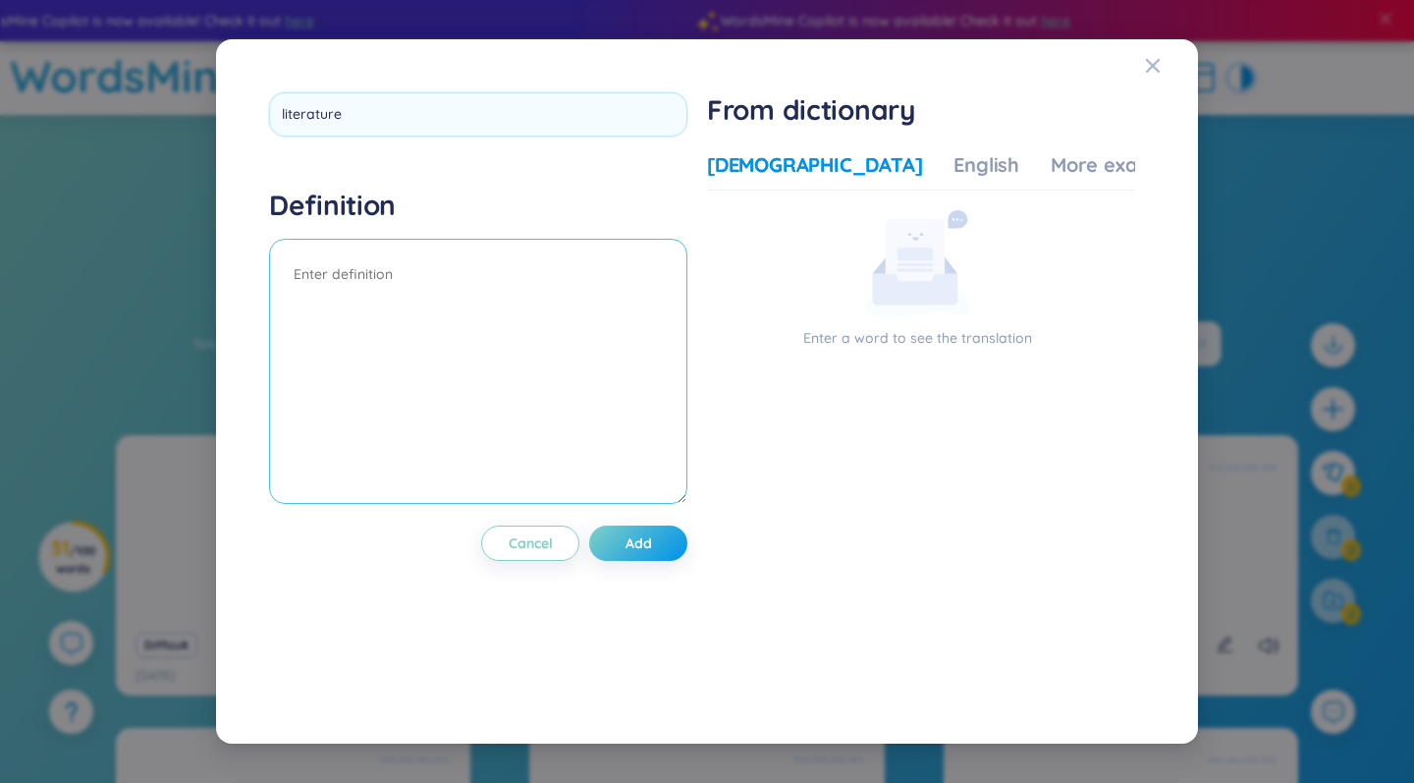
click at [420, 279] on div "Definition" at bounding box center [478, 349] width 418 height 322
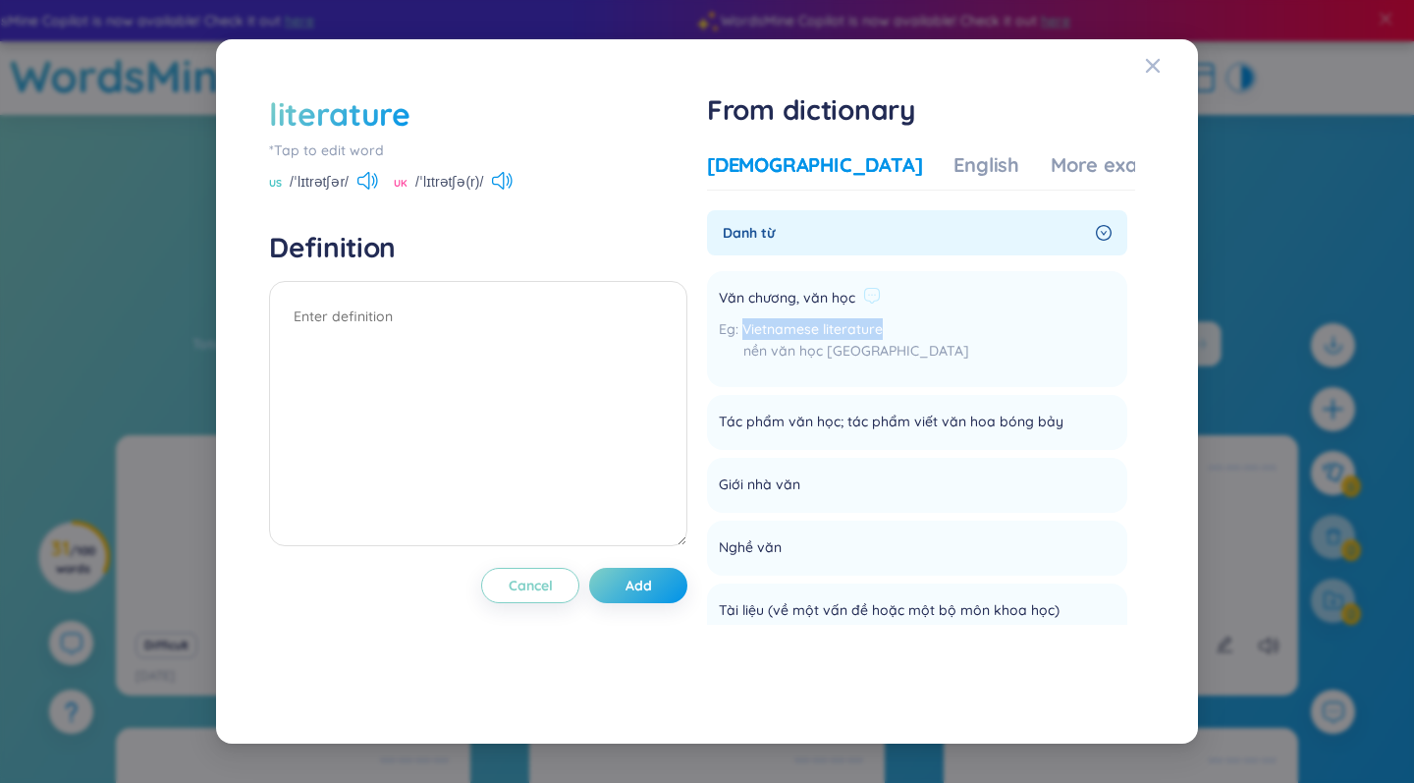
drag, startPoint x: 747, startPoint y: 327, endPoint x: 902, endPoint y: 330, distance: 155.2
click at [902, 330] on li "Văn chương, văn học Vietnamese literature nền văn học Việt Nam Add" at bounding box center [917, 329] width 420 height 116
copy span "Vietnamese literature"
click at [444, 328] on textarea at bounding box center [478, 413] width 418 height 265
paste textarea "Vietnamese literature"
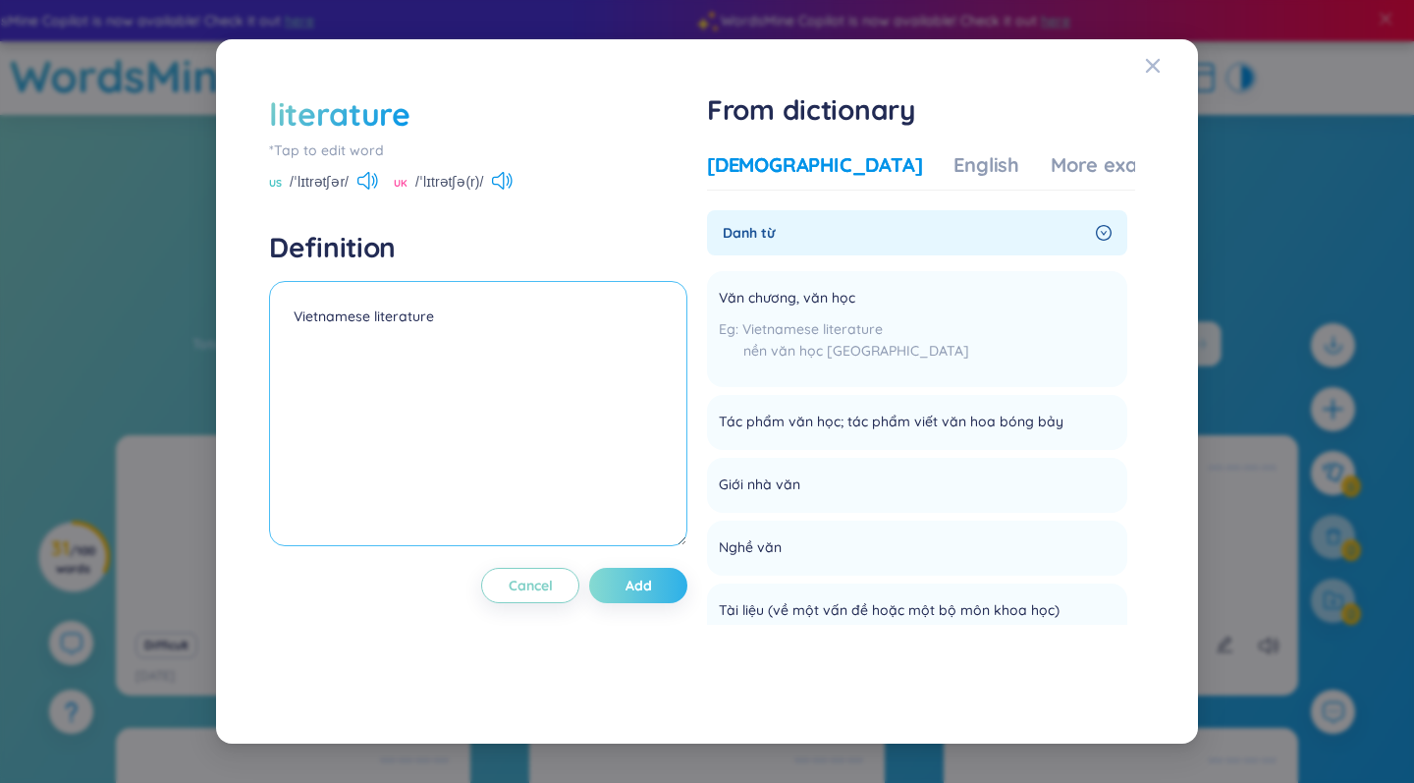
type textarea "Vietnamese literature"
click at [626, 577] on button "Add" at bounding box center [638, 585] width 98 height 35
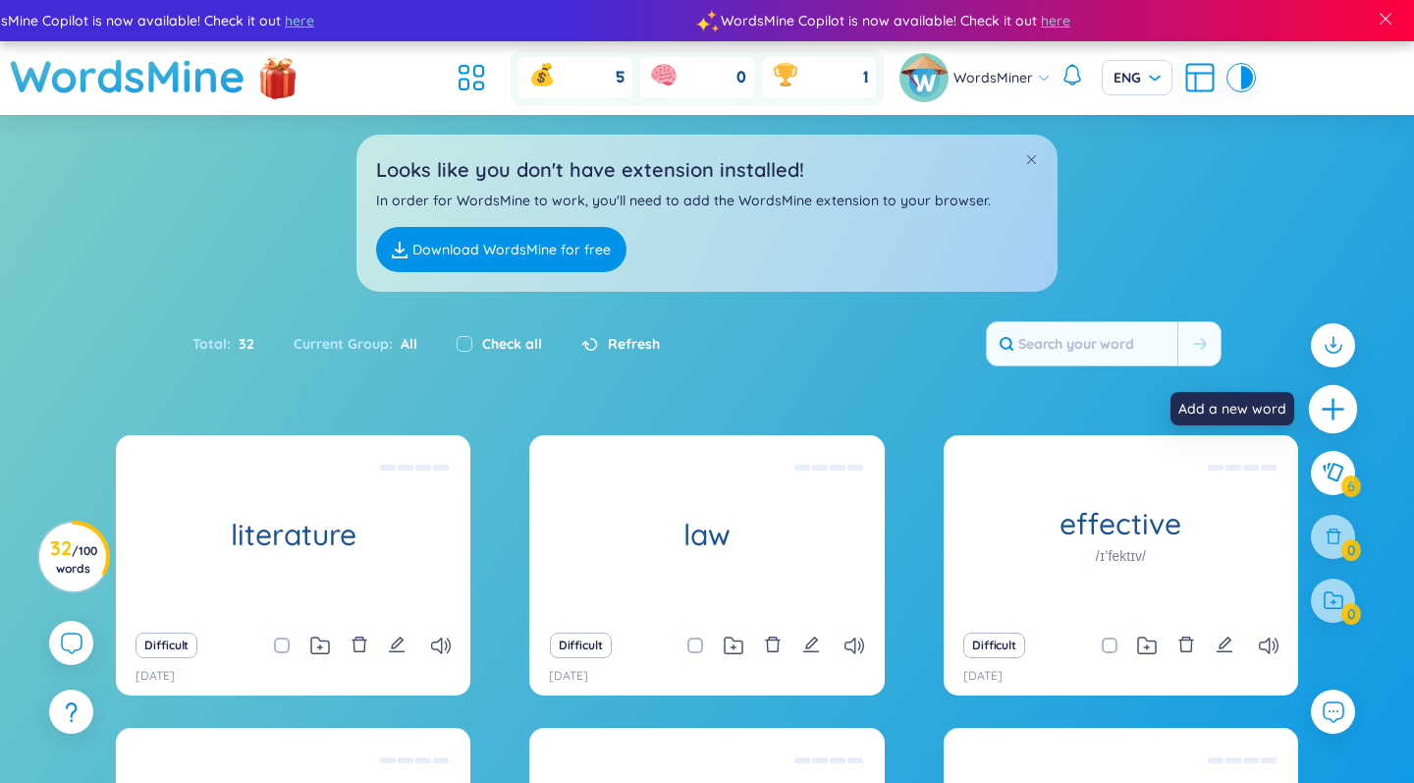
click at [1317, 399] on div at bounding box center [1333, 409] width 49 height 49
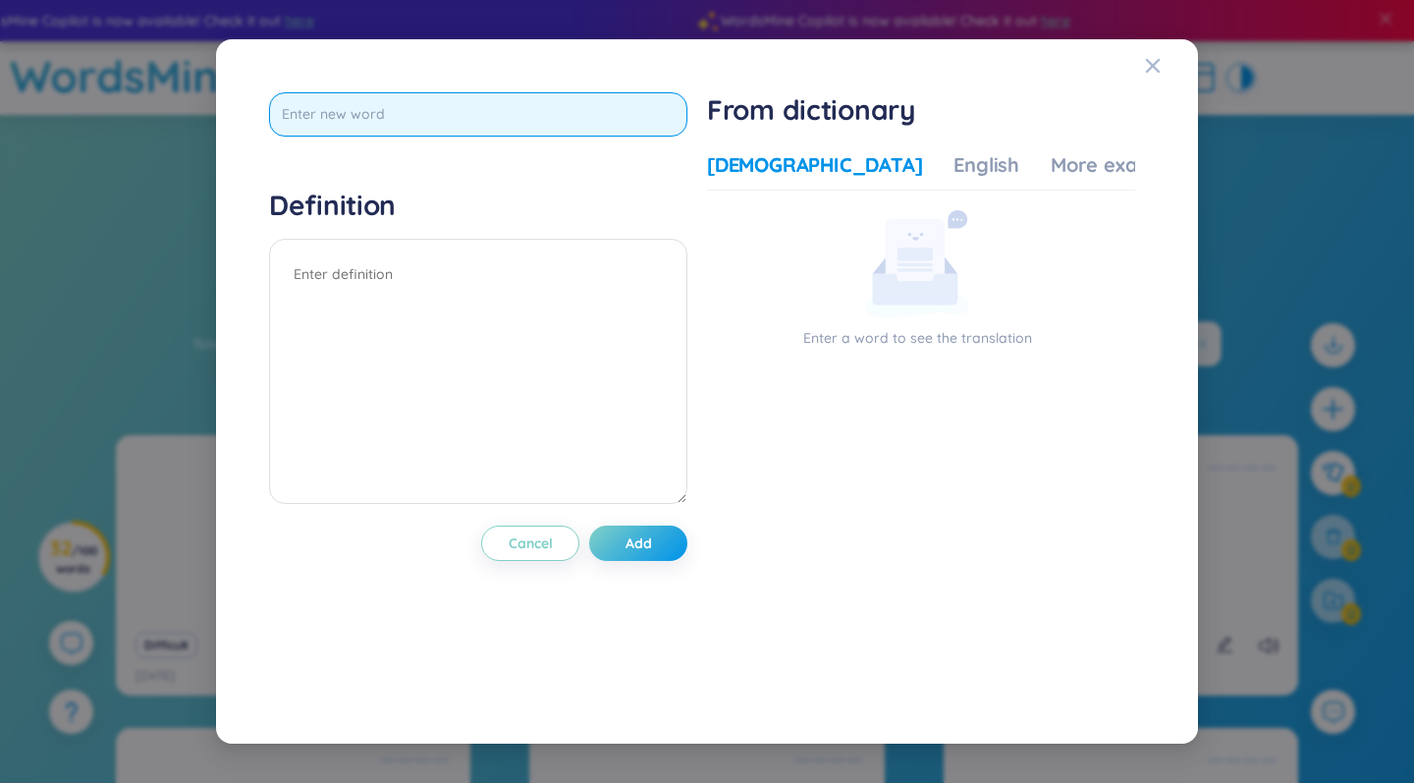
click at [549, 110] on input "text" at bounding box center [478, 114] width 418 height 44
type input "ability"
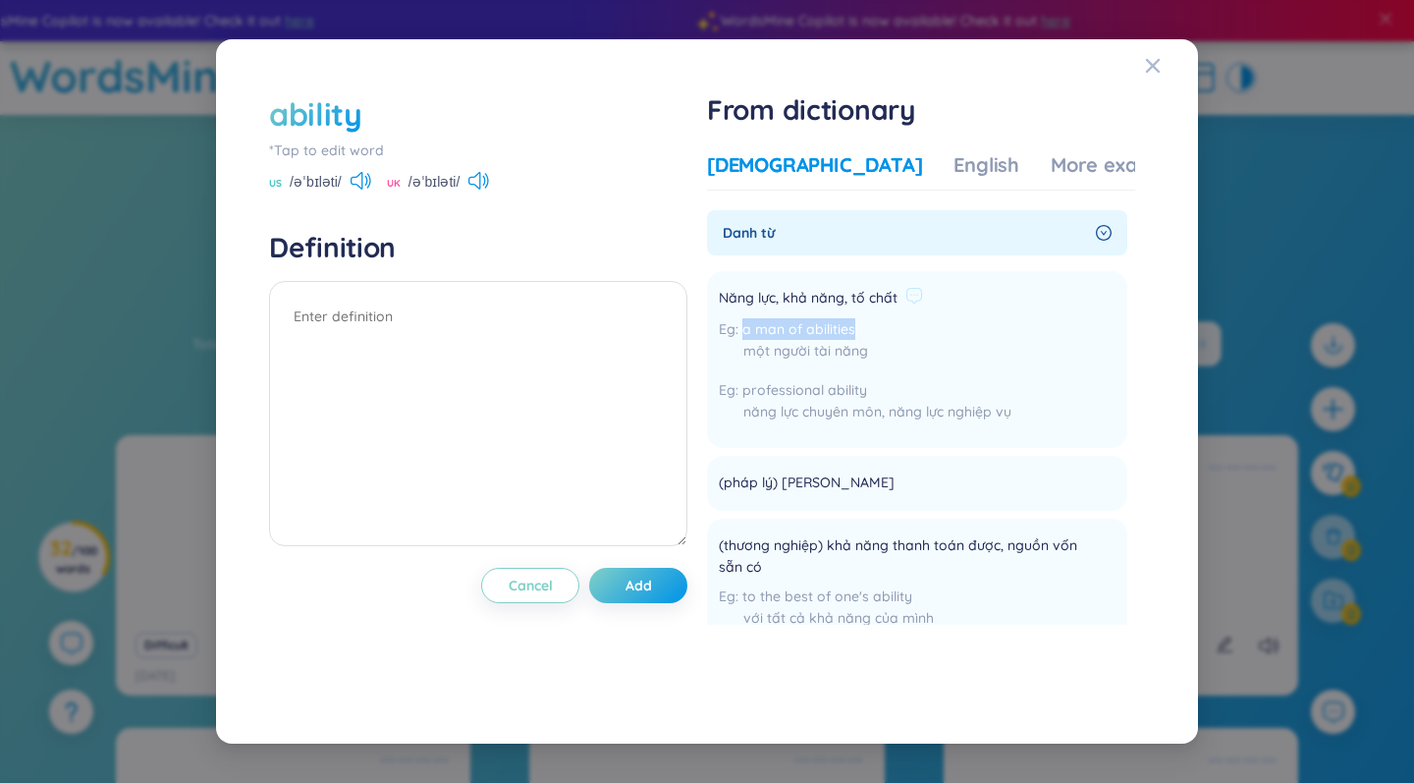
drag, startPoint x: 744, startPoint y: 327, endPoint x: 866, endPoint y: 328, distance: 121.8
click at [866, 328] on div "a man of abilities một người tài năng" at bounding box center [865, 344] width 293 height 53
copy span "a man of abilities"
click at [431, 329] on textarea at bounding box center [478, 413] width 418 height 265
paste textarea "a man of abilities"
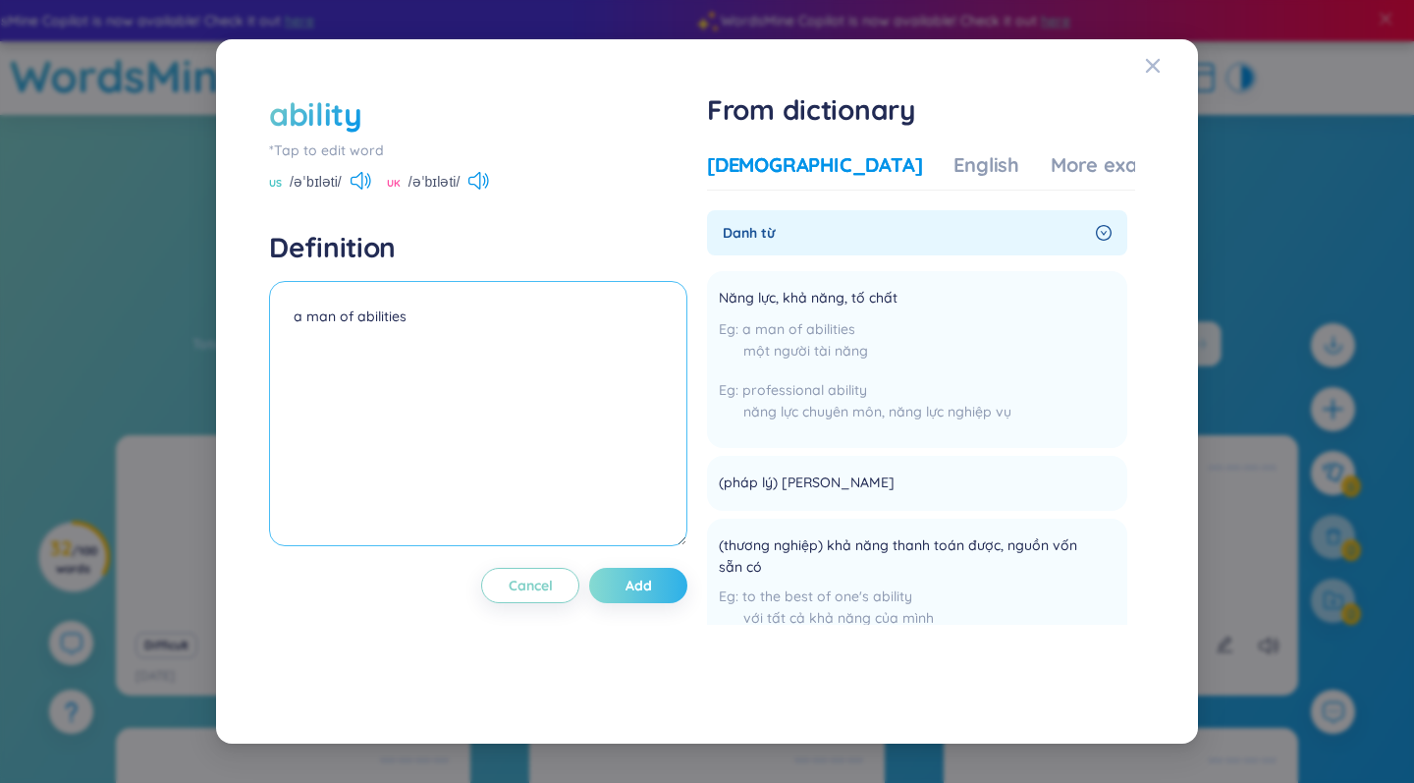
type textarea "a man of abilities"
click at [641, 591] on span "Add" at bounding box center [638, 585] width 27 height 20
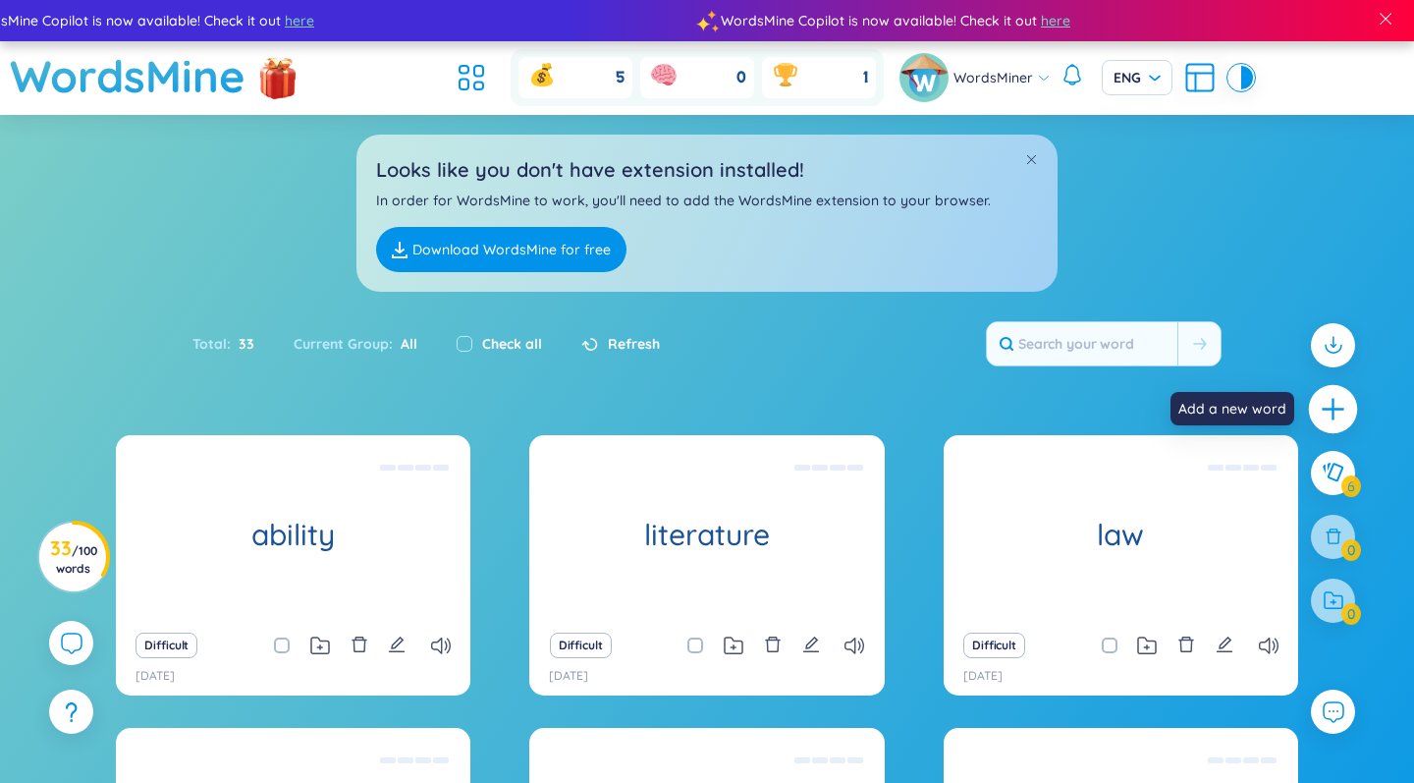
click at [1350, 410] on div at bounding box center [1333, 409] width 49 height 49
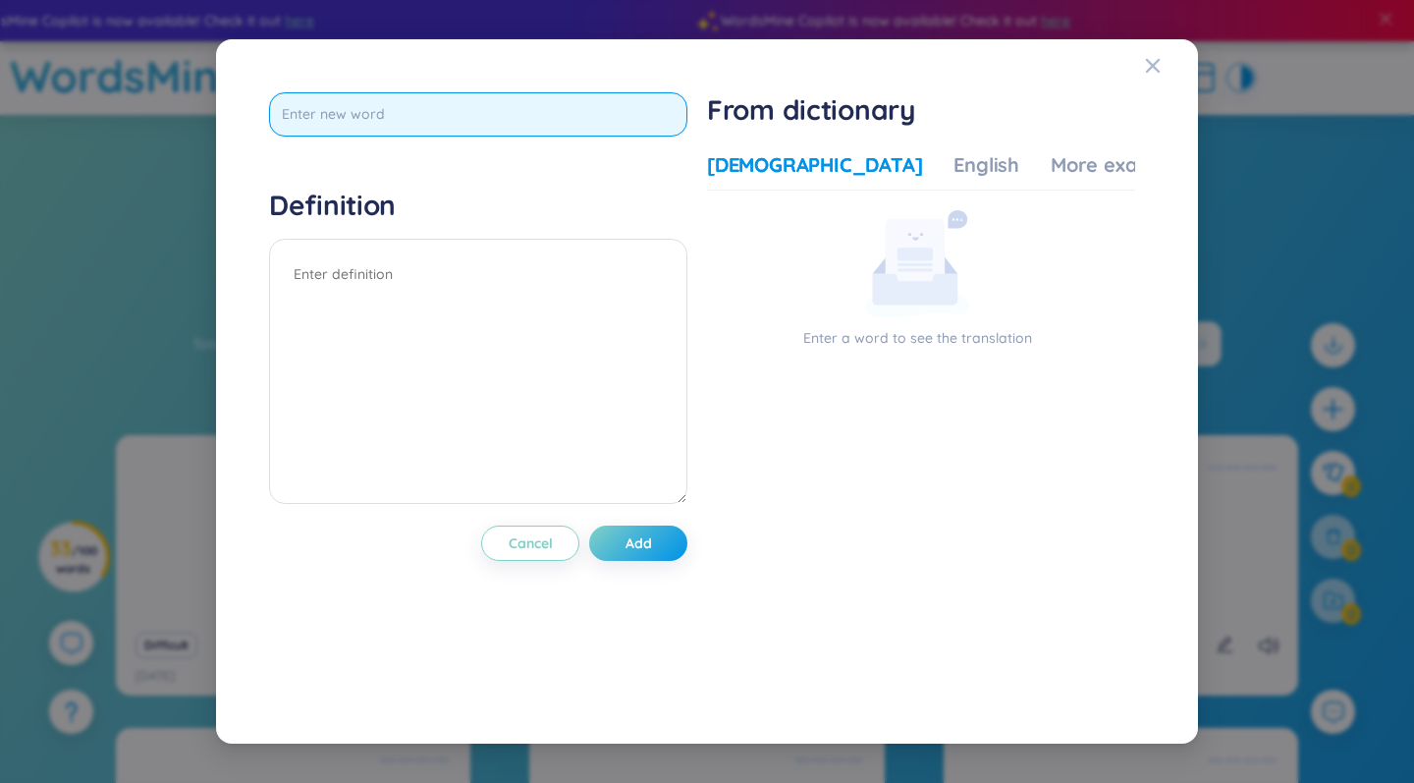
click at [662, 111] on input "text" at bounding box center [478, 114] width 418 height 44
type input "economics"
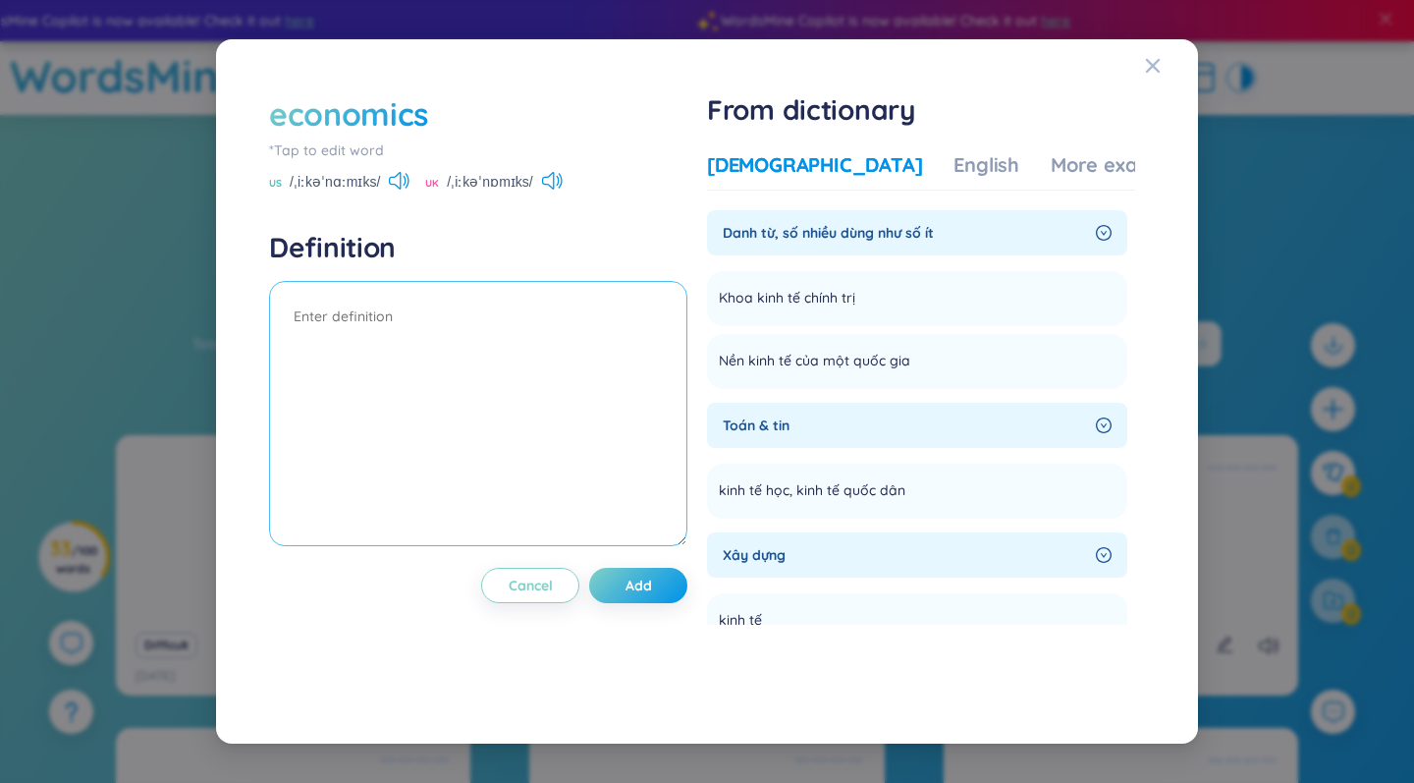
click at [408, 324] on textarea at bounding box center [478, 413] width 418 height 265
paste textarea "The government is trying to stimulate economic growth"
type textarea "The government is trying to stimulate economic growth"
click at [680, 587] on button "Add" at bounding box center [638, 585] width 98 height 35
